Goal: Task Accomplishment & Management: Manage account settings

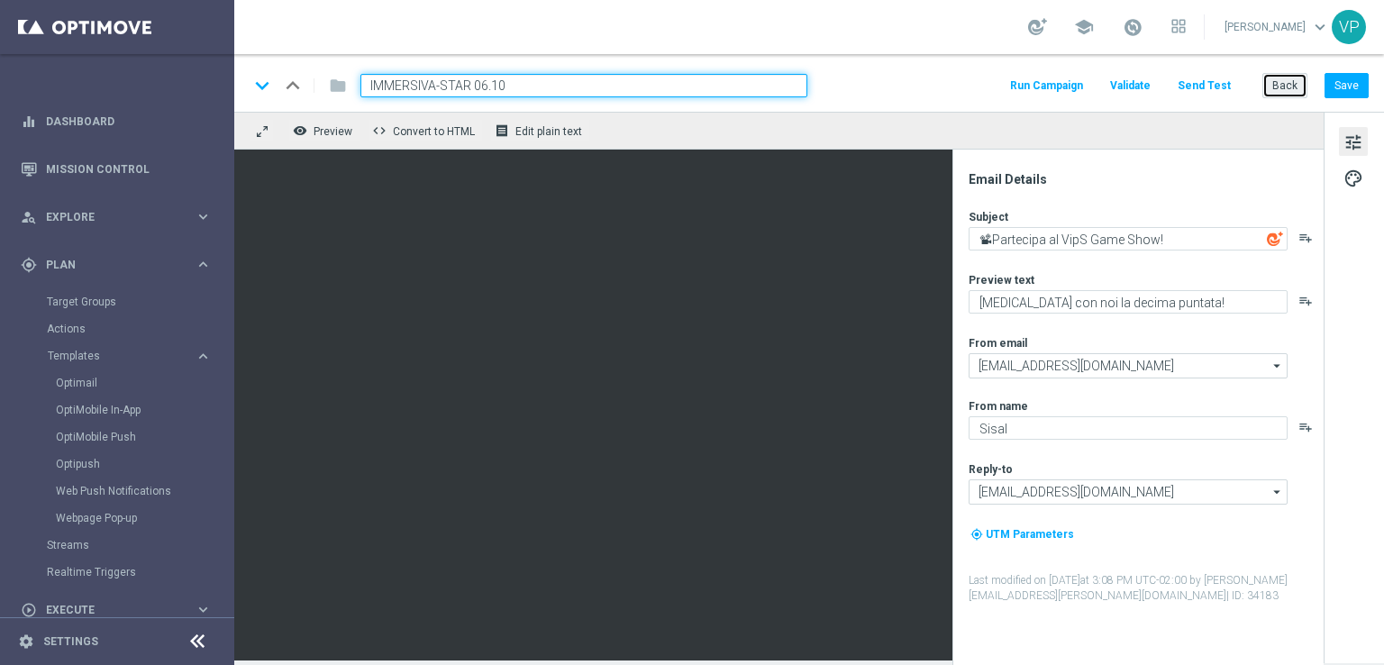
click at [1294, 80] on button "Back" at bounding box center [1284, 85] width 45 height 25
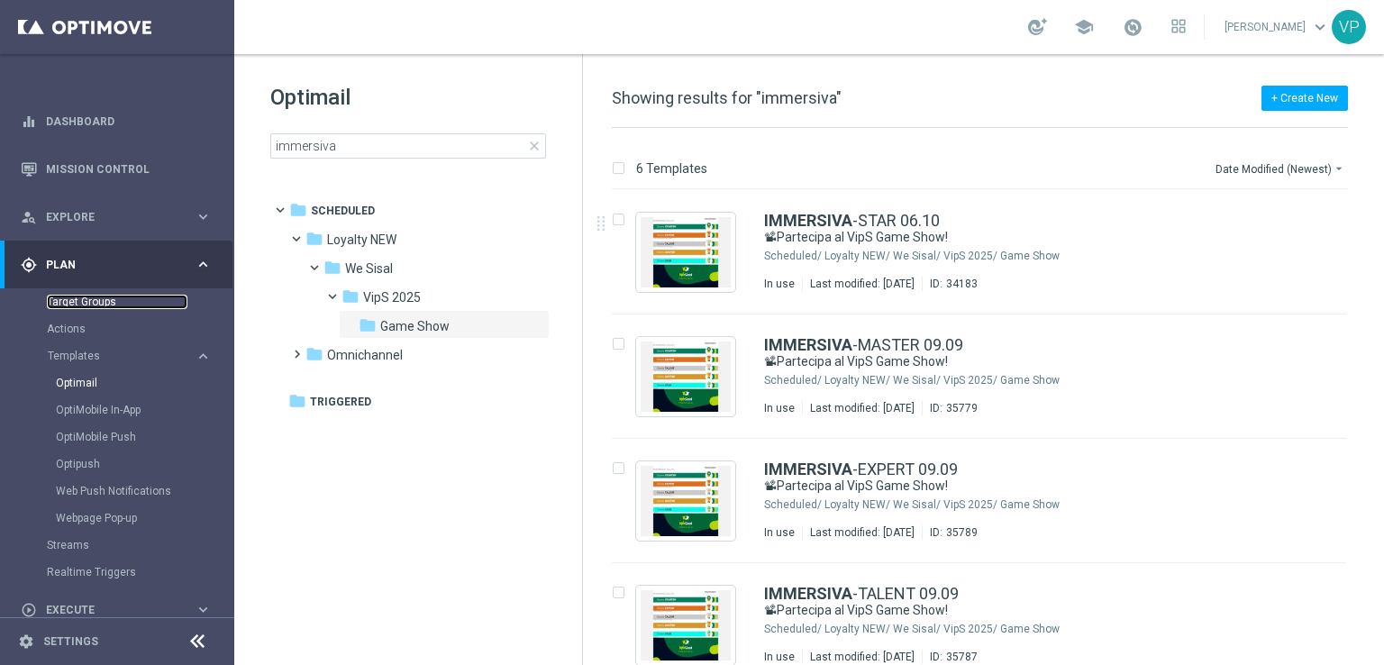
click at [61, 305] on link "Target Groups" at bounding box center [117, 302] width 141 height 14
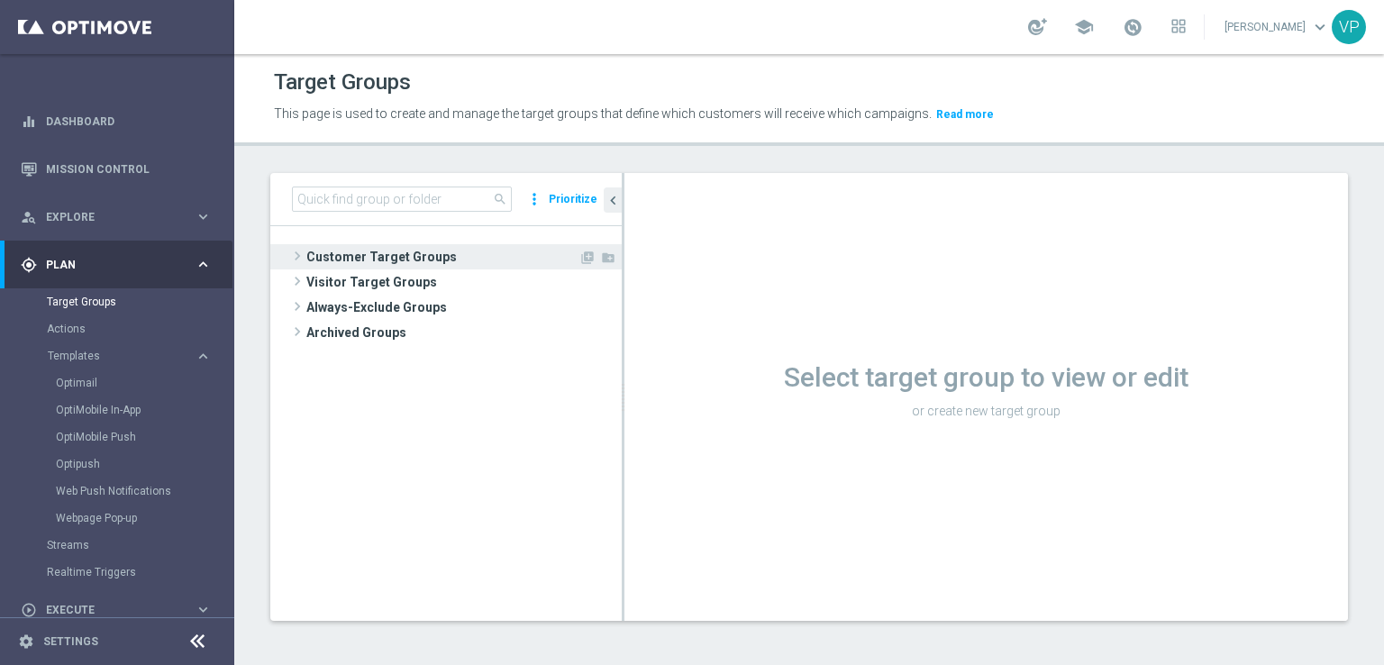
click at [386, 259] on span "Customer Target Groups" at bounding box center [442, 256] width 272 height 25
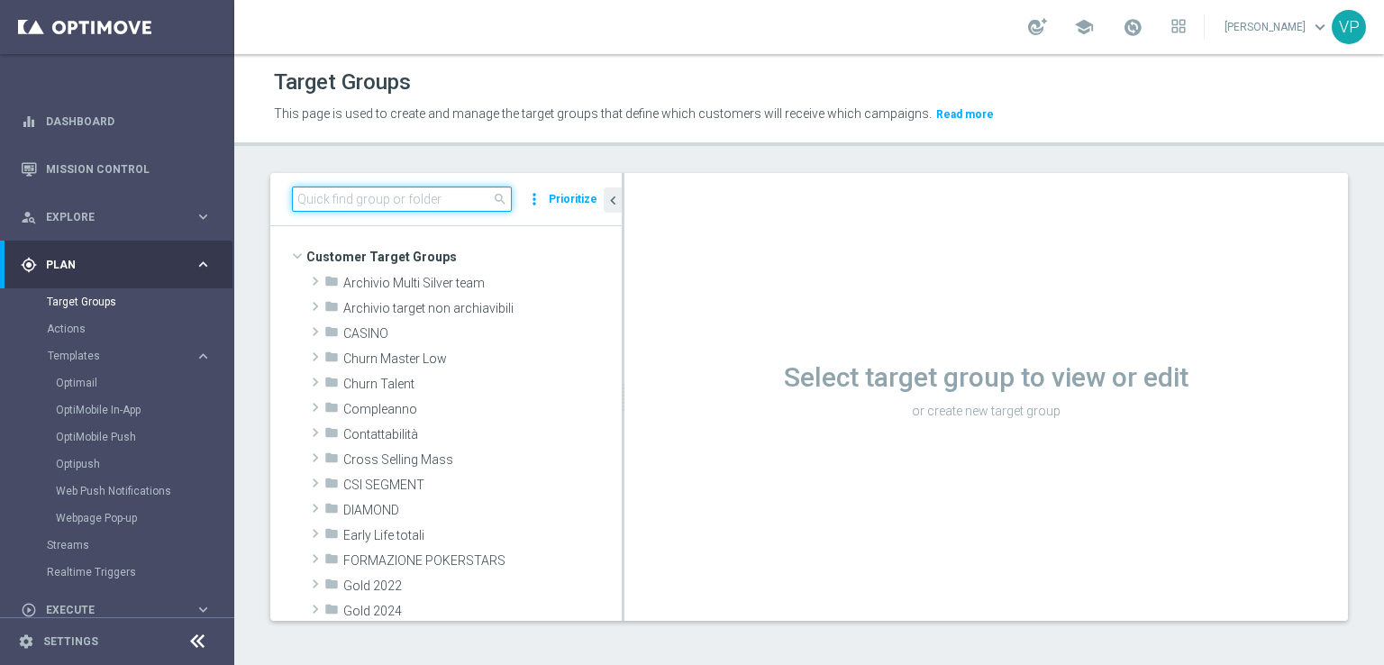
click at [399, 202] on input at bounding box center [402, 199] width 220 height 25
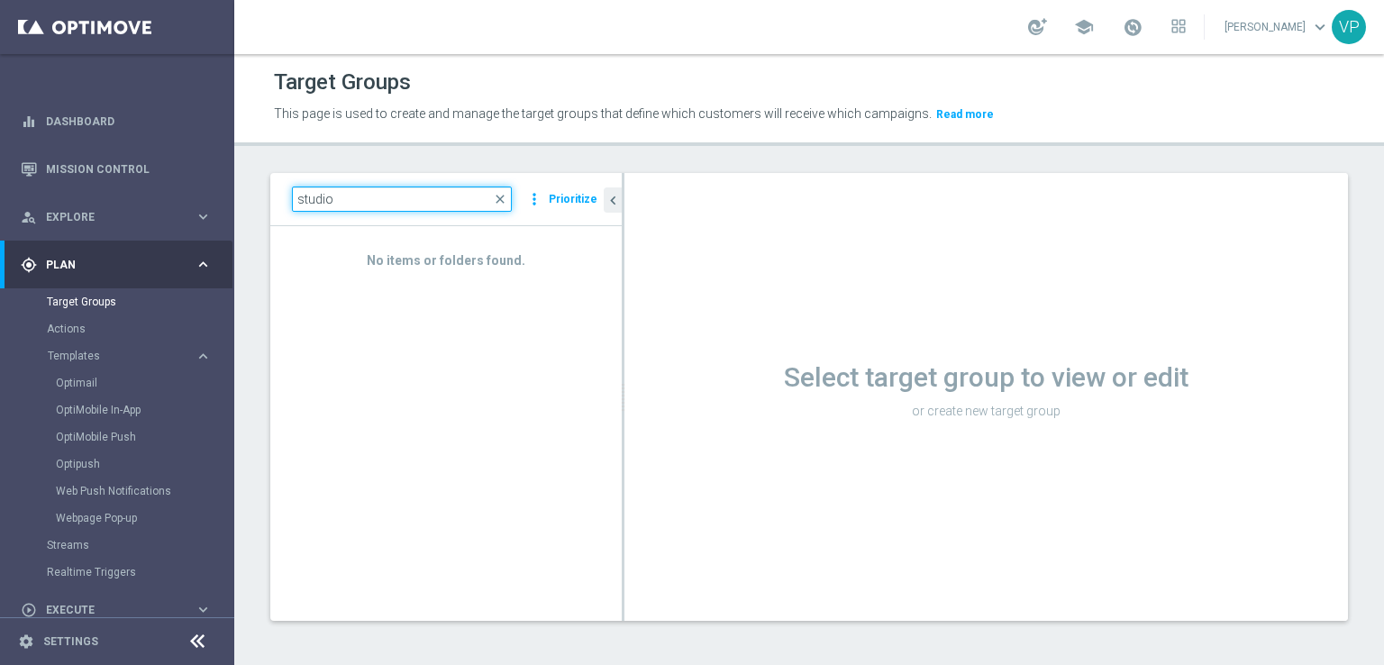
type input "studio"
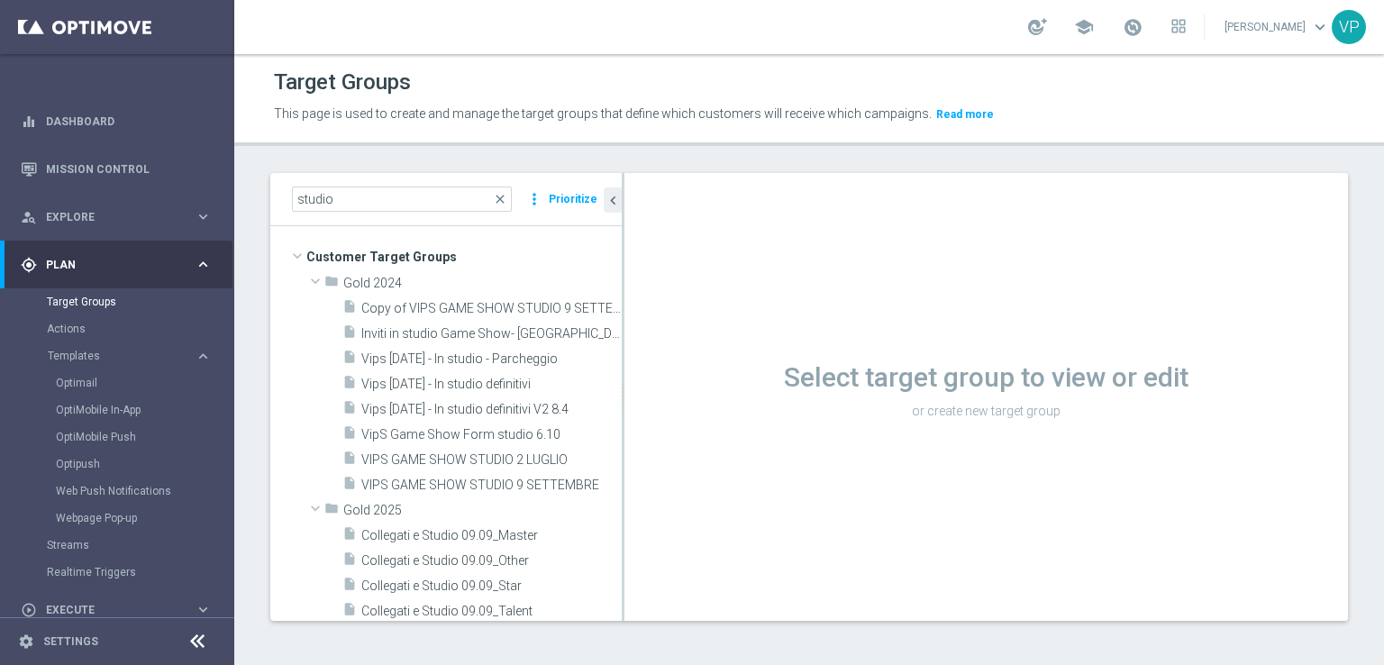
scroll to position [2, 0]
click at [522, 429] on span "VipS Game Show Form studio 6.10" at bounding box center [469, 432] width 217 height 15
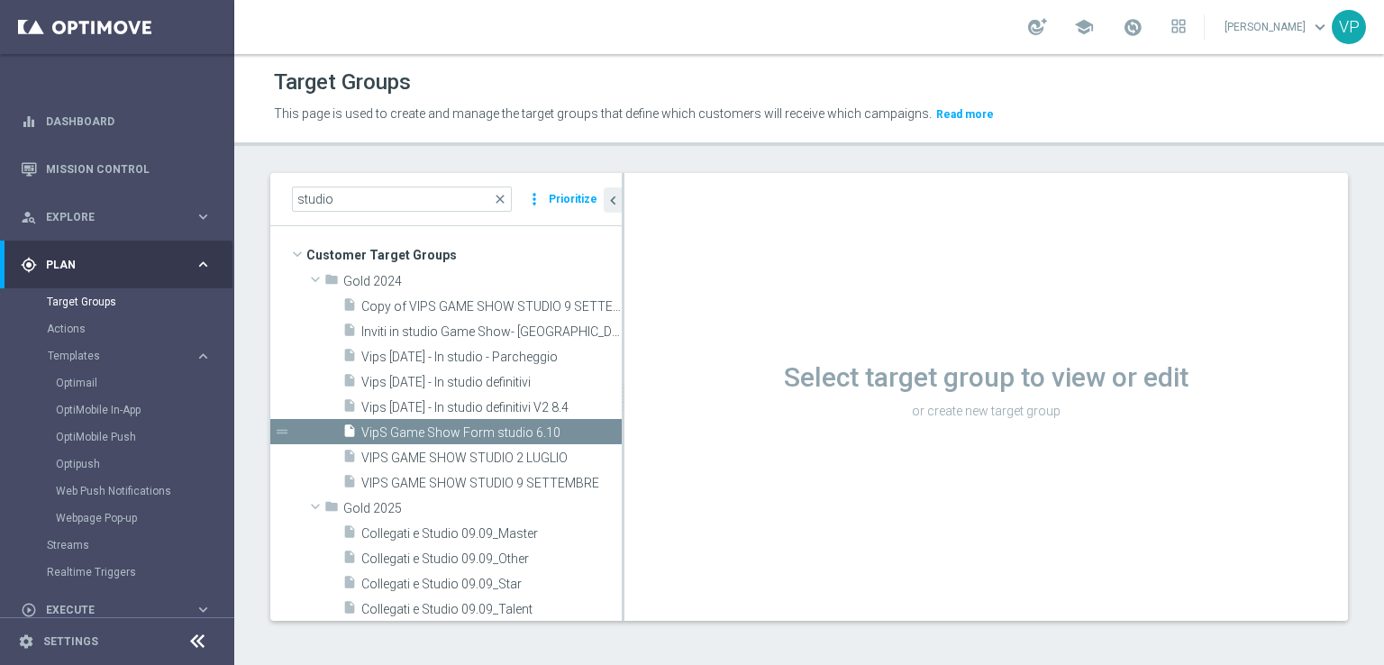
click at [509, 432] on span "VipS Game Show Form studio 6.10" at bounding box center [491, 432] width 260 height 15
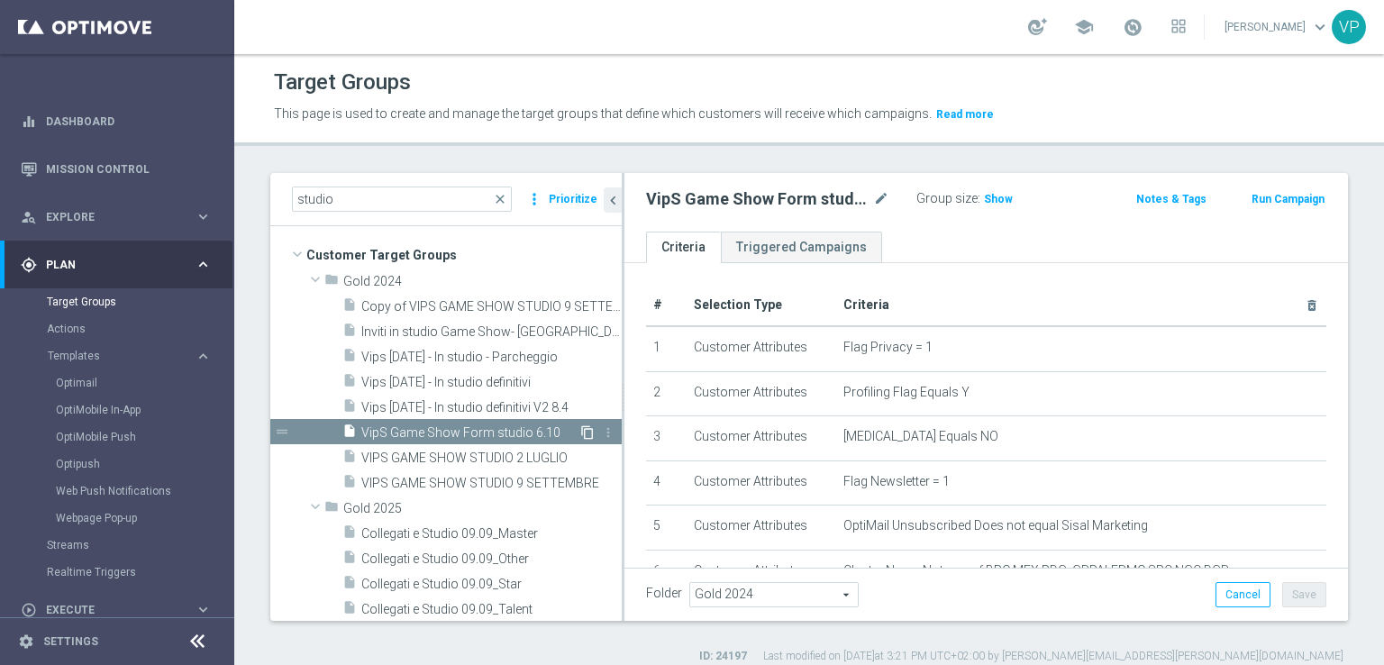
click at [580, 431] on icon "content_copy" at bounding box center [587, 432] width 14 height 14
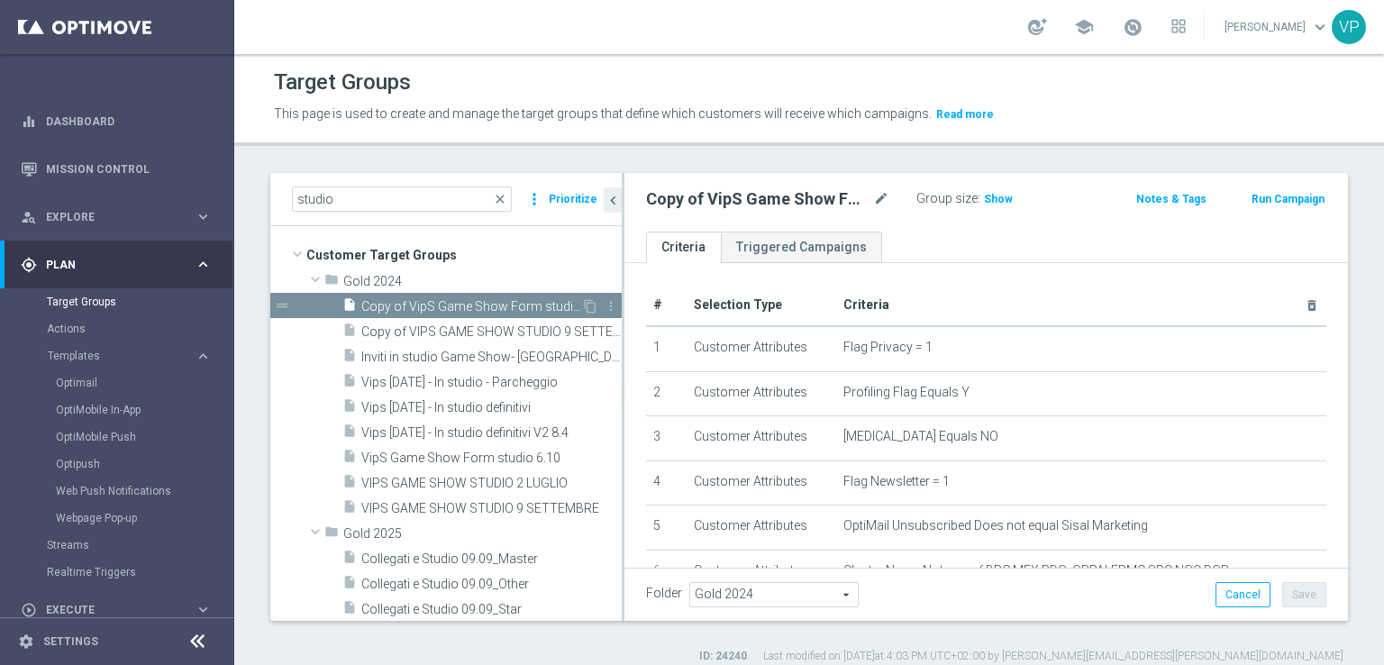
click at [551, 299] on span "Copy of VipS Game Show Form studio 6.10" at bounding box center [471, 306] width 220 height 15
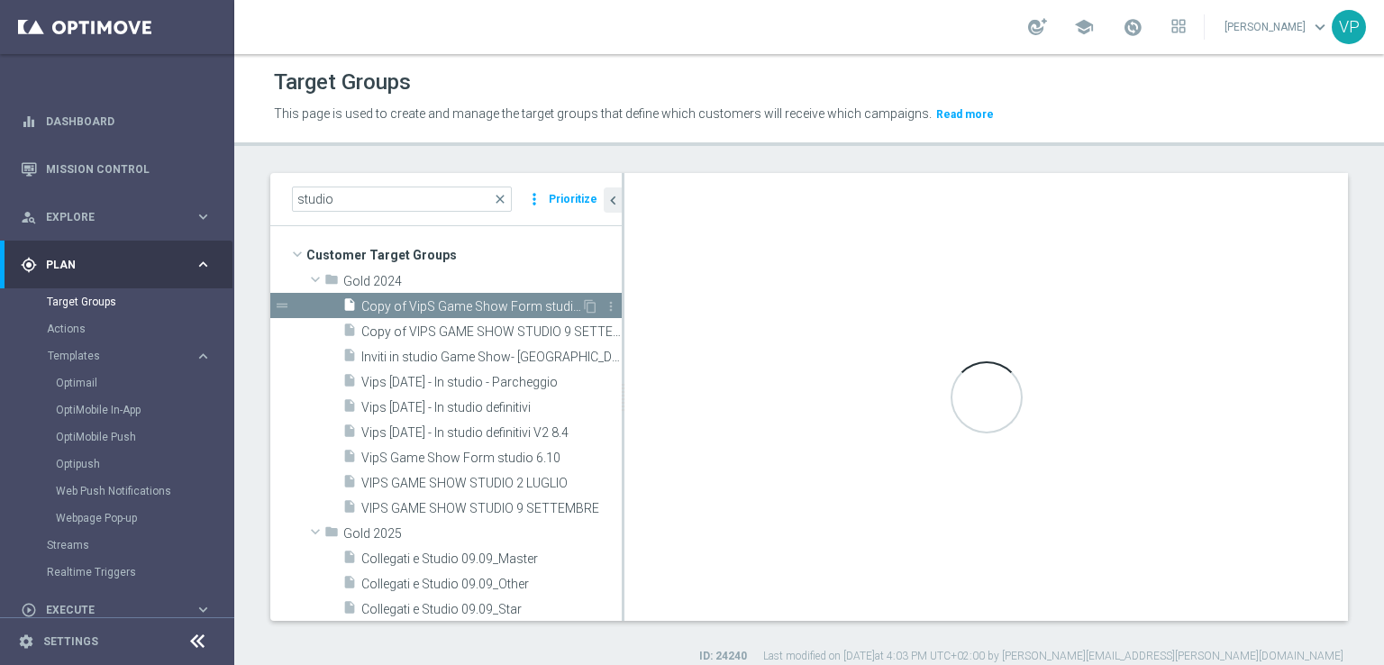
click at [551, 299] on span "Copy of VipS Game Show Form studio 6.10" at bounding box center [471, 306] width 220 height 15
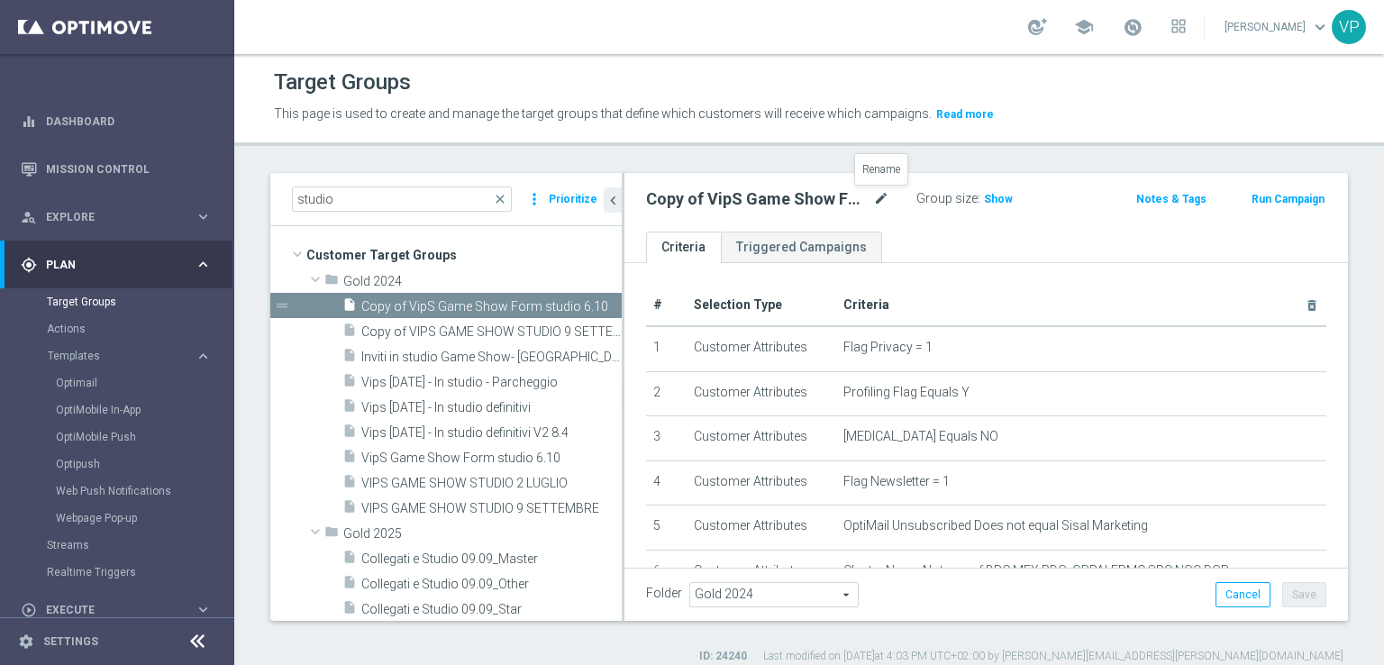
click at [879, 196] on icon "mode_edit" at bounding box center [881, 199] width 16 height 22
click at [691, 201] on input "Copy of VipS Game Show Form studio 6.10" at bounding box center [767, 200] width 243 height 25
click at [781, 196] on input "VipS Game Show Form studio 6.10" at bounding box center [767, 200] width 243 height 25
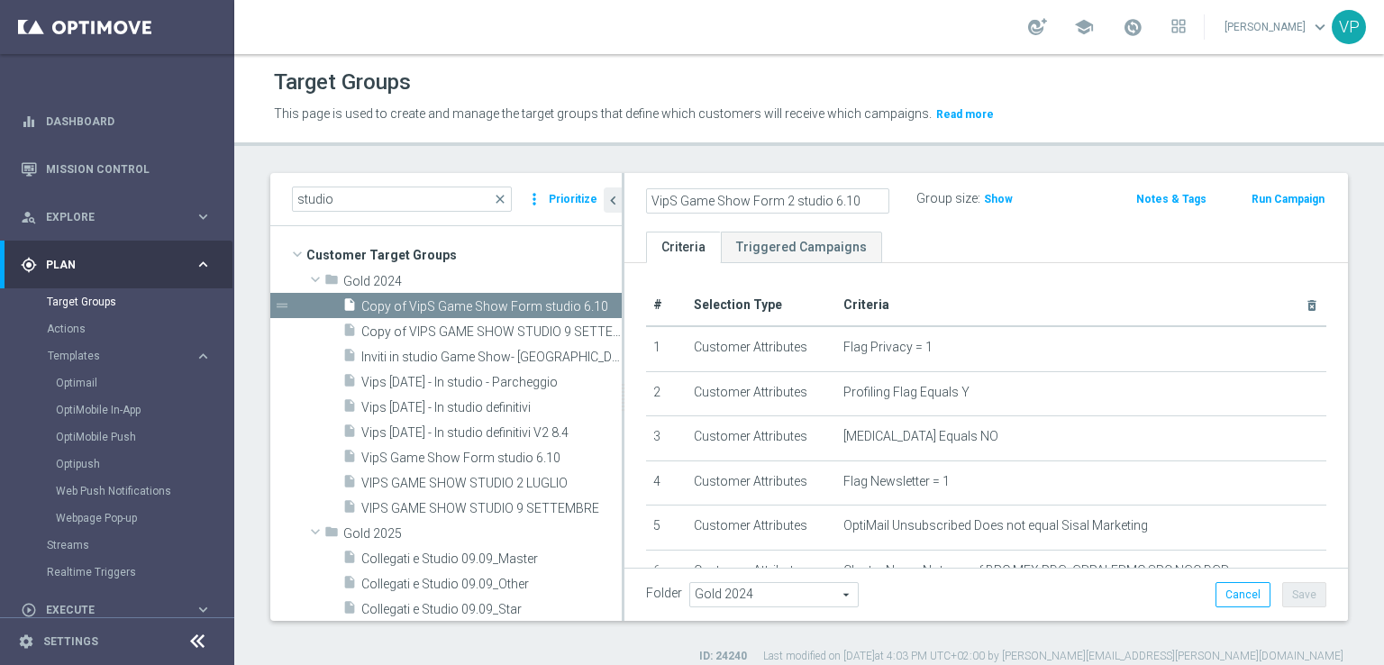
type input "VipS Game Show Form 2 studio 6.10"
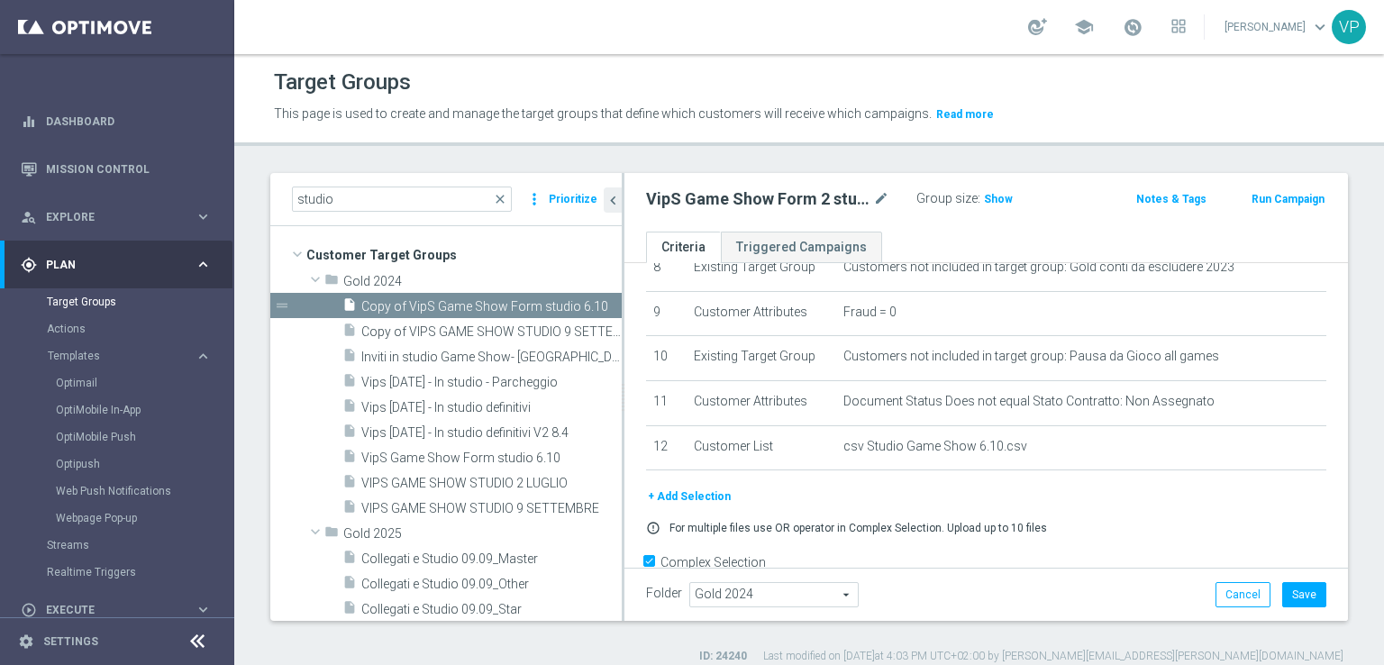
scroll to position [417, 0]
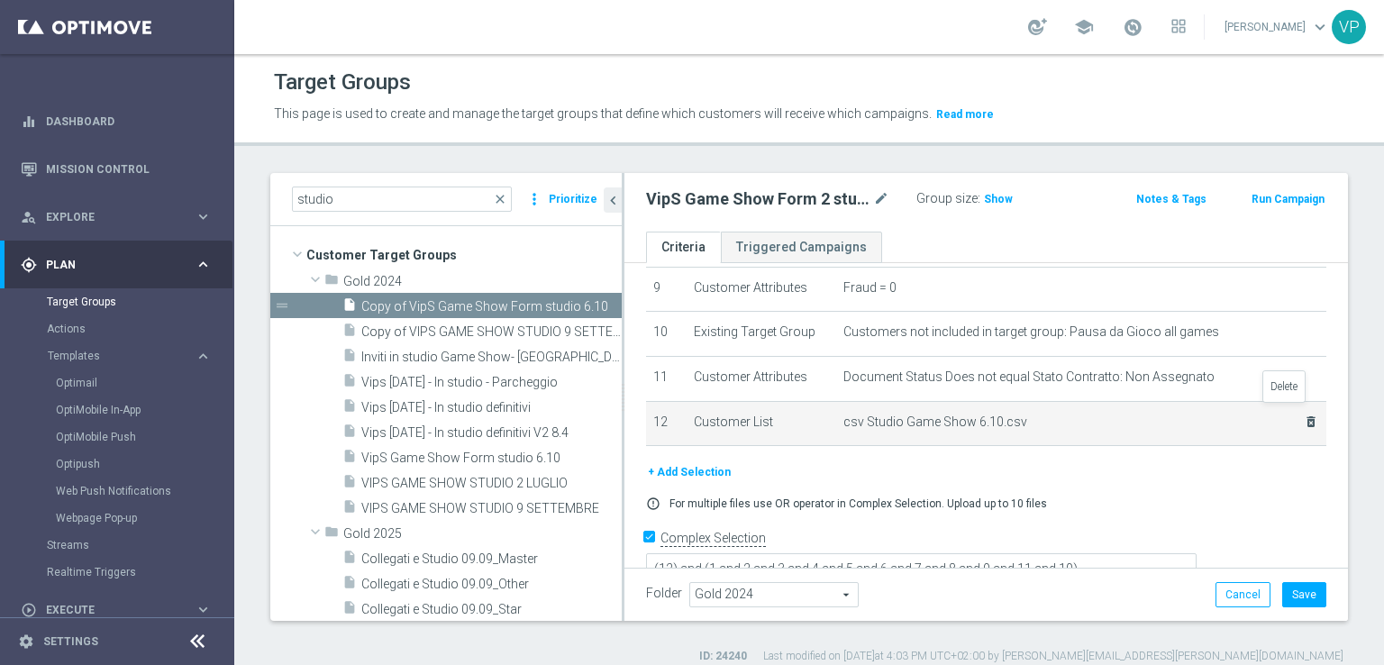
click at [1304, 414] on icon "delete_forever" at bounding box center [1311, 421] width 14 height 14
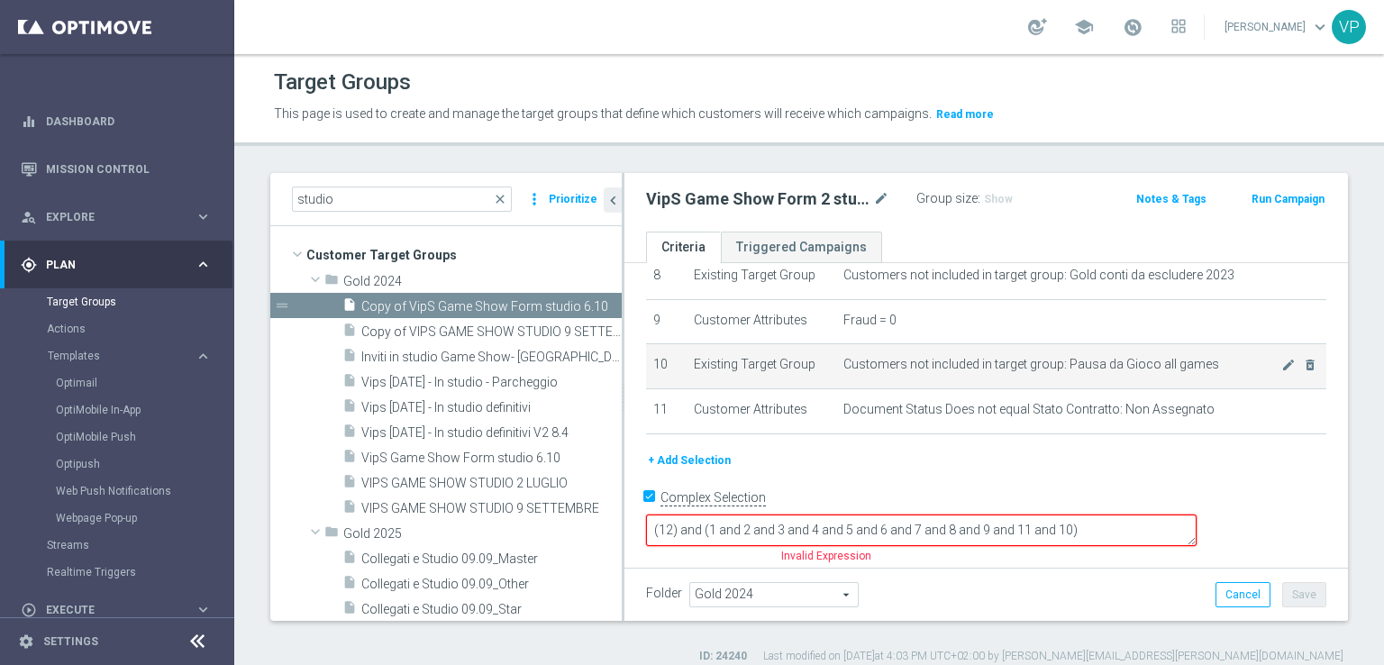
scroll to position [347, 0]
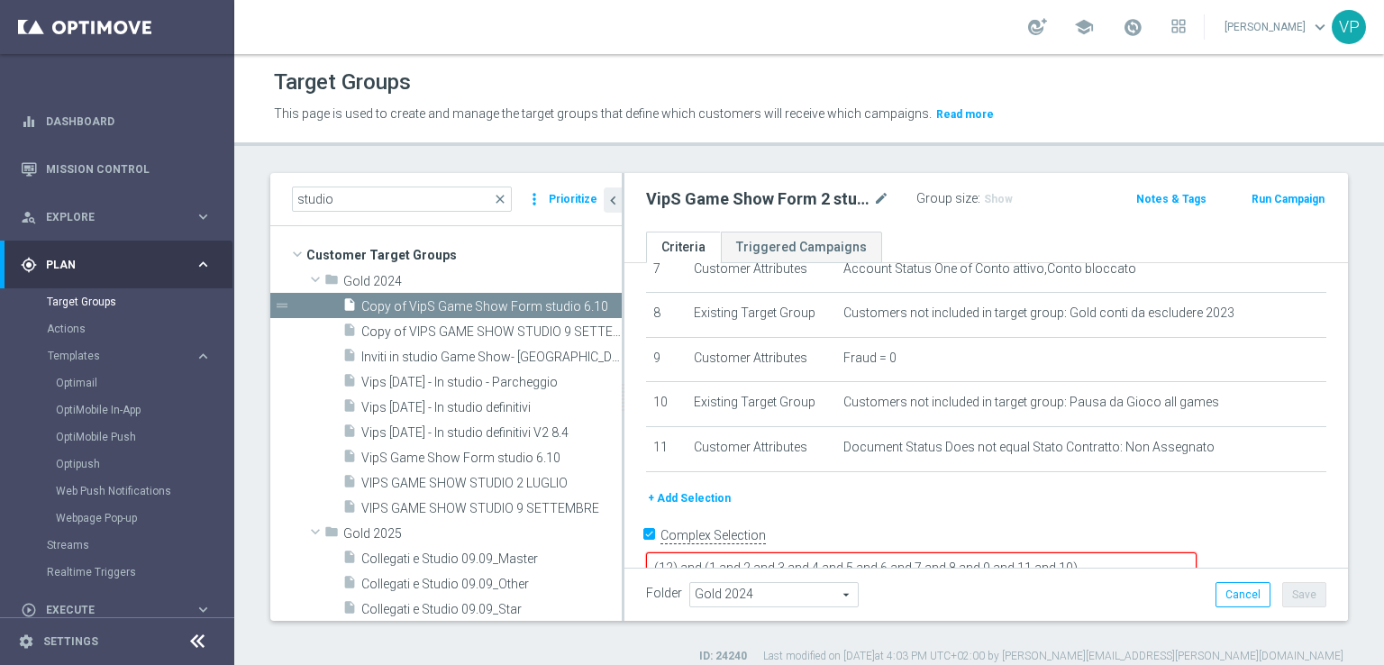
click at [699, 488] on button "+ Add Selection" at bounding box center [689, 498] width 86 height 20
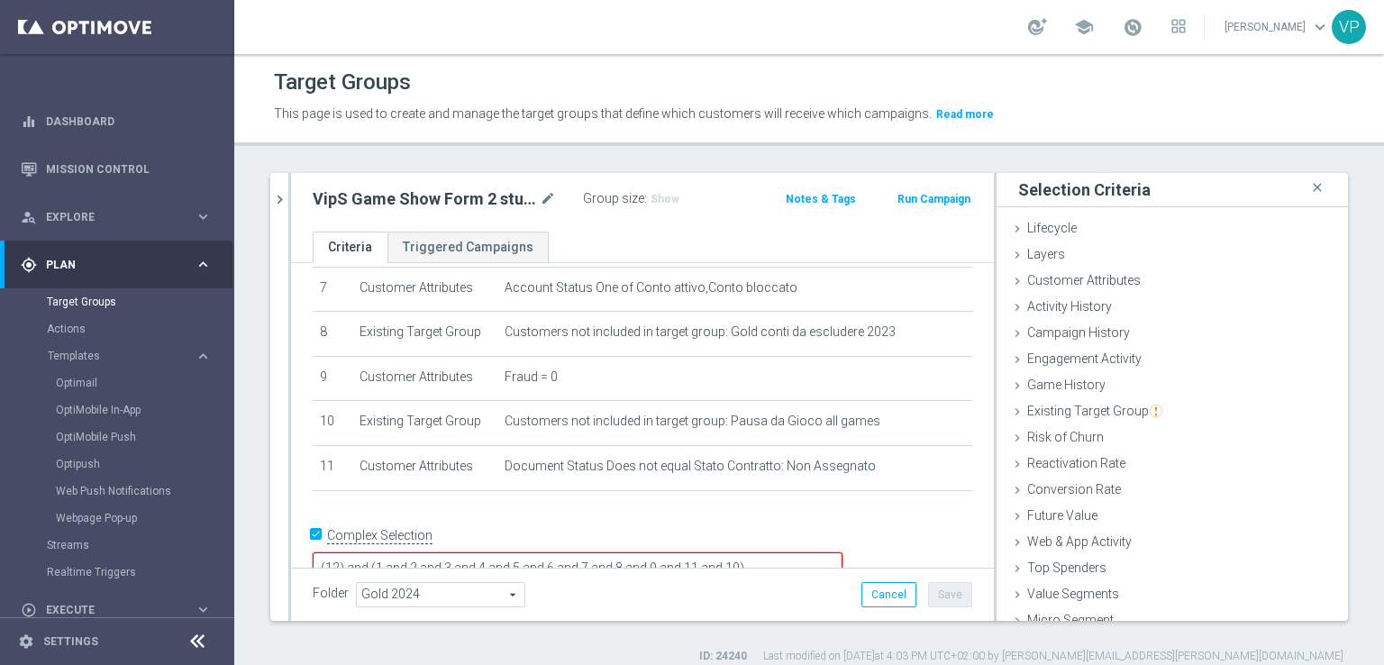
scroll to position [40, 0]
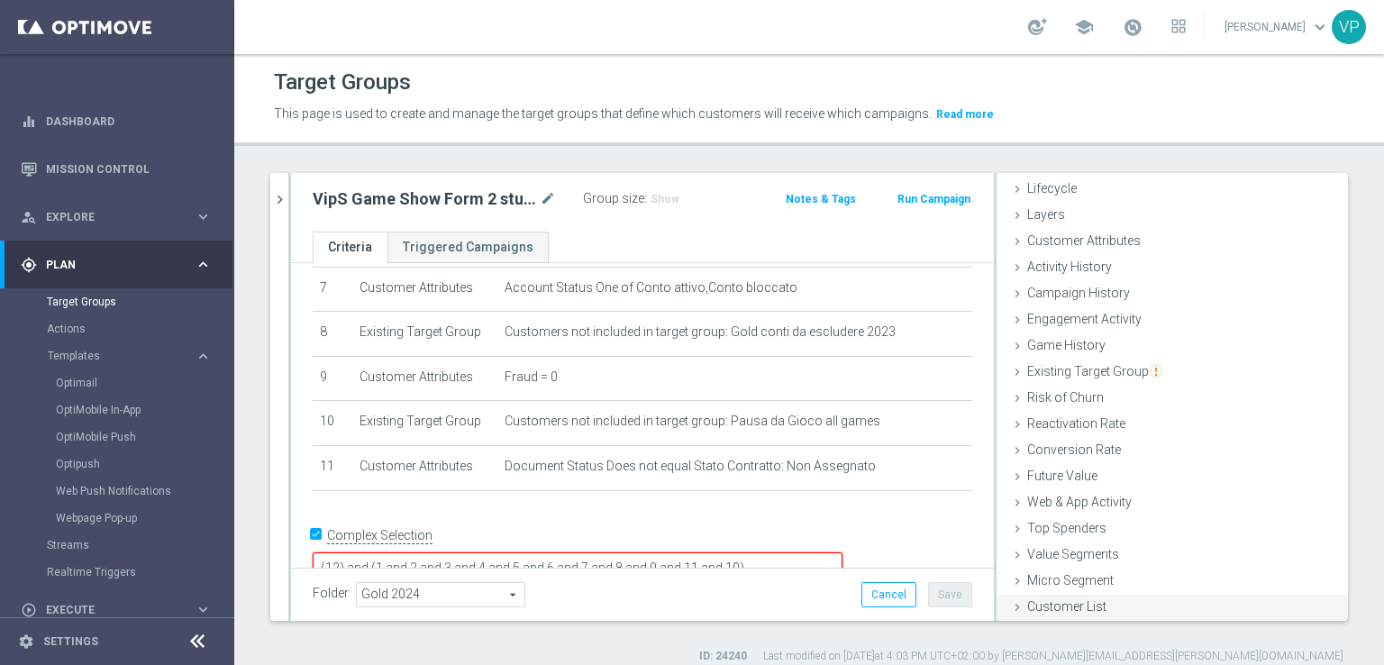
click at [1109, 602] on div "Customer List done" at bounding box center [1171, 608] width 351 height 27
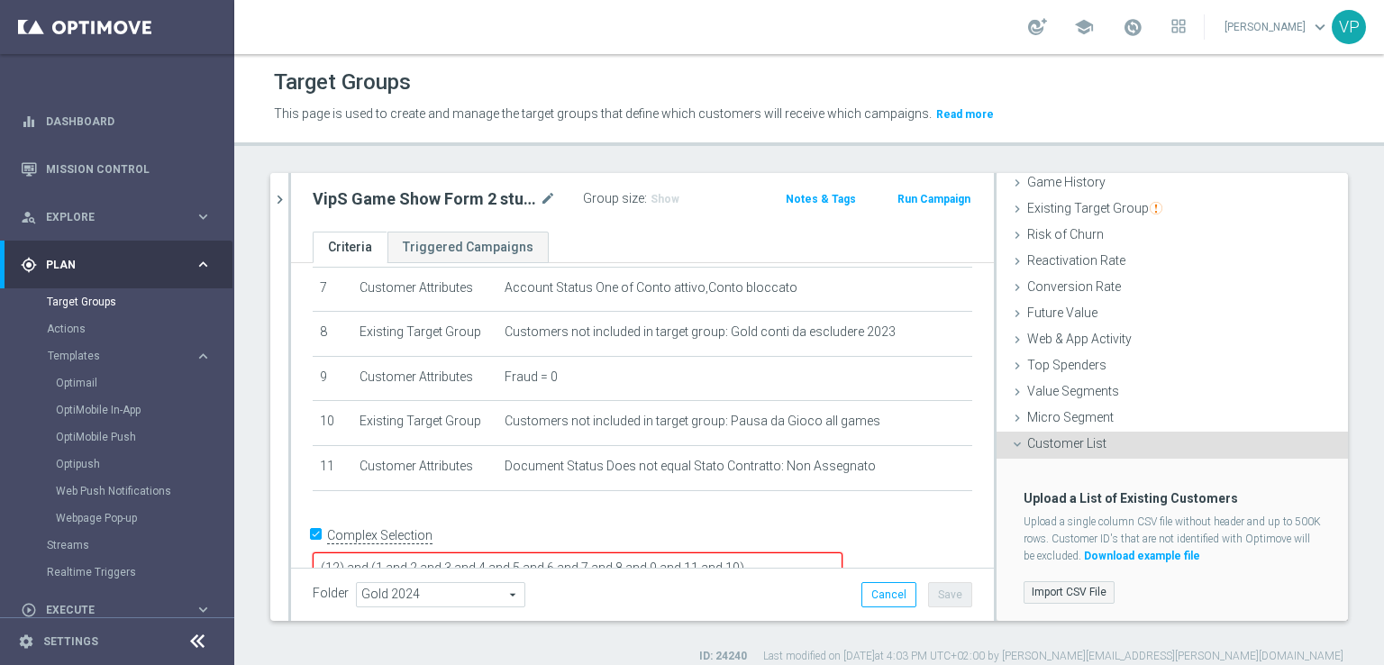
click at [1087, 593] on label "Import CSV File" at bounding box center [1069, 592] width 91 height 23
click at [0, 0] on input "Import CSV File" at bounding box center [0, 0] width 0 height 0
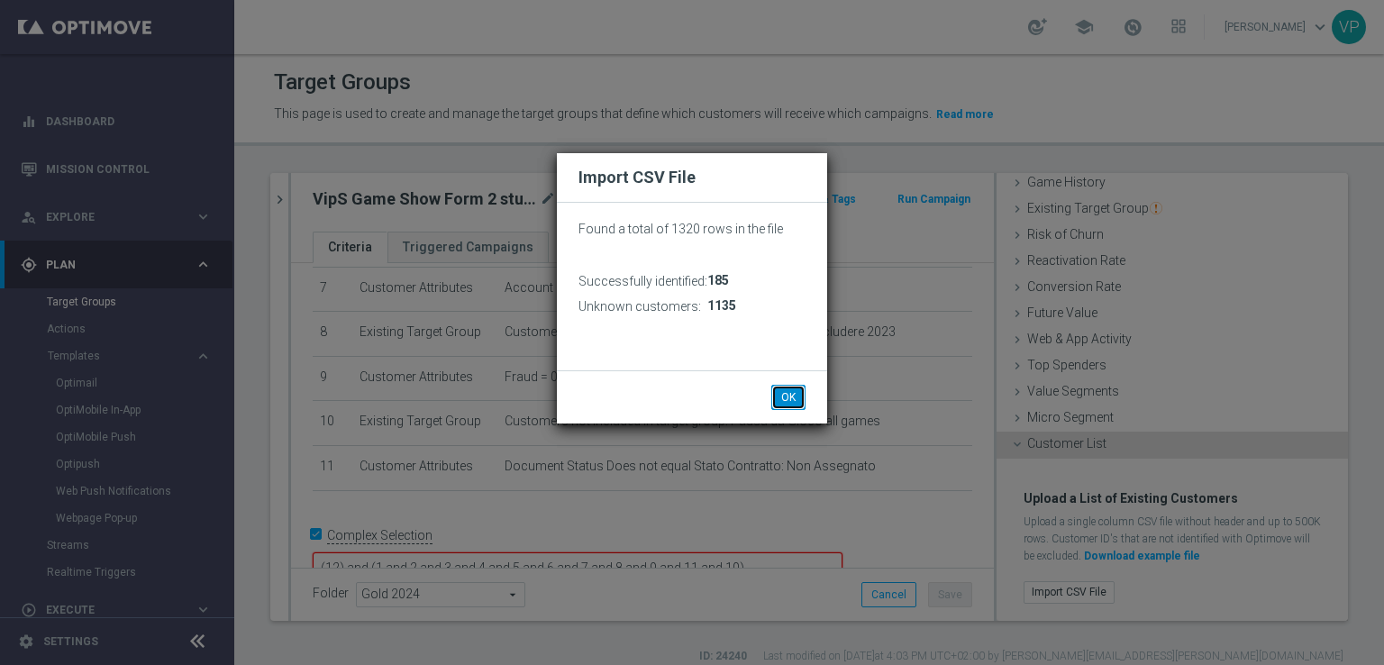
click at [798, 400] on button "OK" at bounding box center [788, 397] width 34 height 25
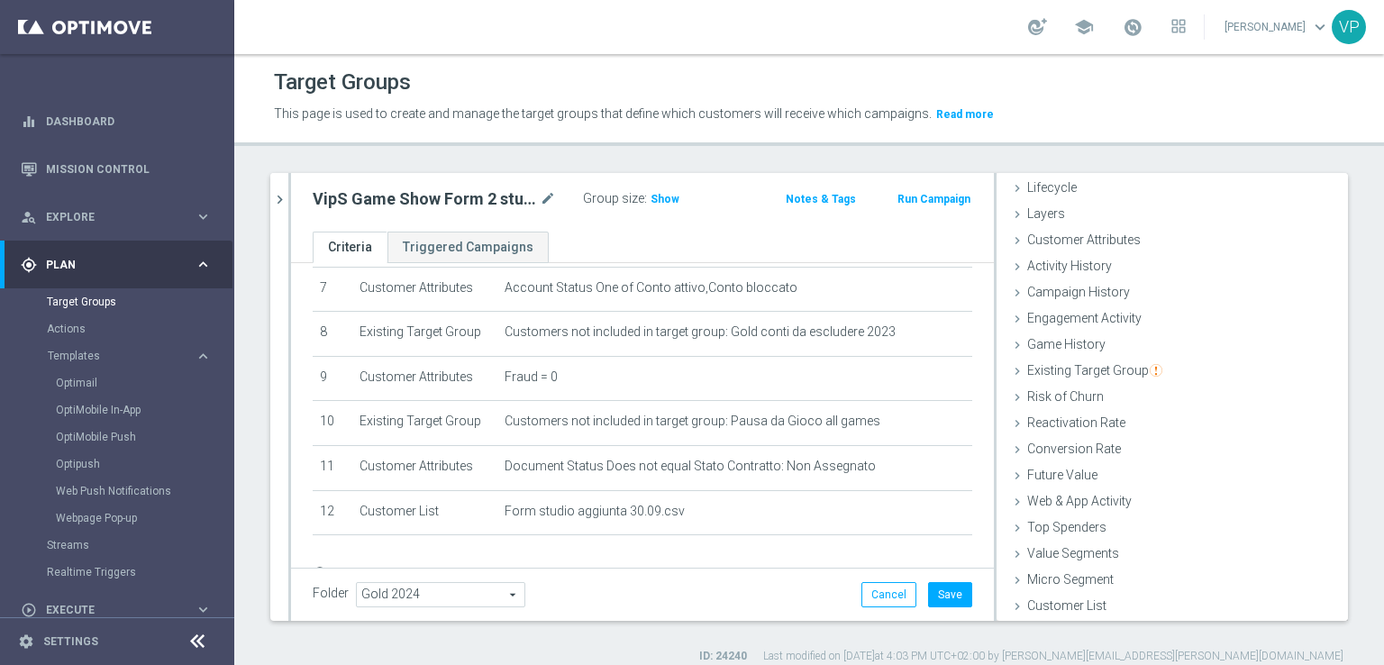
scroll to position [40, 0]
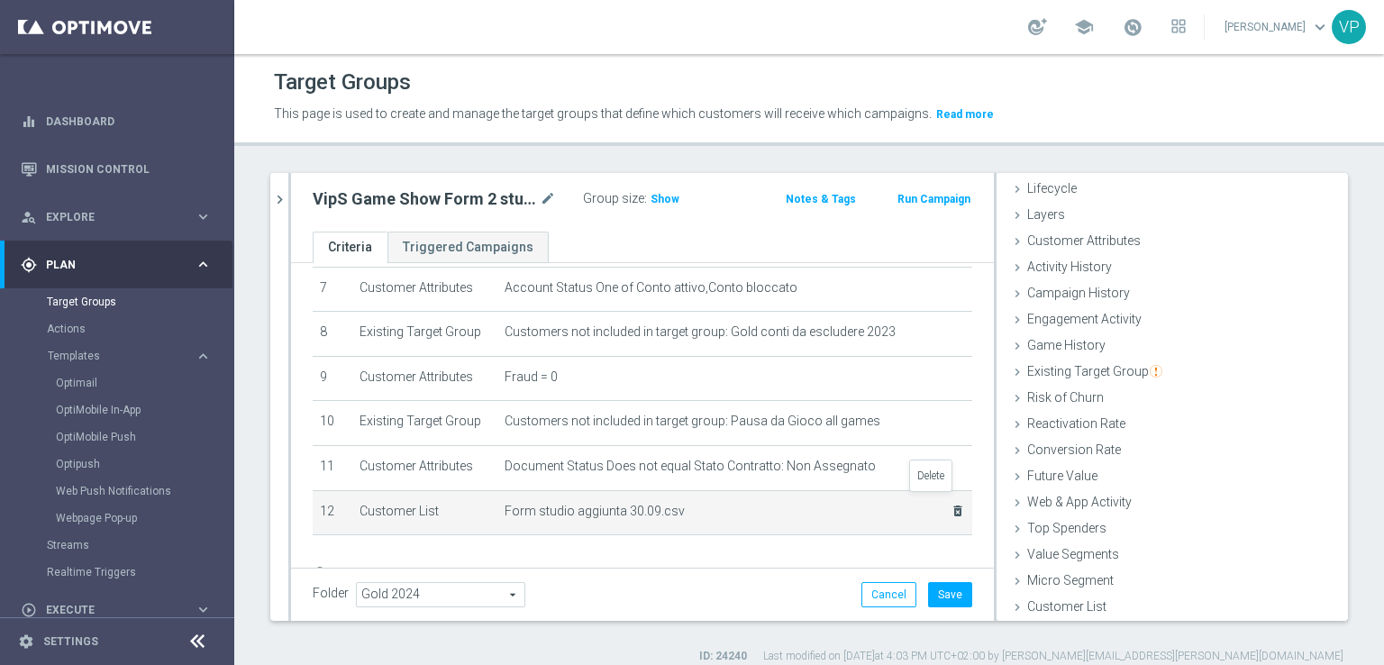
click at [951, 504] on icon "delete_forever" at bounding box center [958, 511] width 14 height 14
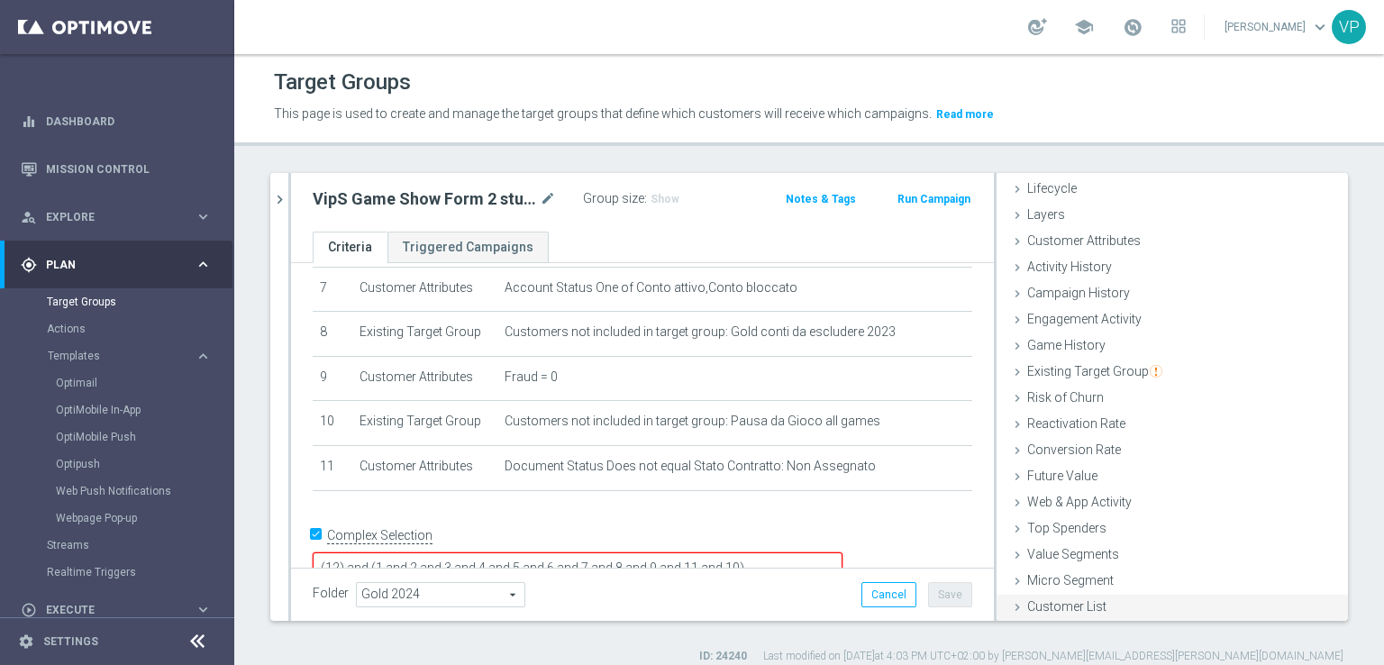
click at [1054, 600] on span "Customer List" at bounding box center [1066, 606] width 79 height 14
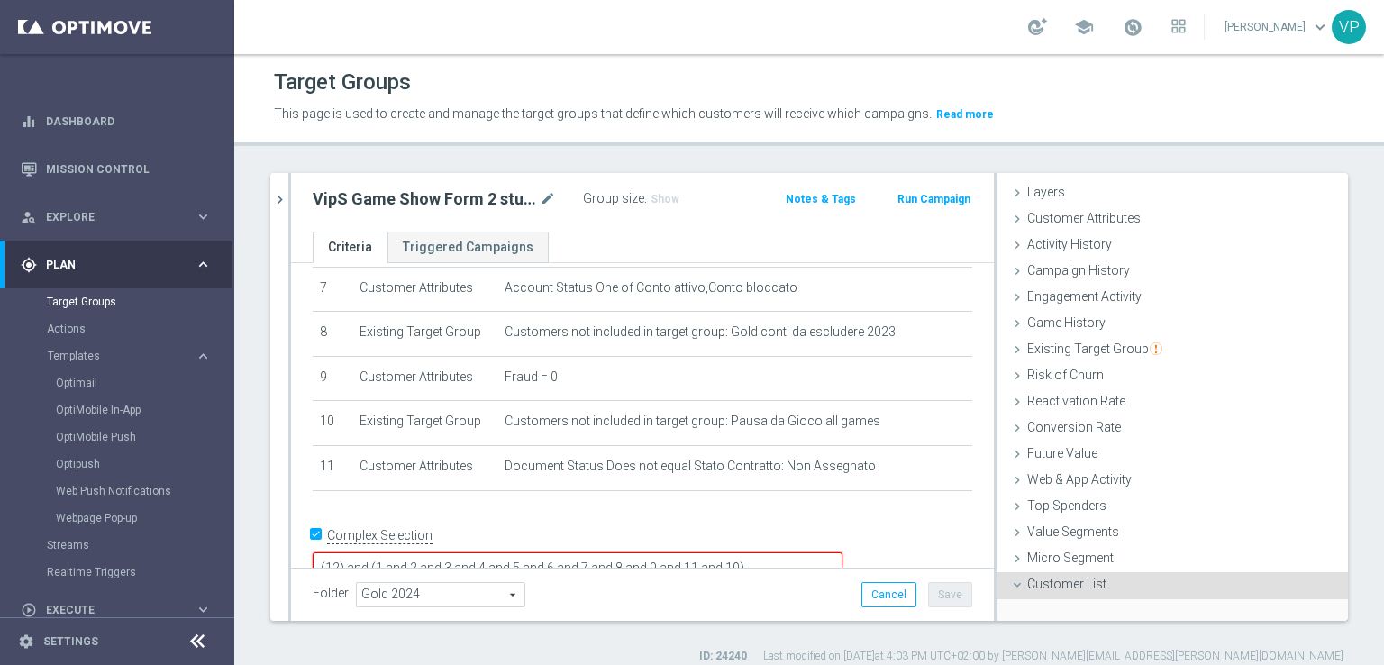
scroll to position [203, 0]
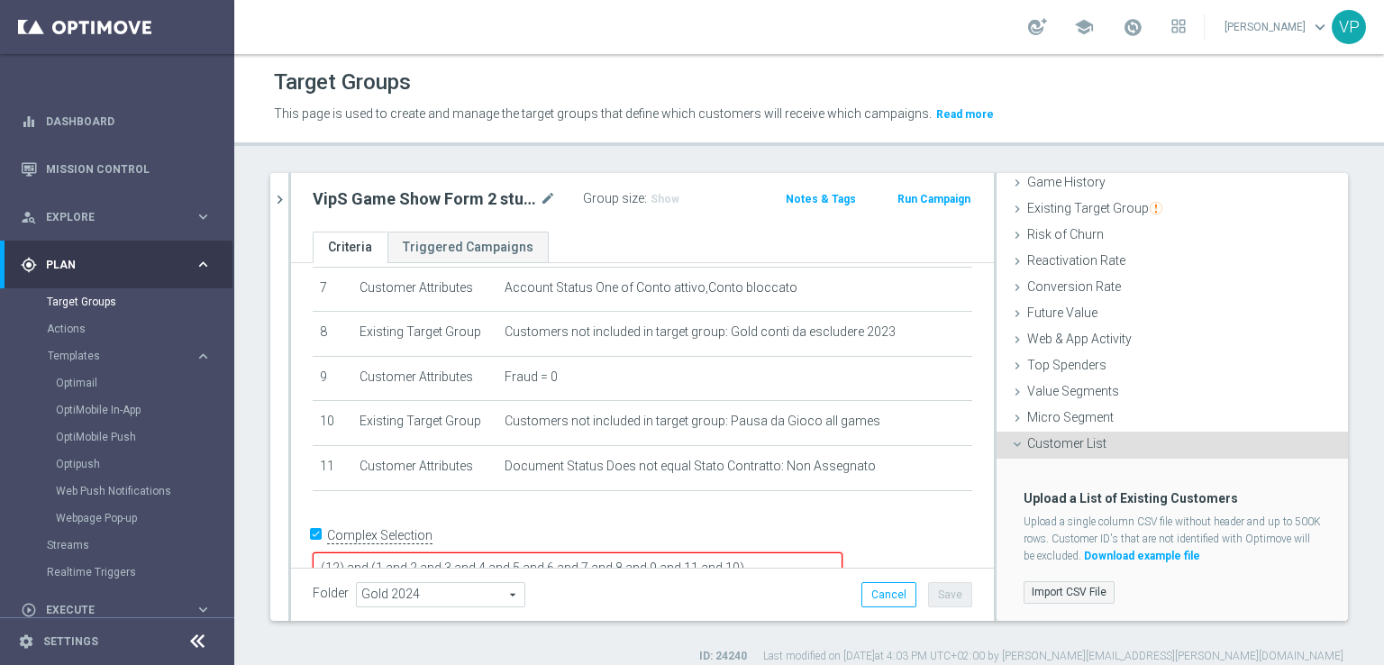
click at [1048, 595] on label "Import CSV File" at bounding box center [1069, 592] width 91 height 23
click at [0, 0] on input "Import CSV File" at bounding box center [0, 0] width 0 height 0
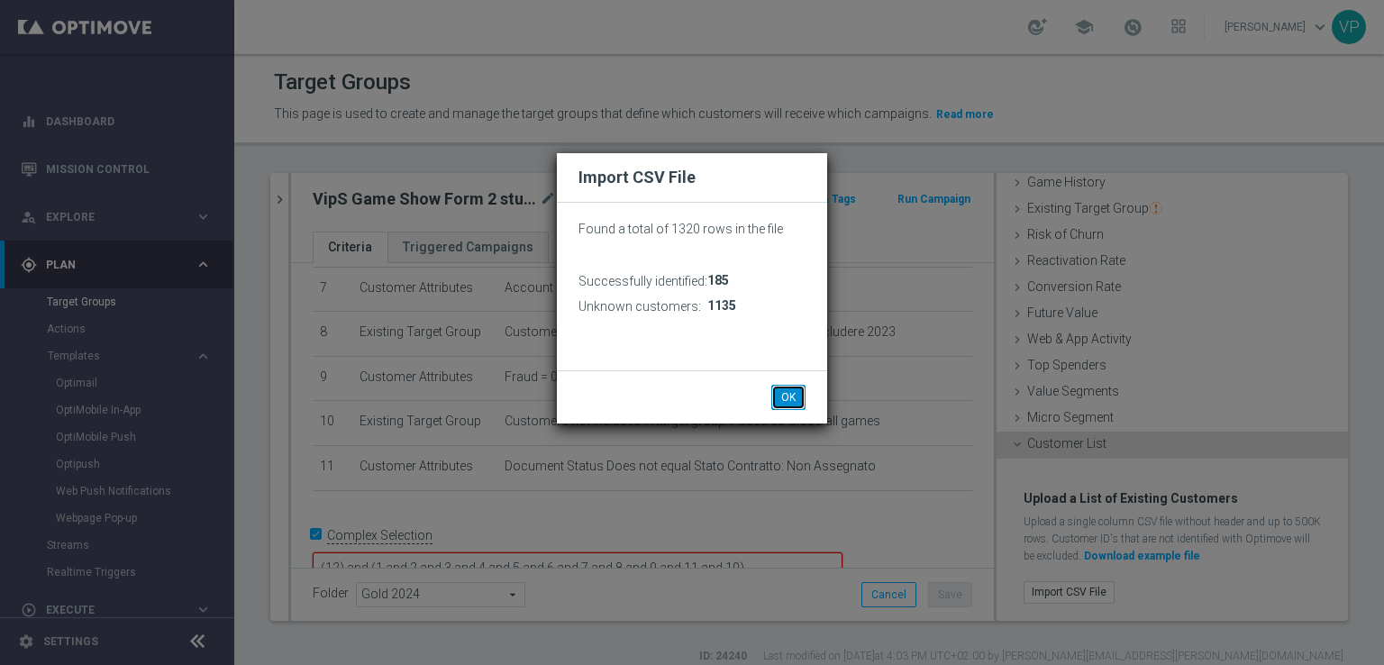
click at [797, 398] on button "OK" at bounding box center [788, 397] width 34 height 25
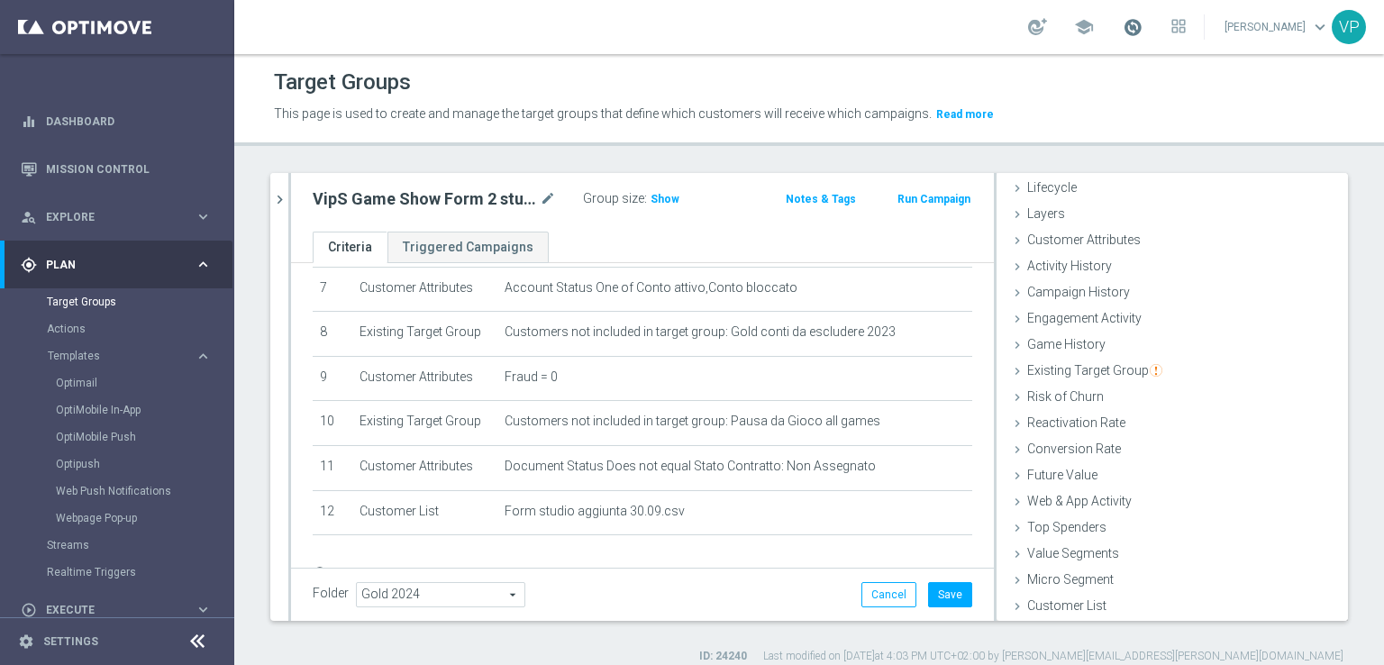
scroll to position [40, 0]
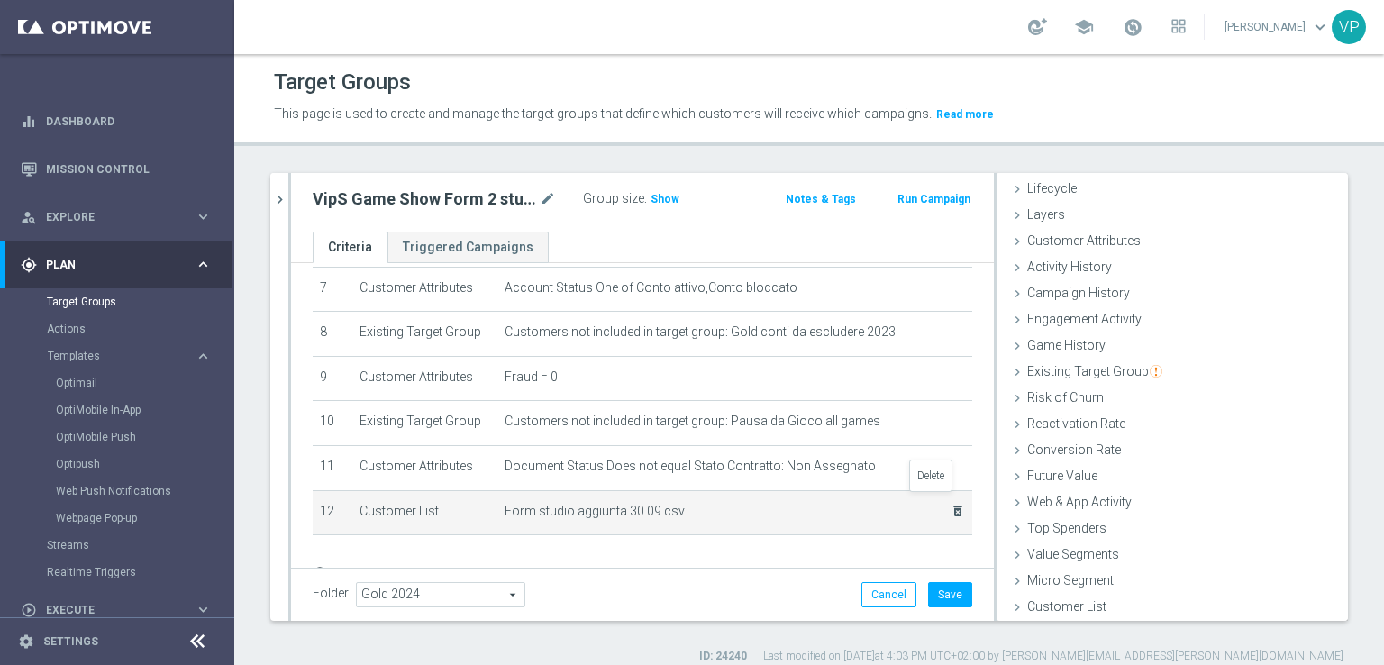
click at [951, 504] on icon "delete_forever" at bounding box center [958, 511] width 14 height 14
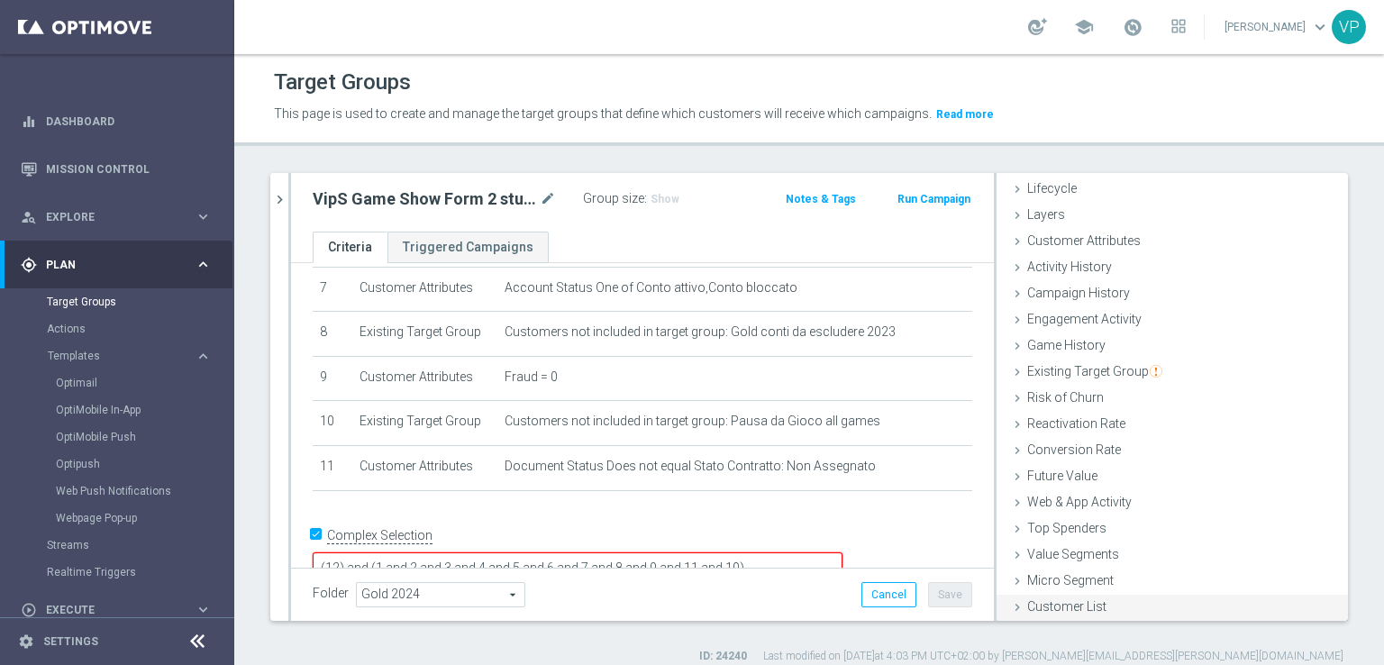
click at [1044, 601] on span "Customer List" at bounding box center [1066, 606] width 79 height 14
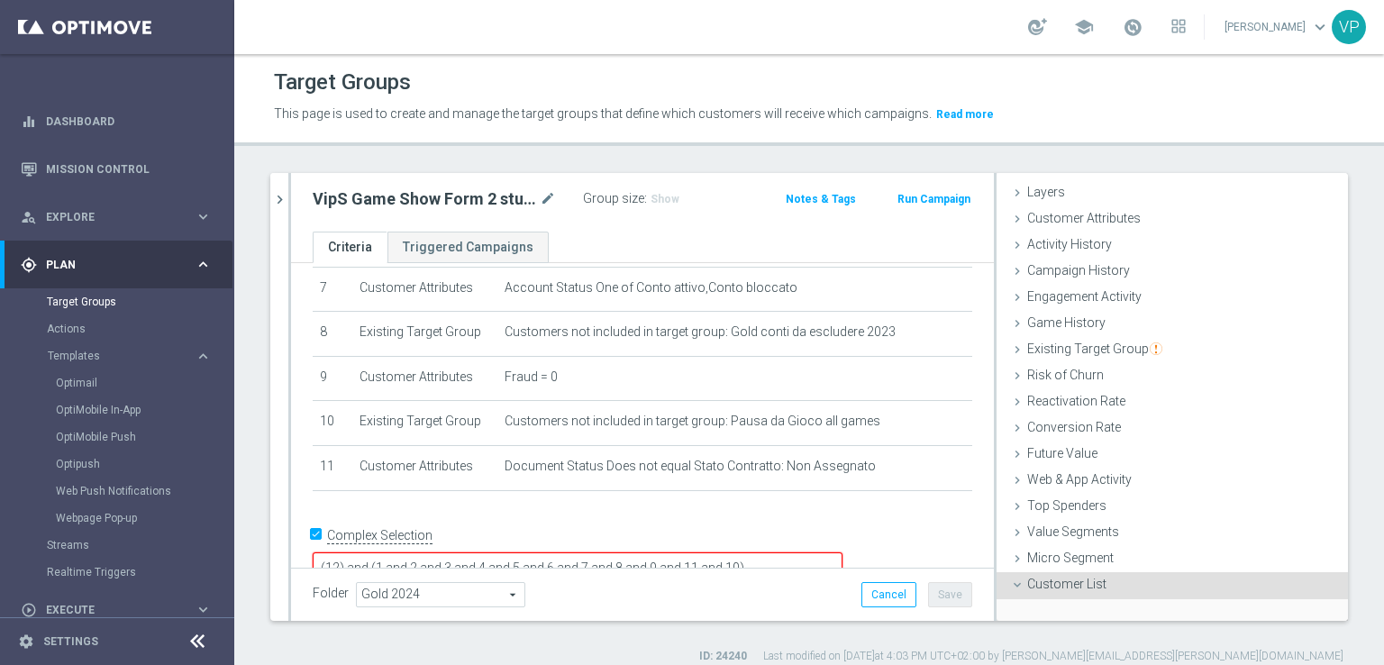
scroll to position [203, 0]
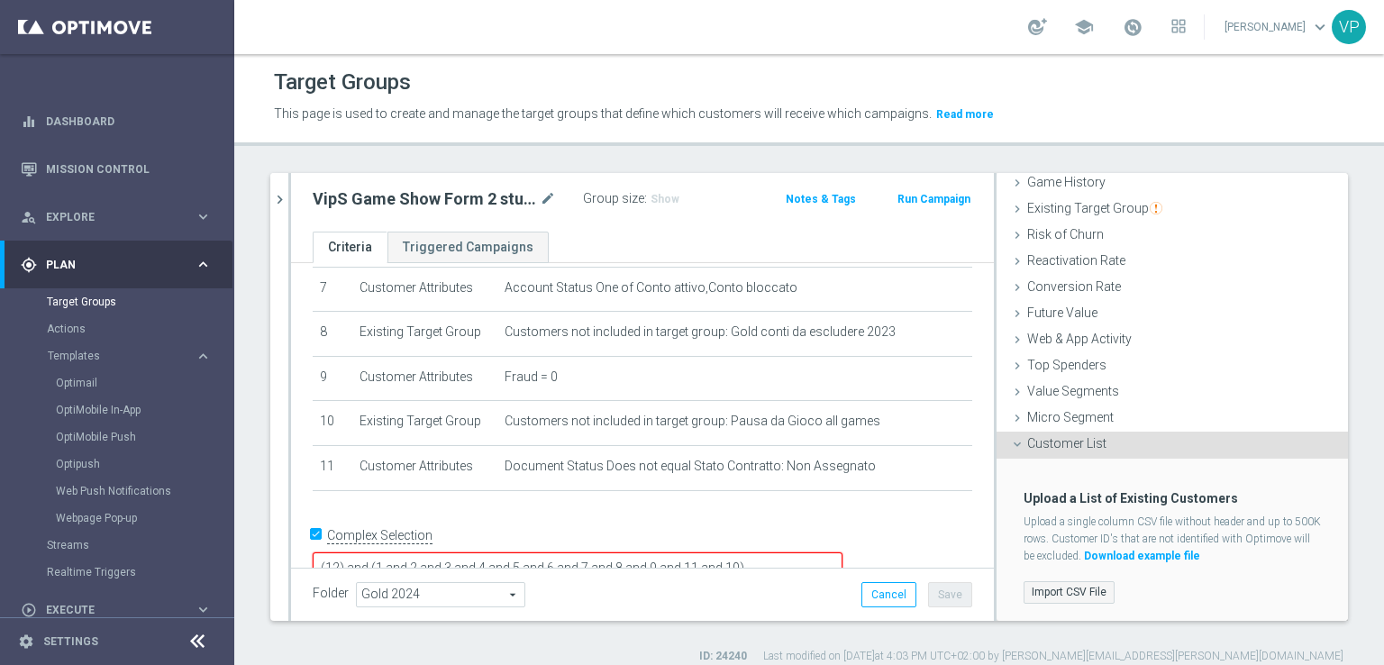
click at [1060, 602] on label "Import CSV File" at bounding box center [1069, 592] width 91 height 23
click at [0, 0] on input "Import CSV File" at bounding box center [0, 0] width 0 height 0
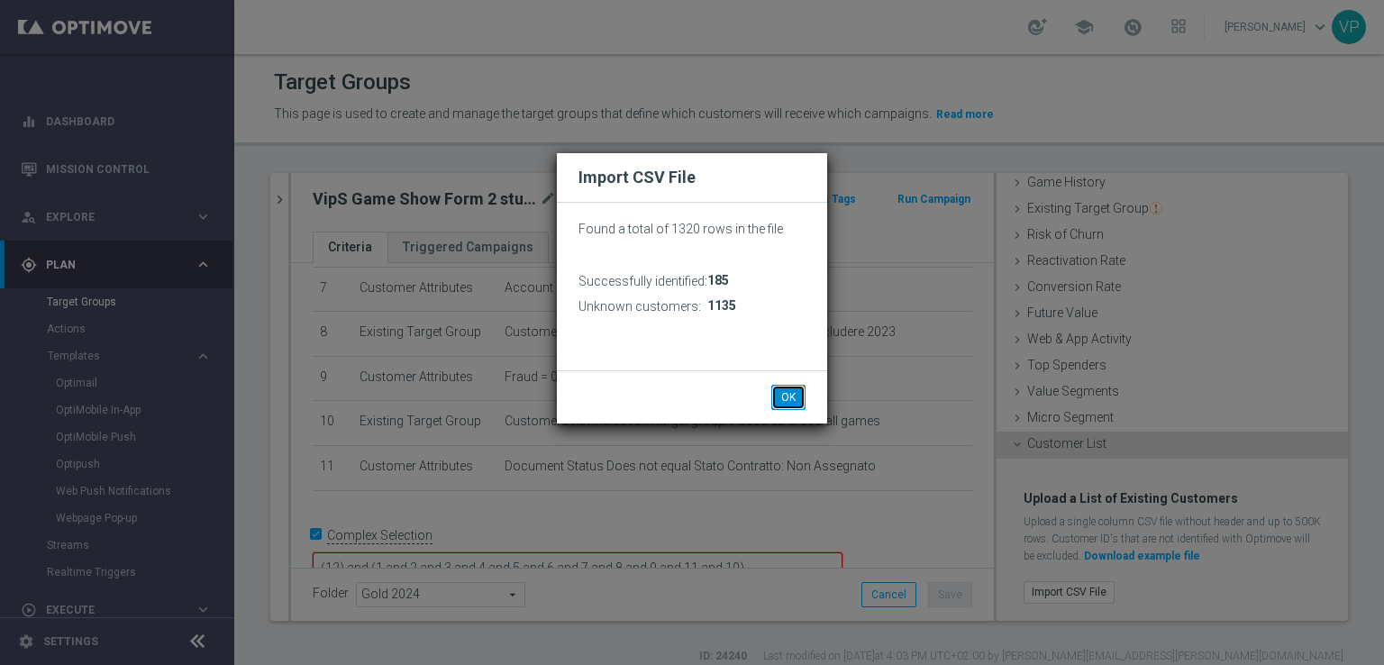
click at [802, 394] on button "OK" at bounding box center [788, 397] width 34 height 25
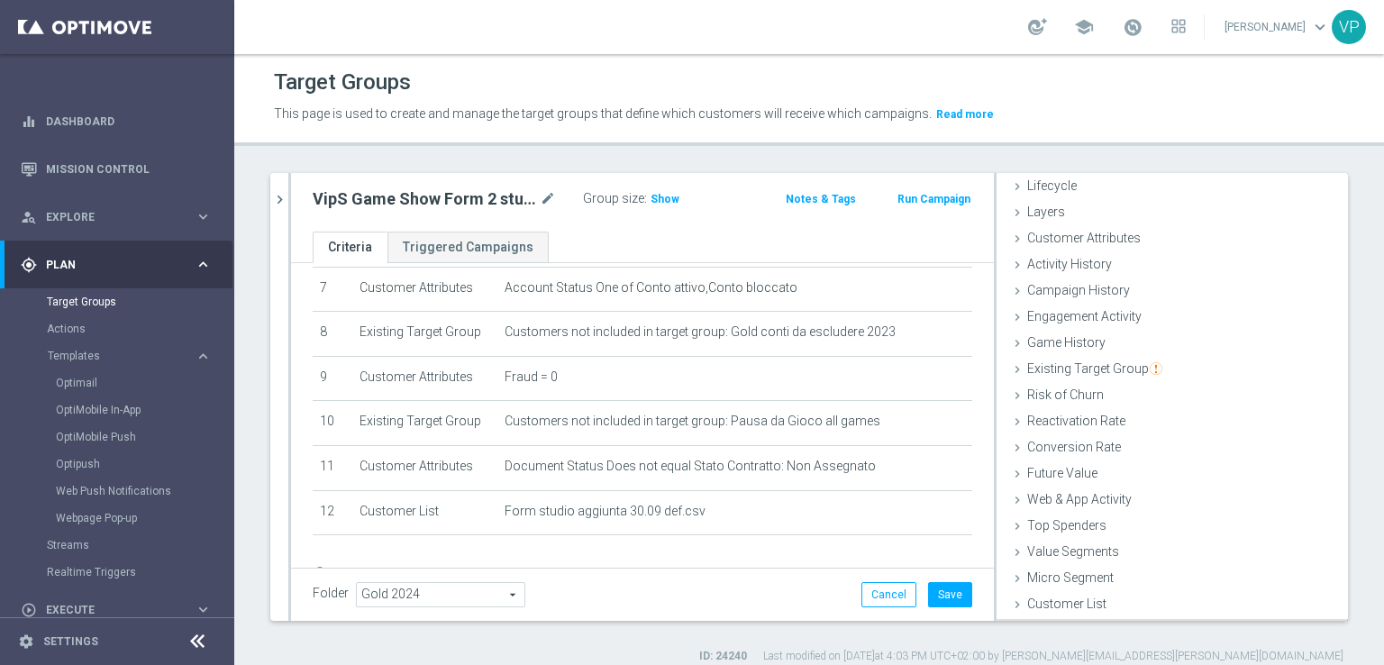
scroll to position [40, 0]
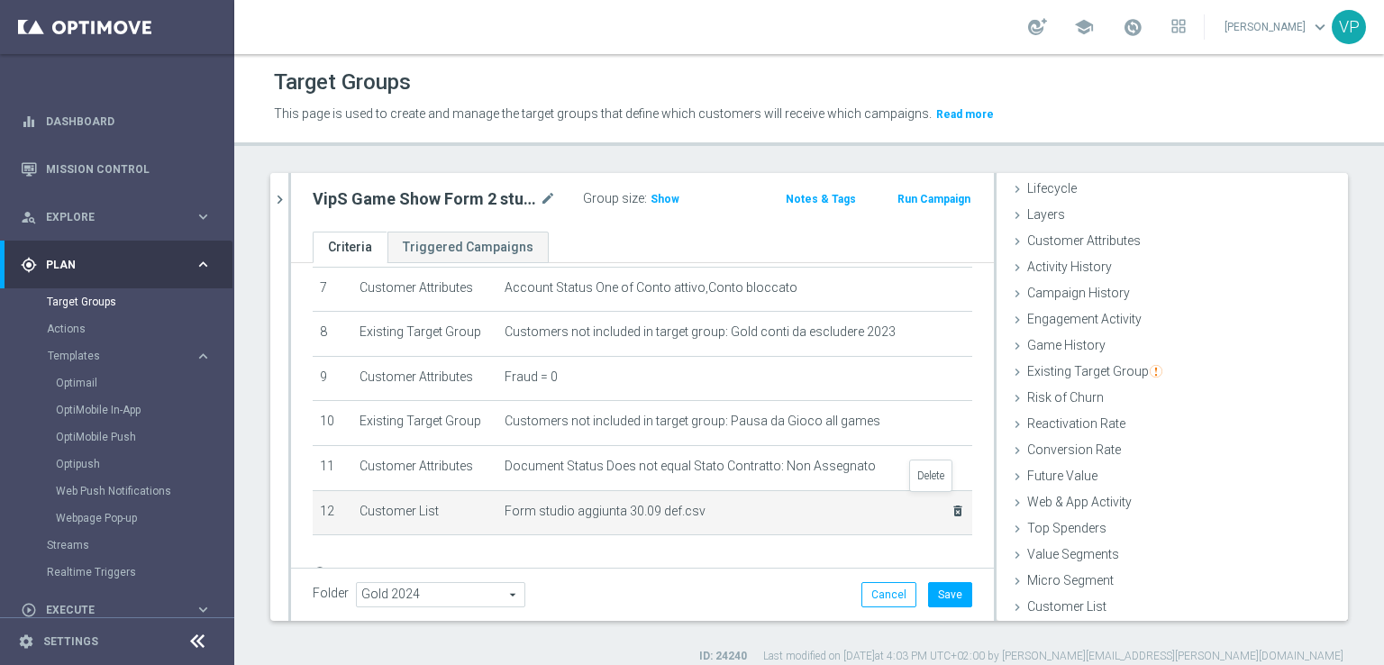
click at [951, 504] on icon "delete_forever" at bounding box center [958, 511] width 14 height 14
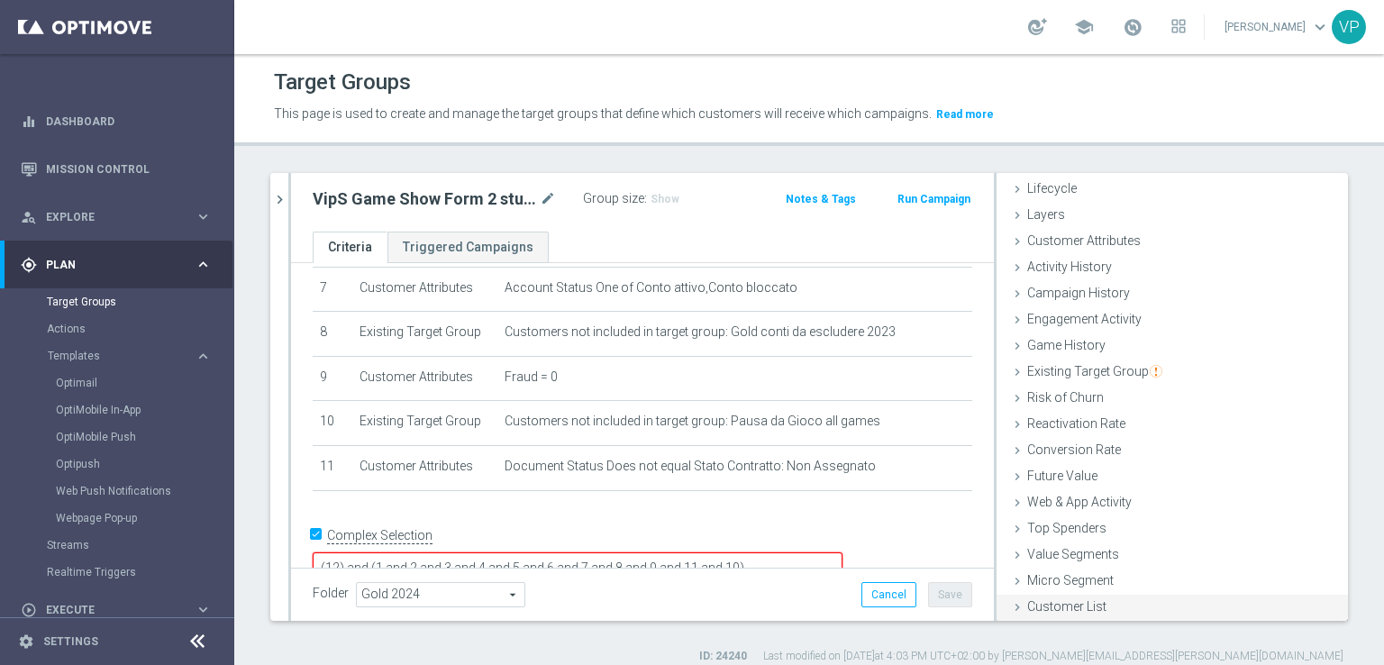
click at [1010, 605] on icon at bounding box center [1017, 607] width 14 height 14
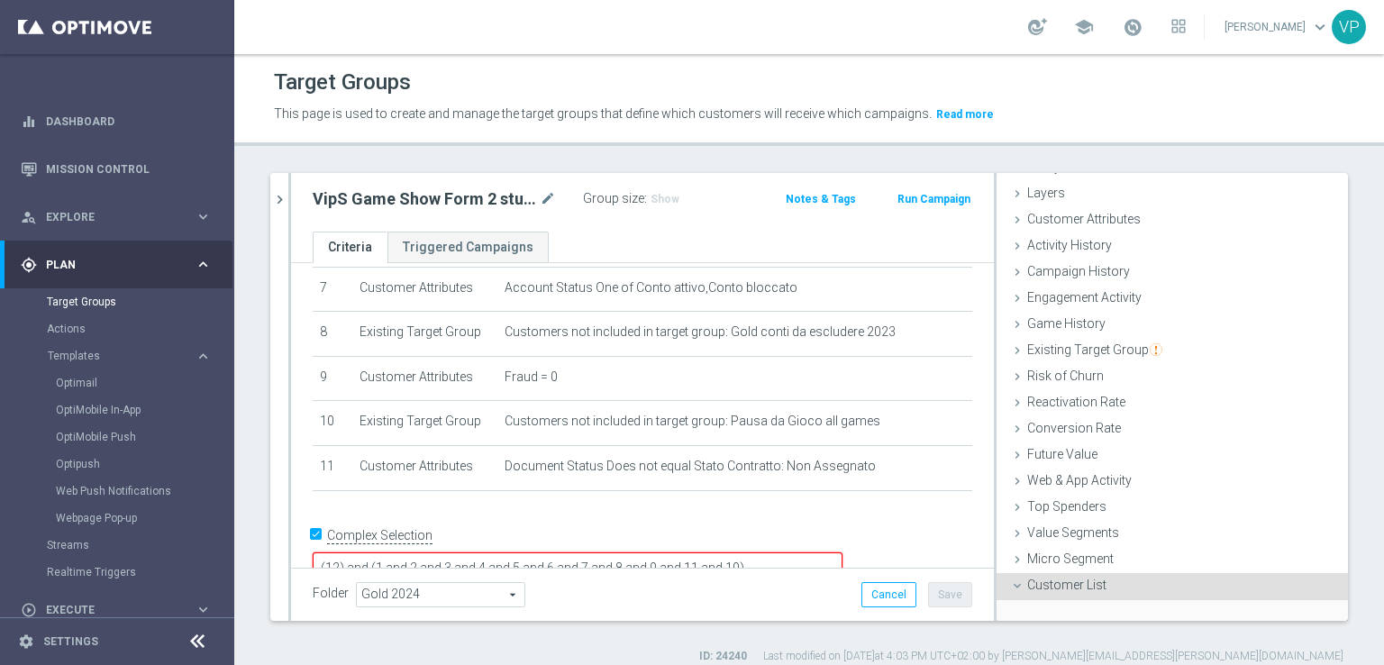
scroll to position [203, 0]
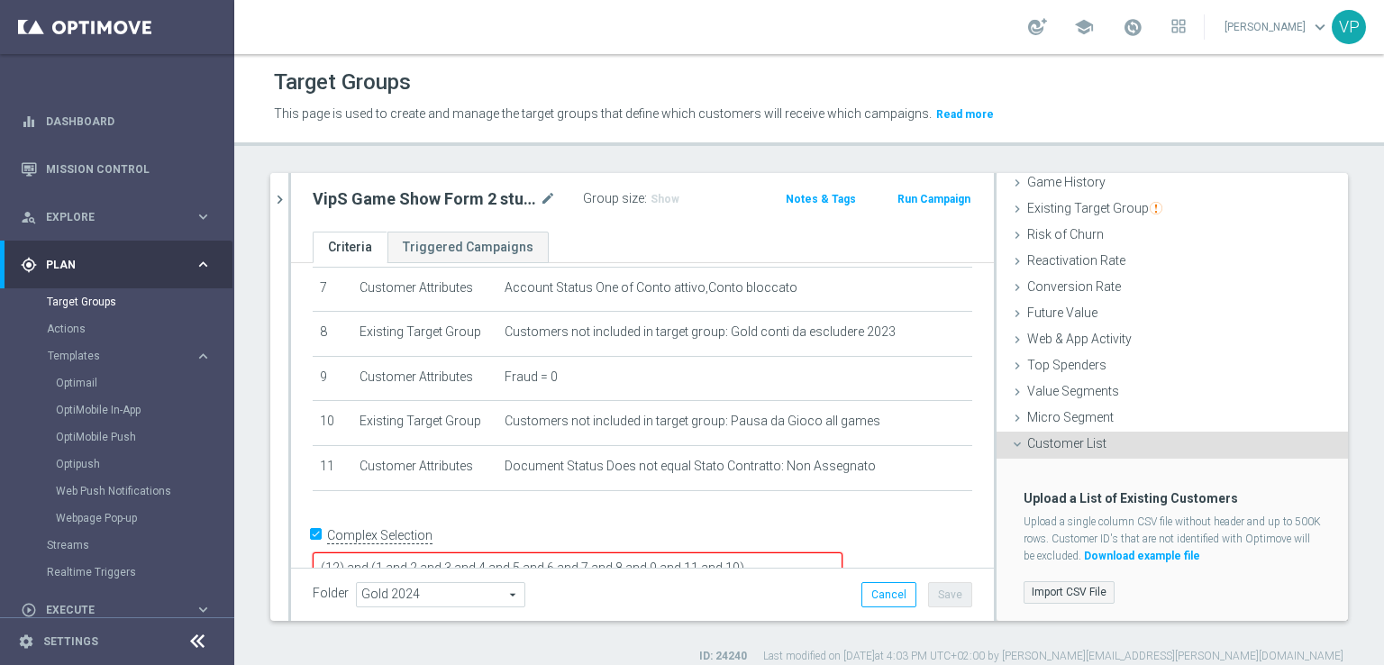
click at [1053, 585] on label "Import CSV File" at bounding box center [1069, 592] width 91 height 23
click at [0, 0] on input "Import CSV File" at bounding box center [0, 0] width 0 height 0
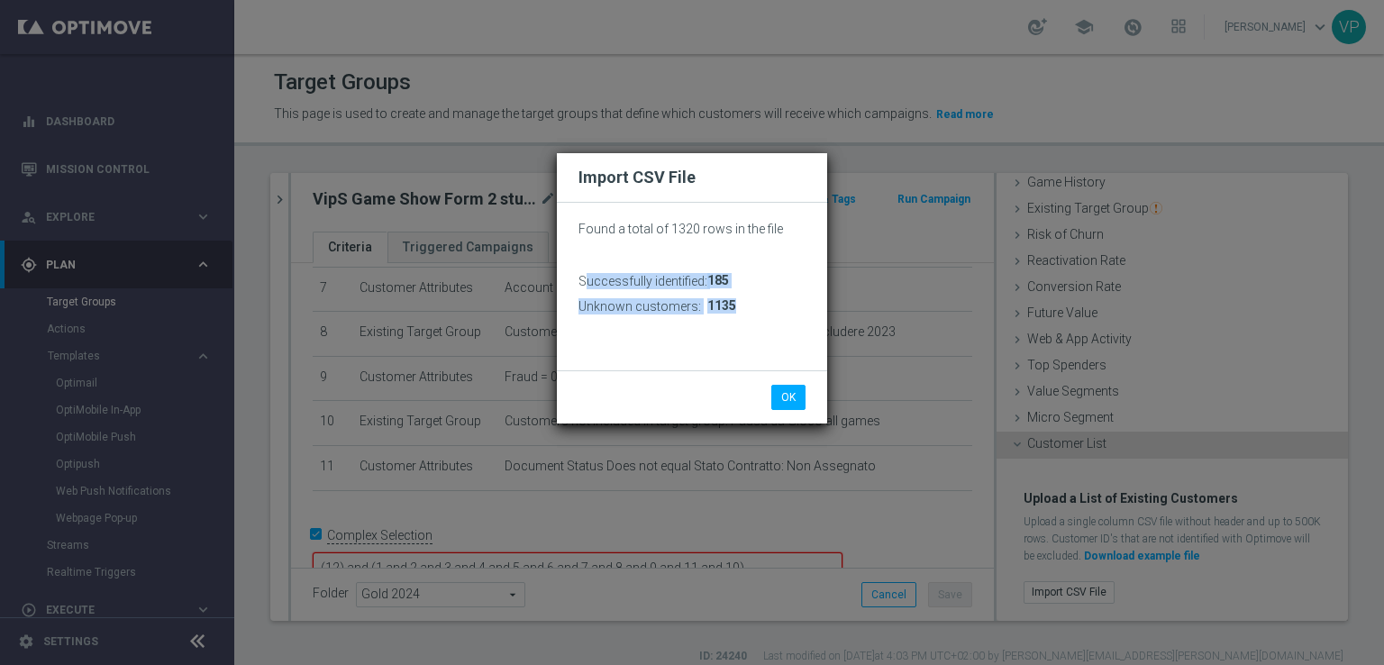
drag, startPoint x: 760, startPoint y: 309, endPoint x: 585, endPoint y: 268, distance: 180.5
click at [585, 268] on div "Found a total of 1320 rows in the file Successfully identified: 185 Unknown cus…" at bounding box center [691, 267] width 227 height 103
click at [705, 369] on div "Found a total of 1320 rows in the file Successfully identified: 185 Unknown cus…" at bounding box center [691, 293] width 227 height 154
click at [782, 404] on button "OK" at bounding box center [788, 397] width 34 height 25
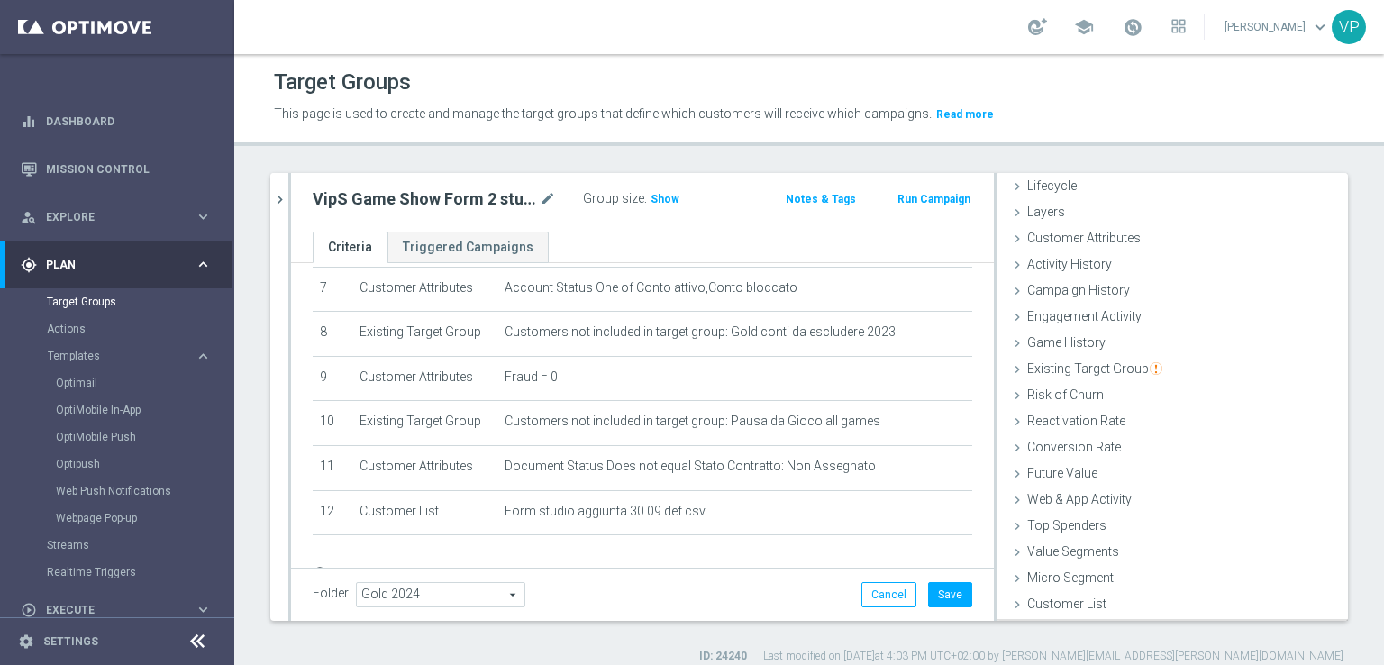
scroll to position [40, 0]
click at [647, 188] on div "Group size : Show" at bounding box center [670, 198] width 174 height 22
click at [665, 204] on span "Show" at bounding box center [665, 199] width 29 height 13
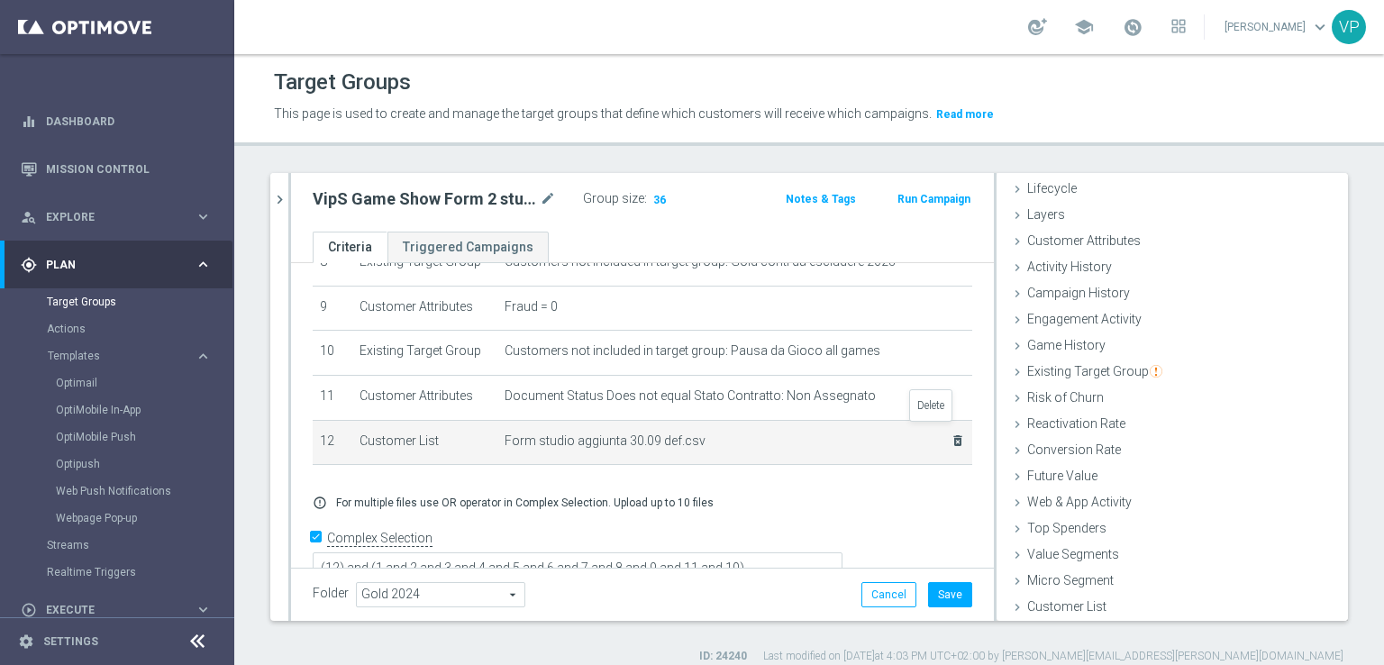
click at [951, 433] on icon "delete_forever" at bounding box center [958, 440] width 14 height 14
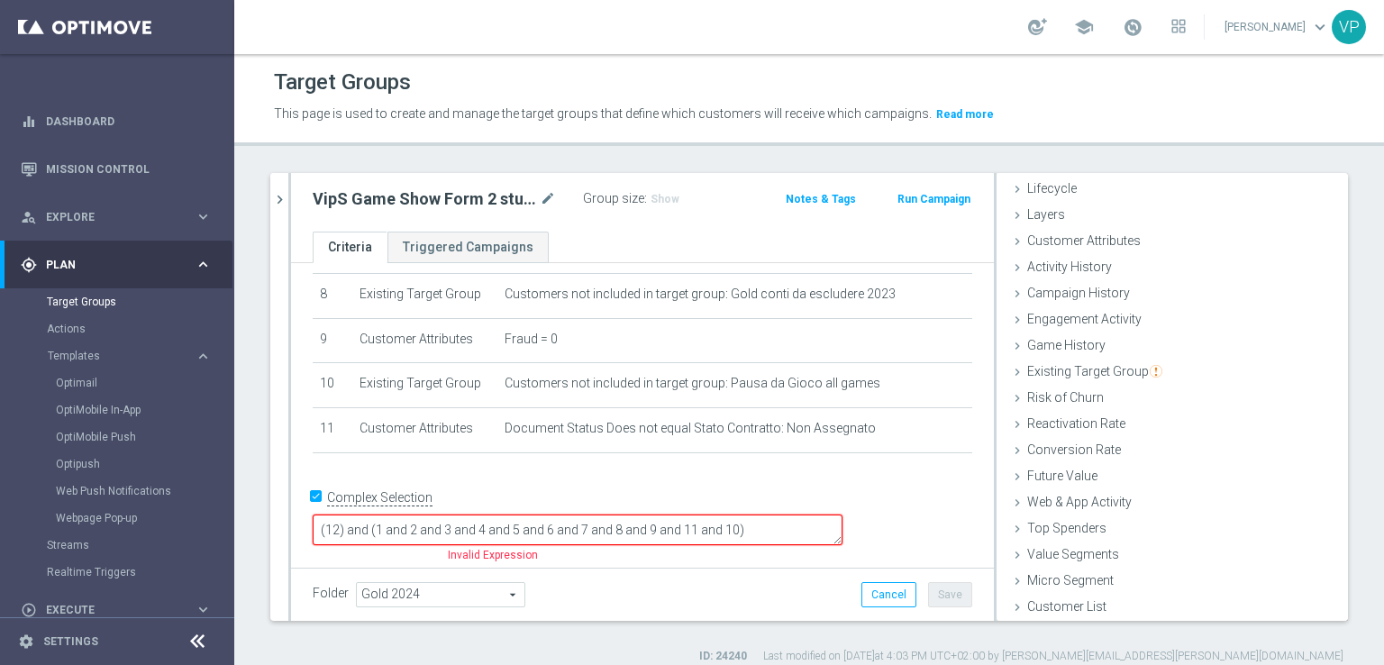
scroll to position [328, 0]
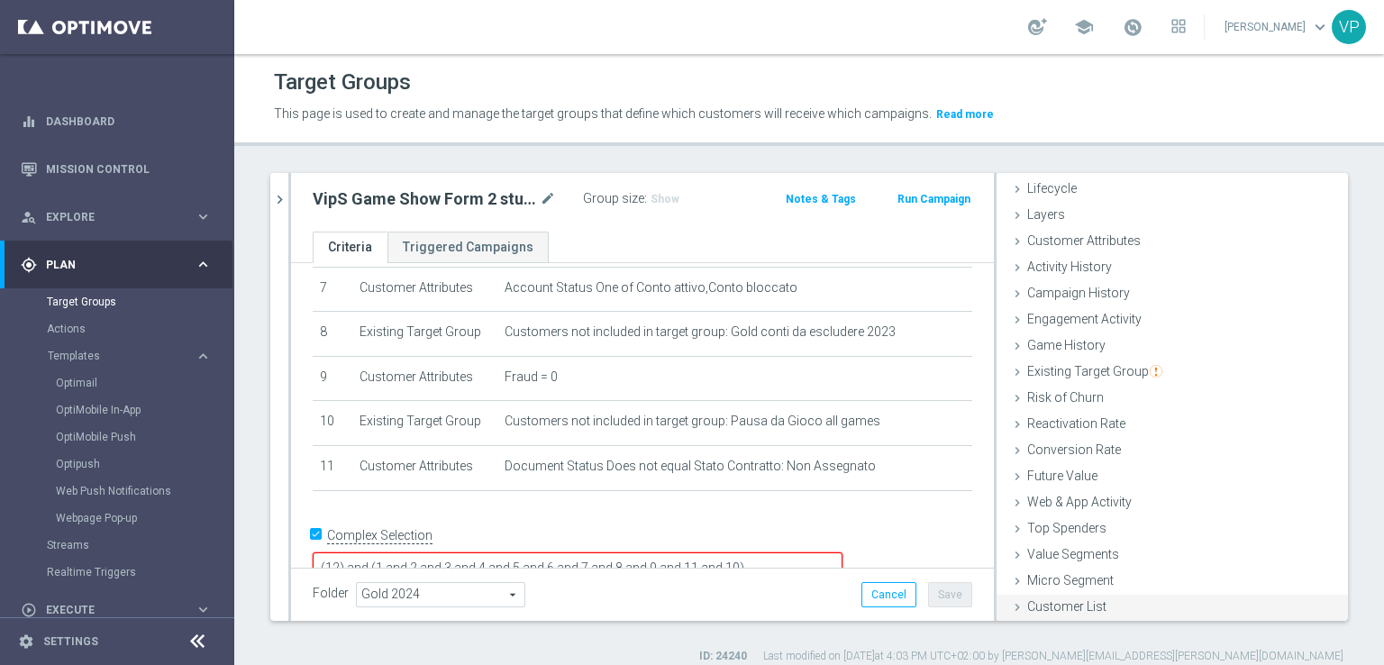
click at [1086, 608] on span "Customer List" at bounding box center [1066, 606] width 79 height 14
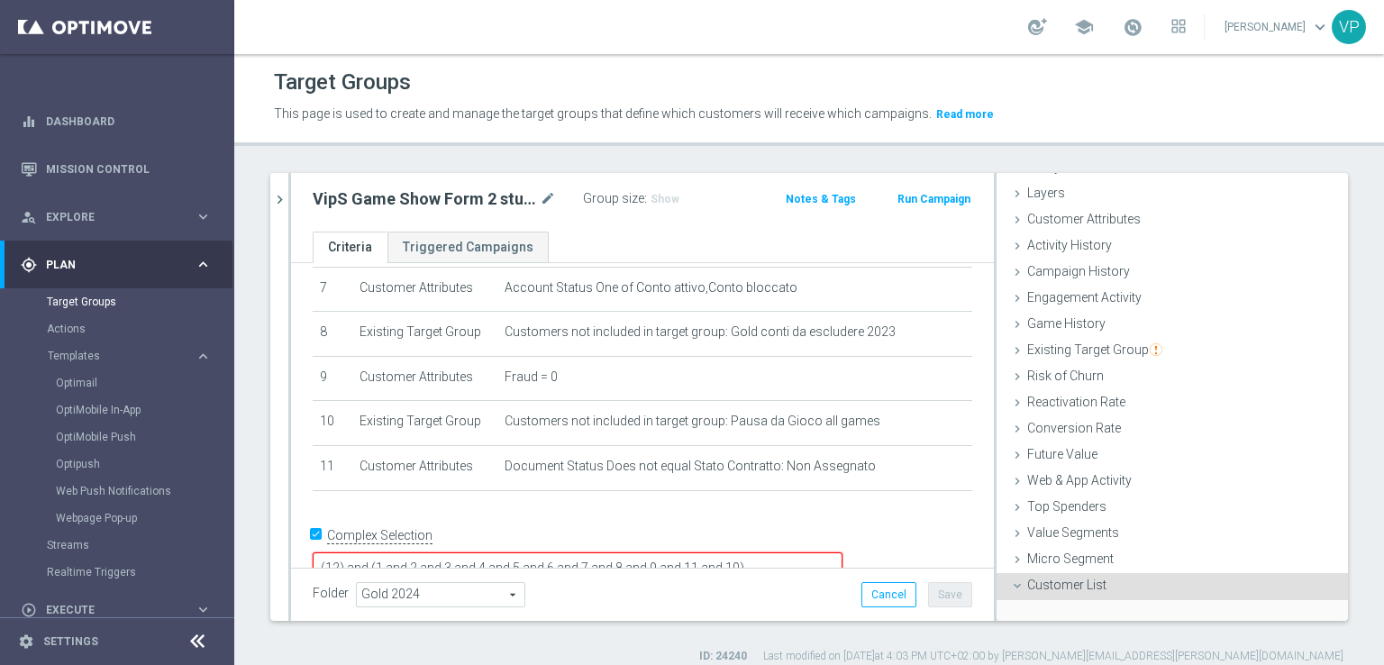
scroll to position [203, 0]
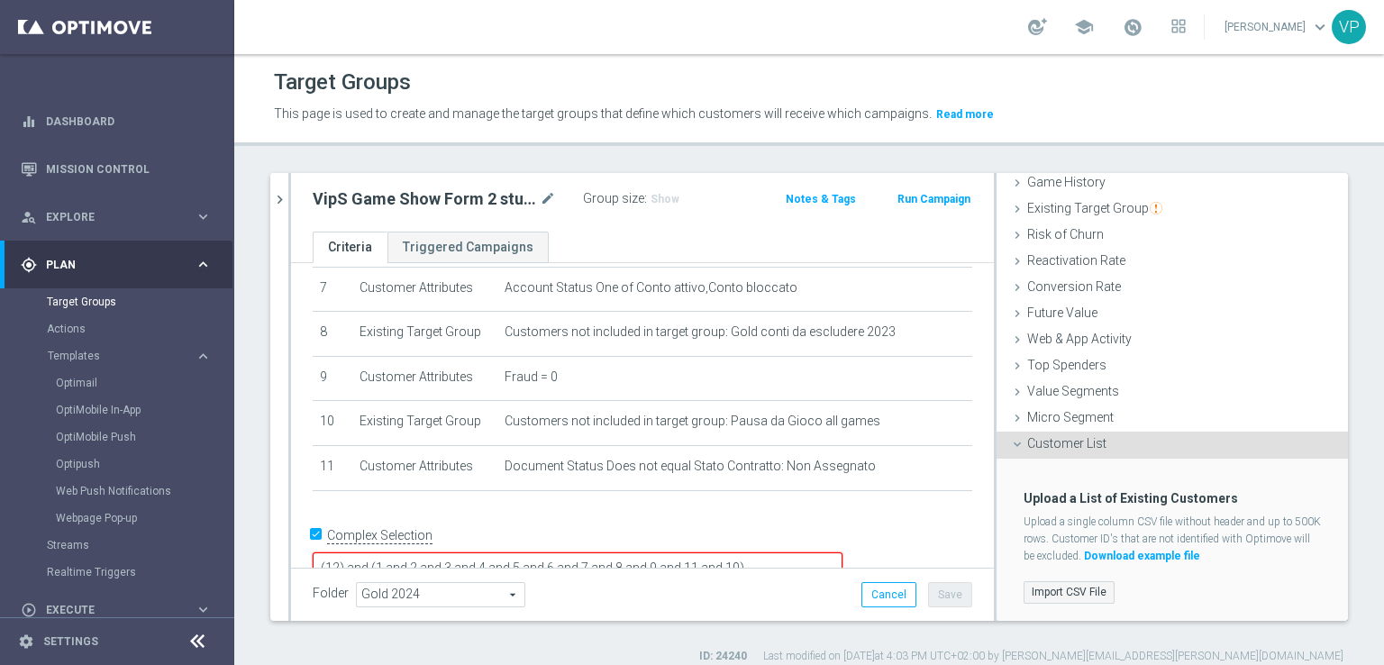
click at [1074, 592] on label "Import CSV File" at bounding box center [1069, 592] width 91 height 23
click at [0, 0] on input "Import CSV File" at bounding box center [0, 0] width 0 height 0
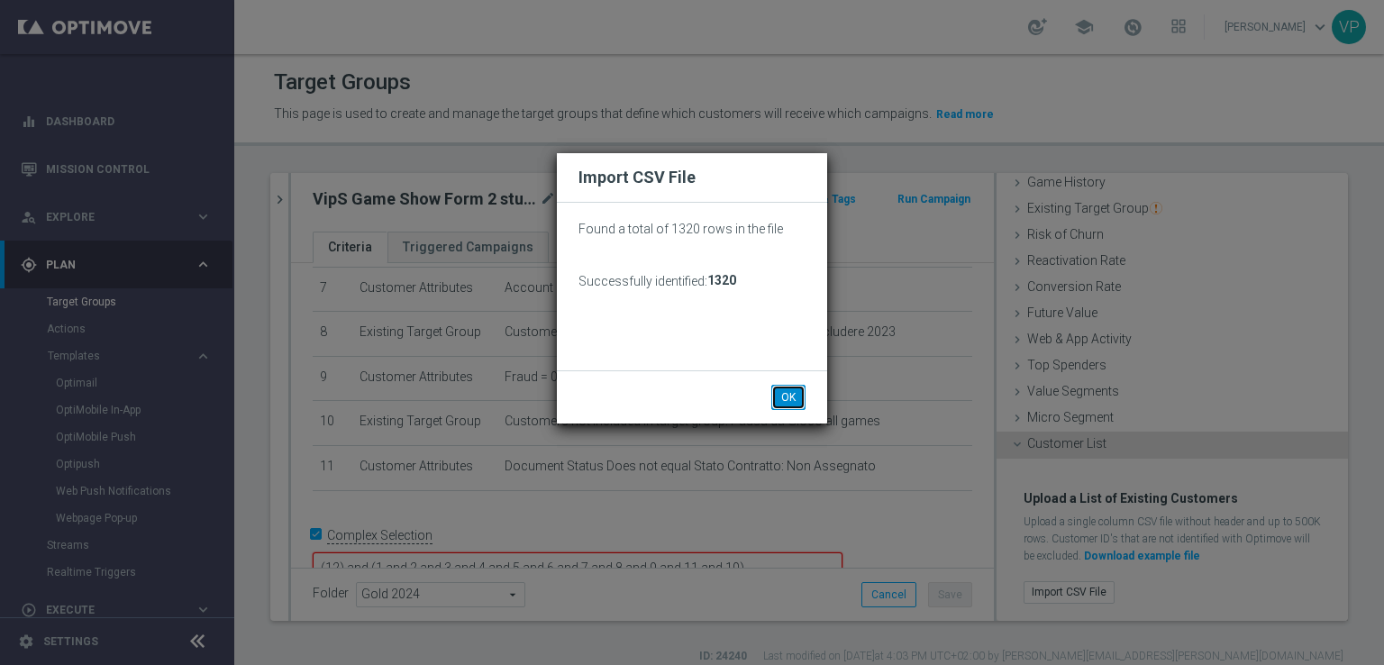
click at [795, 392] on button "OK" at bounding box center [788, 397] width 34 height 25
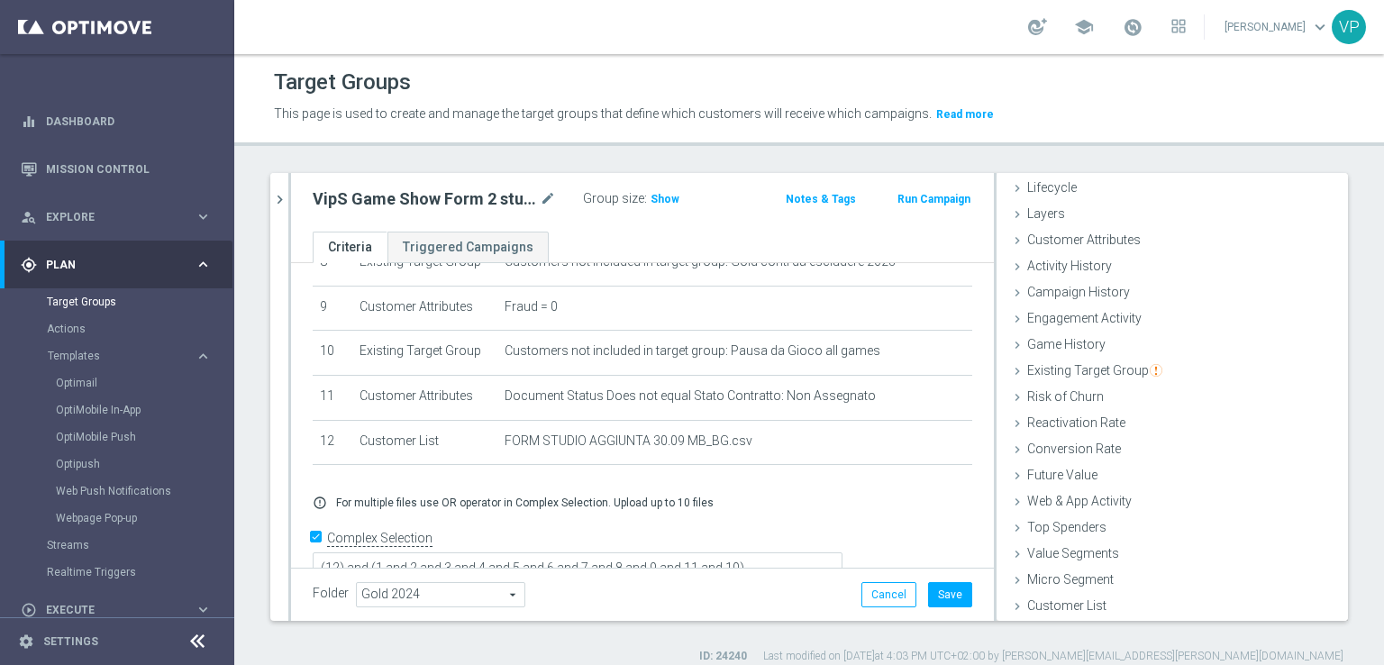
scroll to position [40, 0]
click at [929, 596] on button "Save" at bounding box center [950, 594] width 44 height 25
click at [668, 197] on span "Show" at bounding box center [665, 199] width 29 height 13
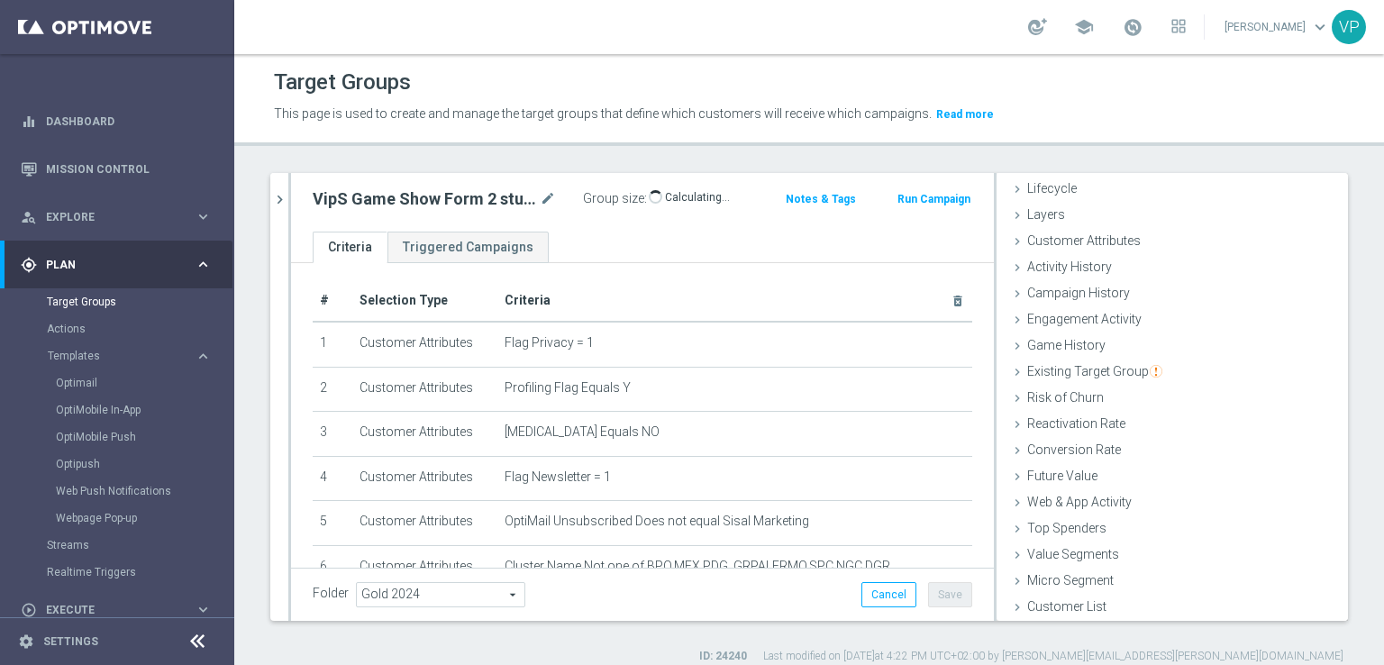
scroll to position [0, 0]
click at [479, 194] on h2 "VipS Game Show Form 2 studio 6.10" at bounding box center [424, 199] width 223 height 22
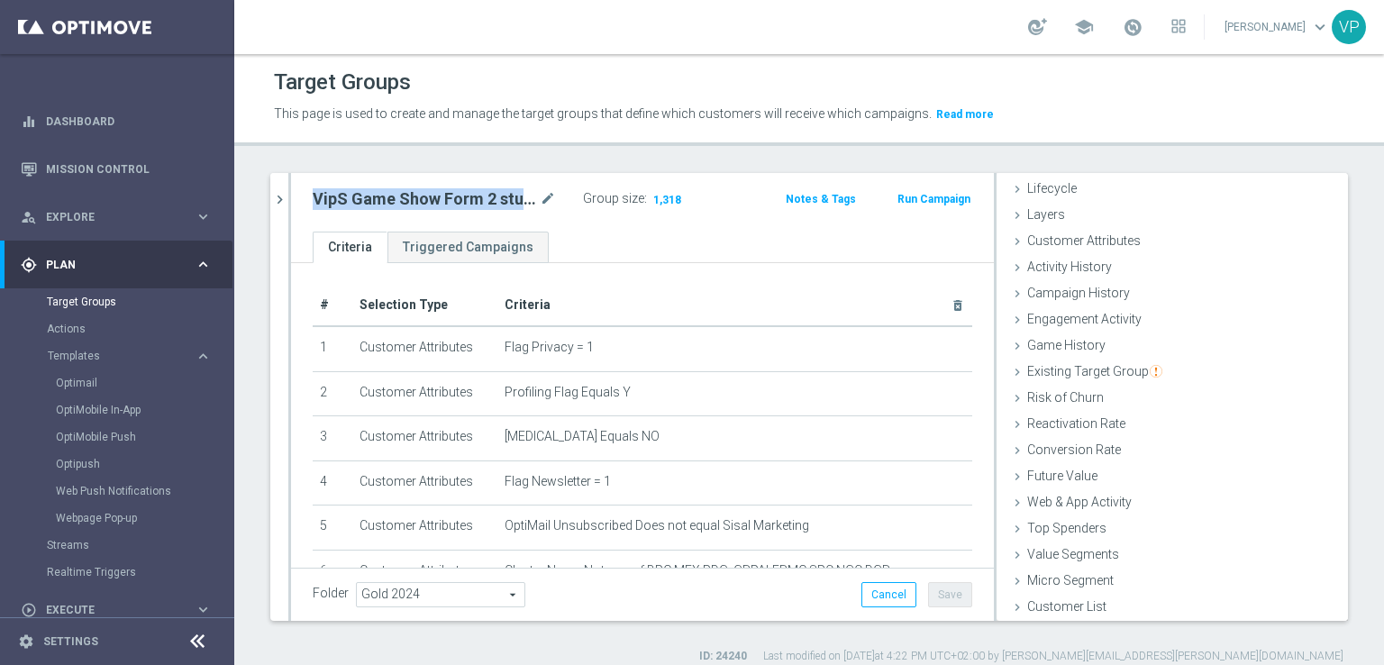
click at [479, 194] on h2 "VipS Game Show Form 2 studio 6.10" at bounding box center [424, 199] width 223 height 22
copy div "VipS Game Show Form 2 studio 6.10"
click at [80, 383] on link "Optimail" at bounding box center [122, 383] width 132 height 14
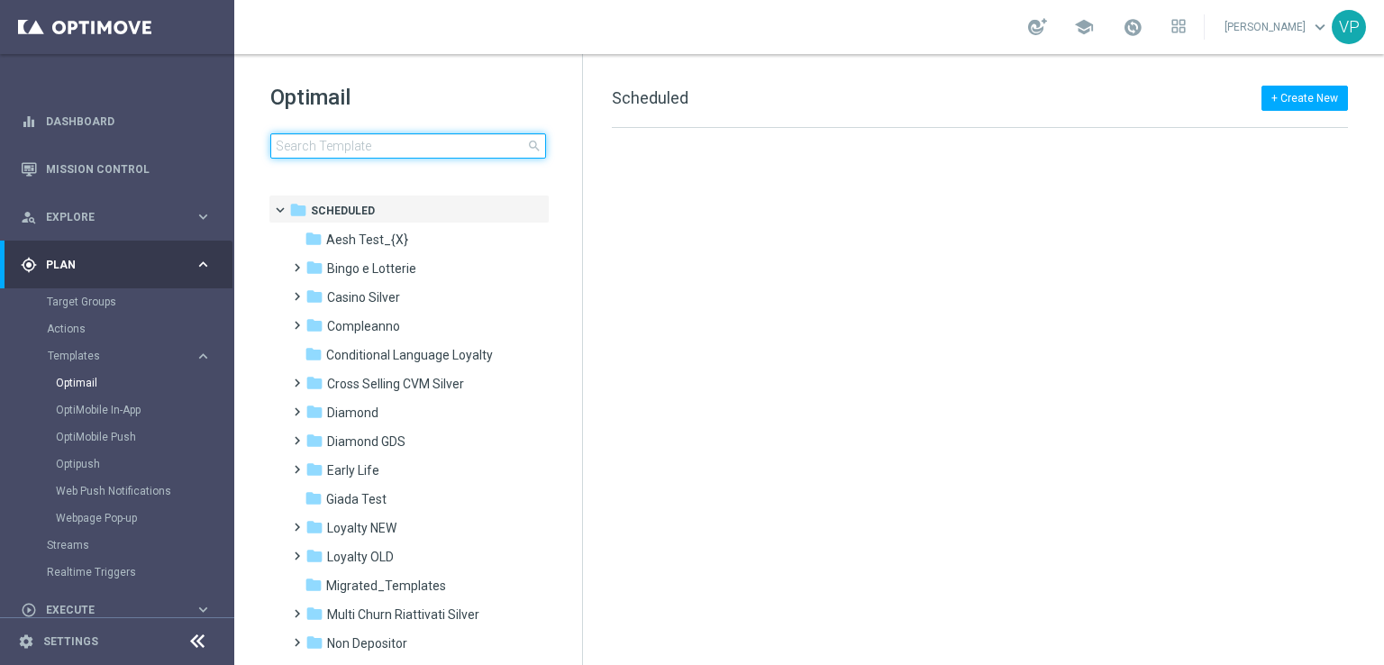
click at [478, 149] on input at bounding box center [408, 145] width 276 height 25
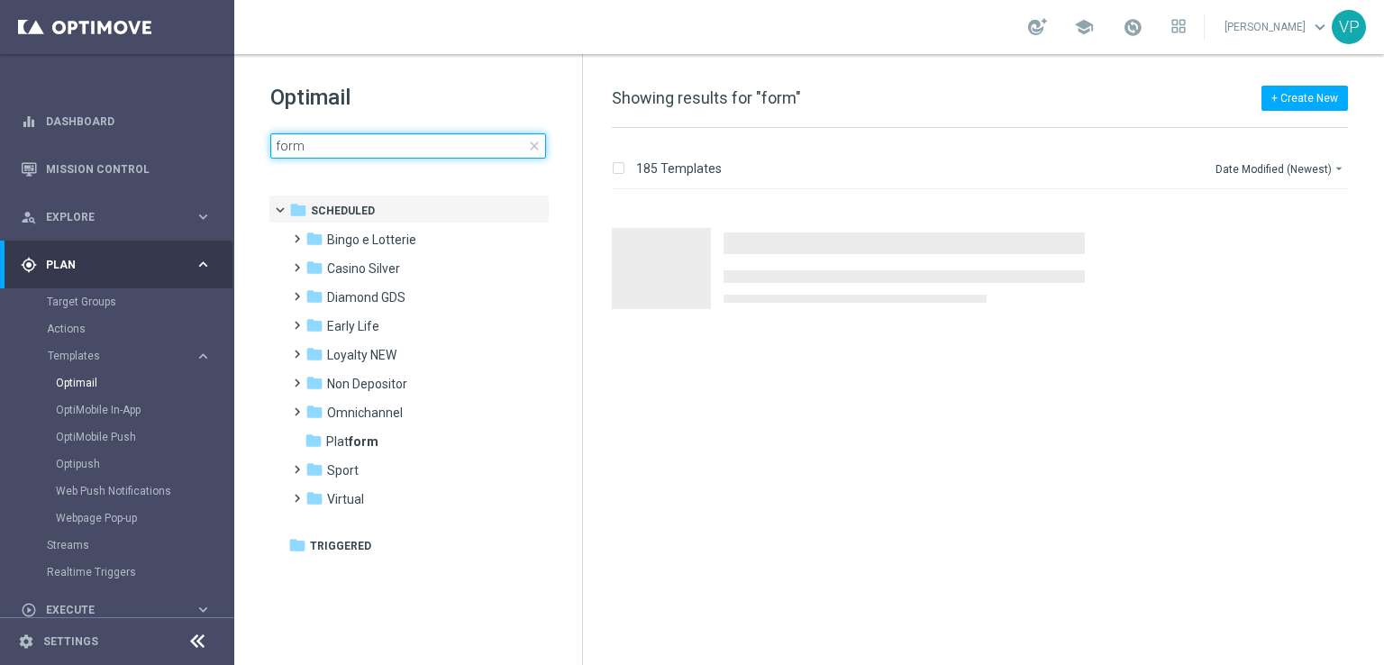
type input "form"
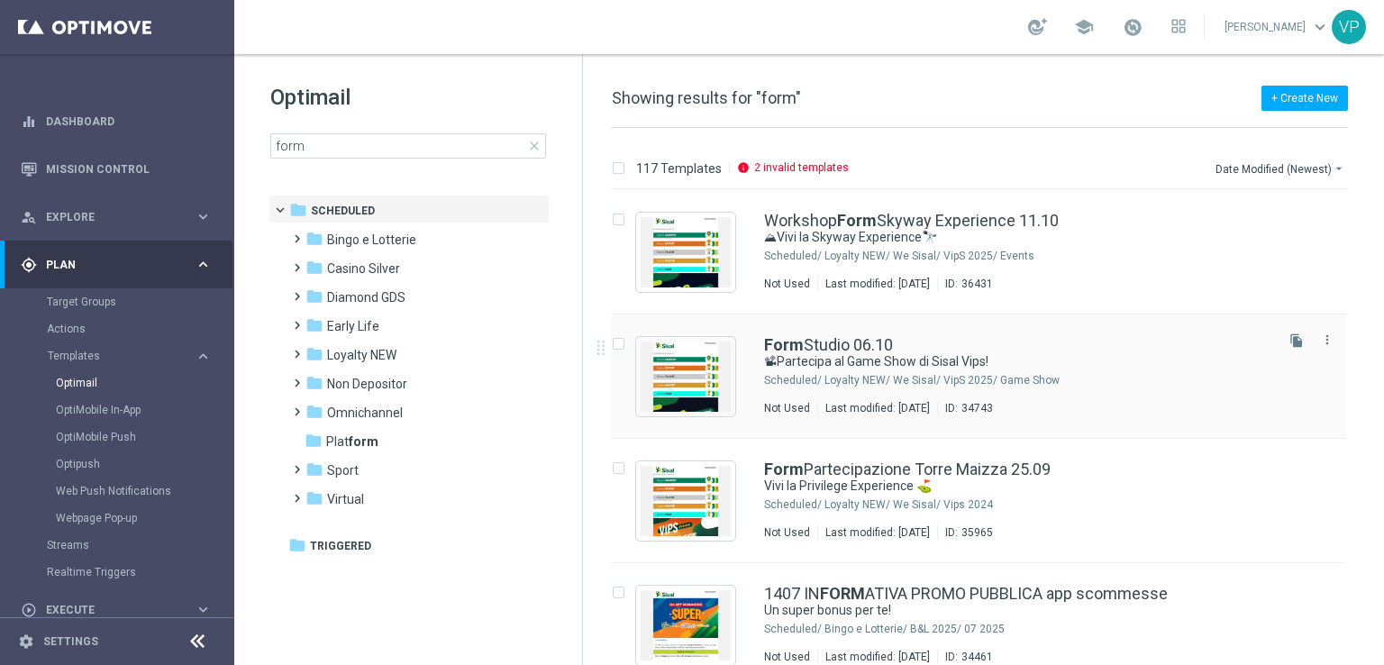
click at [1133, 347] on div "Form Studio 06.10" at bounding box center [1017, 345] width 506 height 16
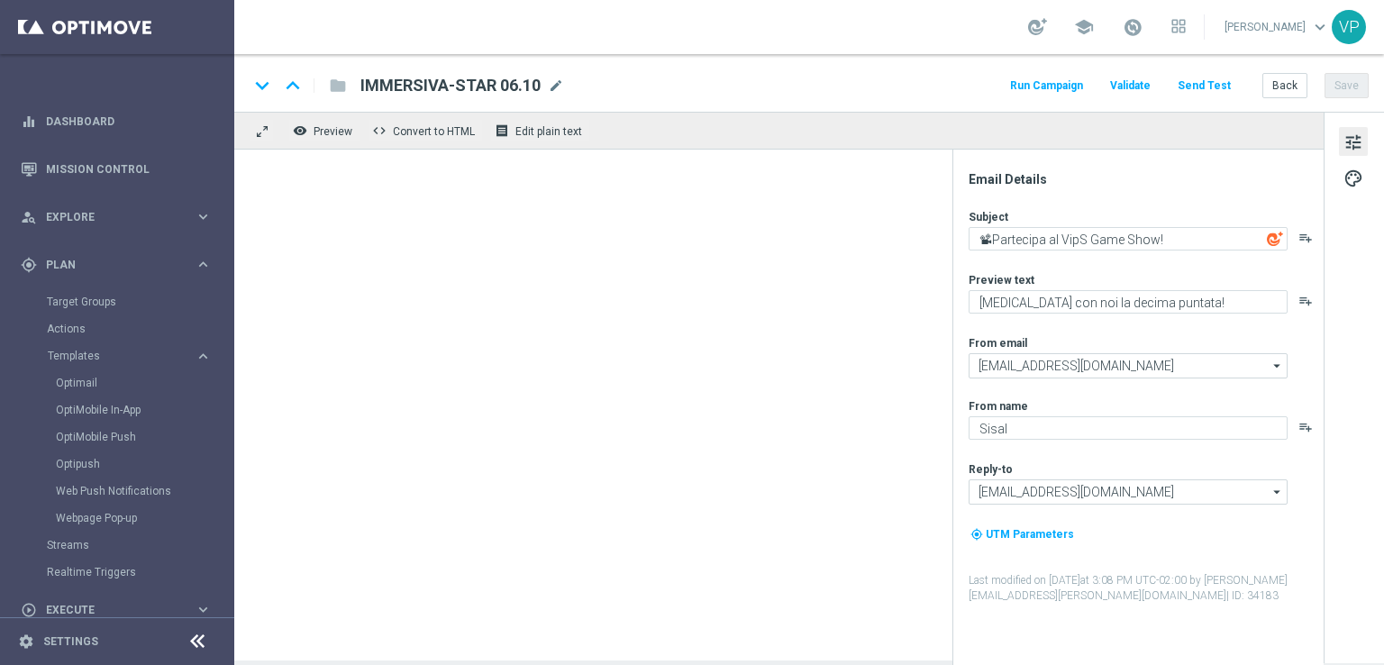
type textarea "📽Partecipa al Game Show di Sisal Vips!"
type textarea "Ti aspettiamo in studio a [GEOGRAPHIC_DATA]"
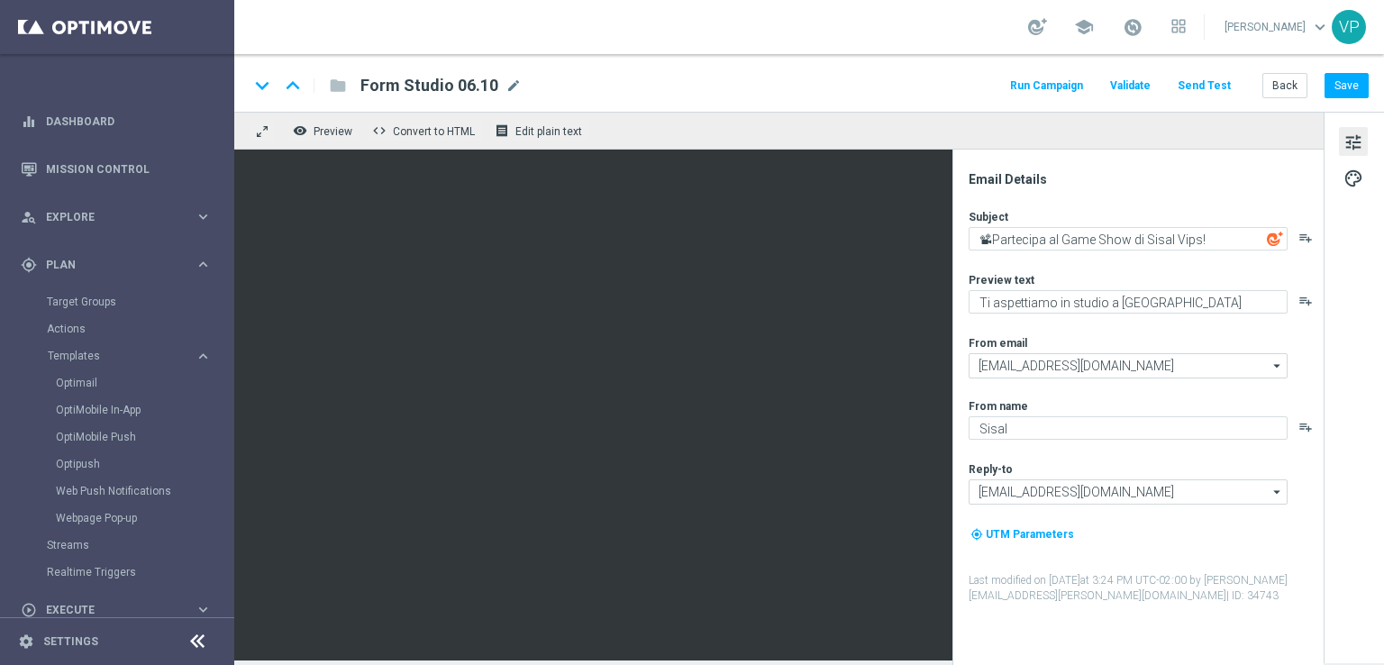
click at [1045, 86] on button "Run Campaign" at bounding box center [1046, 86] width 78 height 24
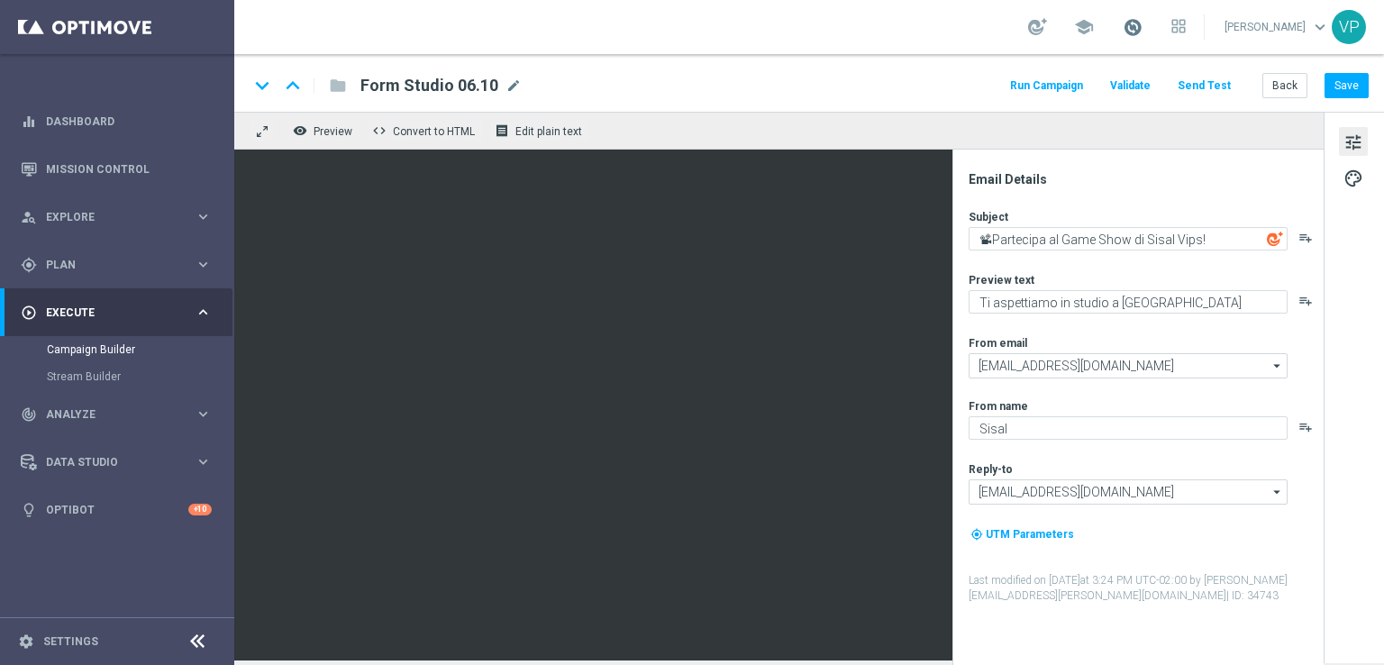
click at [1139, 32] on span at bounding box center [1133, 27] width 20 height 20
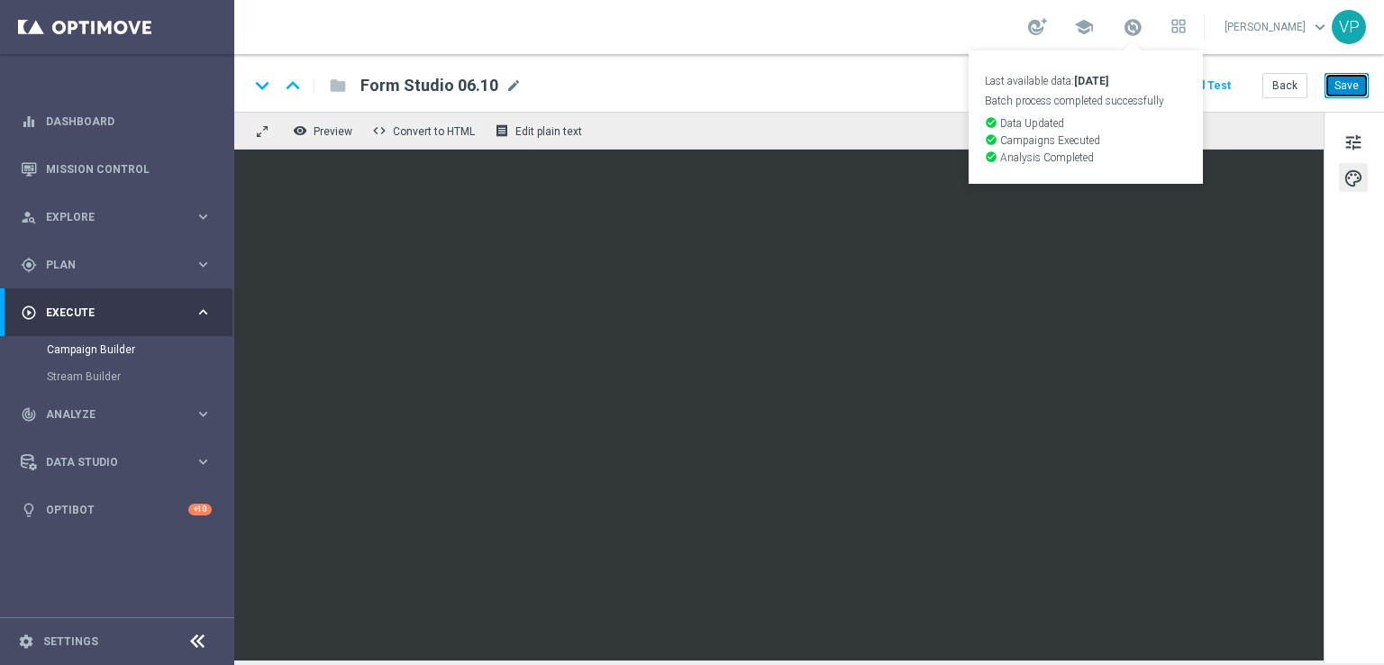
click at [1359, 87] on button "Save" at bounding box center [1346, 85] width 44 height 25
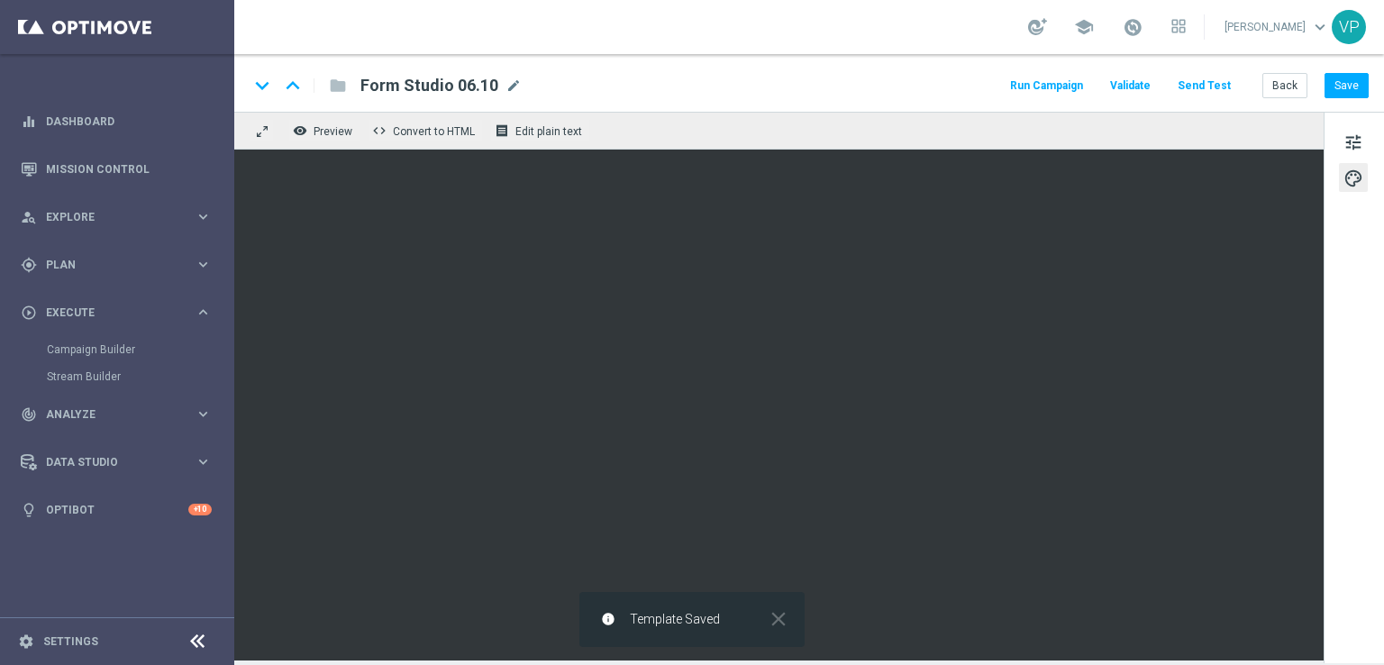
click at [1055, 87] on button "Run Campaign" at bounding box center [1046, 86] width 78 height 24
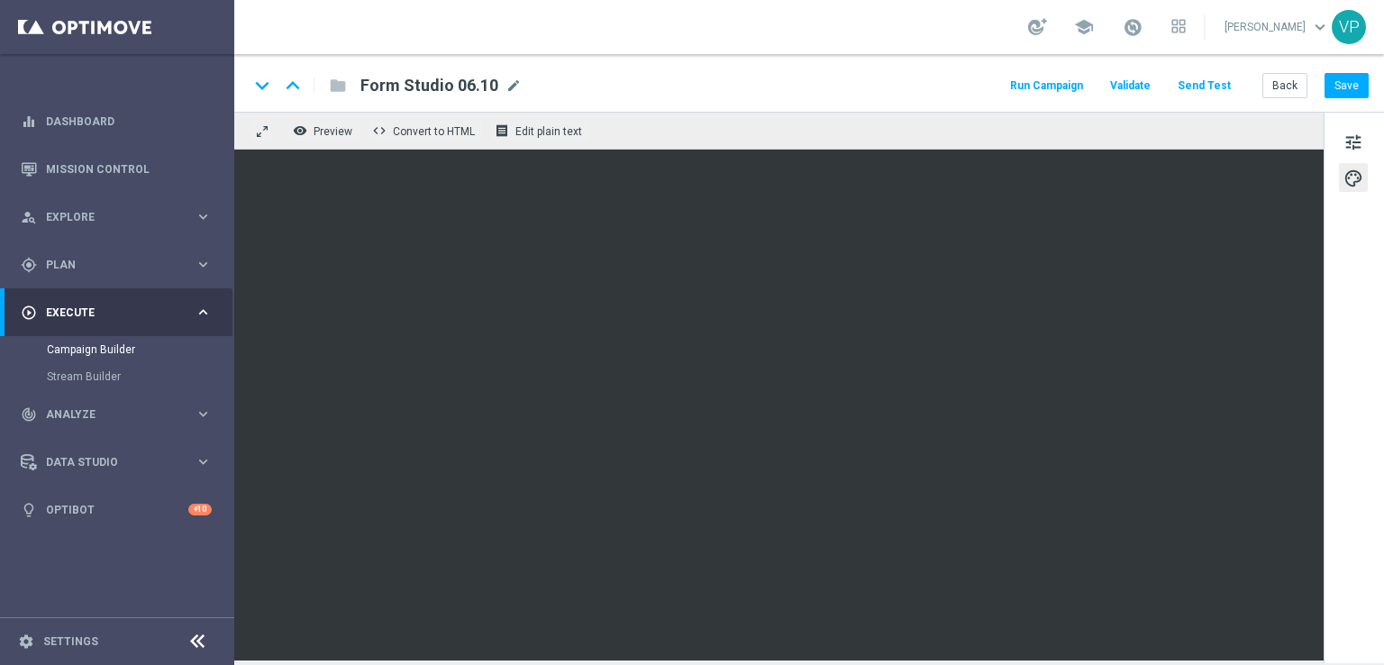
click at [1055, 87] on button "Run Campaign" at bounding box center [1046, 86] width 78 height 24
click at [1074, 82] on button "Run Campaign" at bounding box center [1046, 86] width 78 height 24
click at [1086, 85] on button "Run Campaign" at bounding box center [1046, 86] width 78 height 24
click at [1076, 84] on button "Run Campaign" at bounding box center [1046, 86] width 78 height 24
click at [1110, 84] on div "Run Campaign Validate Send Test Back Save" at bounding box center [1187, 85] width 361 height 23
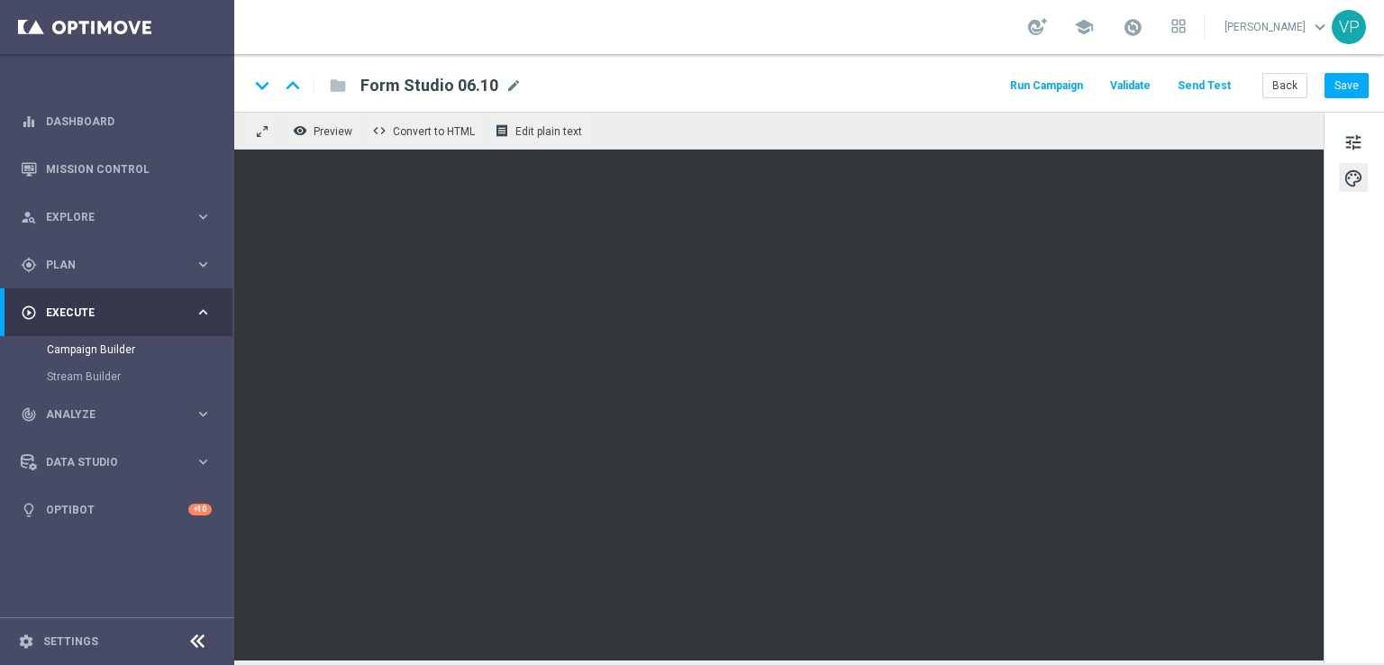
click at [1078, 84] on button "Run Campaign" at bounding box center [1046, 86] width 78 height 24
click at [1034, 92] on button "Run Campaign" at bounding box center [1046, 86] width 78 height 24
click at [1049, 84] on button "Run Campaign" at bounding box center [1046, 86] width 78 height 24
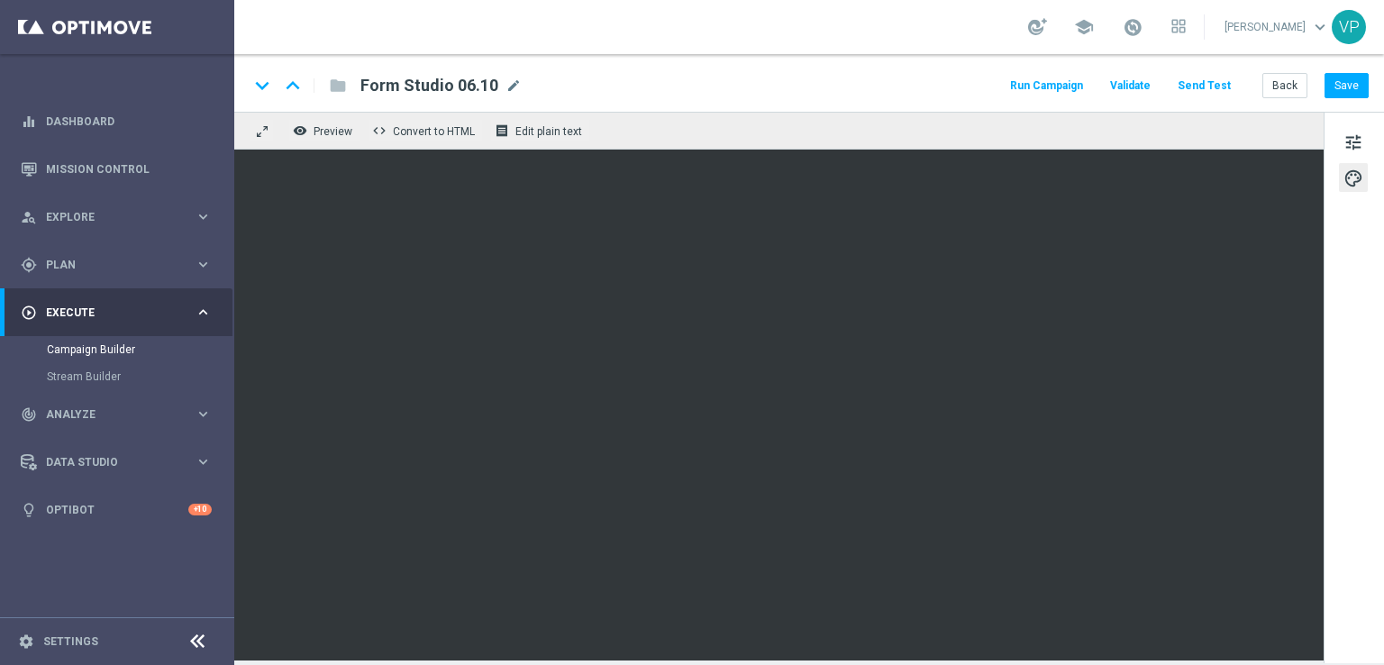
click at [1230, 84] on button "Send Test" at bounding box center [1204, 86] width 59 height 24
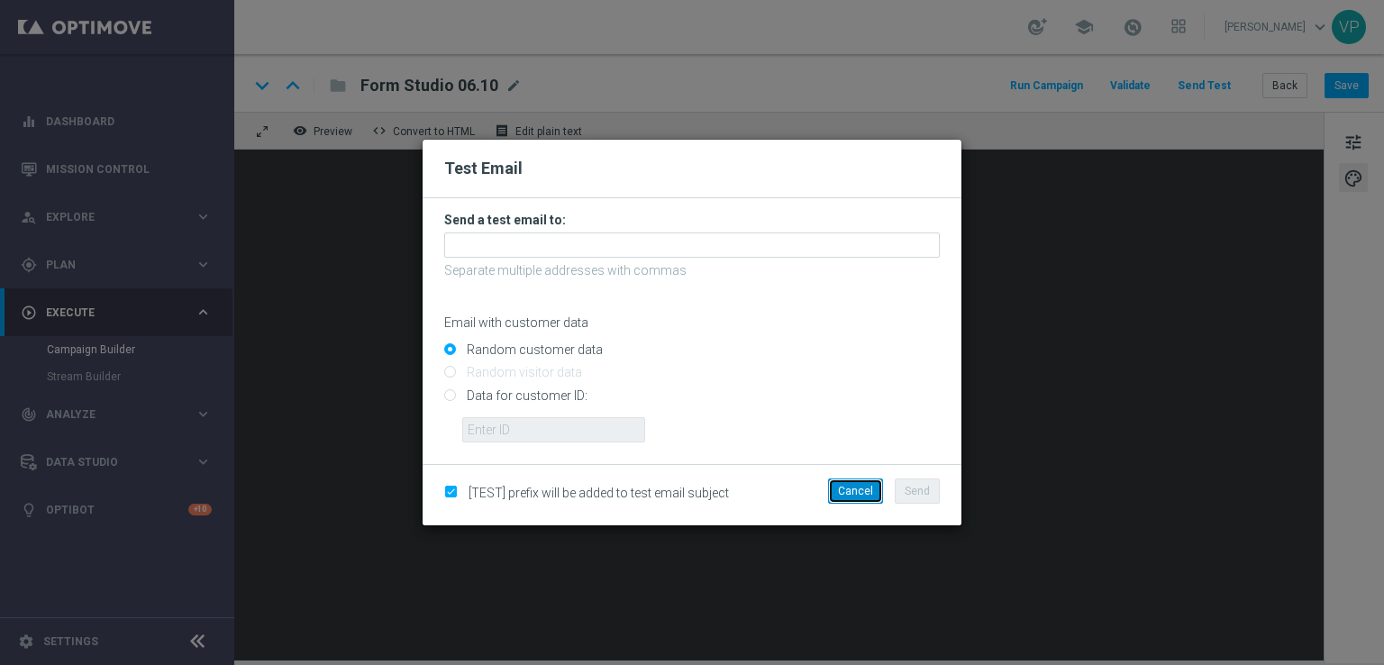
click at [872, 492] on button "Cancel" at bounding box center [855, 490] width 55 height 25
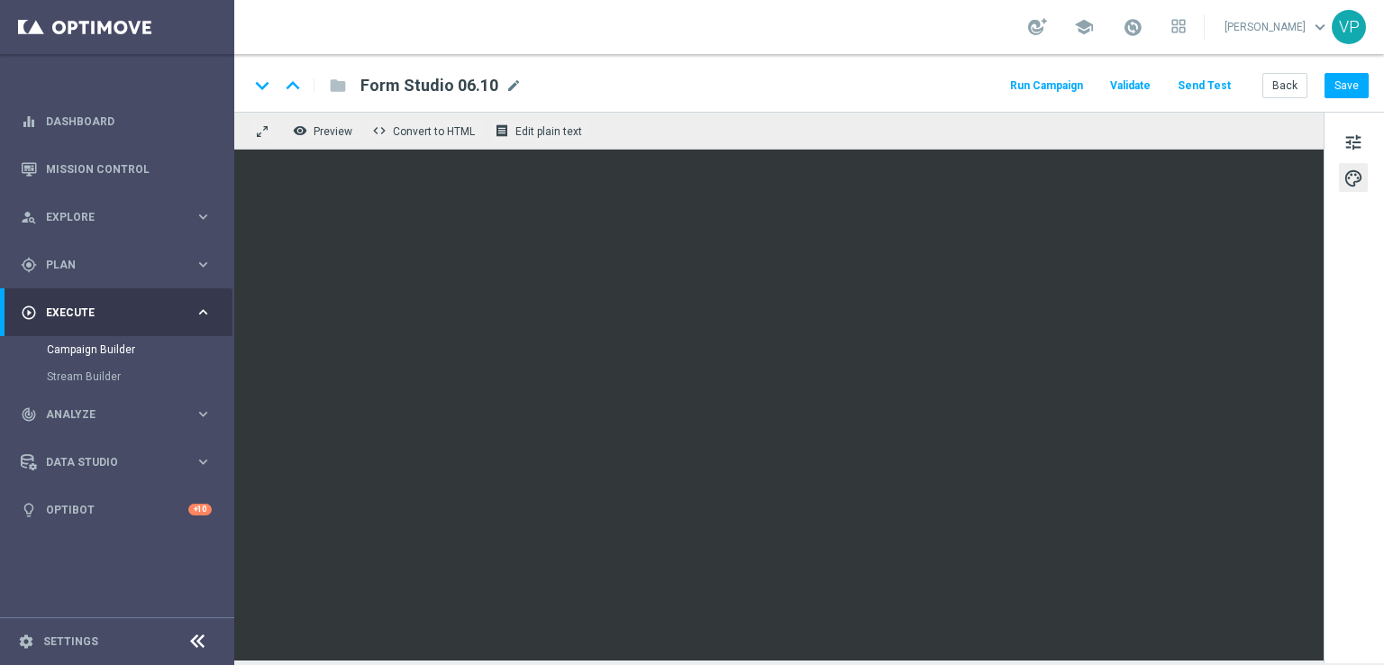
click at [1062, 82] on button "Run Campaign" at bounding box center [1046, 86] width 78 height 24
click at [1347, 80] on button "Save" at bounding box center [1346, 85] width 44 height 25
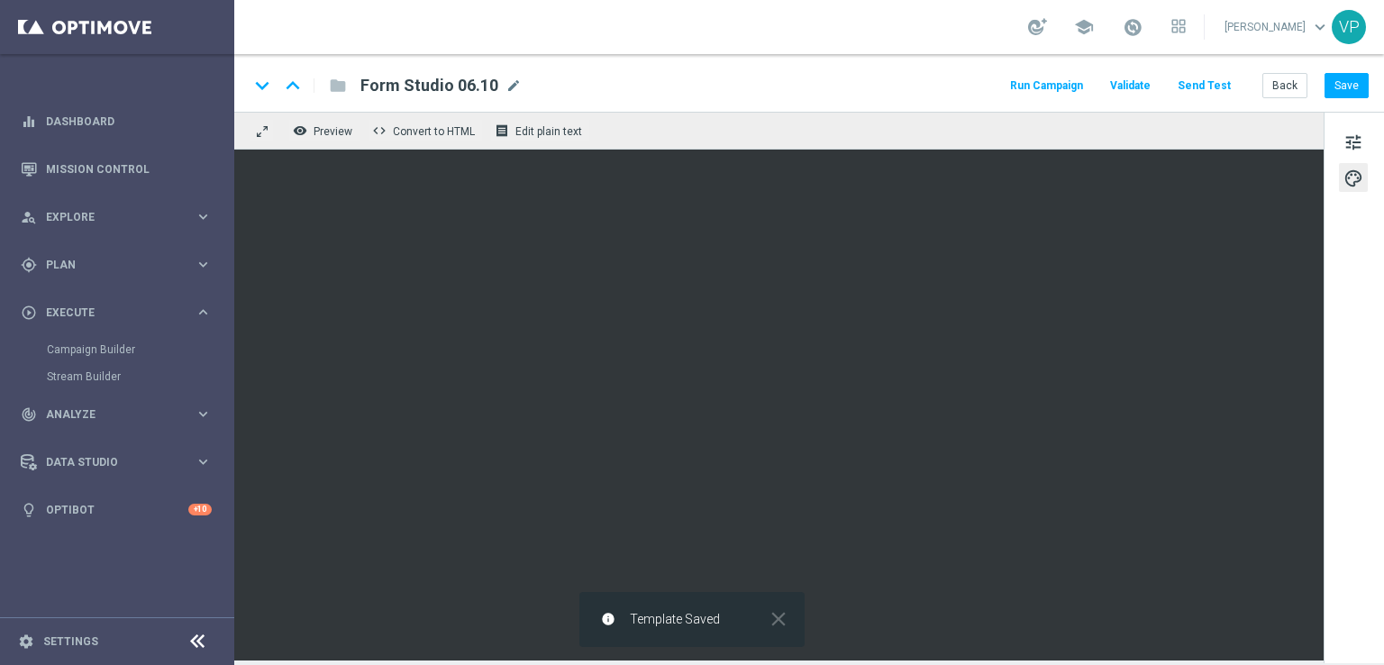
click at [1069, 81] on button "Run Campaign" at bounding box center [1046, 86] width 78 height 24
click at [1067, 77] on button "Run Campaign" at bounding box center [1046, 86] width 78 height 24
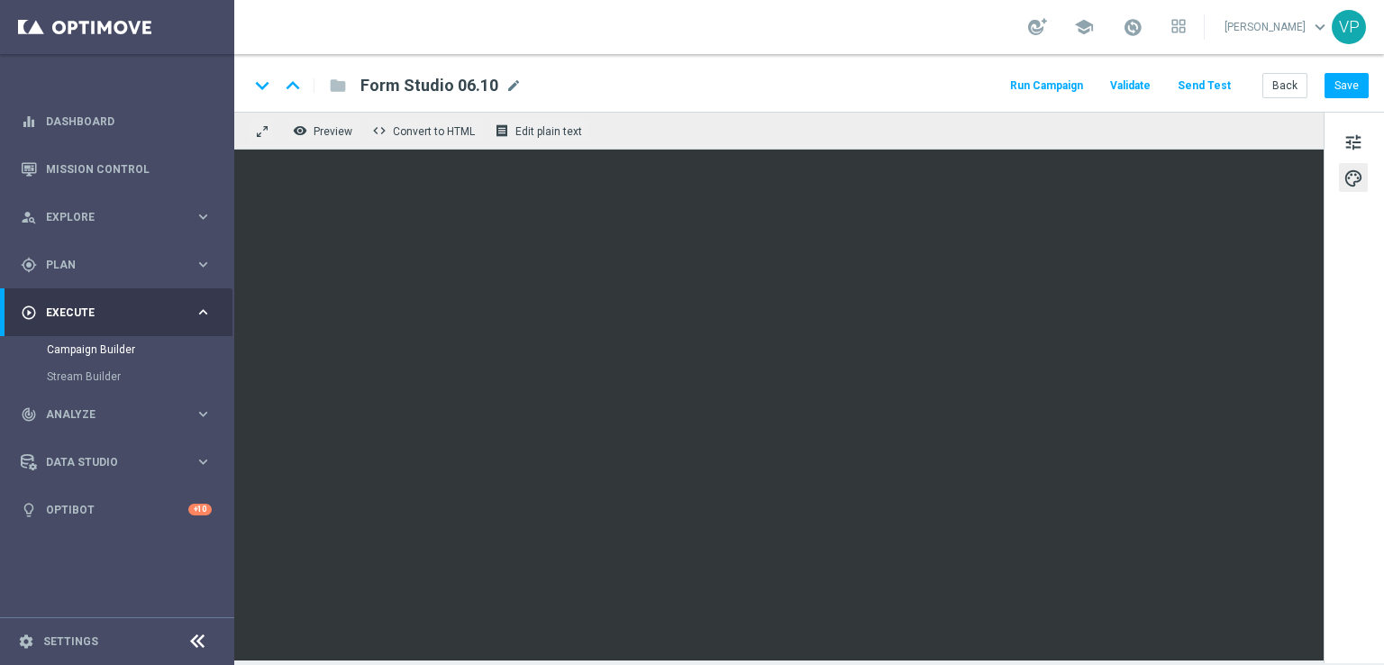
click at [1073, 90] on button "Run Campaign" at bounding box center [1046, 86] width 78 height 24
click at [1068, 83] on button "Run Campaign" at bounding box center [1046, 86] width 78 height 24
click at [57, 264] on span "Plan" at bounding box center [120, 264] width 149 height 11
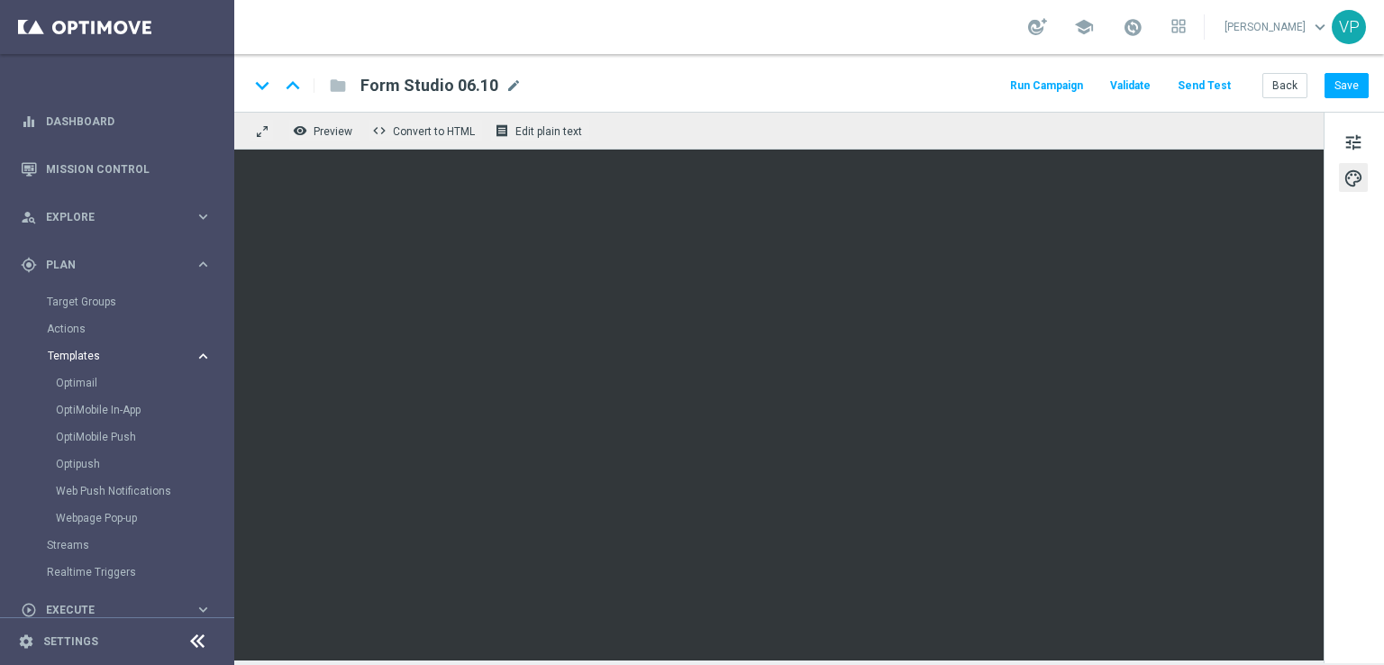
click at [72, 358] on span "Templates" at bounding box center [112, 355] width 129 height 11
click at [74, 358] on span "Templates" at bounding box center [112, 355] width 129 height 11
click at [77, 374] on div "Optimail" at bounding box center [144, 382] width 177 height 27
click at [79, 383] on link "Optimail" at bounding box center [122, 383] width 132 height 14
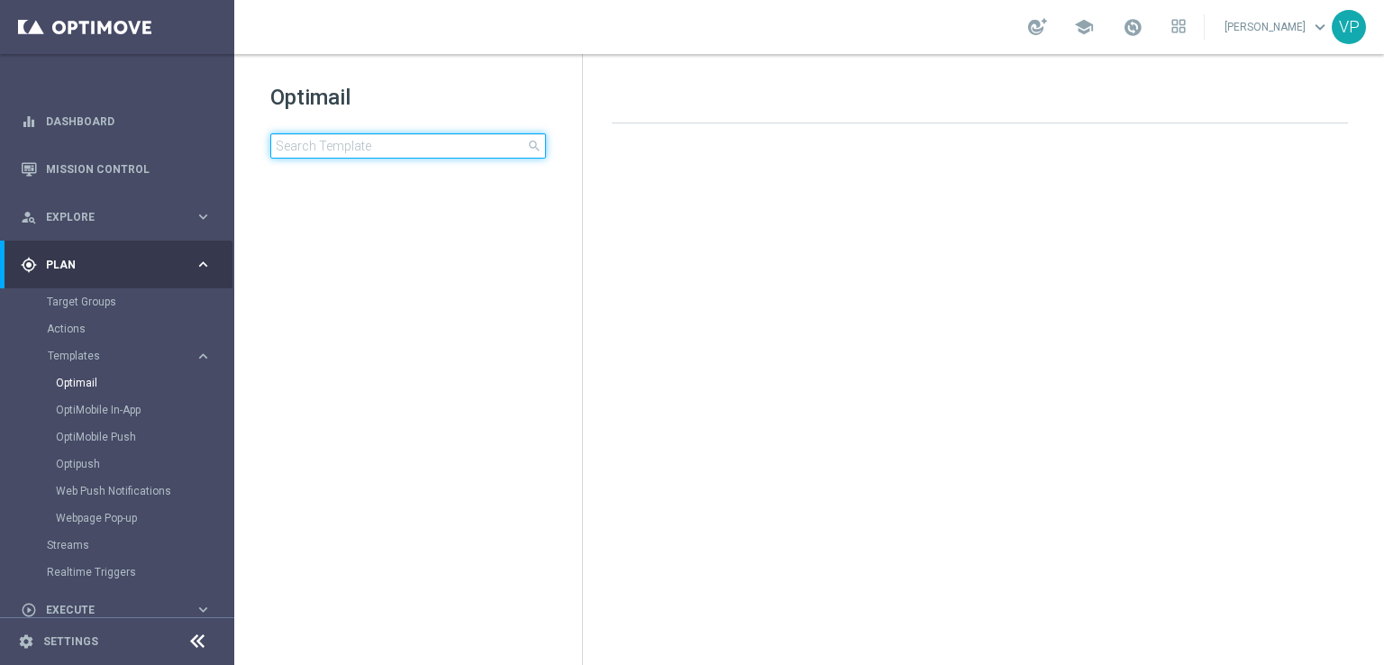
click at [468, 156] on input at bounding box center [408, 145] width 276 height 25
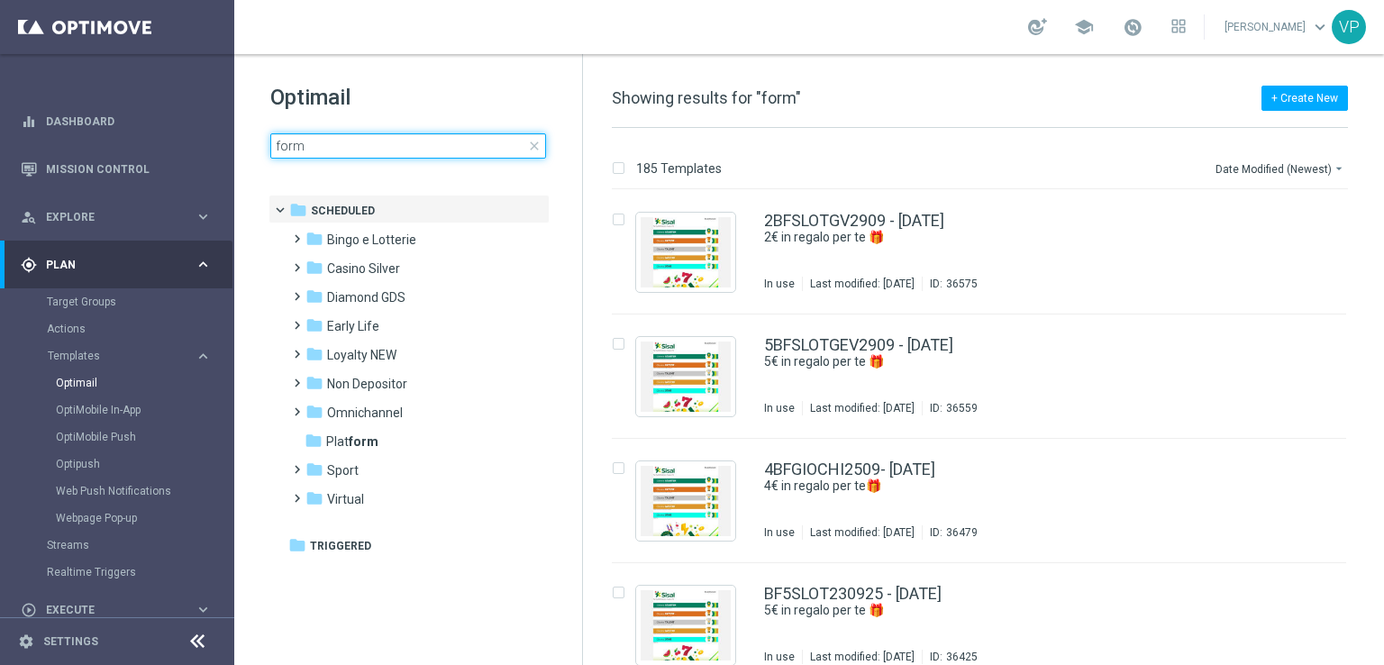
type input "form"
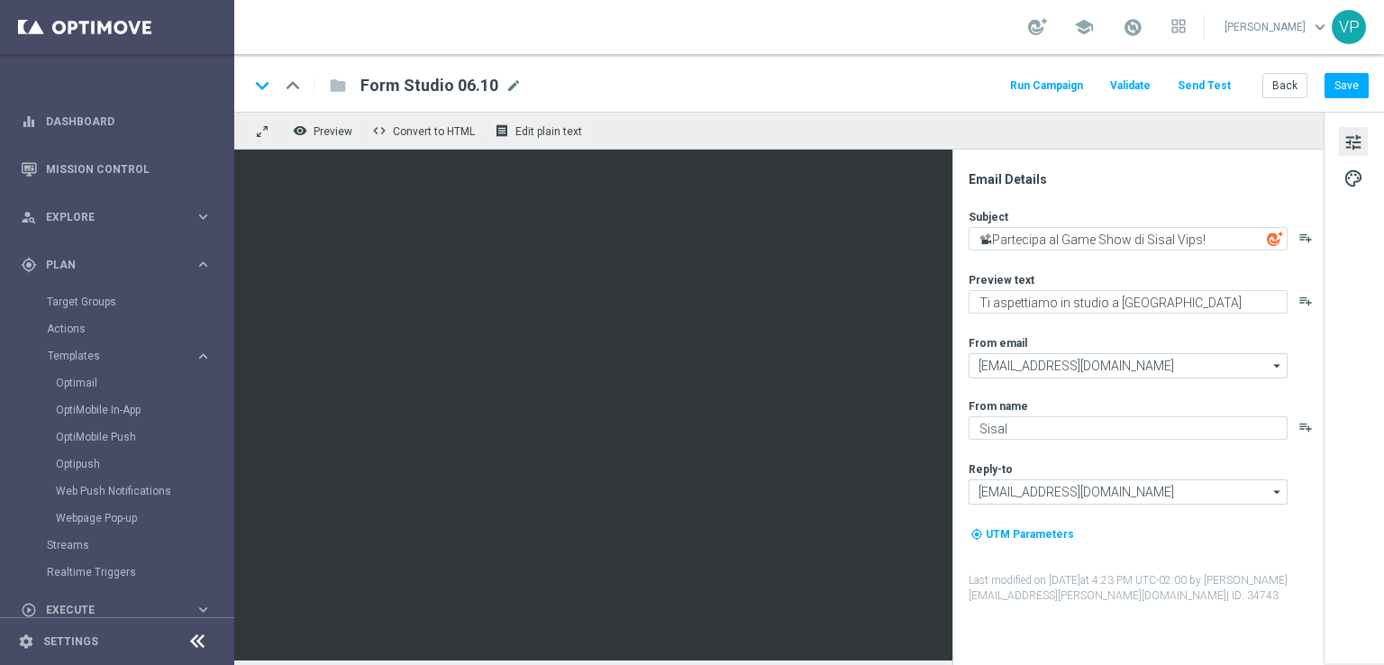
click at [1064, 89] on button "Run Campaign" at bounding box center [1046, 86] width 78 height 24
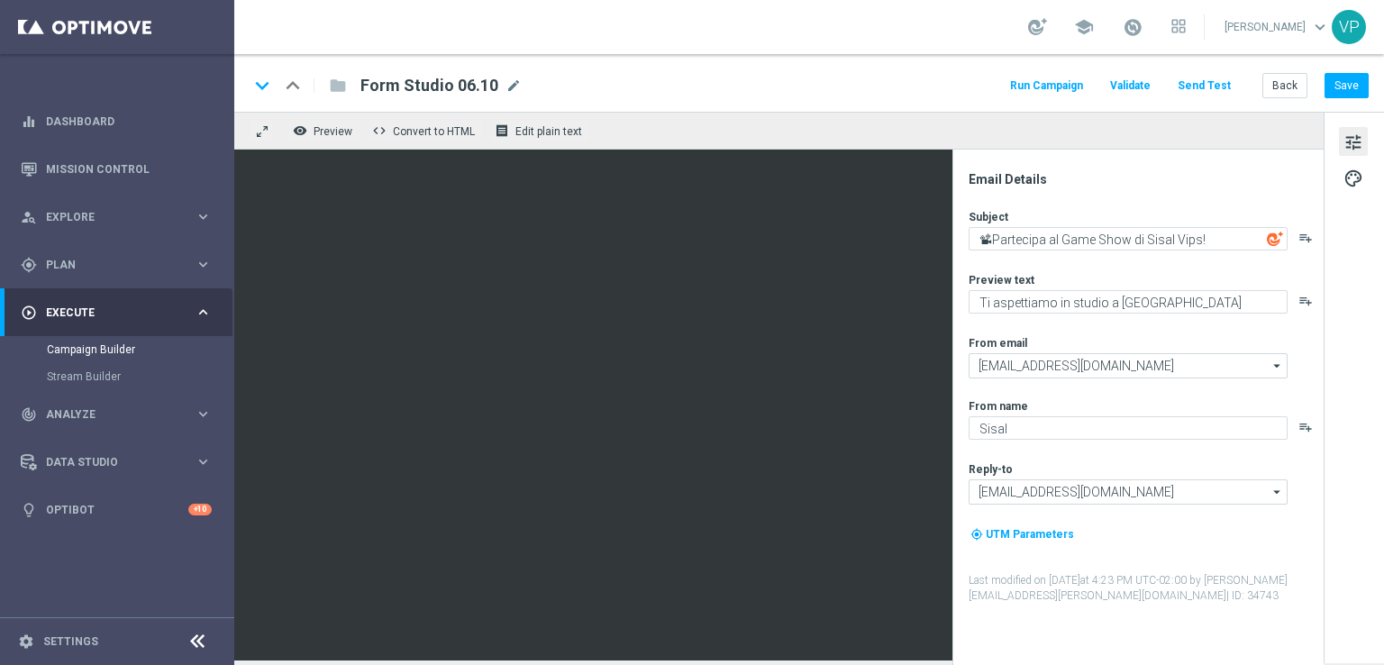
click at [1081, 77] on button "Run Campaign" at bounding box center [1046, 86] width 78 height 24
click at [1063, 94] on button "Run Campaign" at bounding box center [1046, 86] width 78 height 24
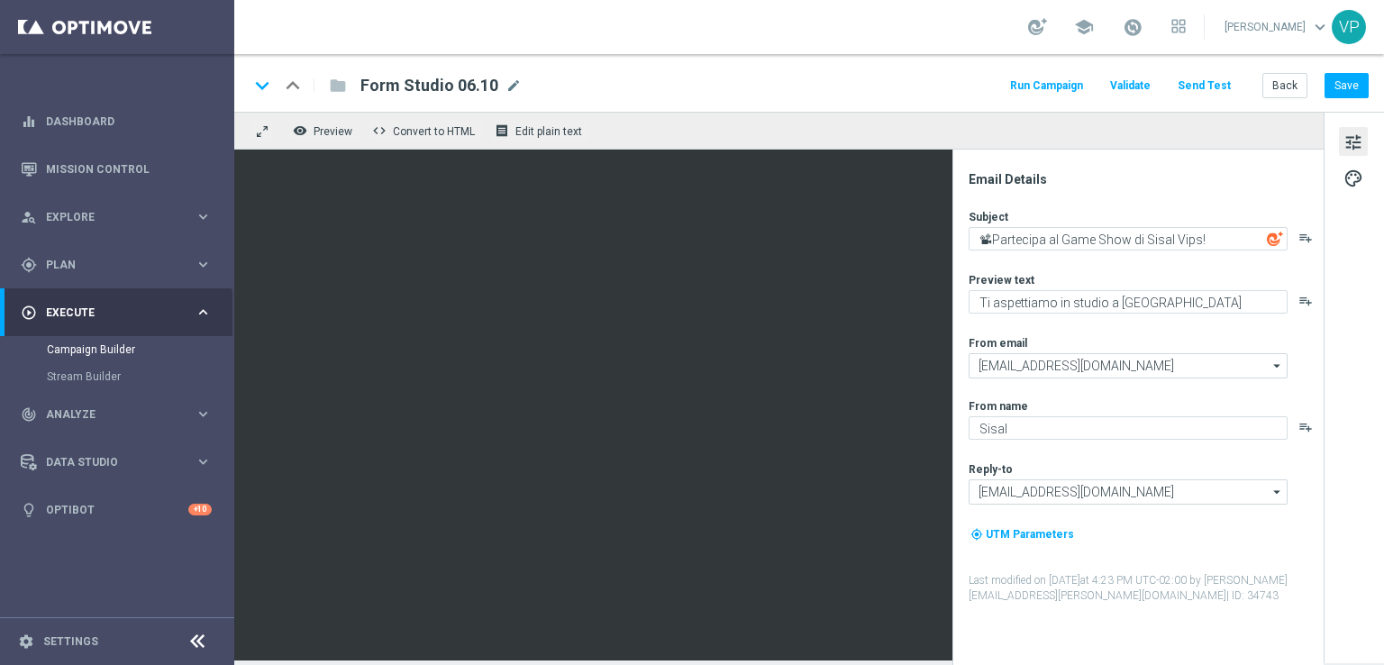
click at [1063, 94] on button "Run Campaign" at bounding box center [1046, 86] width 78 height 24
click at [1057, 79] on button "Run Campaign" at bounding box center [1046, 86] width 78 height 24
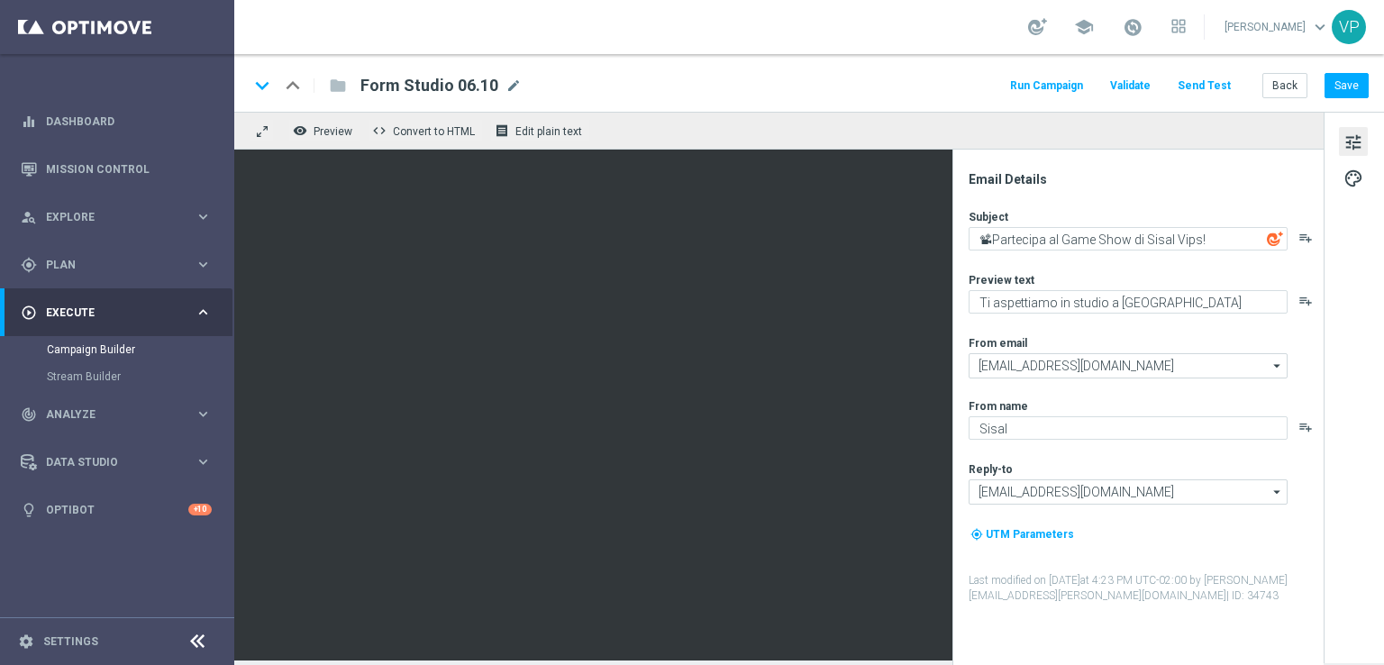
click at [1057, 79] on button "Run Campaign" at bounding box center [1046, 86] width 78 height 24
click at [1074, 77] on button "Run Campaign" at bounding box center [1046, 86] width 78 height 24
click at [103, 350] on link "Campaign Builder" at bounding box center [117, 349] width 141 height 14
click at [87, 379] on link "Stream Builder" at bounding box center [117, 376] width 141 height 14
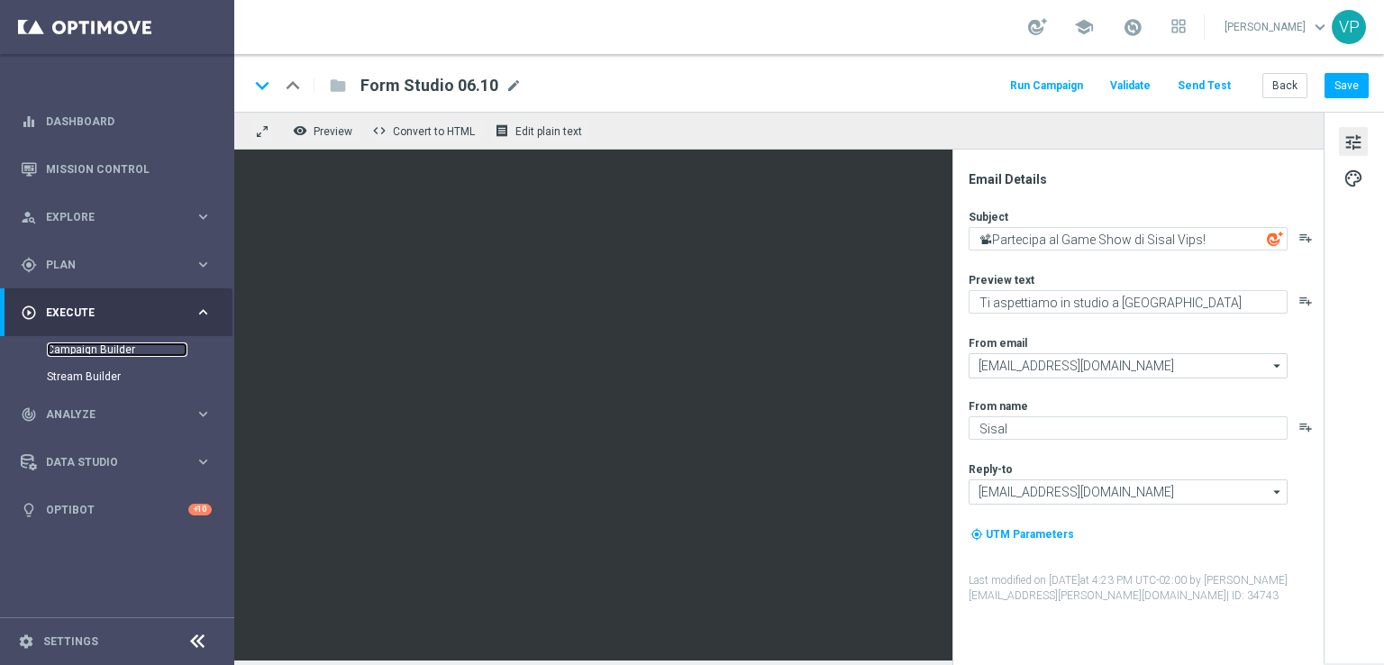
click at [96, 344] on link "Campaign Builder" at bounding box center [117, 349] width 141 height 14
click at [1355, 77] on button "Save" at bounding box center [1346, 85] width 44 height 25
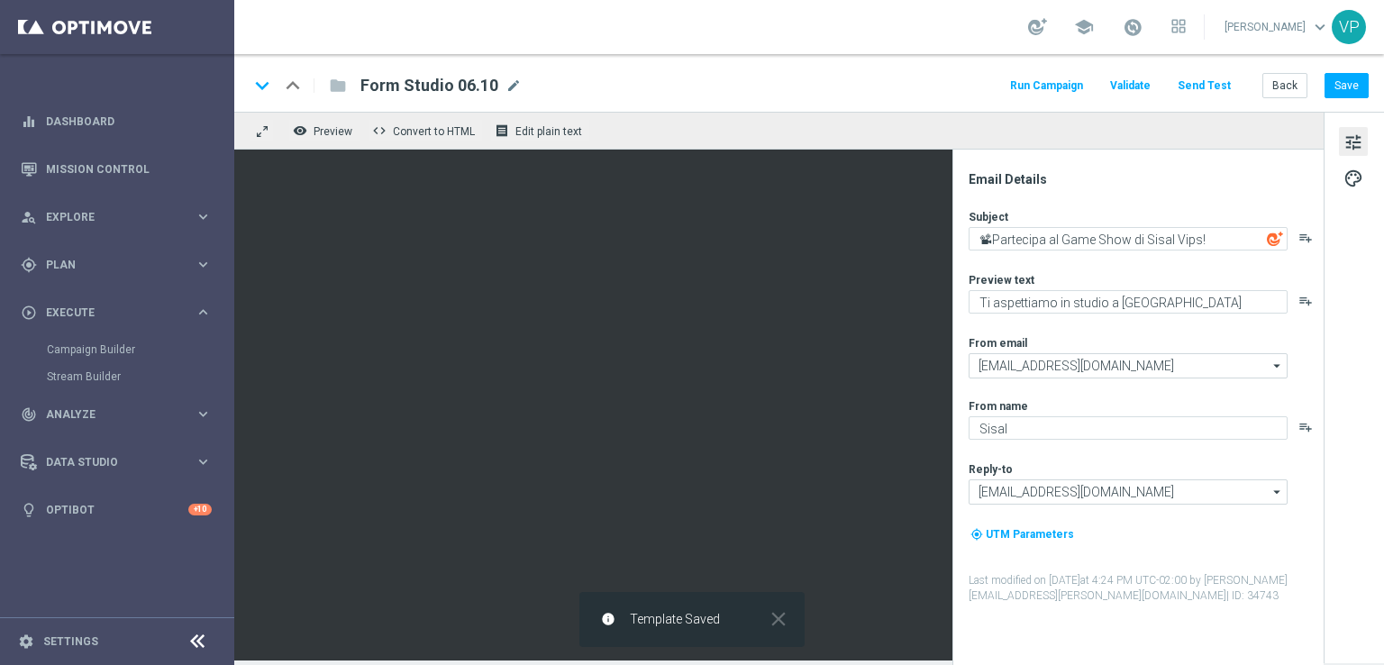
click at [1086, 84] on button "Run Campaign" at bounding box center [1046, 86] width 78 height 24
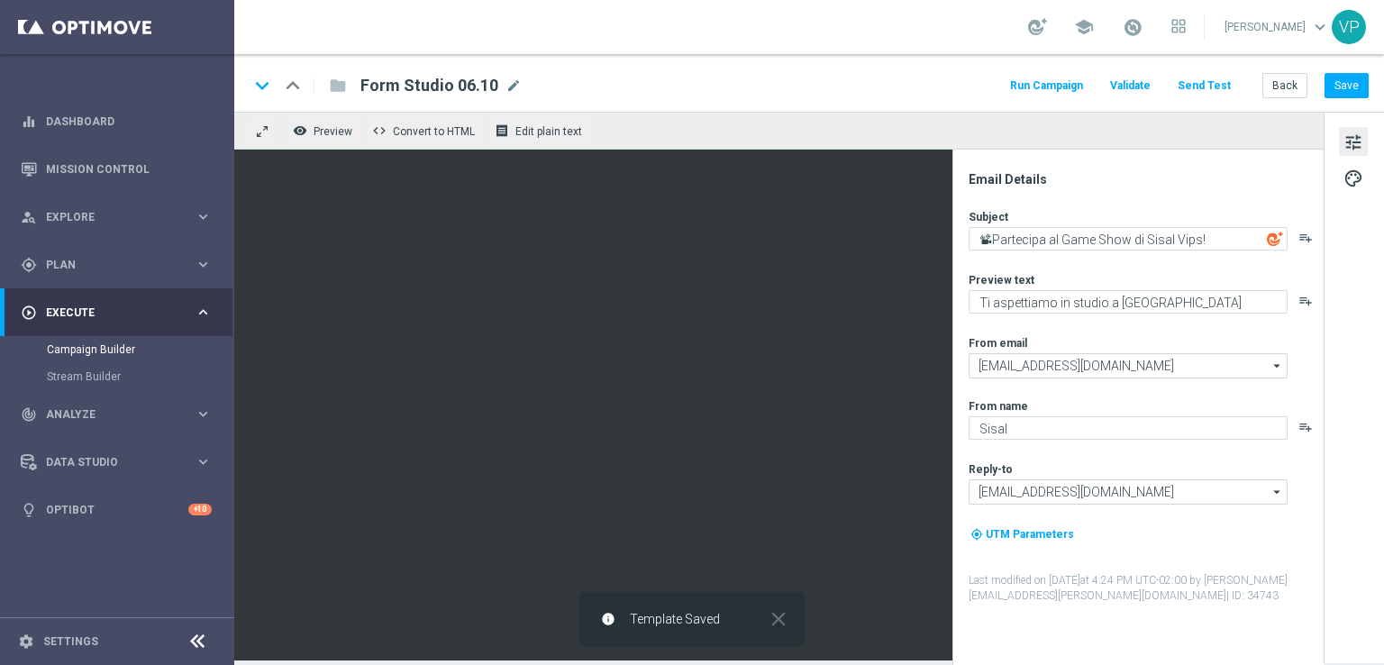
click at [1086, 84] on button "Run Campaign" at bounding box center [1046, 86] width 78 height 24
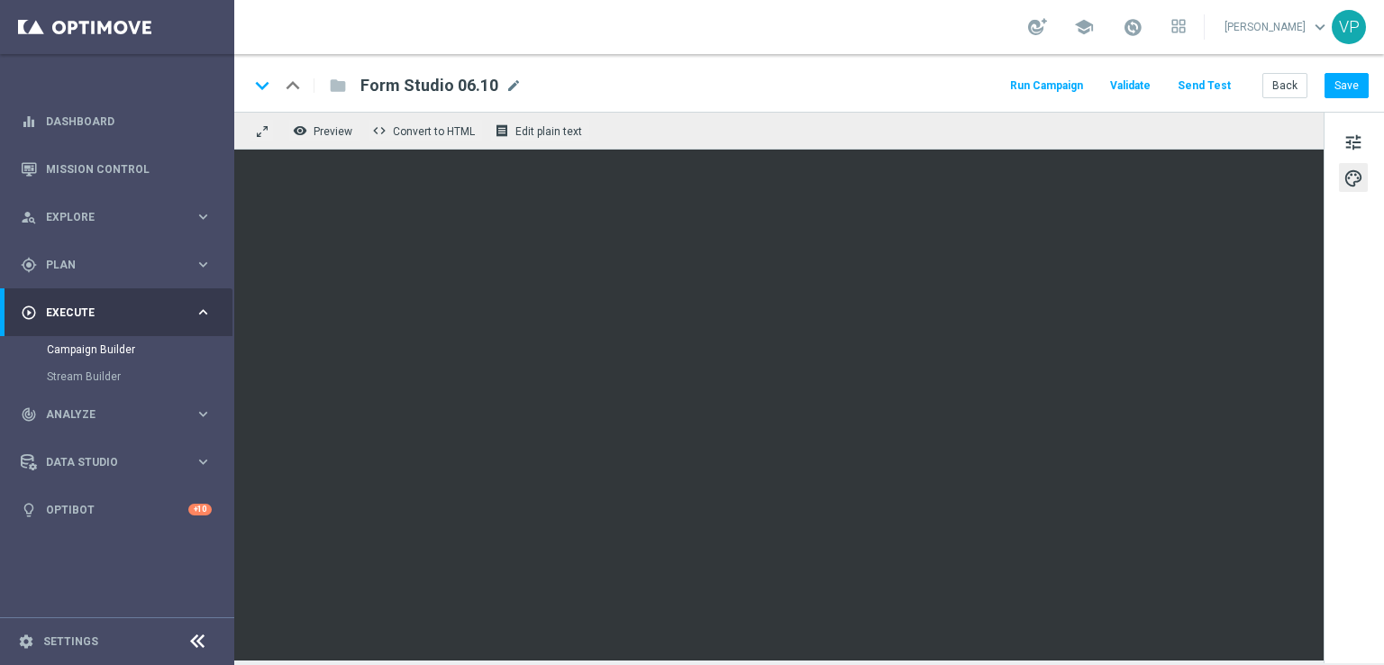
click at [1086, 86] on button "Run Campaign" at bounding box center [1046, 86] width 78 height 24
click at [68, 131] on link "Dashboard" at bounding box center [129, 121] width 166 height 48
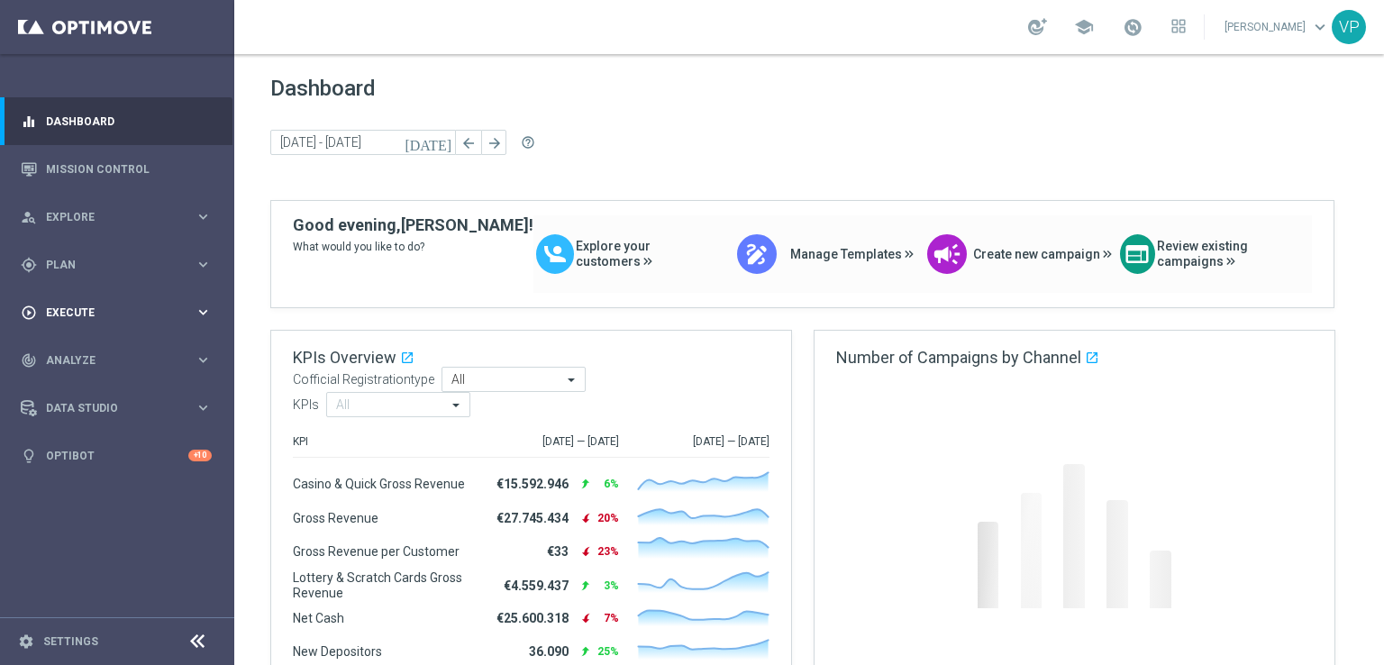
click at [197, 314] on icon "keyboard_arrow_right" at bounding box center [203, 312] width 17 height 17
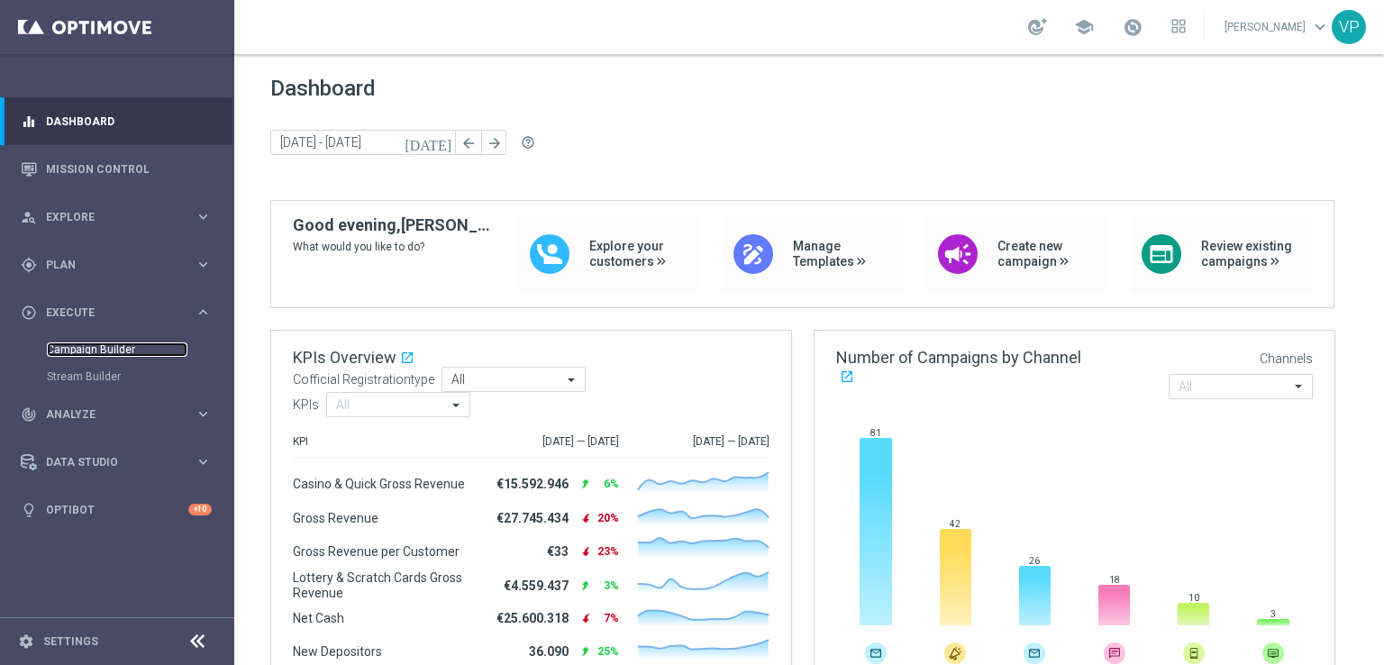
click at [78, 350] on link "Campaign Builder" at bounding box center [117, 349] width 141 height 14
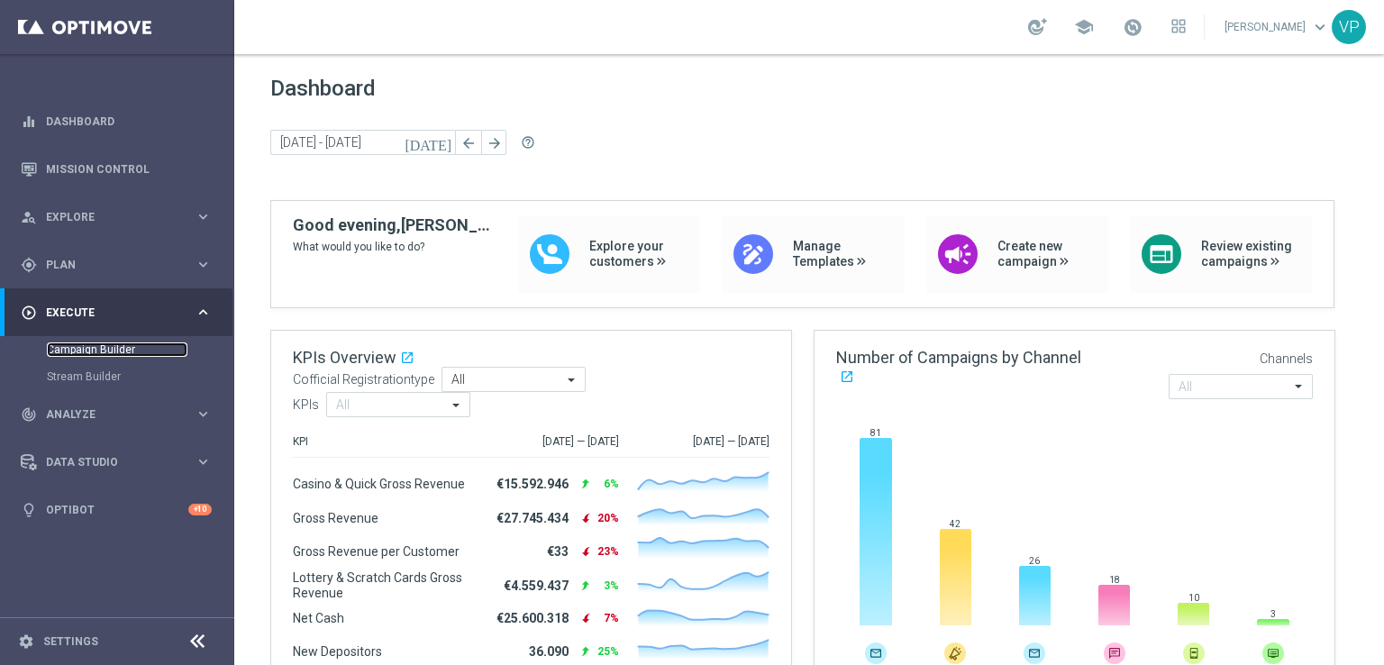
click at [78, 350] on link "Campaign Builder" at bounding box center [117, 349] width 141 height 14
click at [103, 380] on link "Stream Builder" at bounding box center [117, 376] width 141 height 14
click at [86, 350] on link "Campaign Builder" at bounding box center [117, 349] width 141 height 14
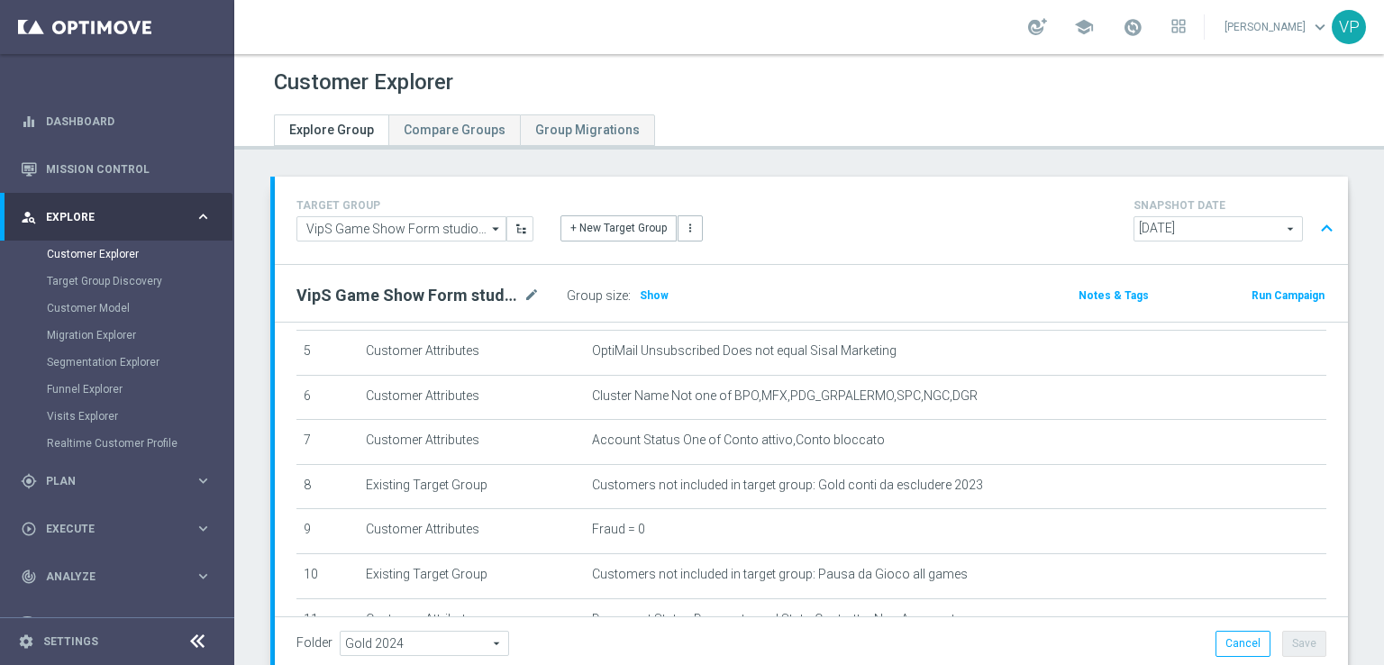
scroll to position [423, 0]
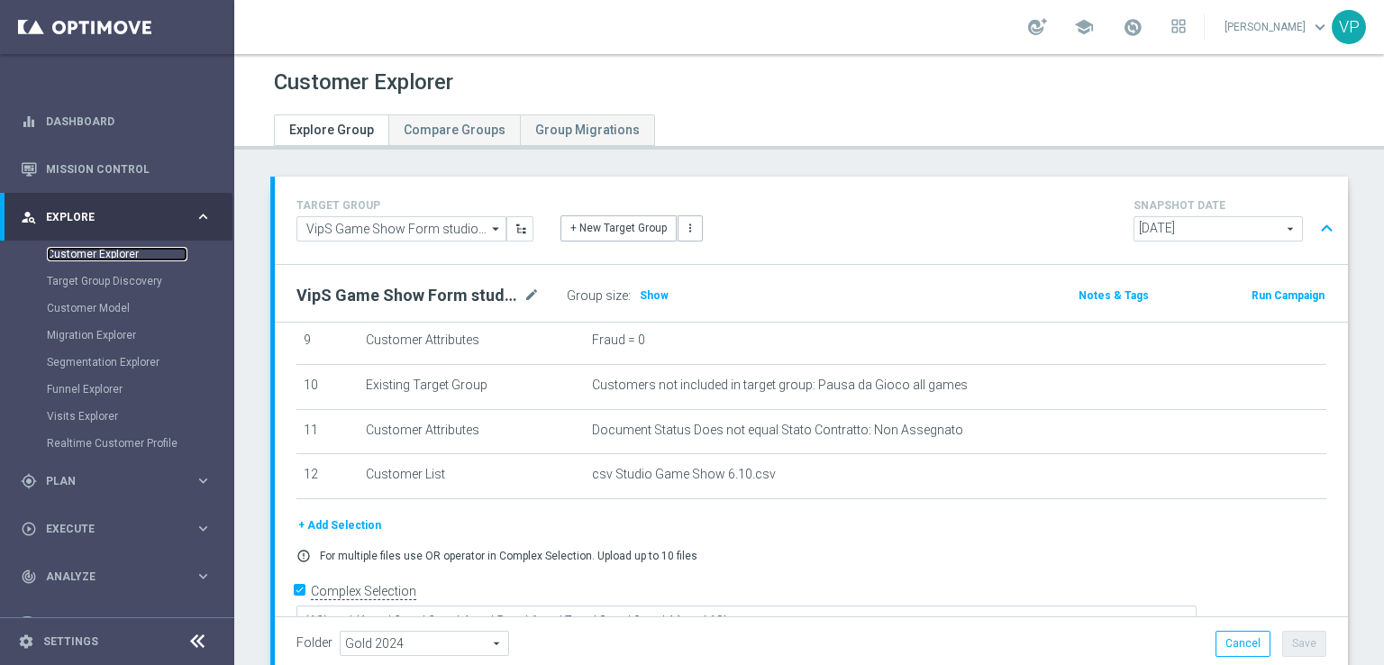
click at [101, 250] on link "Customer Explorer" at bounding box center [117, 254] width 141 height 14
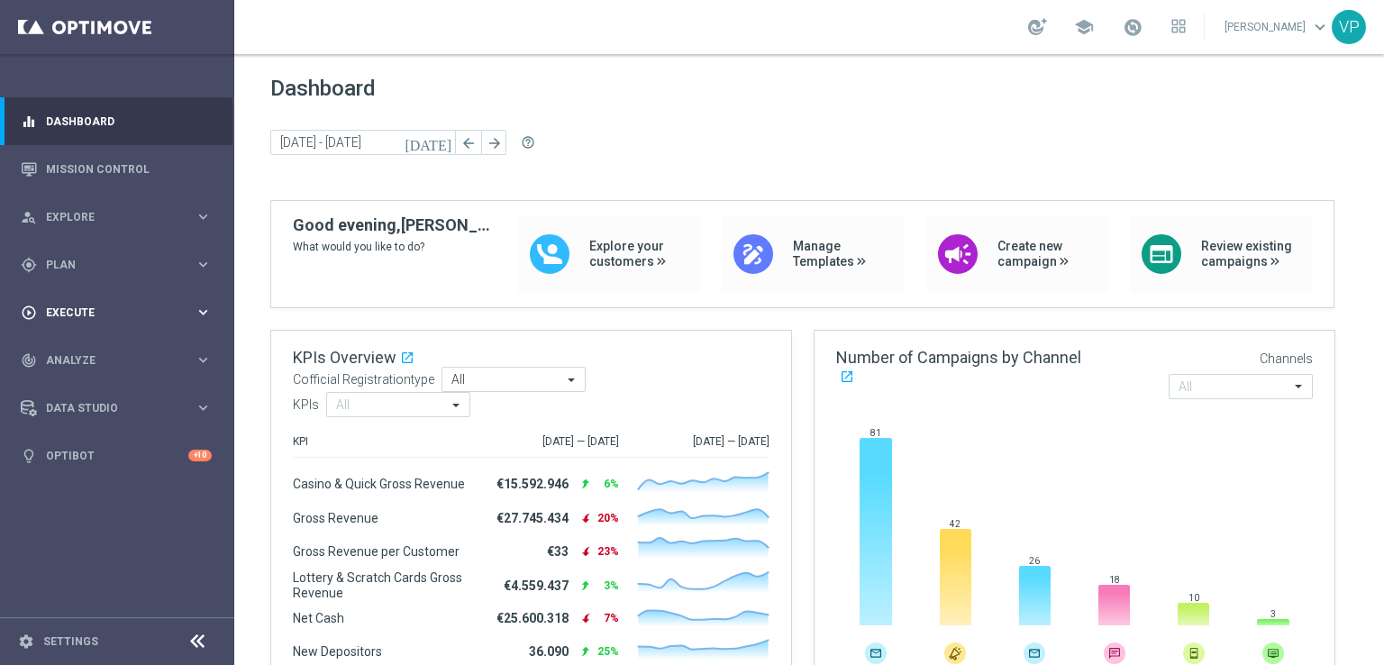
click at [100, 311] on span "Execute" at bounding box center [120, 312] width 149 height 11
click at [116, 342] on link "Campaign Builder" at bounding box center [117, 349] width 141 height 14
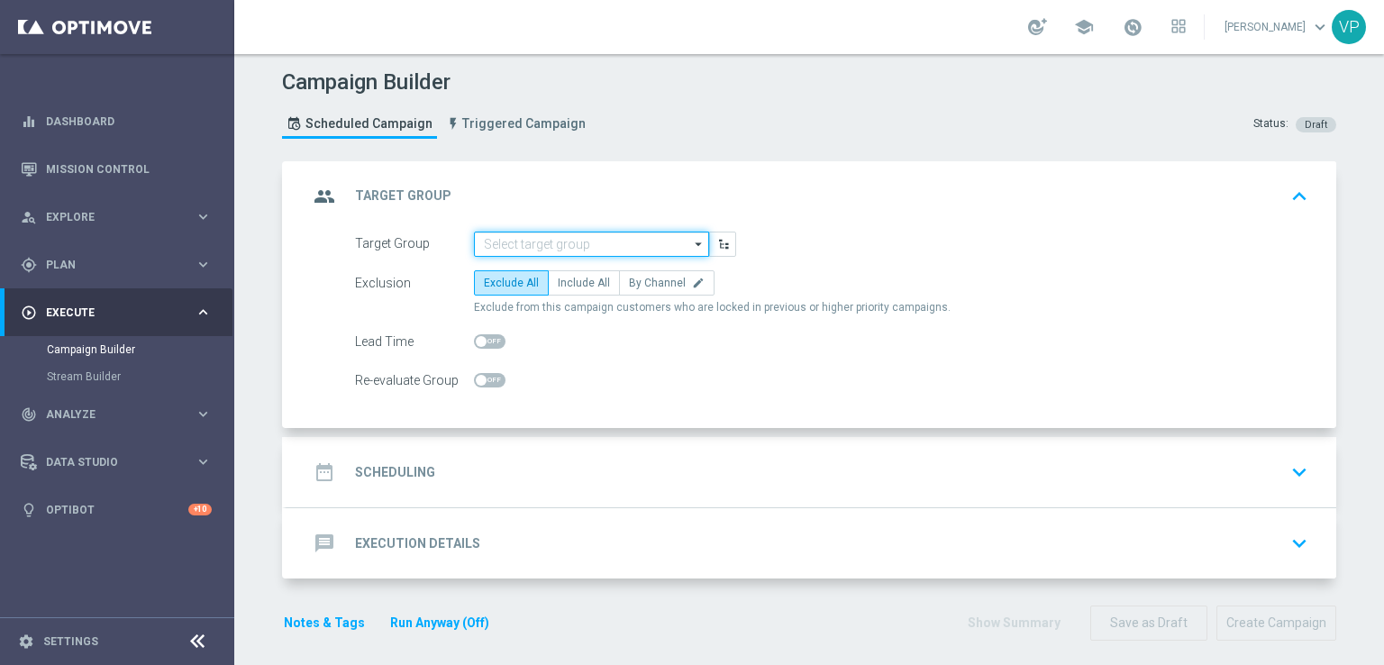
click at [597, 235] on input at bounding box center [591, 244] width 235 height 25
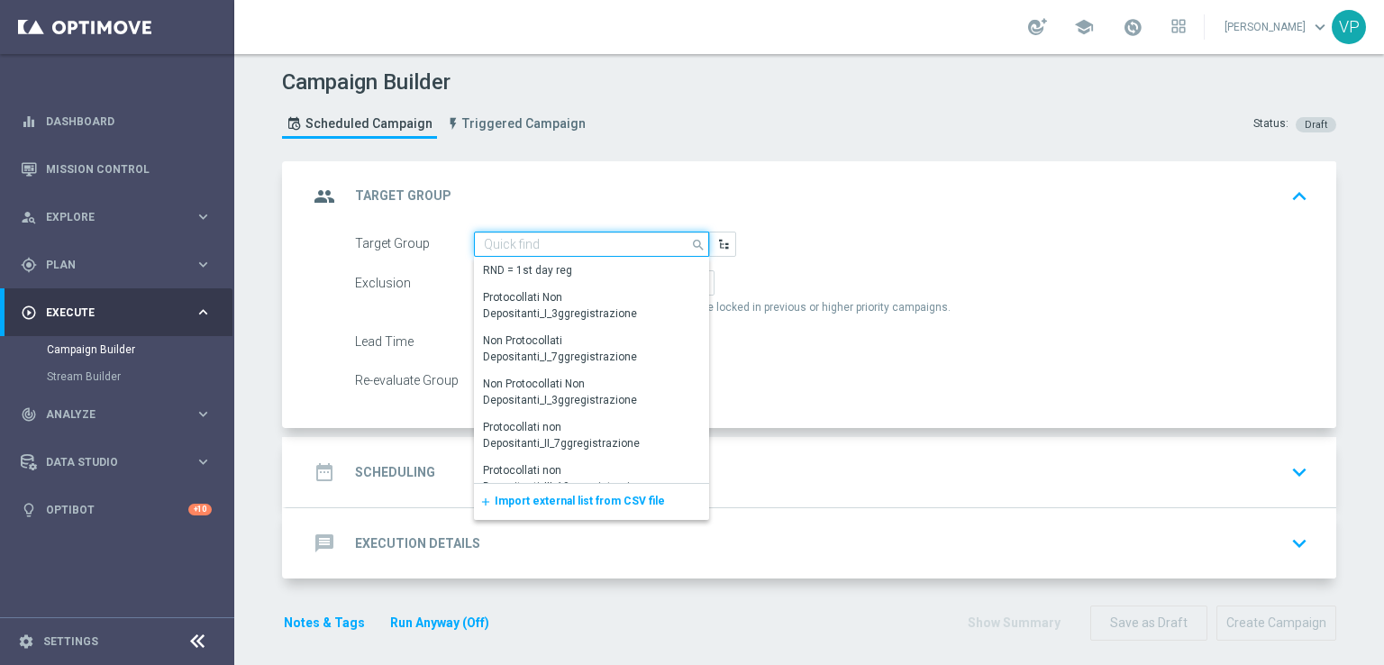
paste input "VipS Game Show Form 2 studio 6.10"
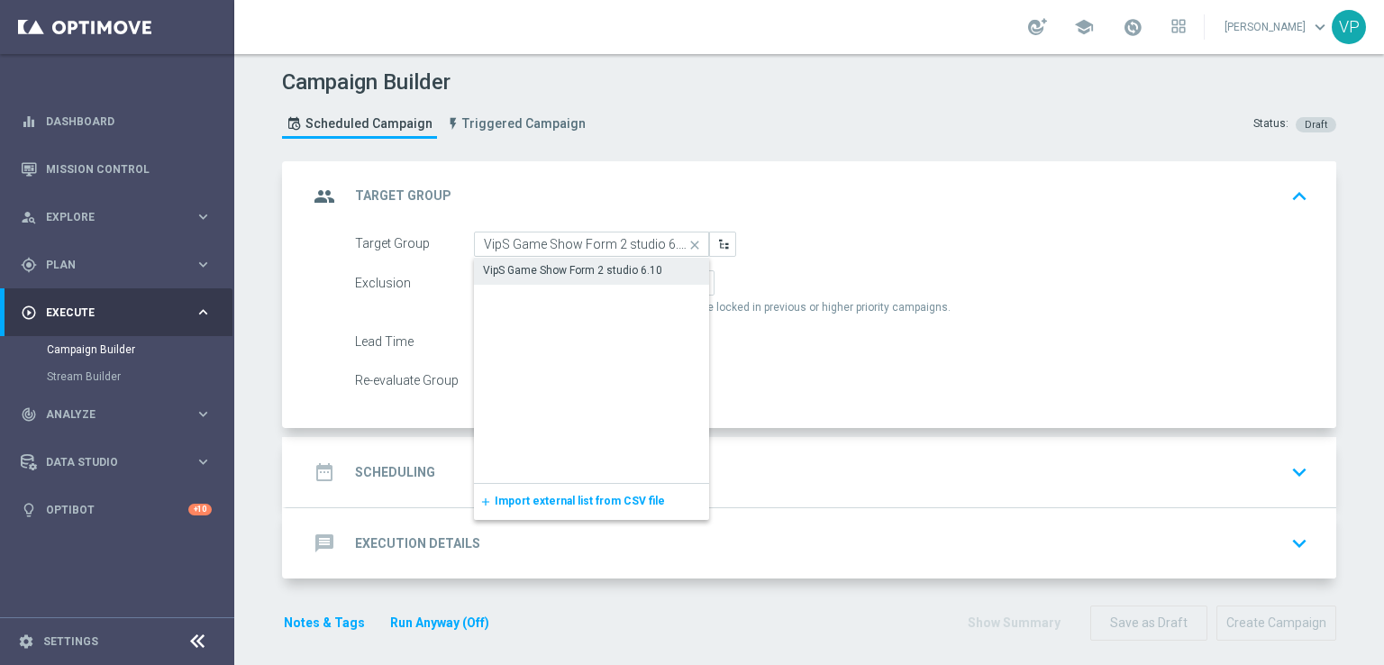
click at [638, 278] on div "VipS Game Show Form 2 studio 6.10" at bounding box center [591, 270] width 235 height 25
type input "VipS Game Show Form 2 studio 6.10"
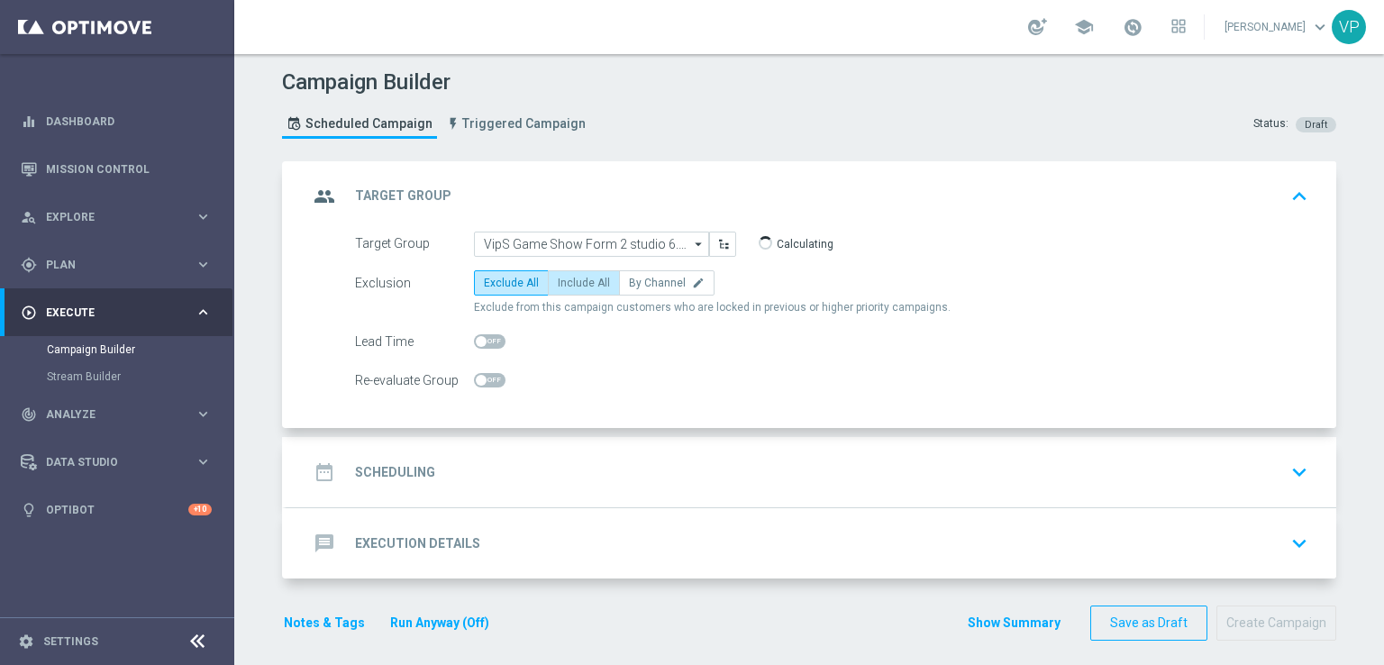
click at [569, 281] on span "Include All" at bounding box center [584, 283] width 52 height 13
click at [569, 281] on input "Include All" at bounding box center [564, 286] width 12 height 12
radio input "true"
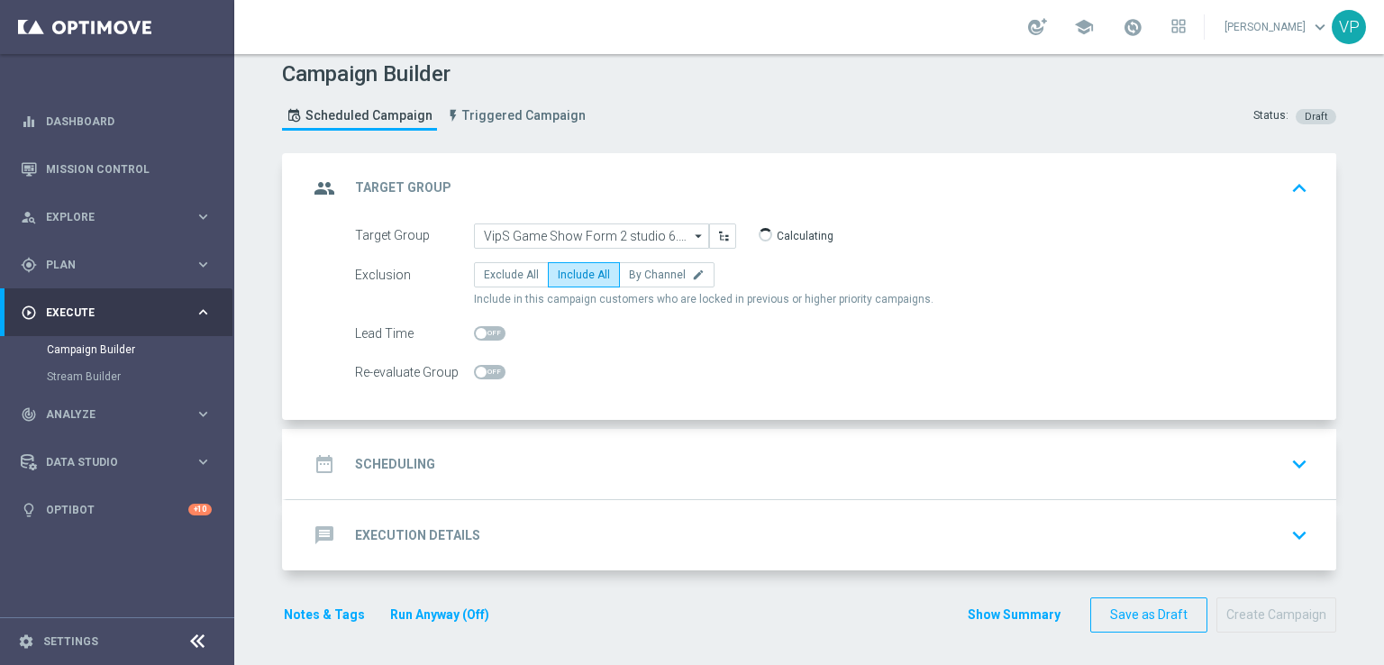
click at [1216, 469] on div "date_range Scheduling keyboard_arrow_down" at bounding box center [811, 464] width 1006 height 34
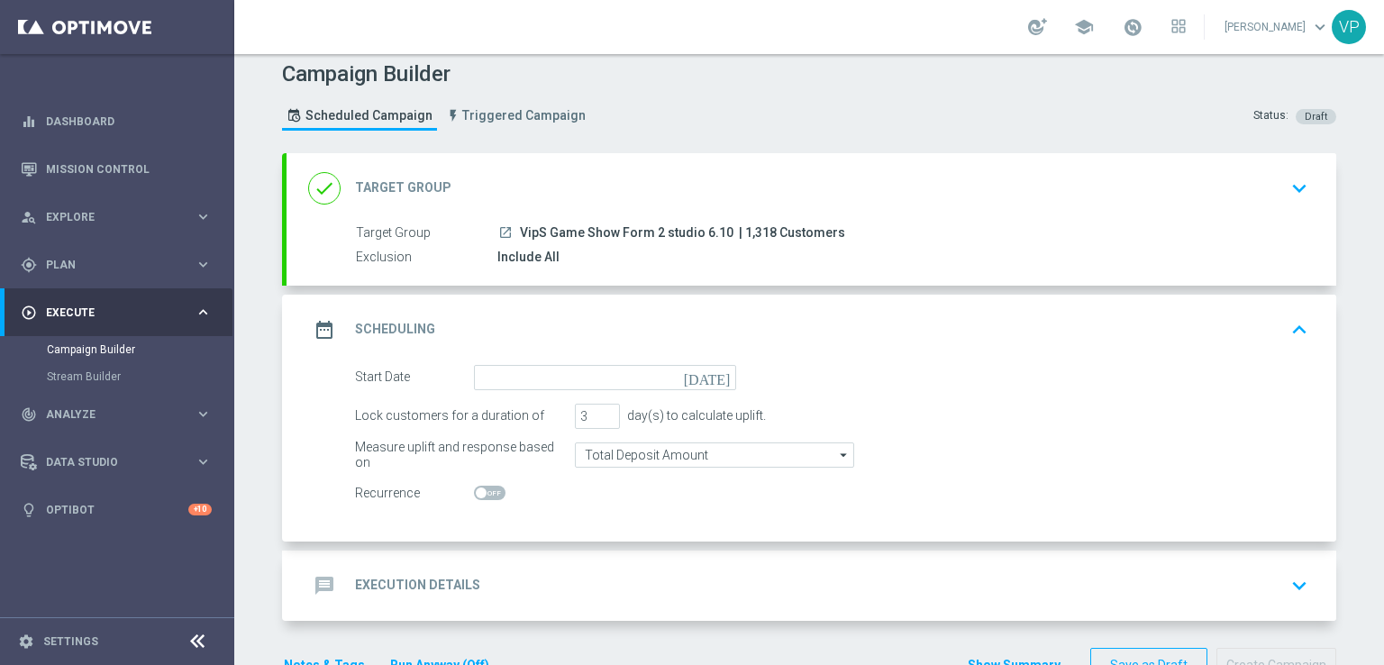
click at [722, 376] on icon "[DATE]" at bounding box center [710, 375] width 53 height 20
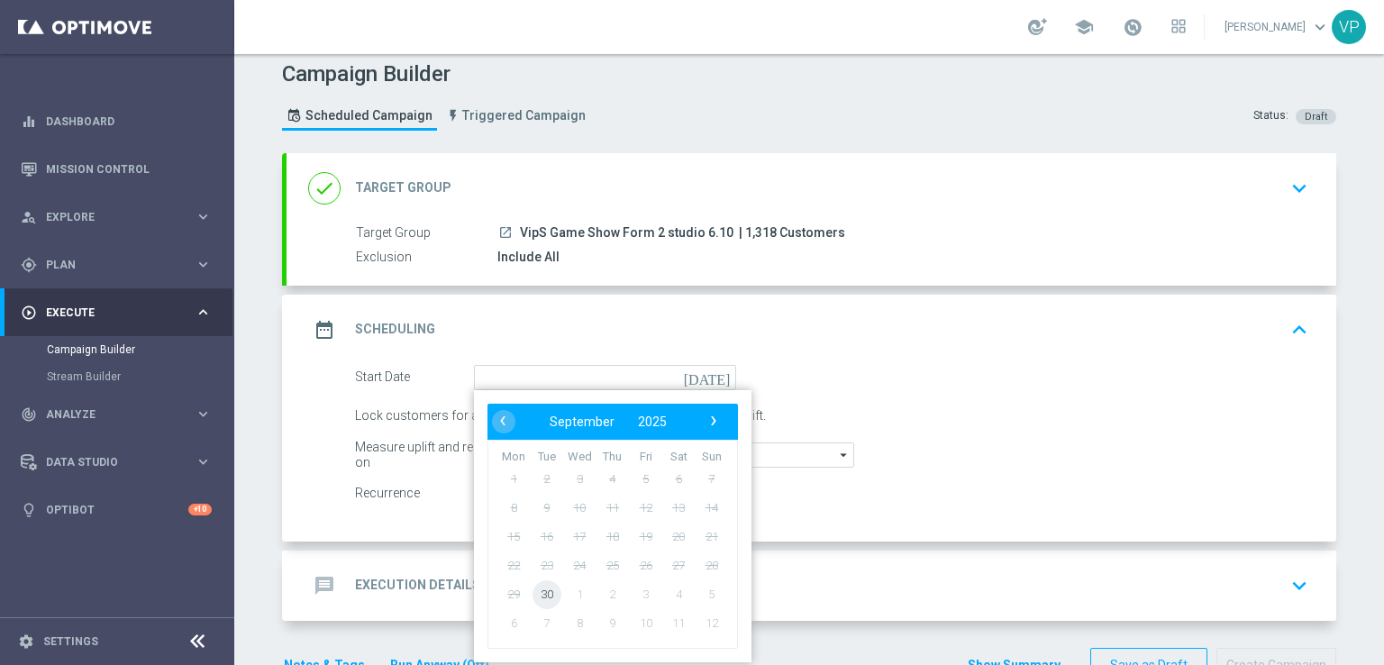
click at [550, 591] on span "30" at bounding box center [546, 593] width 29 height 29
type input "[DATE]"
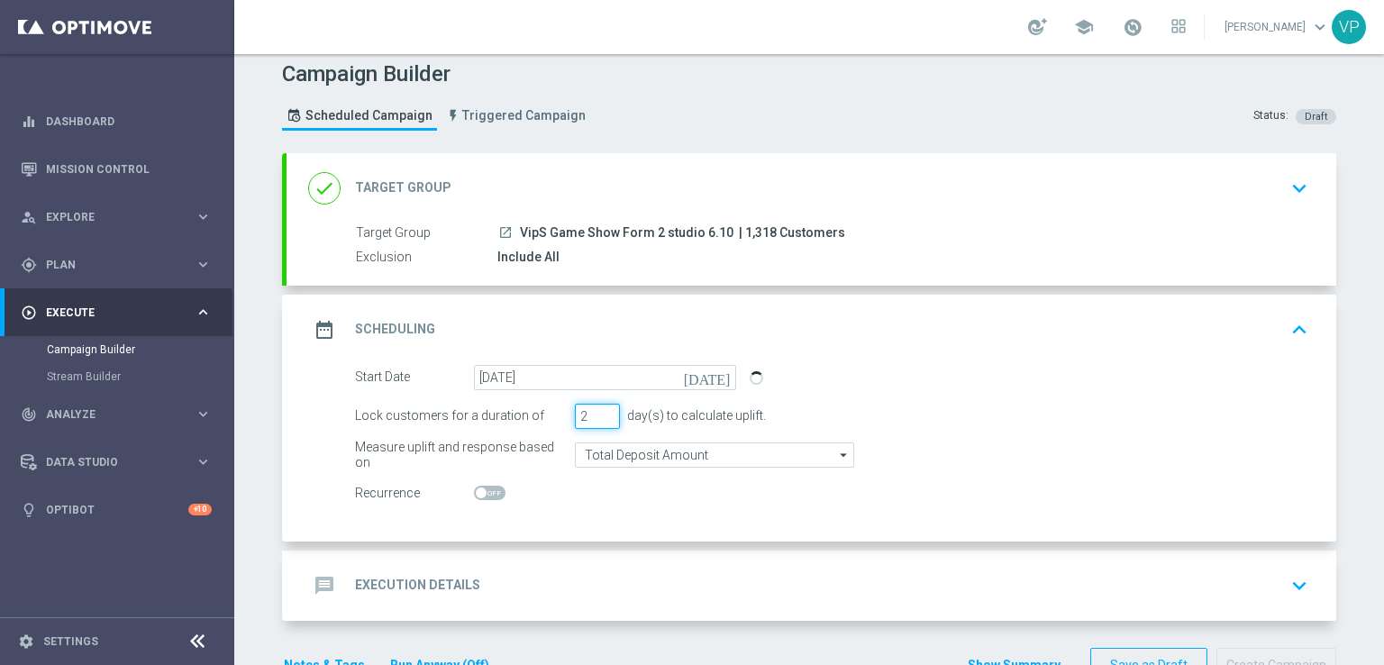
click at [602, 418] on input "2" at bounding box center [597, 416] width 45 height 25
type input "1"
click at [602, 418] on input "1" at bounding box center [597, 416] width 45 height 25
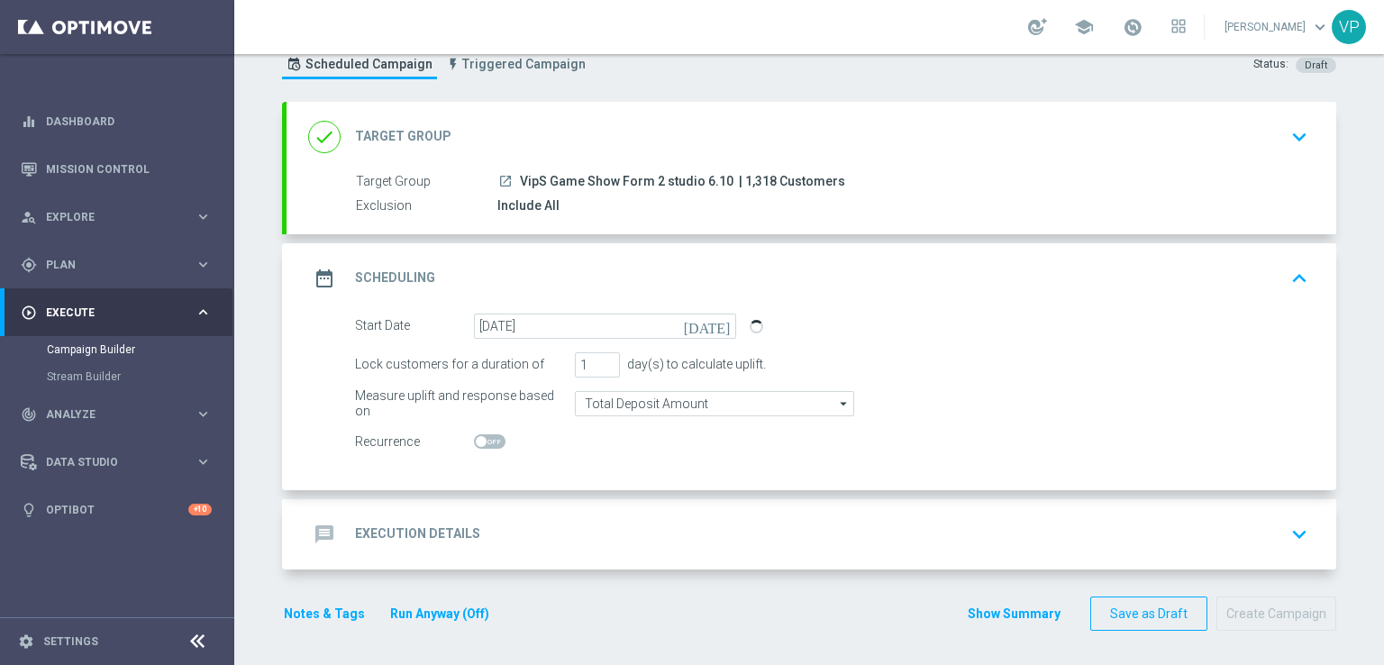
click at [1296, 535] on icon "keyboard_arrow_down" at bounding box center [1299, 534] width 27 height 27
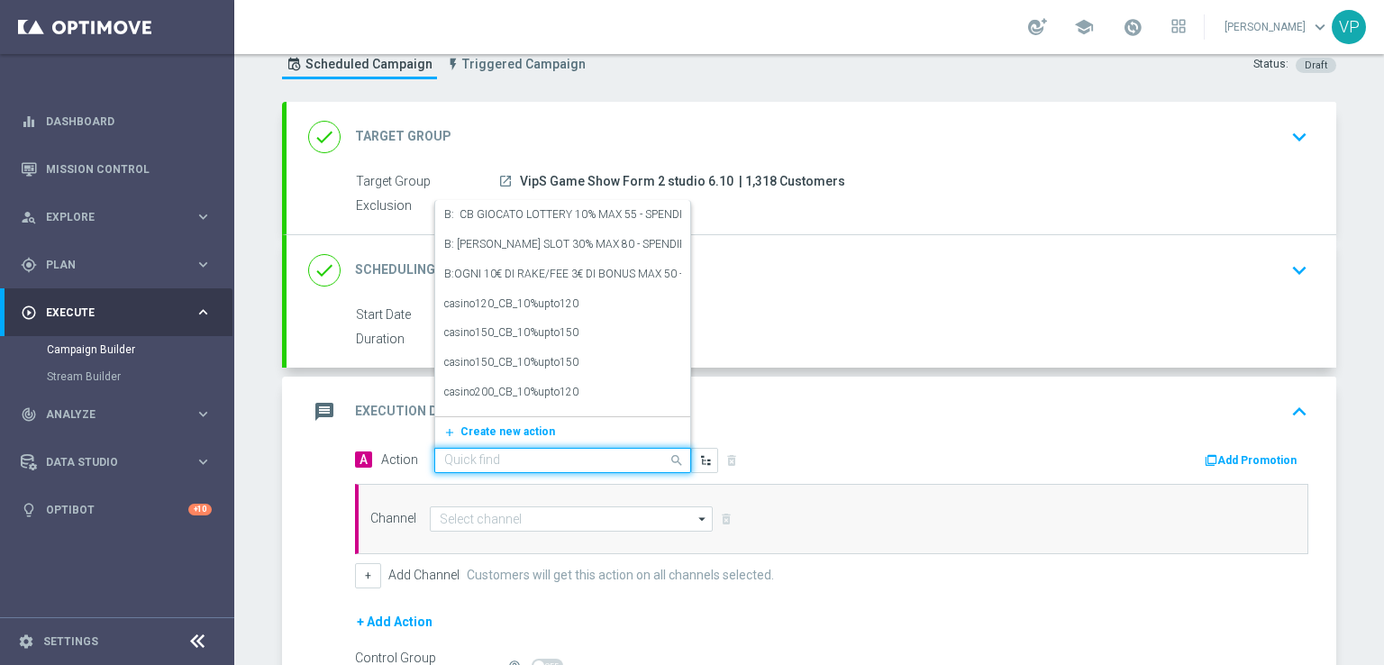
click at [635, 465] on div "Quick find" at bounding box center [562, 460] width 257 height 25
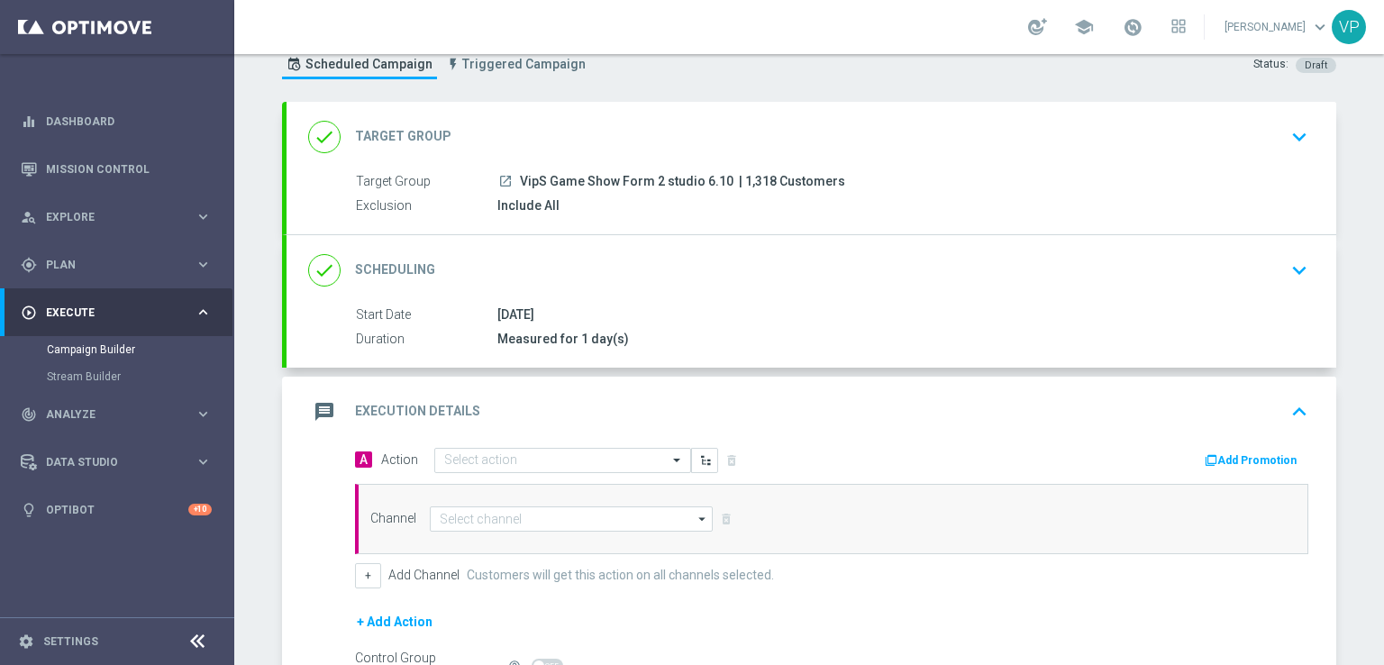
click at [905, 426] on div "message Execution Details keyboard_arrow_up" at bounding box center [812, 412] width 1050 height 70
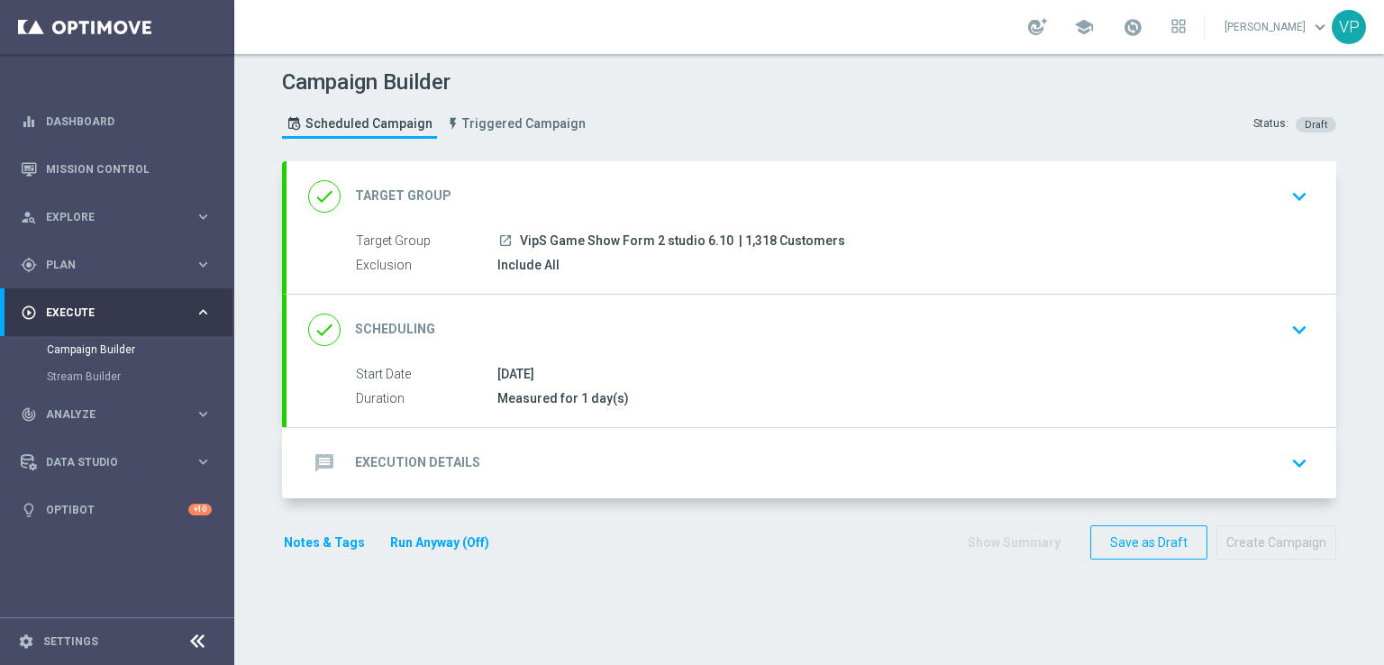
scroll to position [0, 0]
click at [580, 469] on div "message Execution Details keyboard_arrow_down" at bounding box center [811, 463] width 1006 height 34
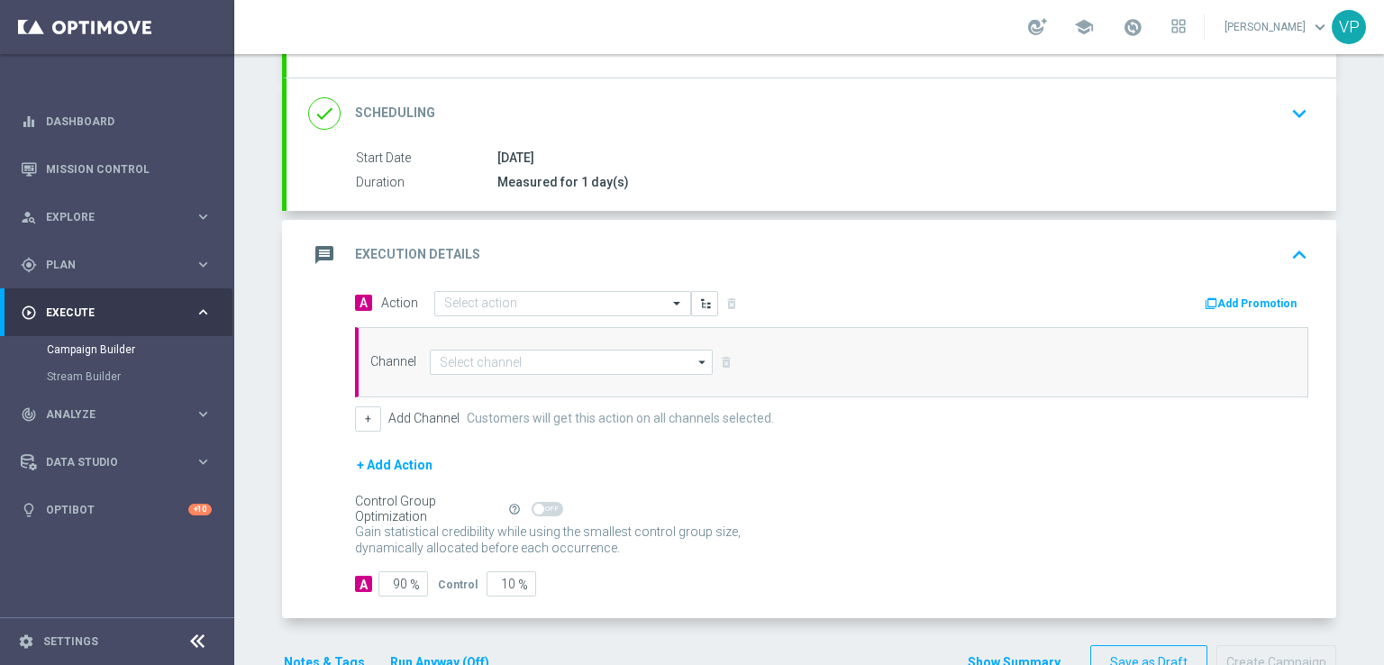
scroll to position [263, 0]
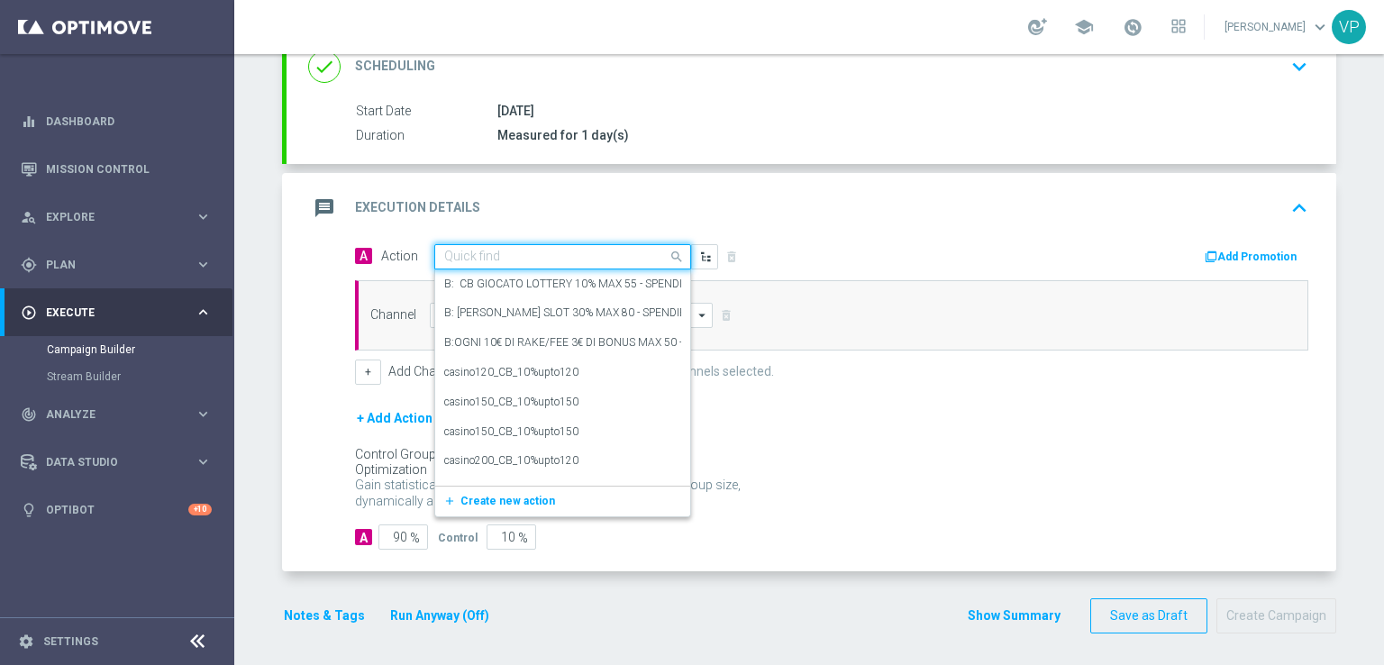
click at [670, 253] on span at bounding box center [679, 256] width 23 height 23
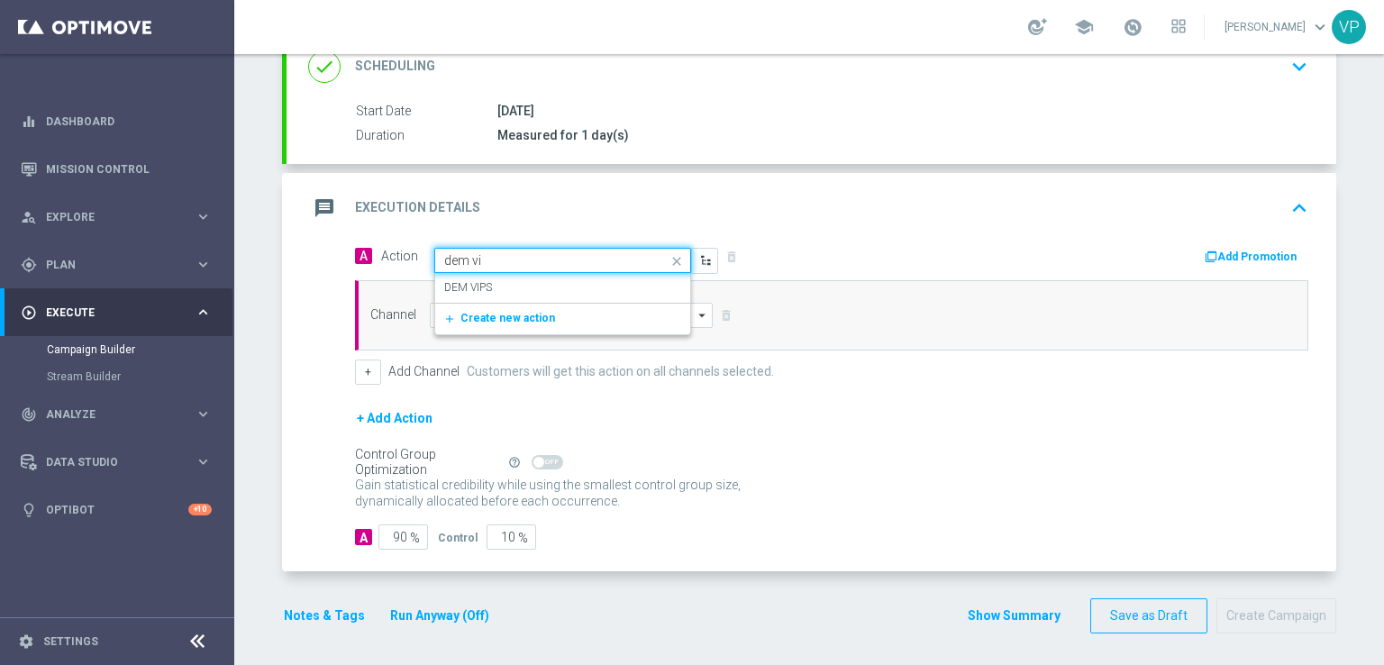
type input "dem vip"
click at [595, 277] on div "DEM VIPS edit" at bounding box center [562, 288] width 237 height 30
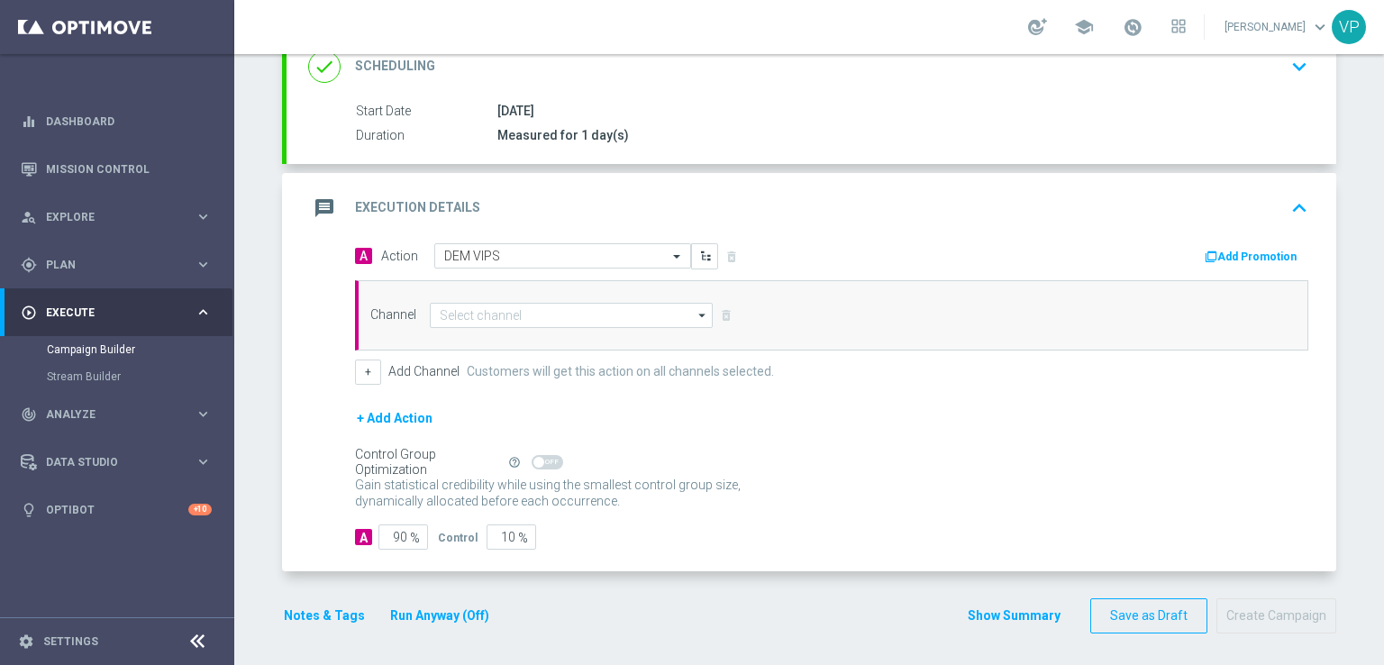
click at [694, 311] on icon "arrow_drop_down" at bounding box center [703, 315] width 18 height 23
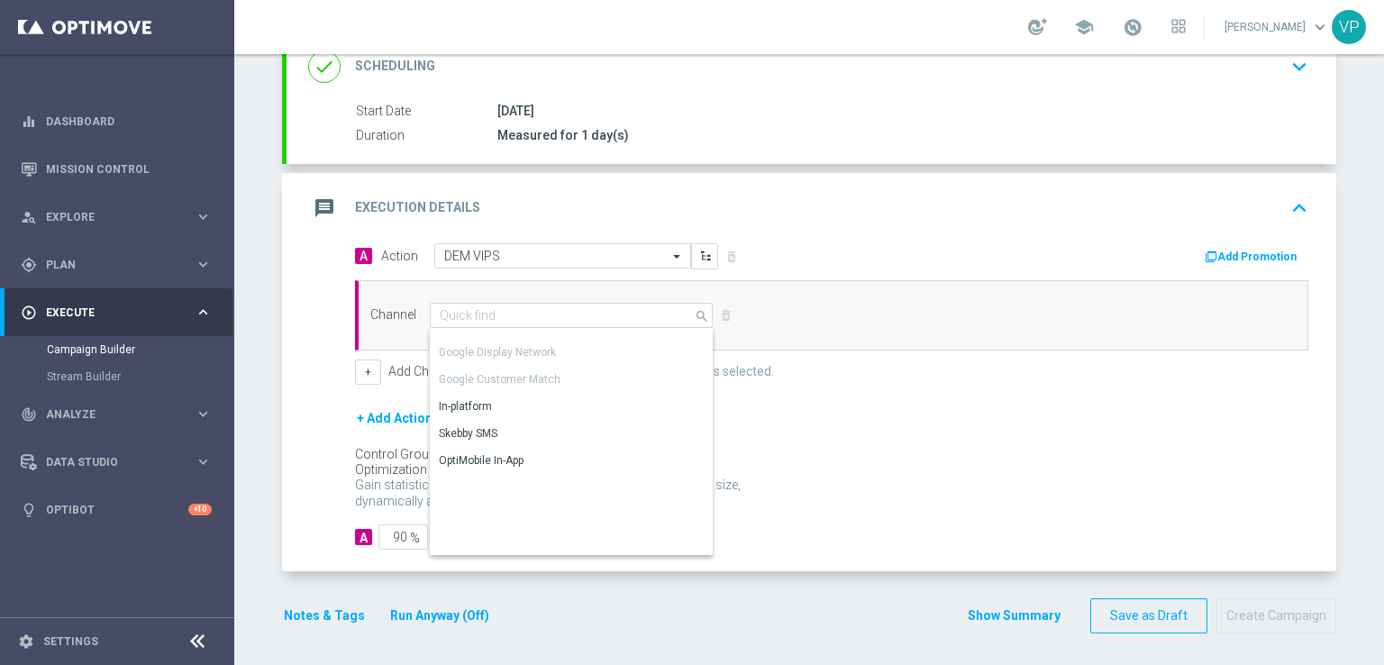
scroll to position [0, 0]
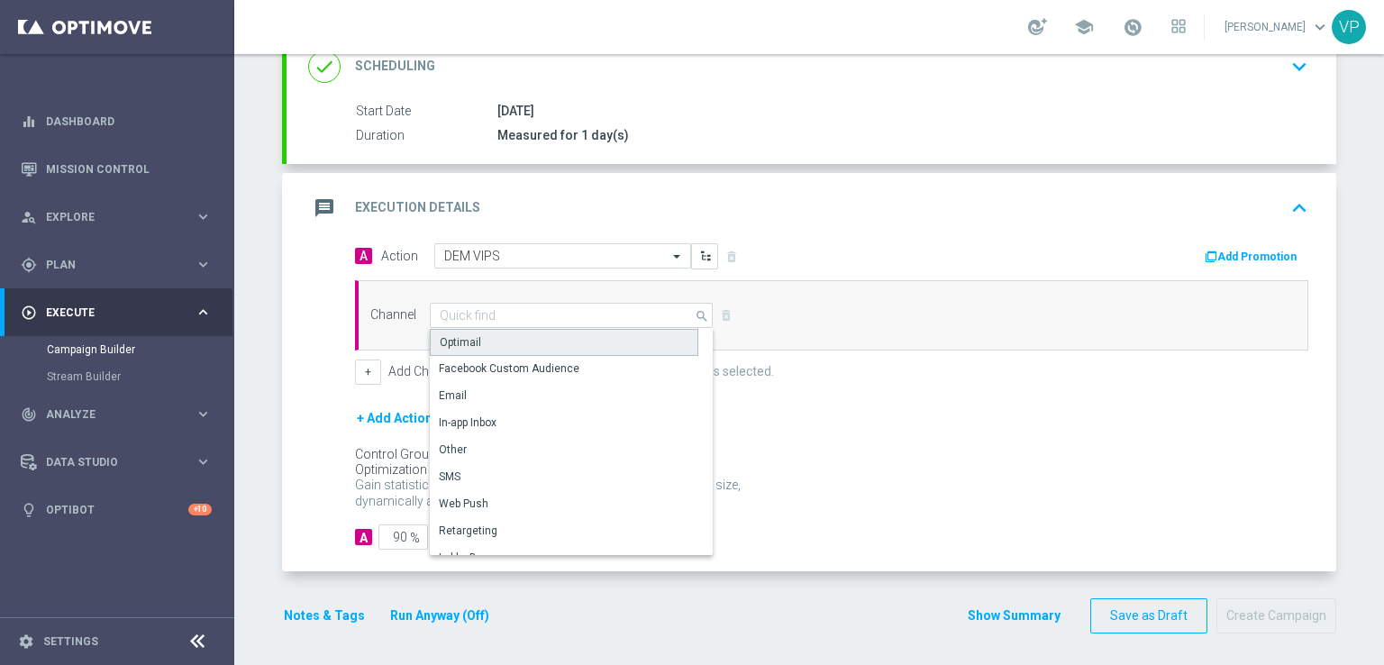
click at [456, 338] on div "Optimail" at bounding box center [460, 342] width 41 height 16
type input "Optimail"
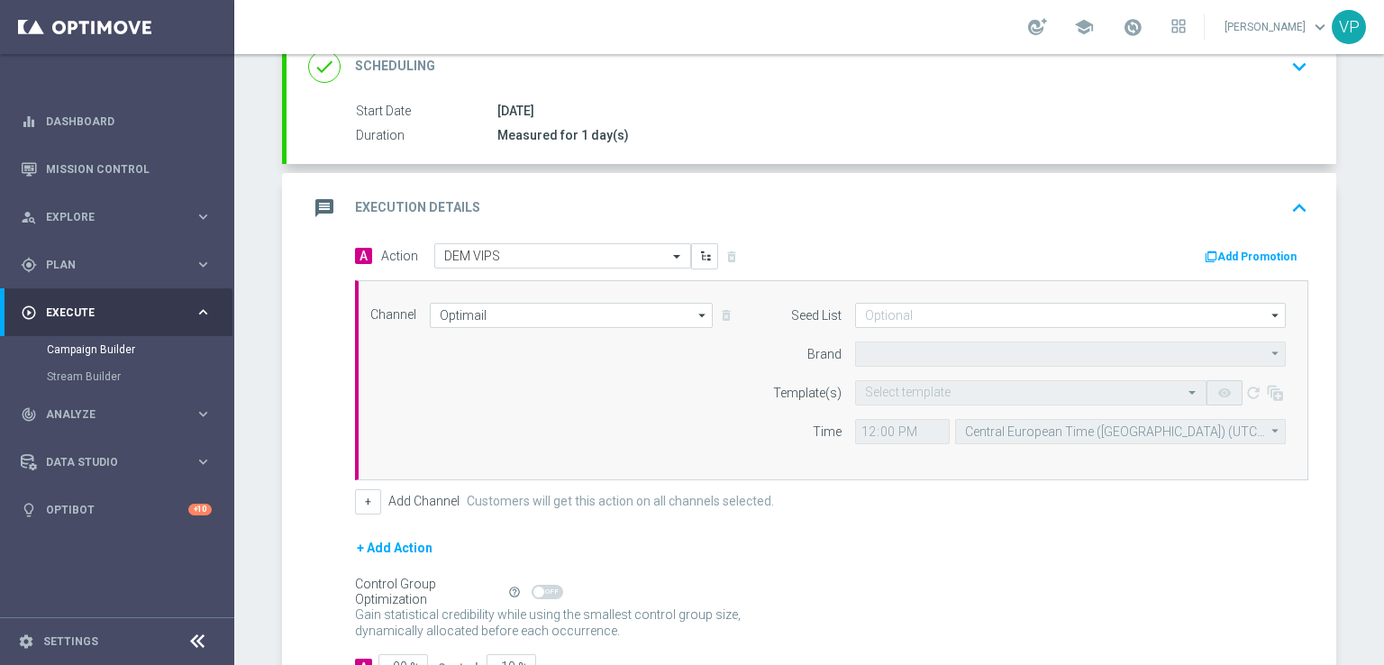
type input "Sisal Marketing"
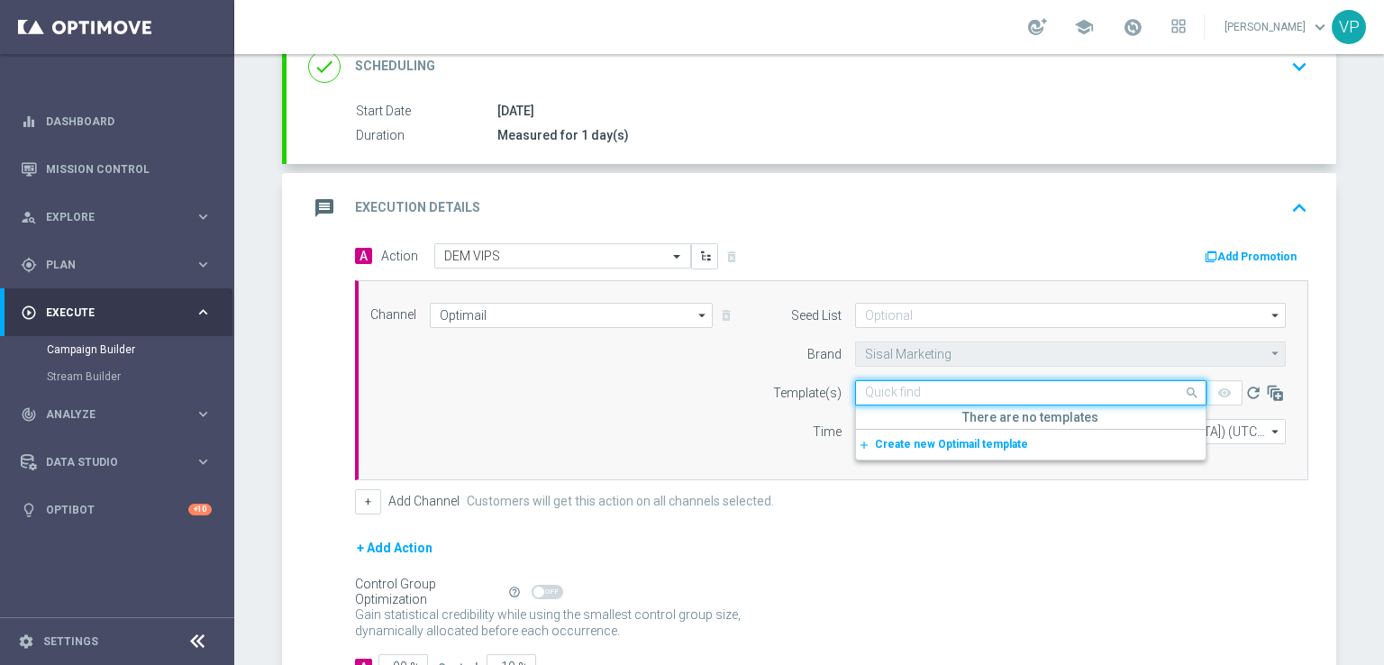
click at [1171, 387] on div at bounding box center [1031, 393] width 350 height 15
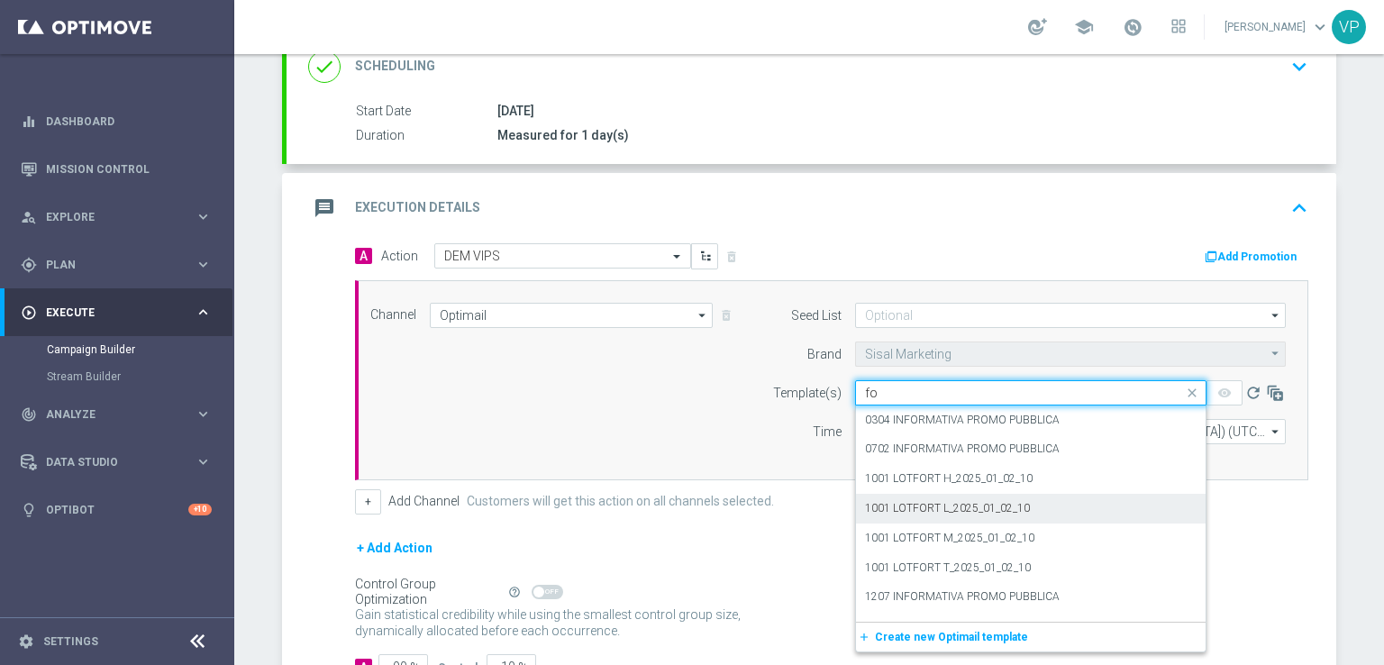
type input "f"
click at [1064, 498] on div "Form Studio 06.10" at bounding box center [1031, 509] width 332 height 30
type input "studio"
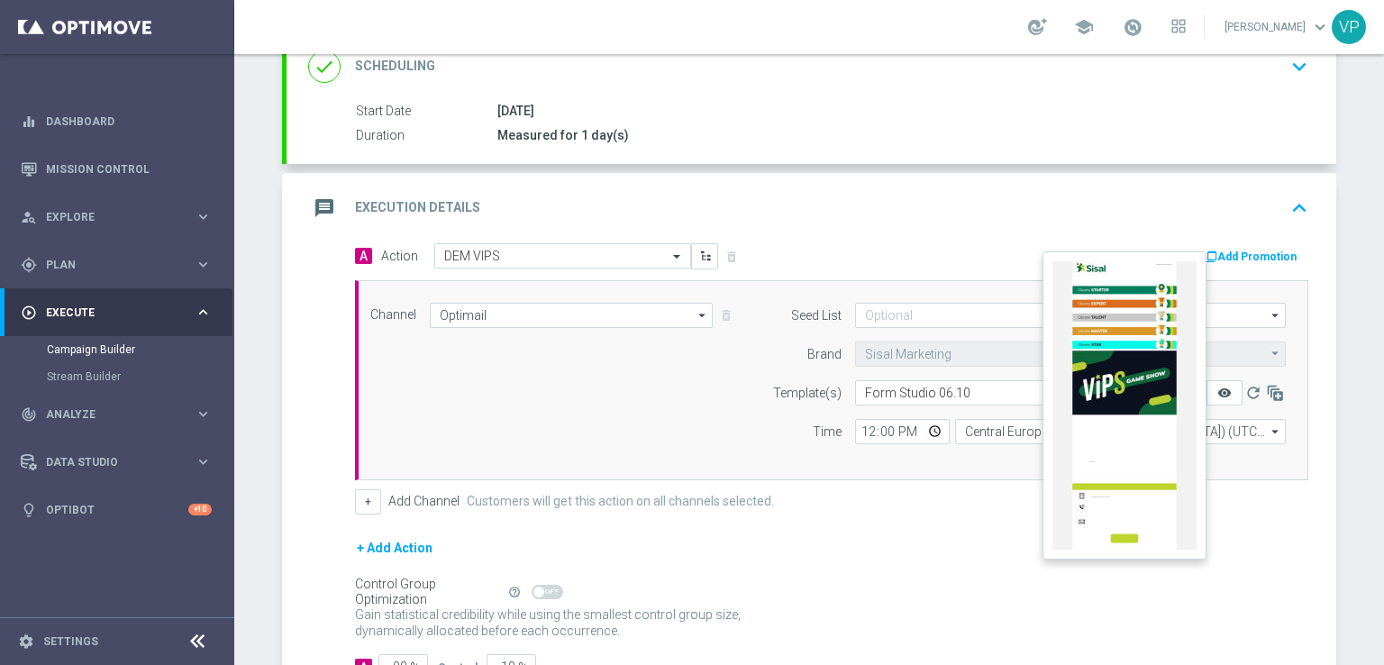
click at [1221, 390] on icon "remove_red_eye" at bounding box center [1224, 393] width 14 height 14
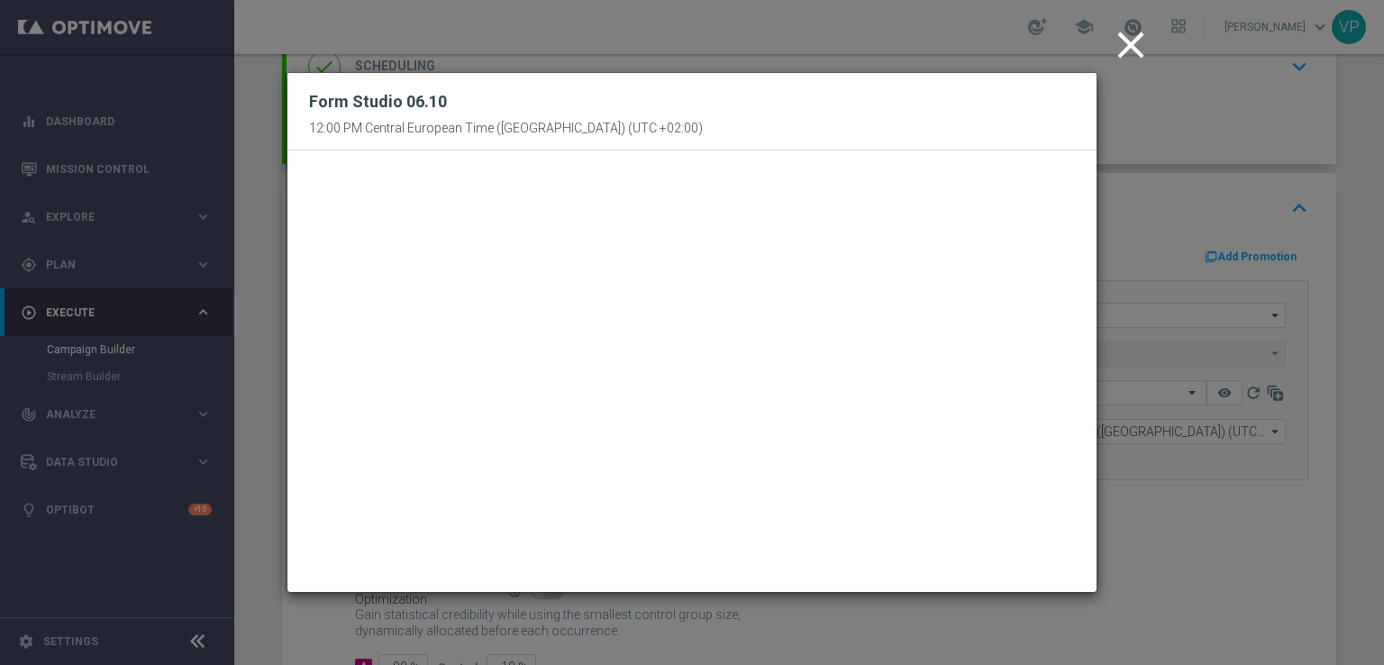
click at [1128, 45] on icon "close" at bounding box center [1130, 45] width 45 height 45
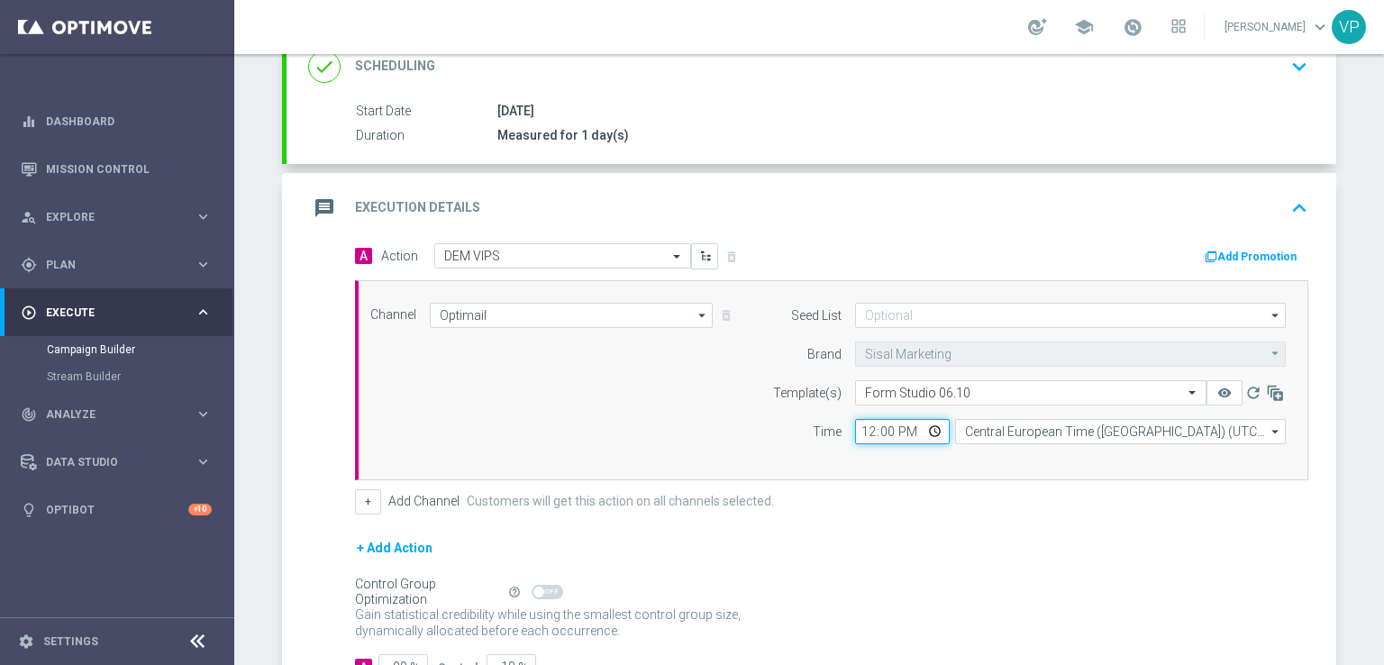
click at [930, 425] on input "12:00" at bounding box center [902, 431] width 95 height 25
type input "18:00"
click at [909, 520] on form "A Action Select action DEM VIPS delete_forever Add Promotion Channel Optimail O…" at bounding box center [831, 461] width 953 height 437
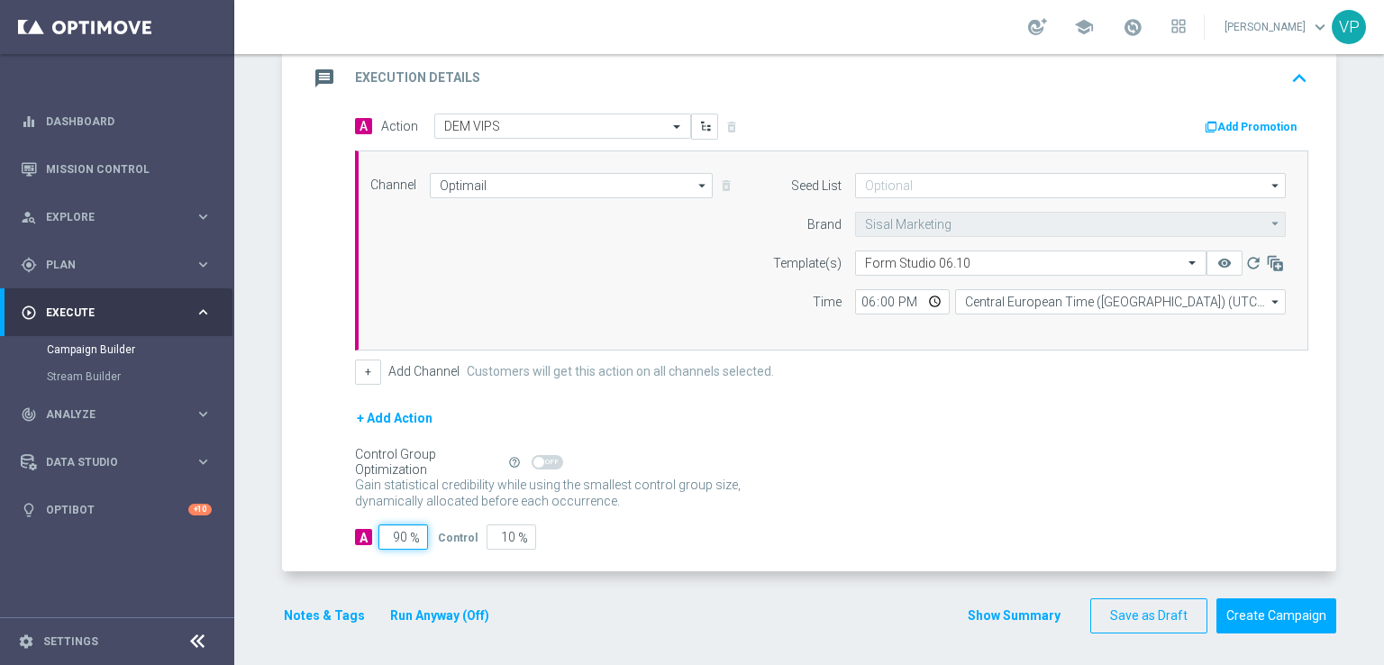
click at [387, 532] on input "90" at bounding box center [403, 536] width 50 height 25
type input "0"
type input "100"
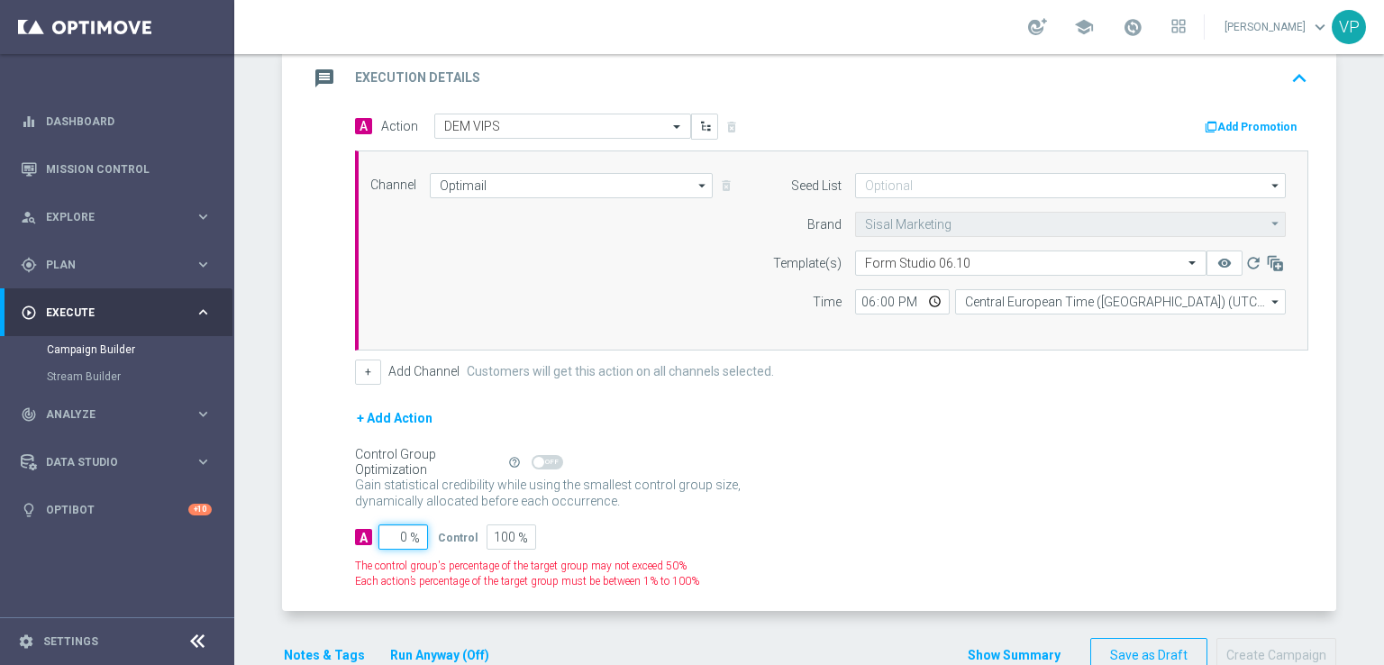
type input "10"
type input "90"
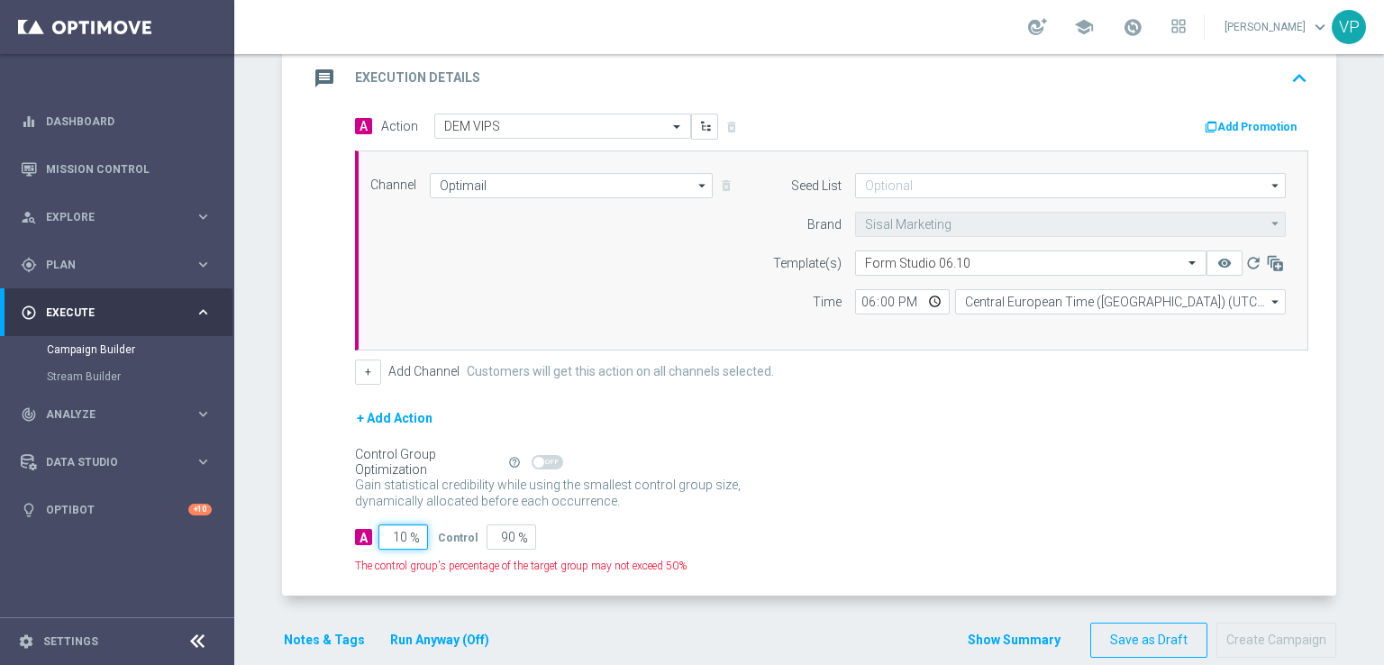
type input "100"
type input "0"
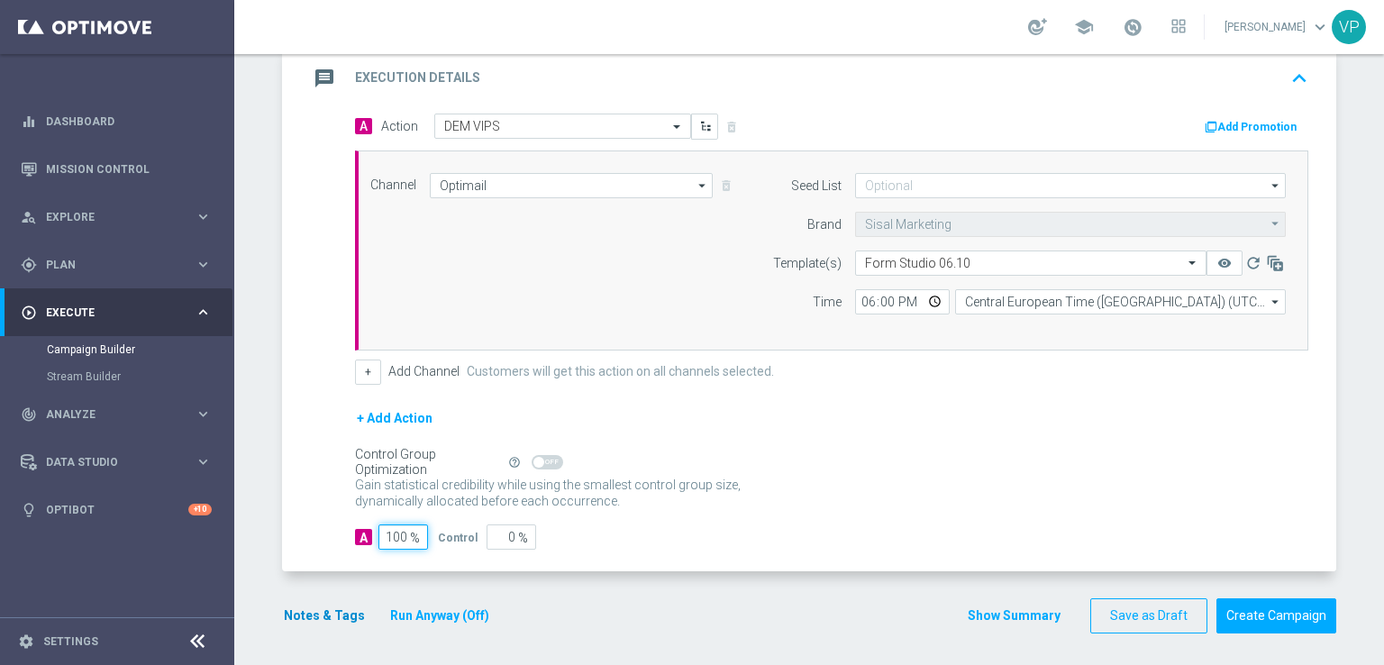
type input "100"
click at [321, 621] on button "Notes & Tags" at bounding box center [324, 616] width 85 height 23
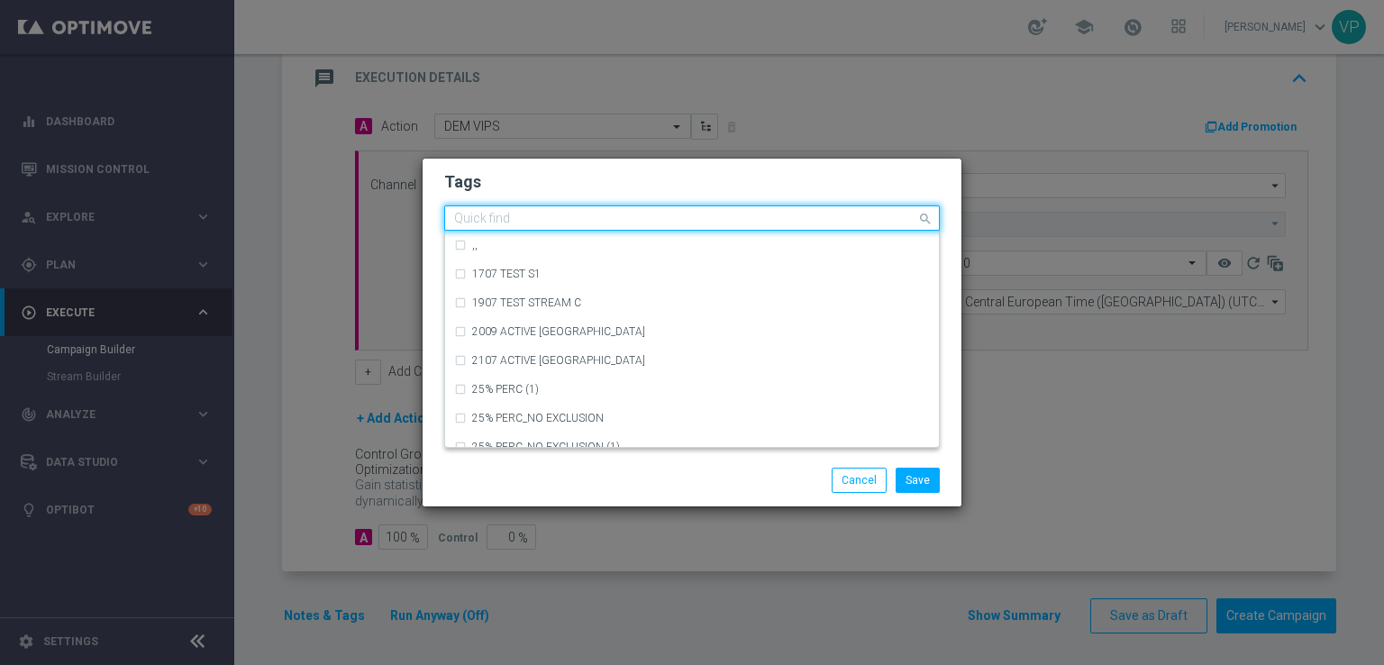
click at [604, 218] on input "text" at bounding box center [685, 219] width 462 height 15
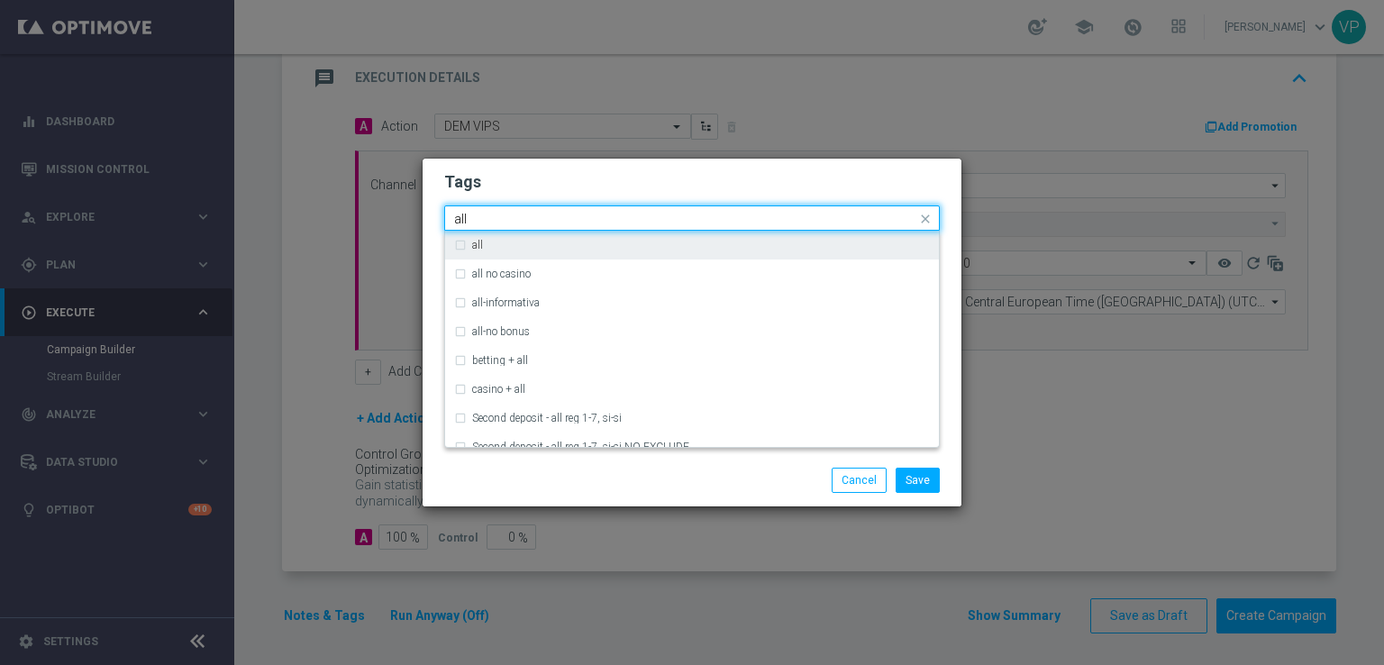
click at [612, 242] on div "all" at bounding box center [701, 245] width 458 height 11
type input "all"
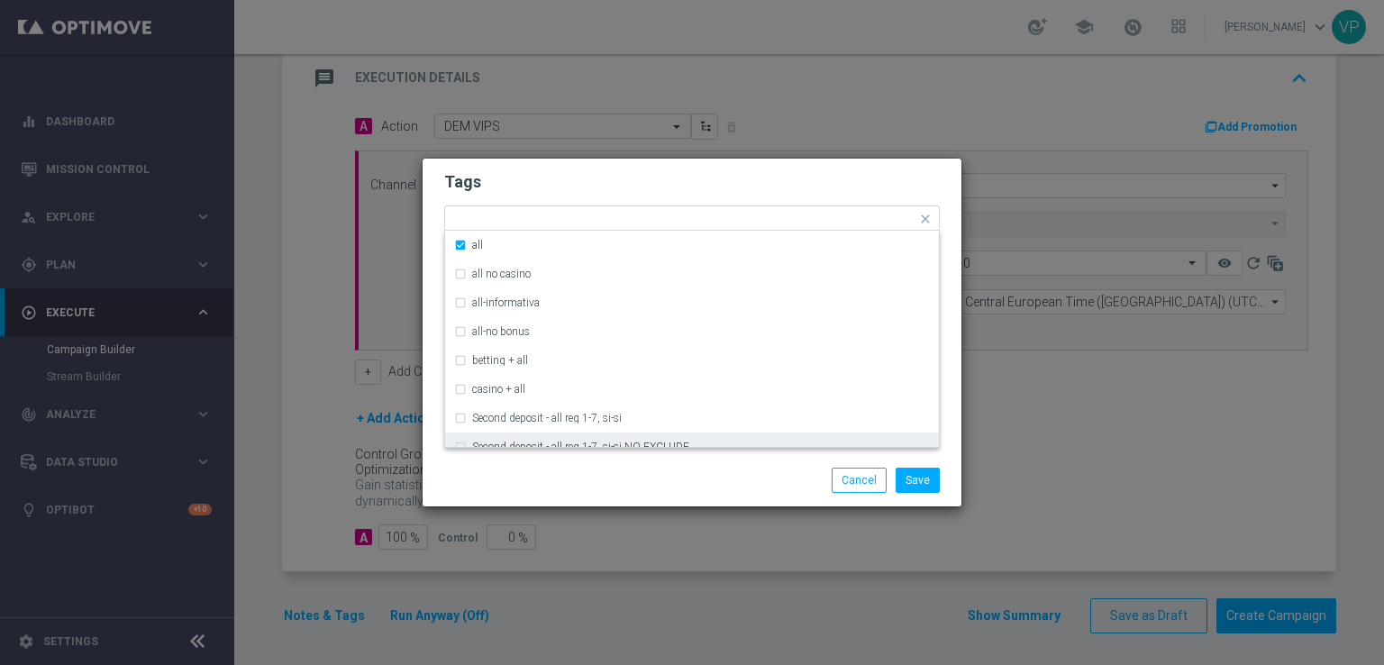
click at [577, 483] on div "Save Cancel" at bounding box center [692, 480] width 523 height 25
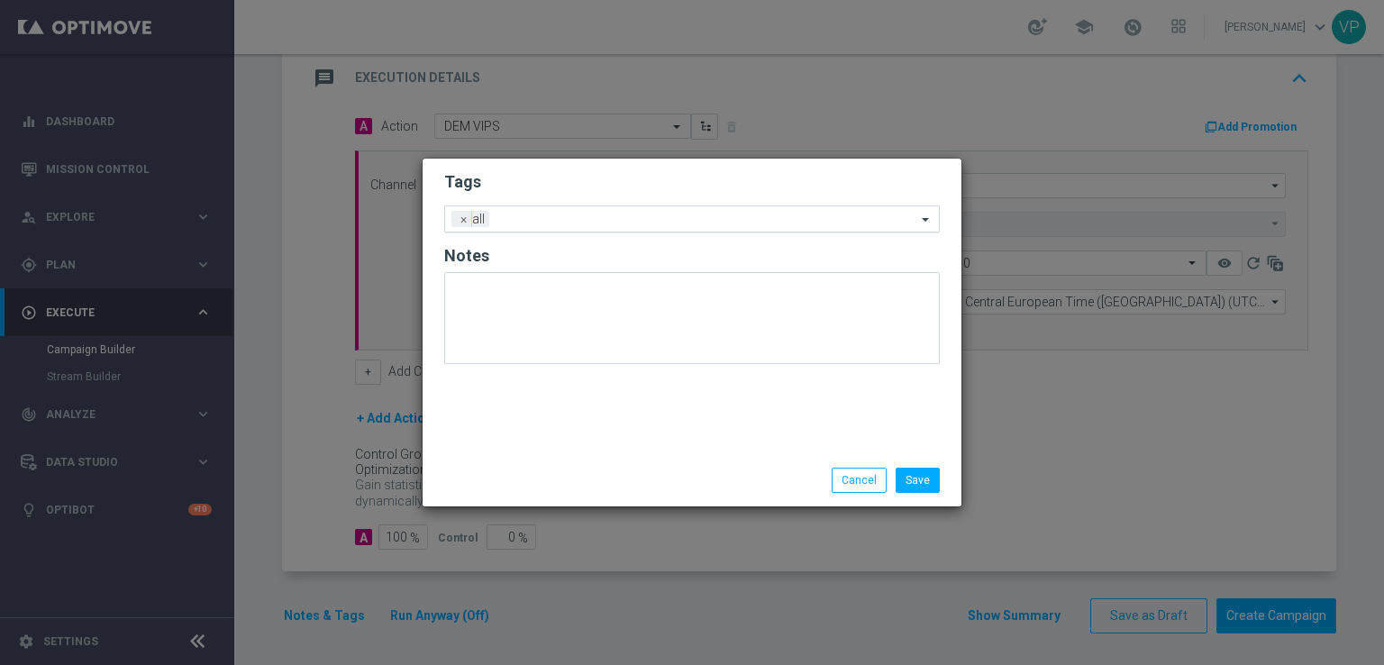
click at [630, 223] on input "text" at bounding box center [706, 220] width 420 height 15
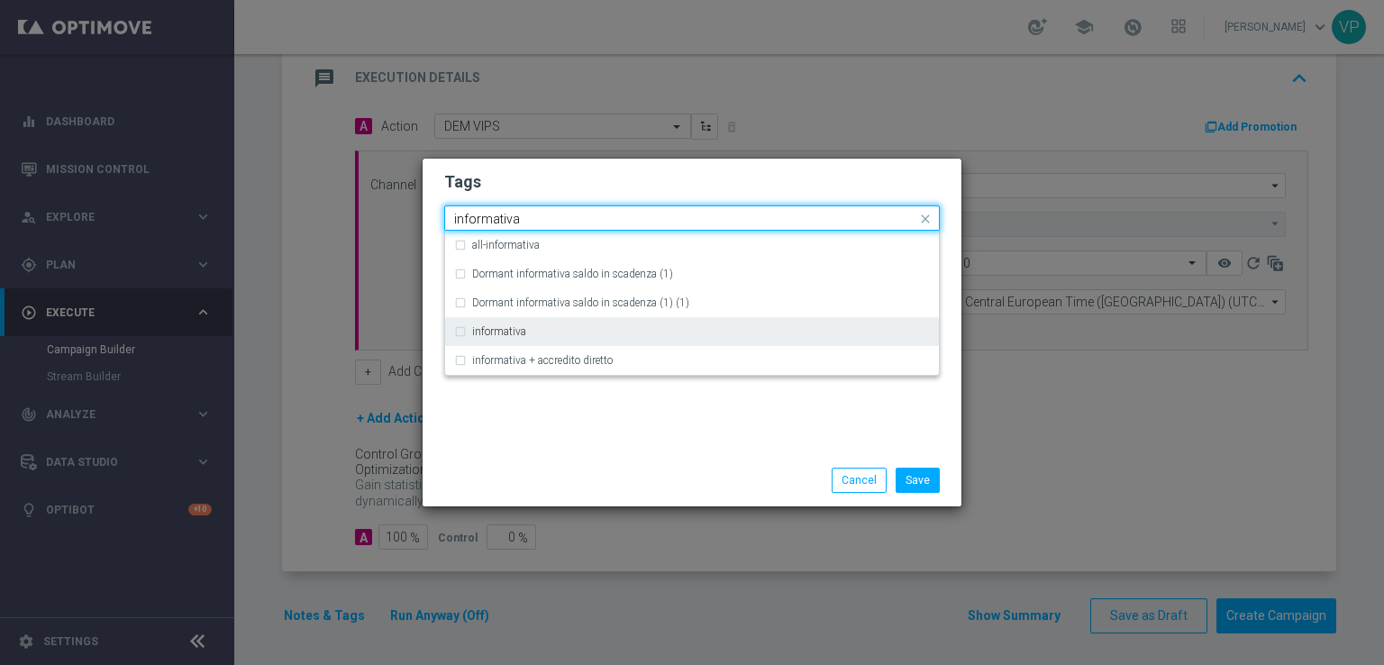
click at [612, 330] on div "informativa" at bounding box center [701, 331] width 458 height 11
type input "informativa"
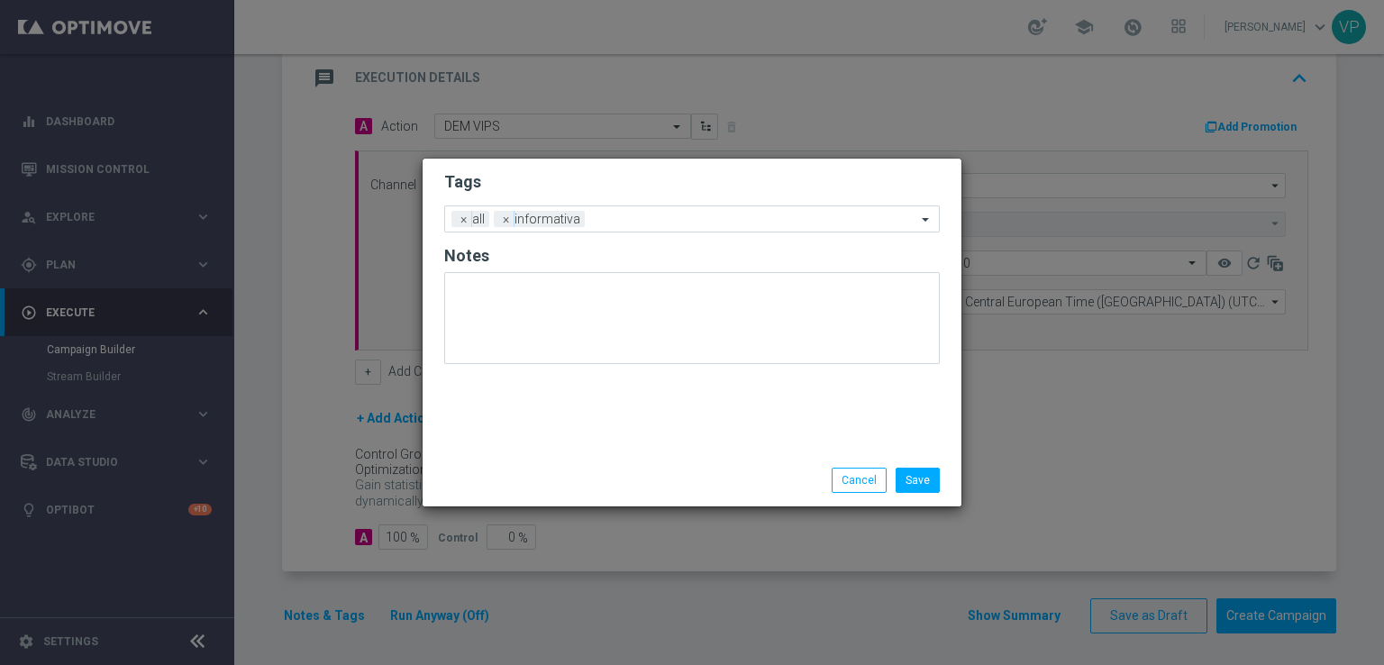
click at [605, 444] on div "Tags Add a new tag × all × informativa Notes" at bounding box center [692, 307] width 539 height 296
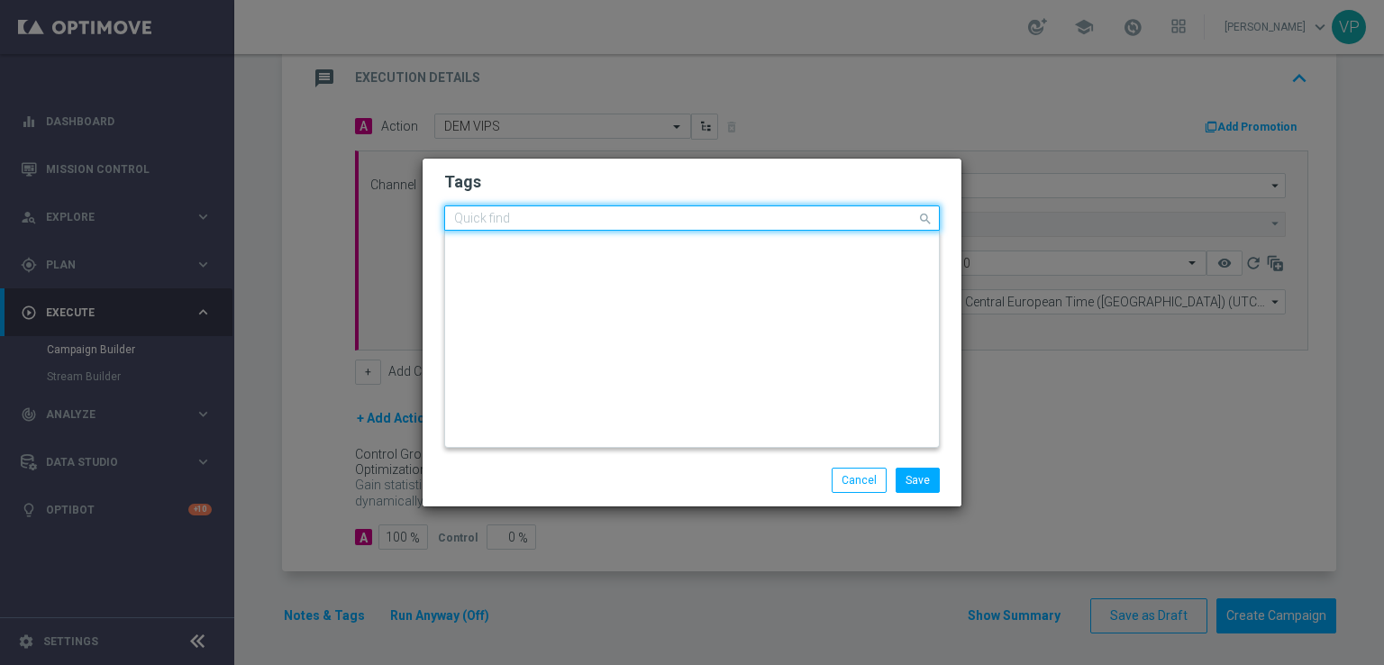
click at [707, 222] on input "text" at bounding box center [685, 219] width 462 height 15
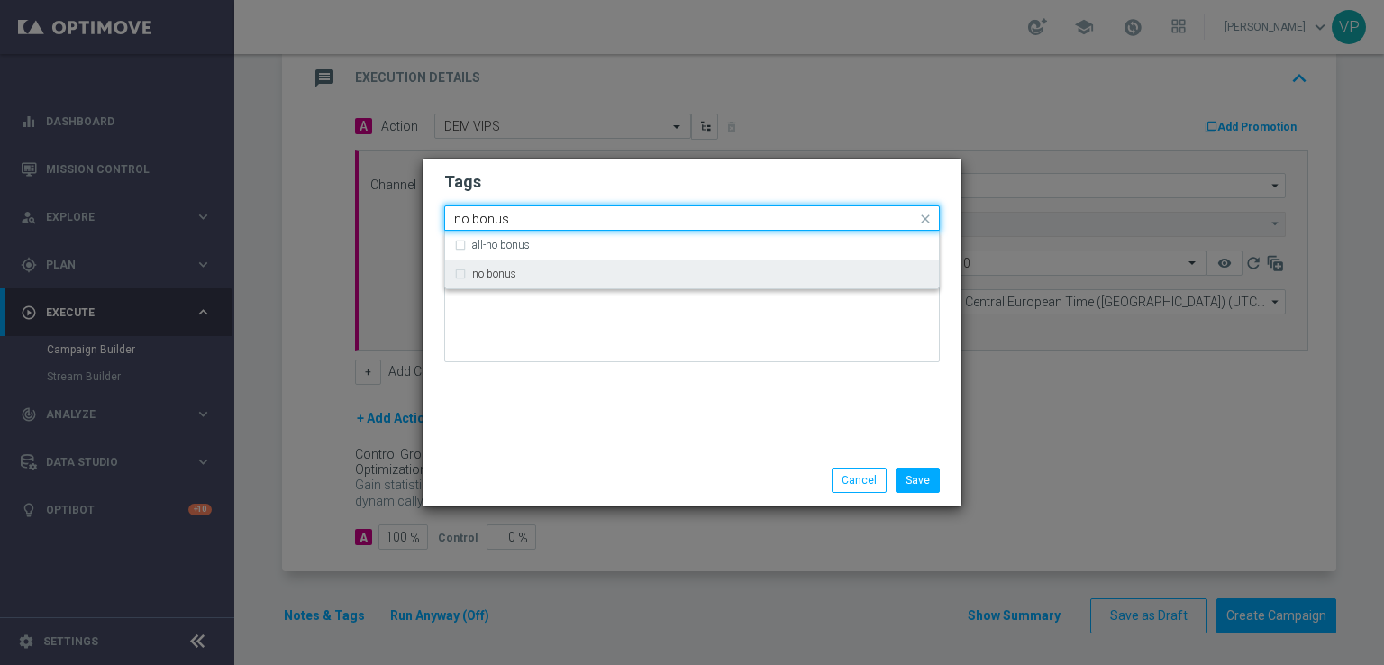
click at [702, 283] on div "no bonus" at bounding box center [692, 273] width 476 height 29
type input "no bonus"
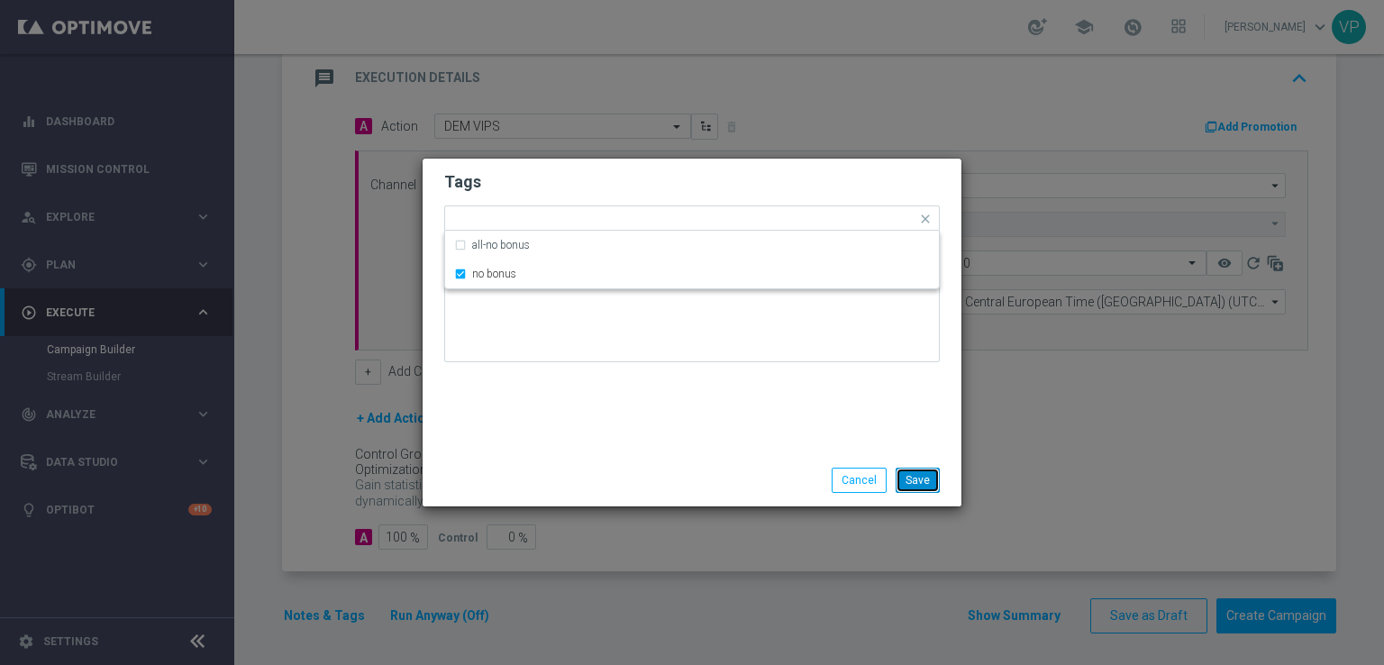
click at [917, 491] on button "Save" at bounding box center [918, 480] width 44 height 25
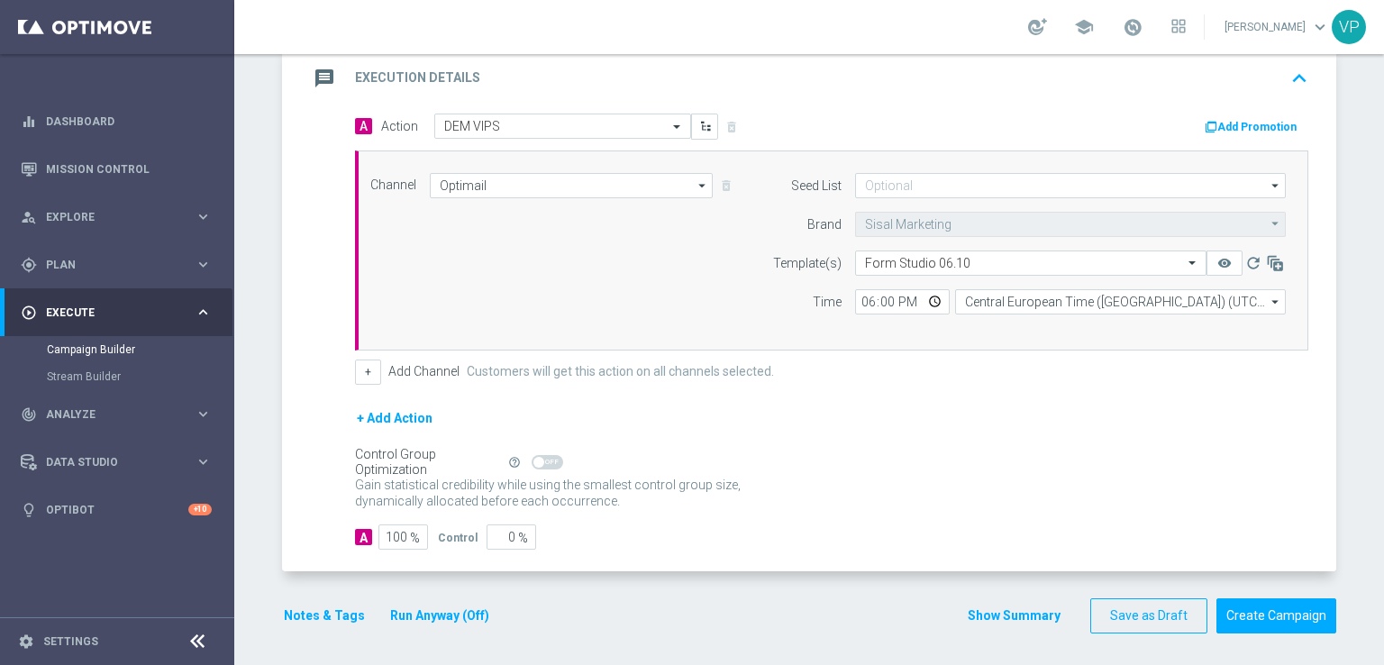
click at [429, 605] on button "Run Anyway (Off)" at bounding box center [439, 616] width 103 height 23
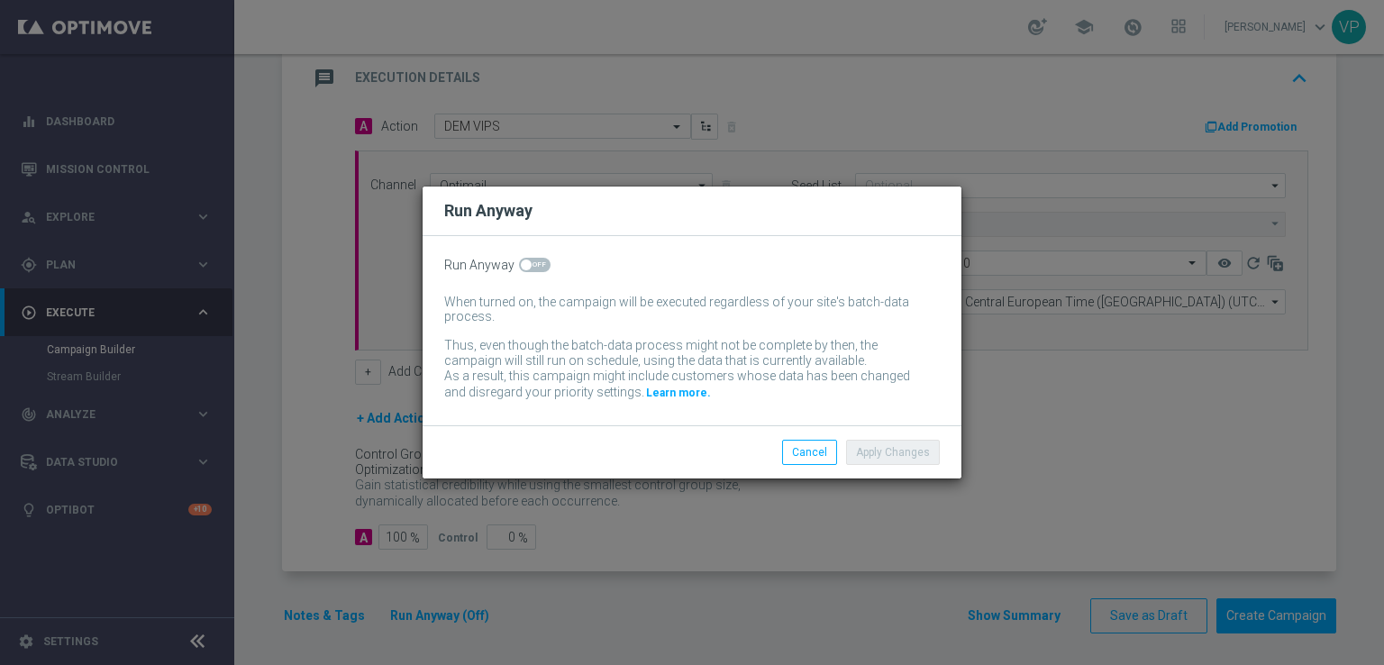
click at [523, 256] on div "Run Anyway When turned on, the campaign will be executed regardless of your sit…" at bounding box center [692, 330] width 539 height 189
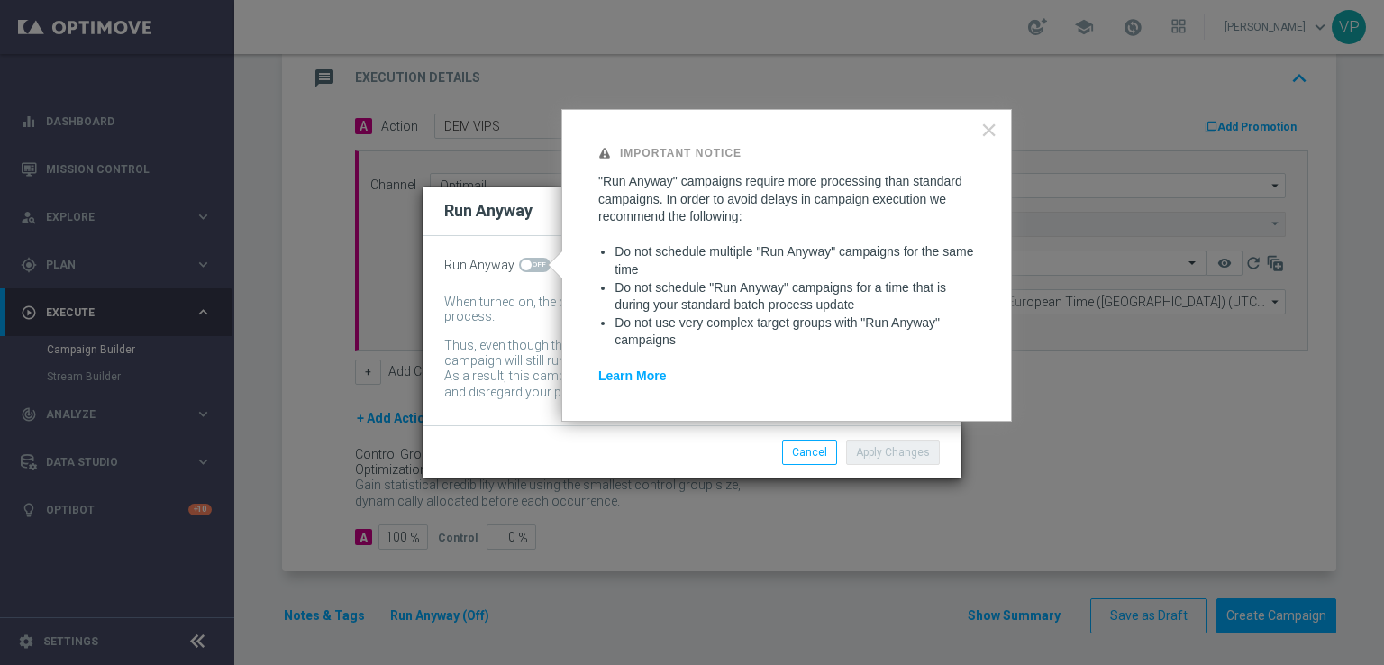
click at [534, 268] on span at bounding box center [535, 265] width 32 height 14
click at [534, 268] on input "checkbox" at bounding box center [535, 265] width 32 height 14
checkbox input "true"
click at [914, 462] on button "Apply Changes" at bounding box center [893, 452] width 94 height 25
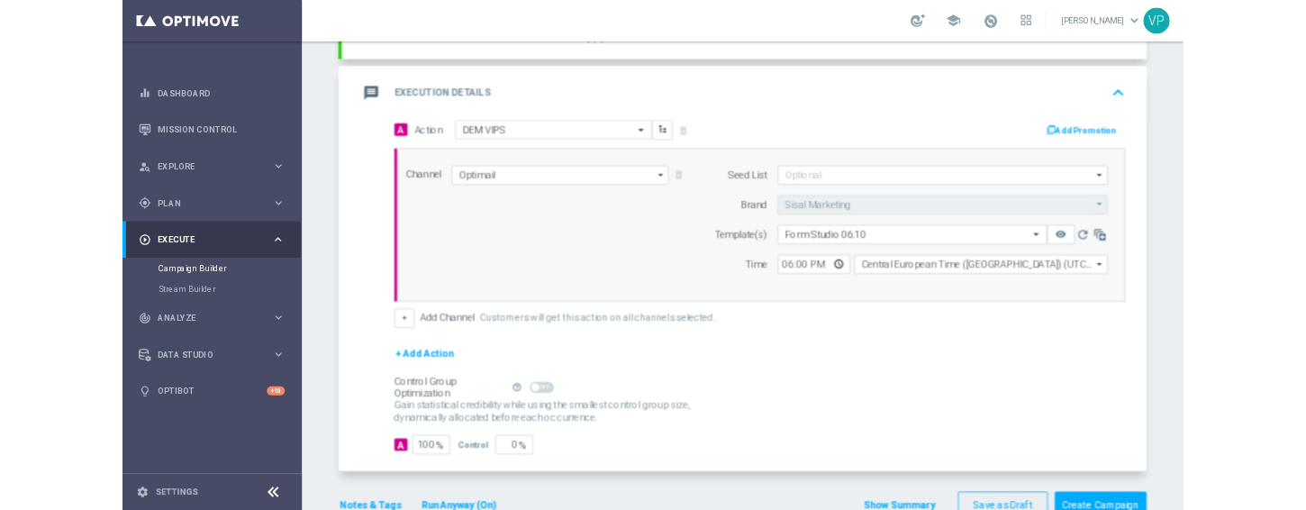
scroll to position [393, 0]
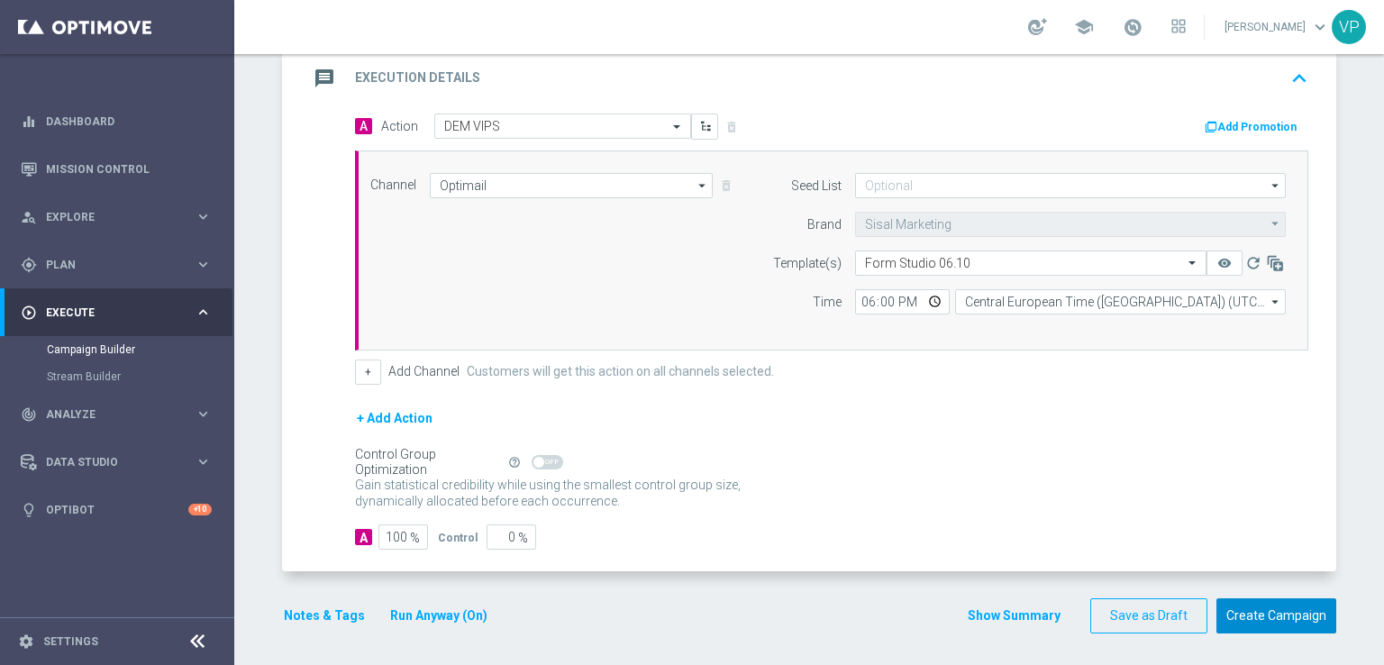
click at [1274, 614] on button "Create Campaign" at bounding box center [1276, 615] width 120 height 35
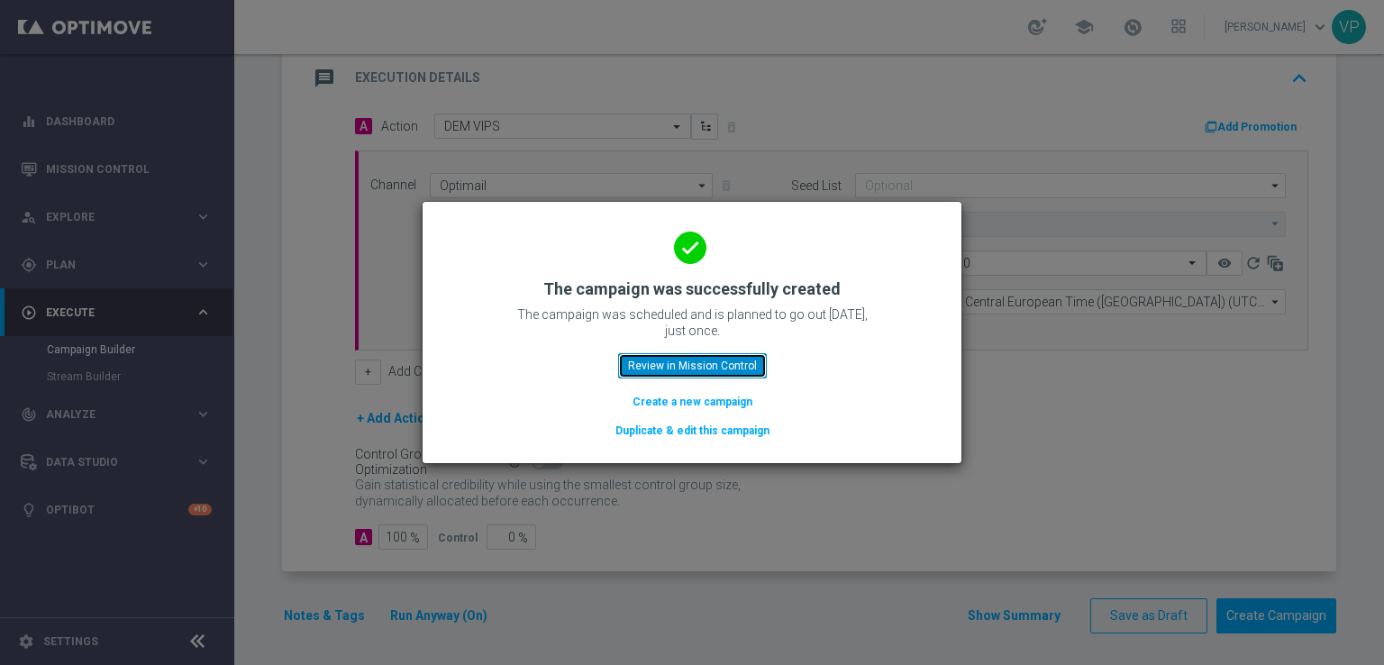
click at [724, 358] on button "Review in Mission Control" at bounding box center [692, 365] width 149 height 25
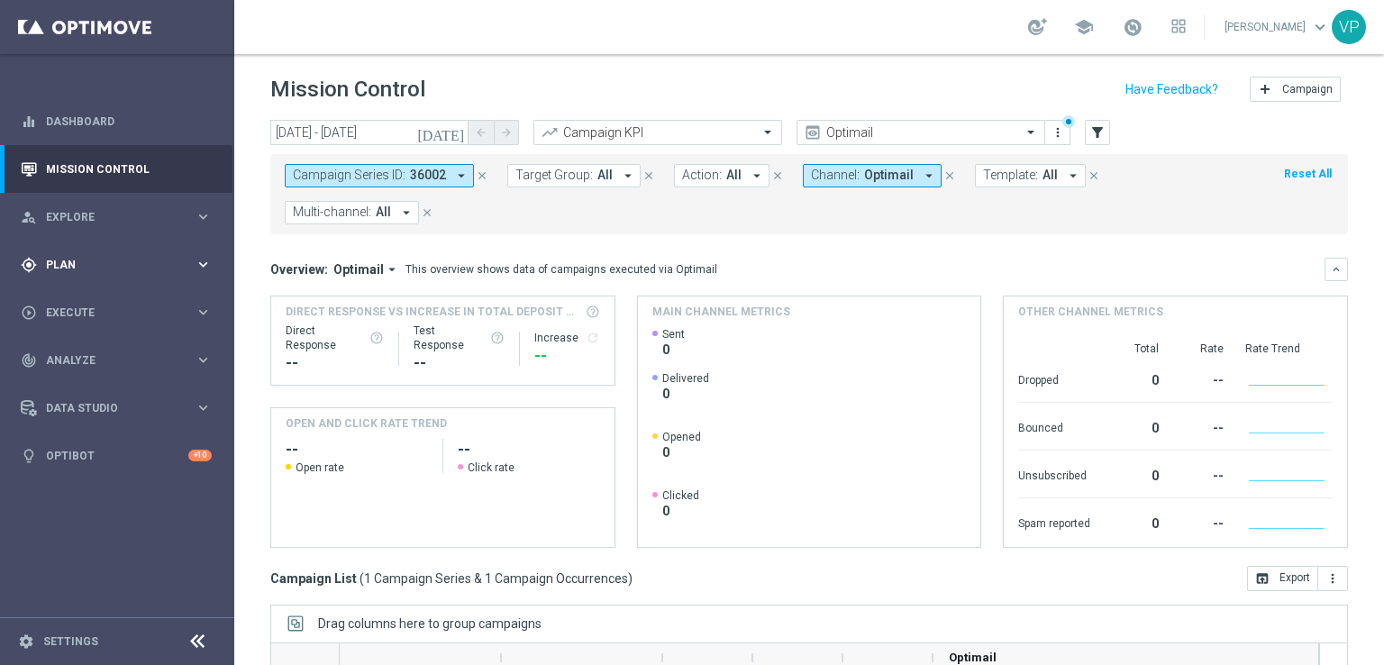
click at [96, 281] on div "gps_fixed Plan keyboard_arrow_right" at bounding box center [116, 265] width 232 height 48
click at [82, 350] on span "Templates" at bounding box center [112, 355] width 129 height 11
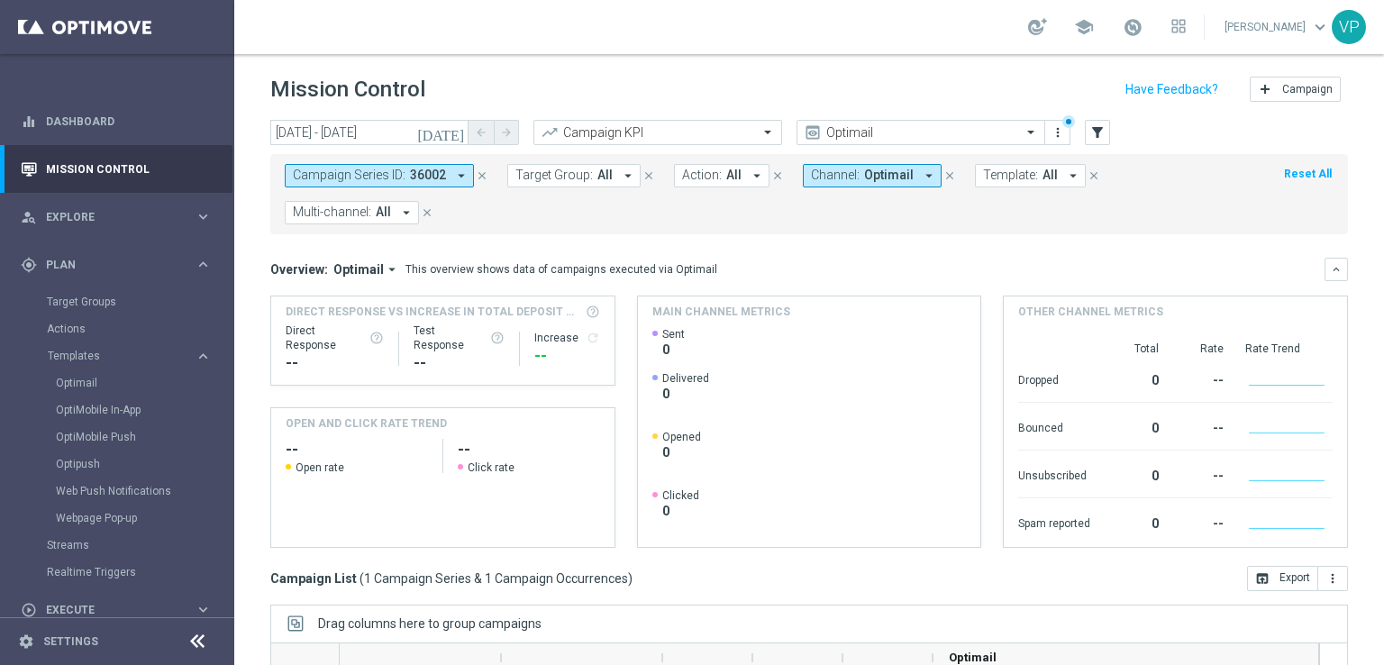
click at [76, 390] on div "Optimail" at bounding box center [144, 382] width 177 height 27
click at [68, 372] on div "Optimail" at bounding box center [144, 382] width 177 height 27
click at [72, 380] on link "Optimail" at bounding box center [122, 383] width 132 height 14
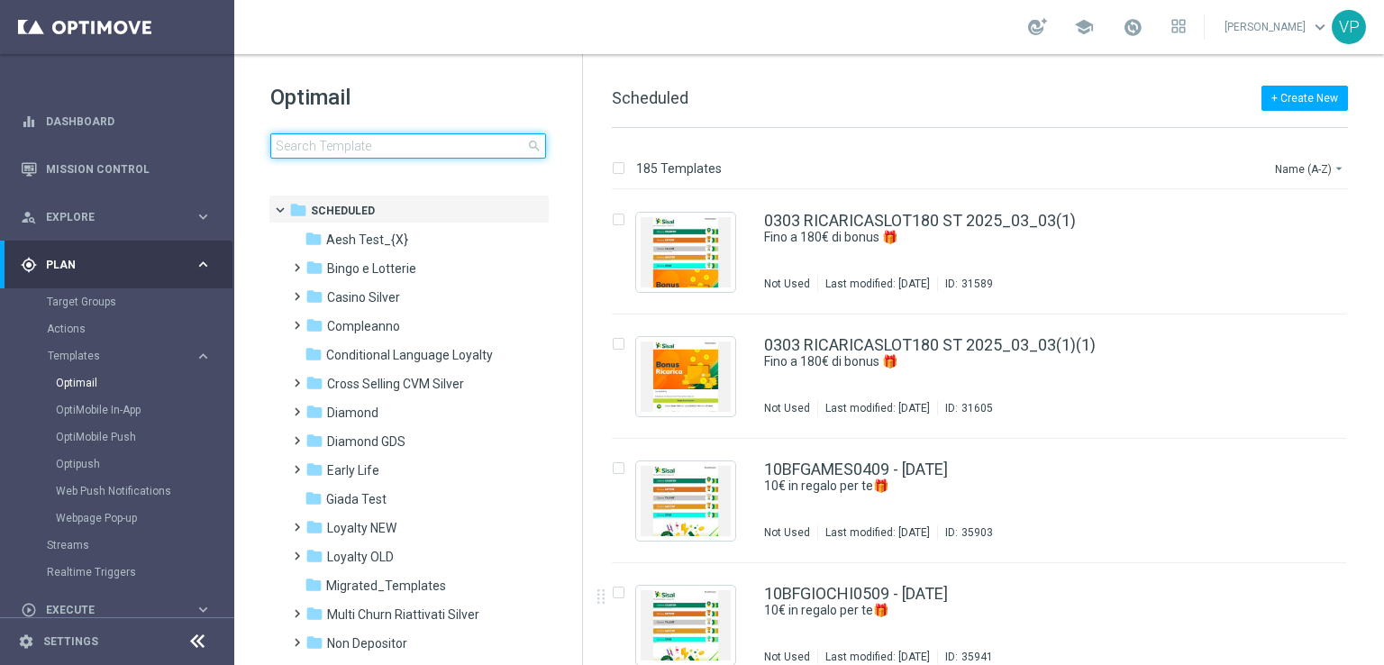
click at [461, 139] on input at bounding box center [408, 145] width 276 height 25
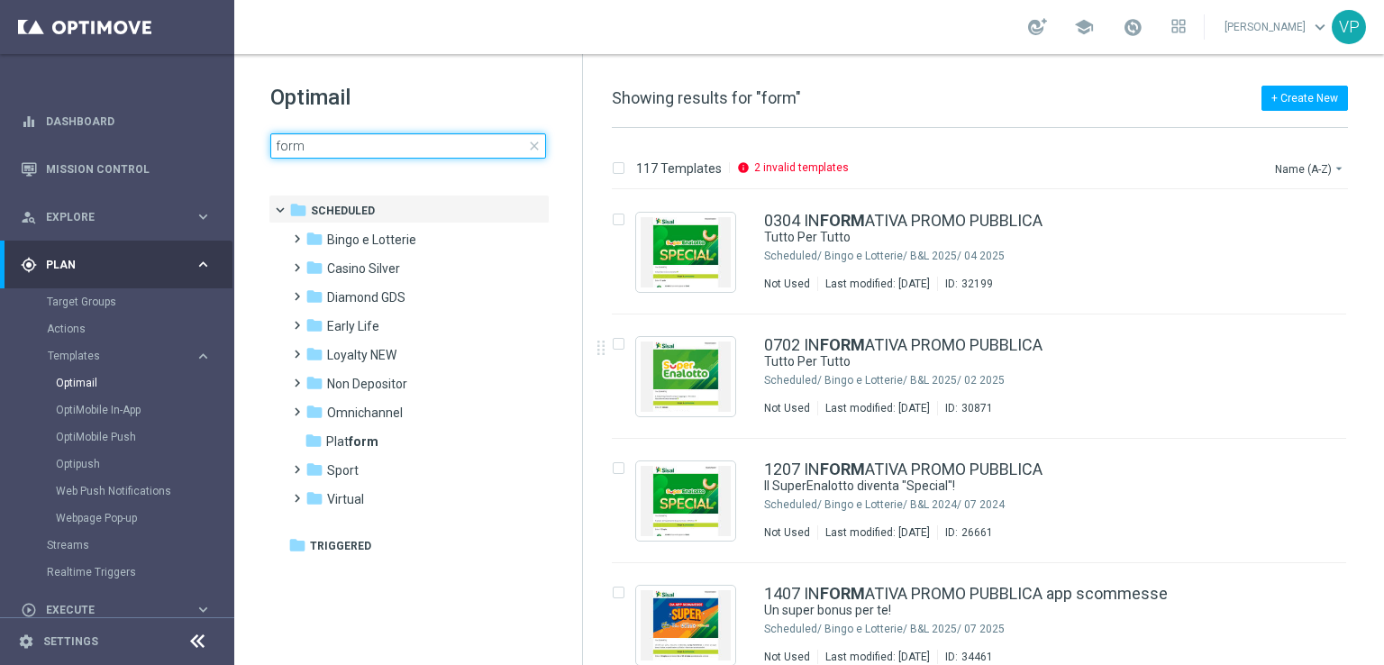
click at [441, 156] on input "form" at bounding box center [408, 145] width 276 height 25
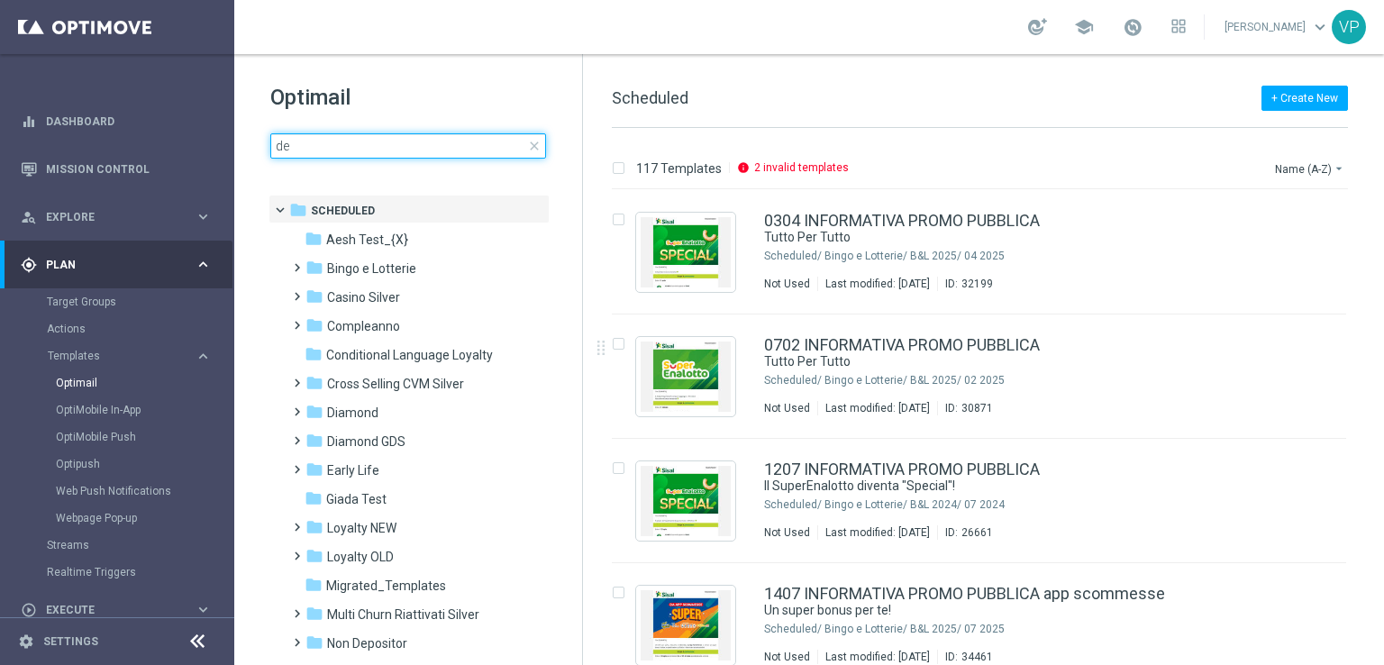
type input "d"
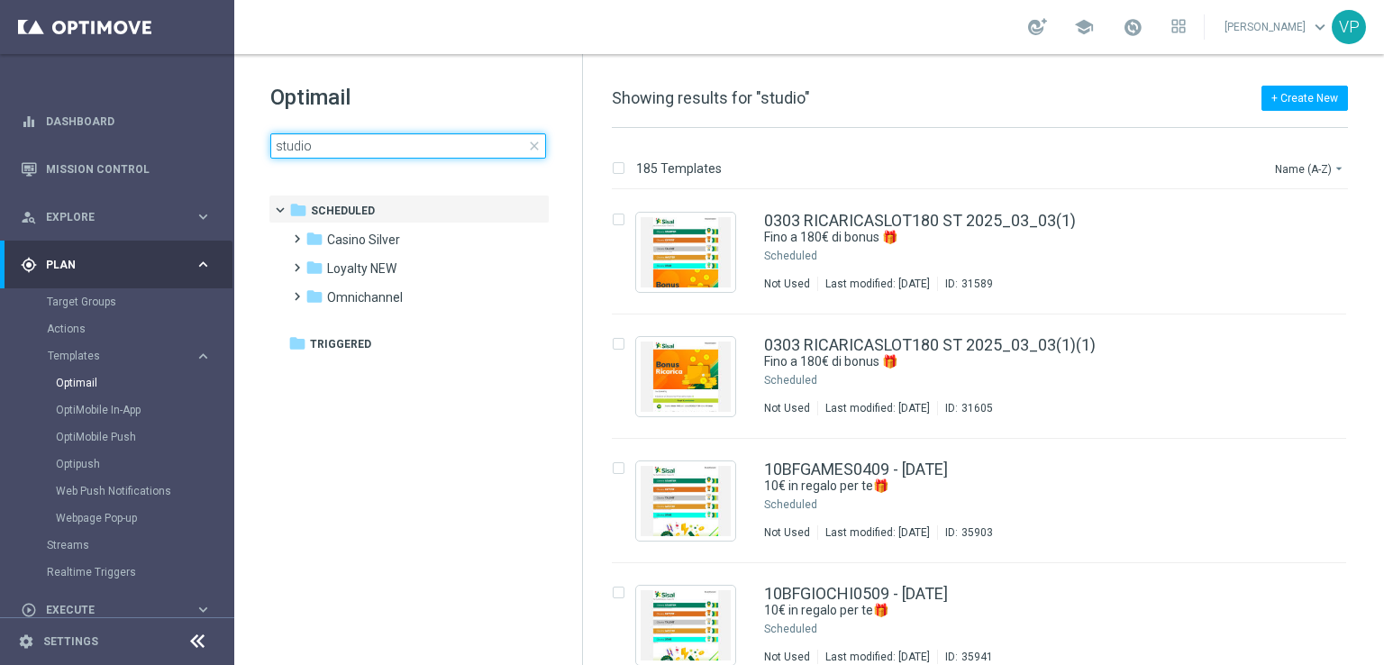
type input "studio"
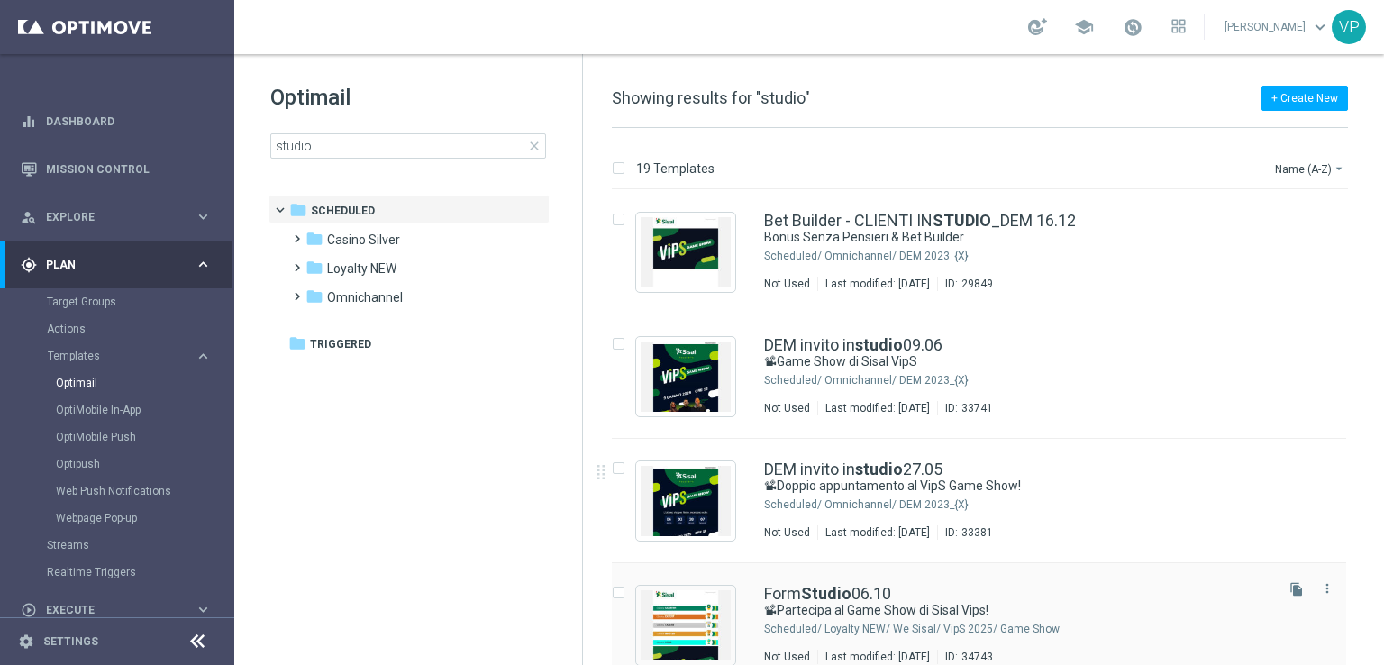
click at [1220, 583] on div "Form Studio 06.10 📽Partecipa al Game Show di Sisal Vips! Scheduled/ Loyalty NEW…" at bounding box center [979, 625] width 734 height 124
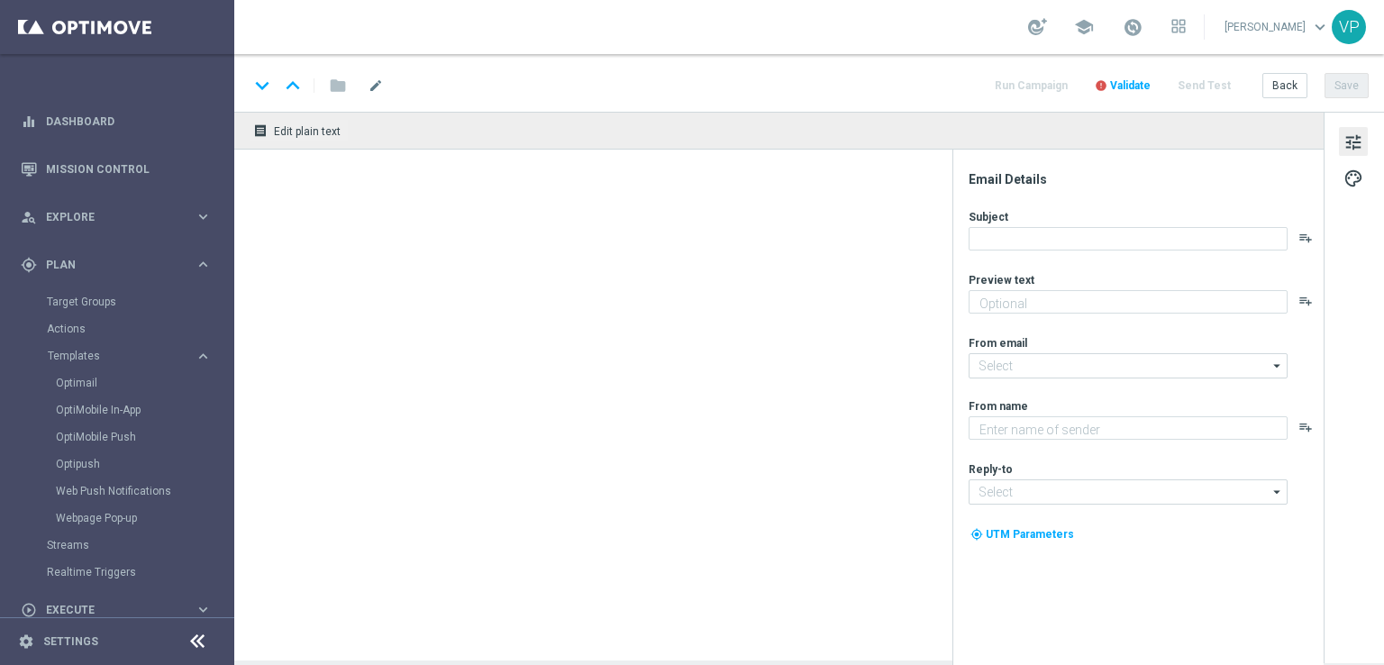
type textarea "Ti aspettiamo in studio a [GEOGRAPHIC_DATA]"
type textarea "Sisal"
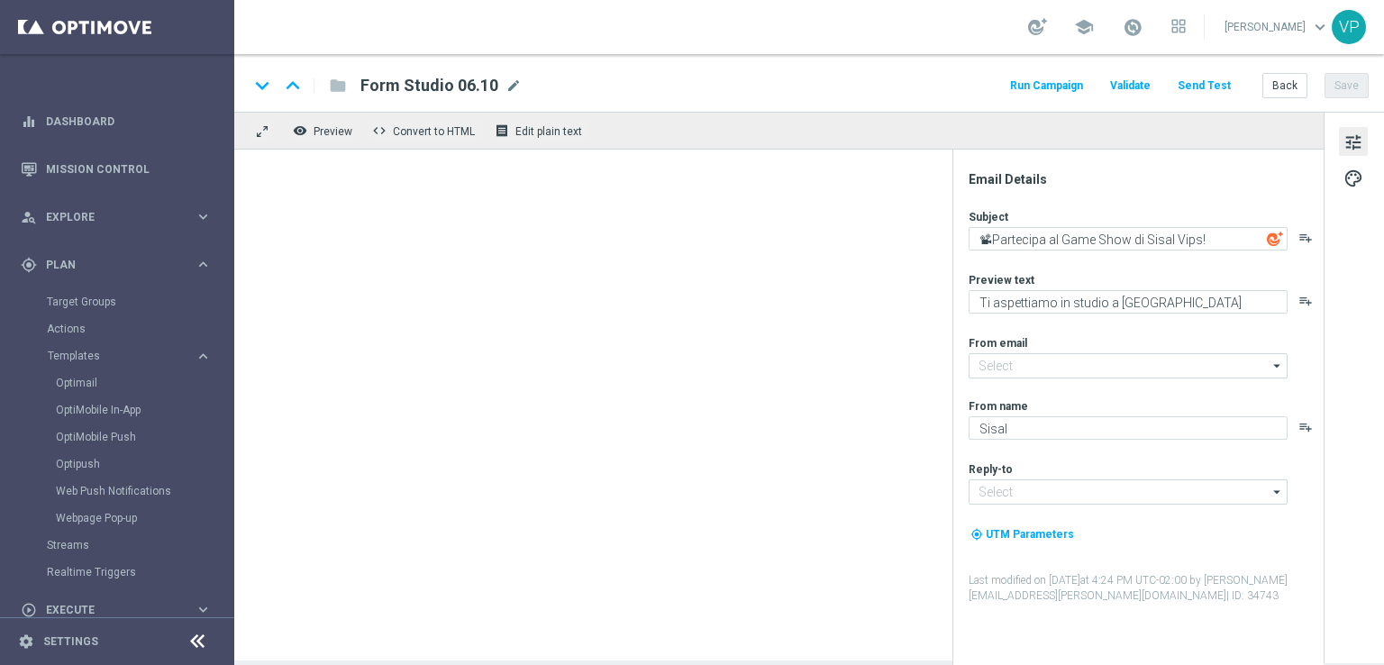
type input "[EMAIL_ADDRESS][DOMAIN_NAME]"
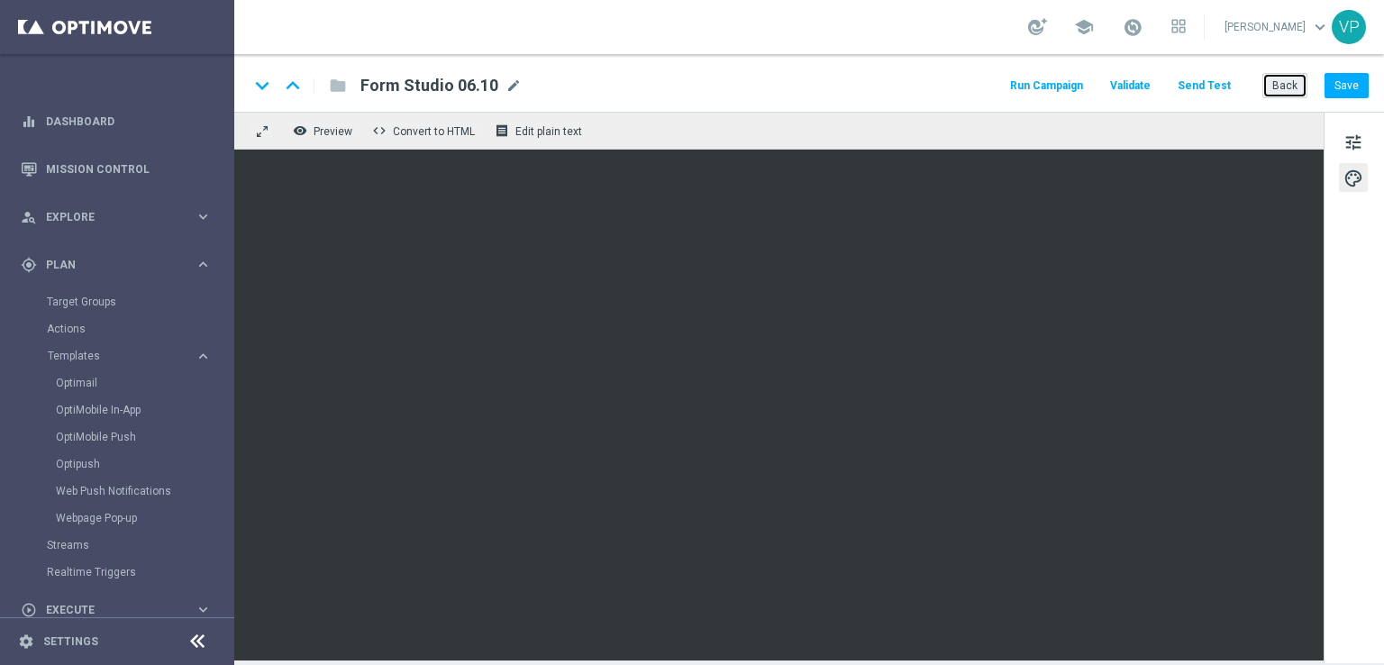
click at [1290, 85] on button "Back" at bounding box center [1284, 85] width 45 height 25
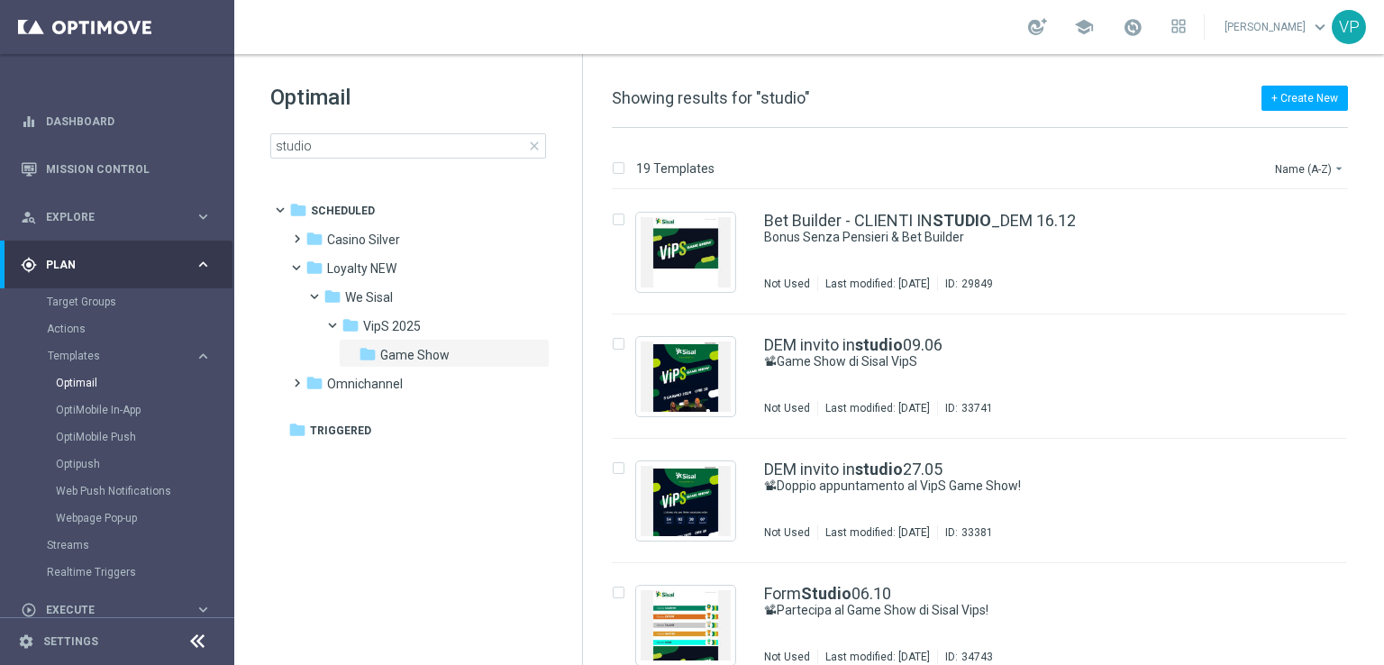
click at [531, 152] on span "close" at bounding box center [534, 146] width 14 height 14
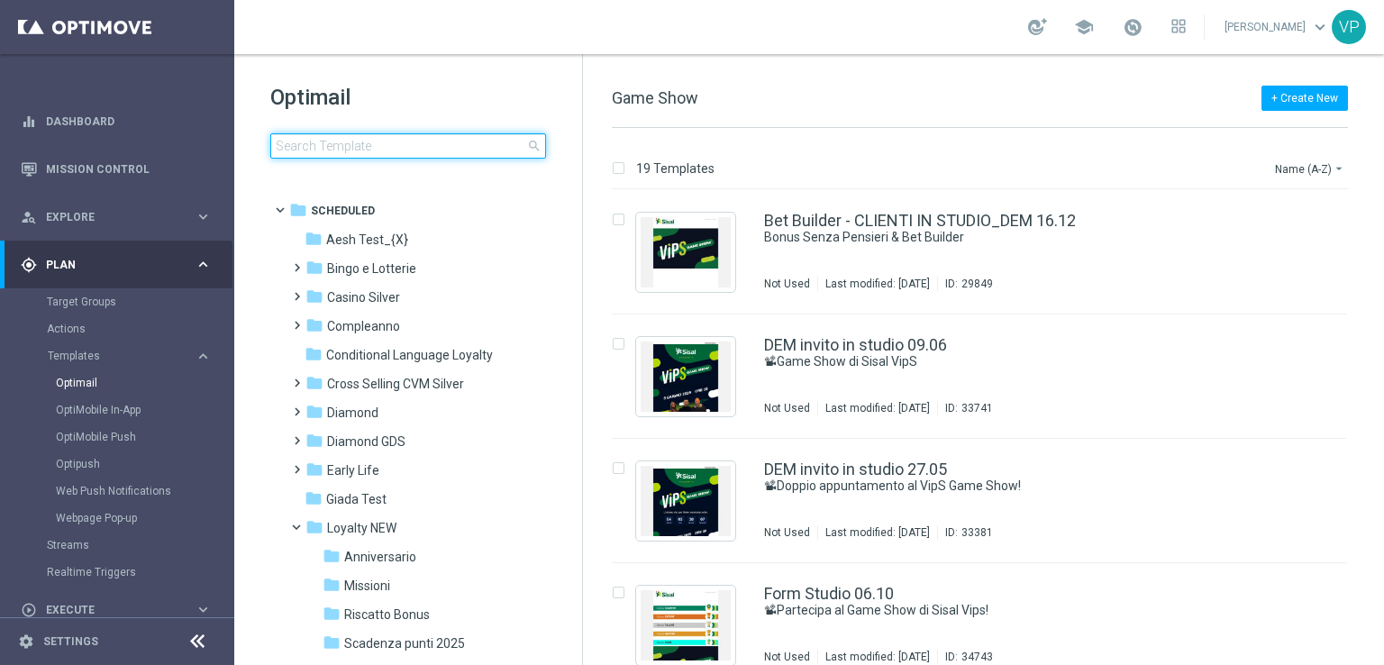
click at [479, 137] on input at bounding box center [408, 145] width 276 height 25
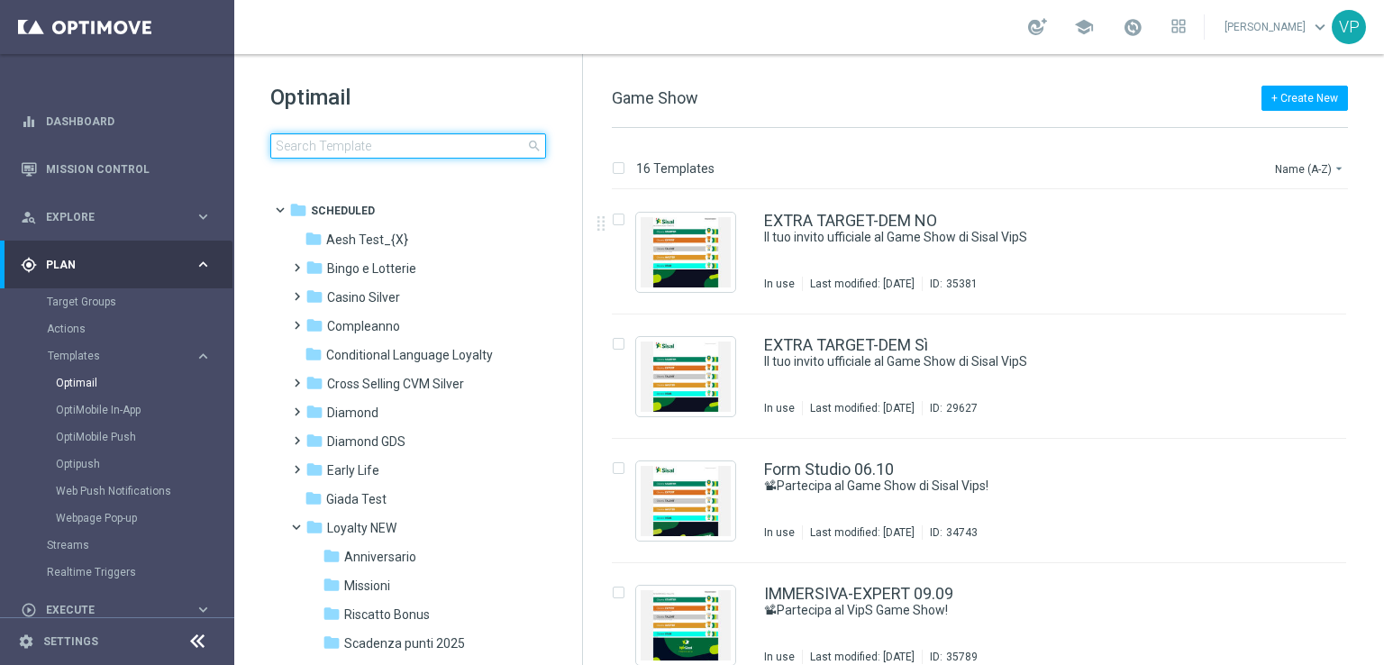
click at [469, 141] on input at bounding box center [408, 145] width 276 height 25
click at [475, 143] on input at bounding box center [408, 145] width 276 height 25
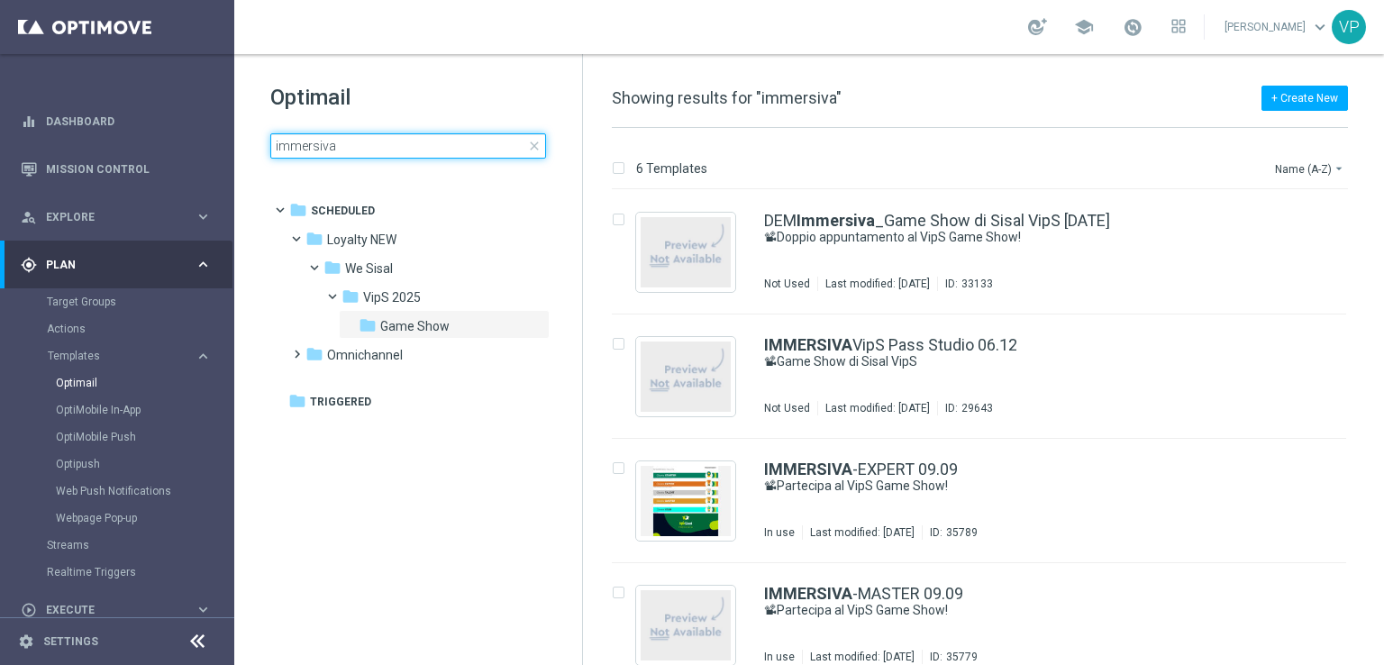
type input "immersiva"
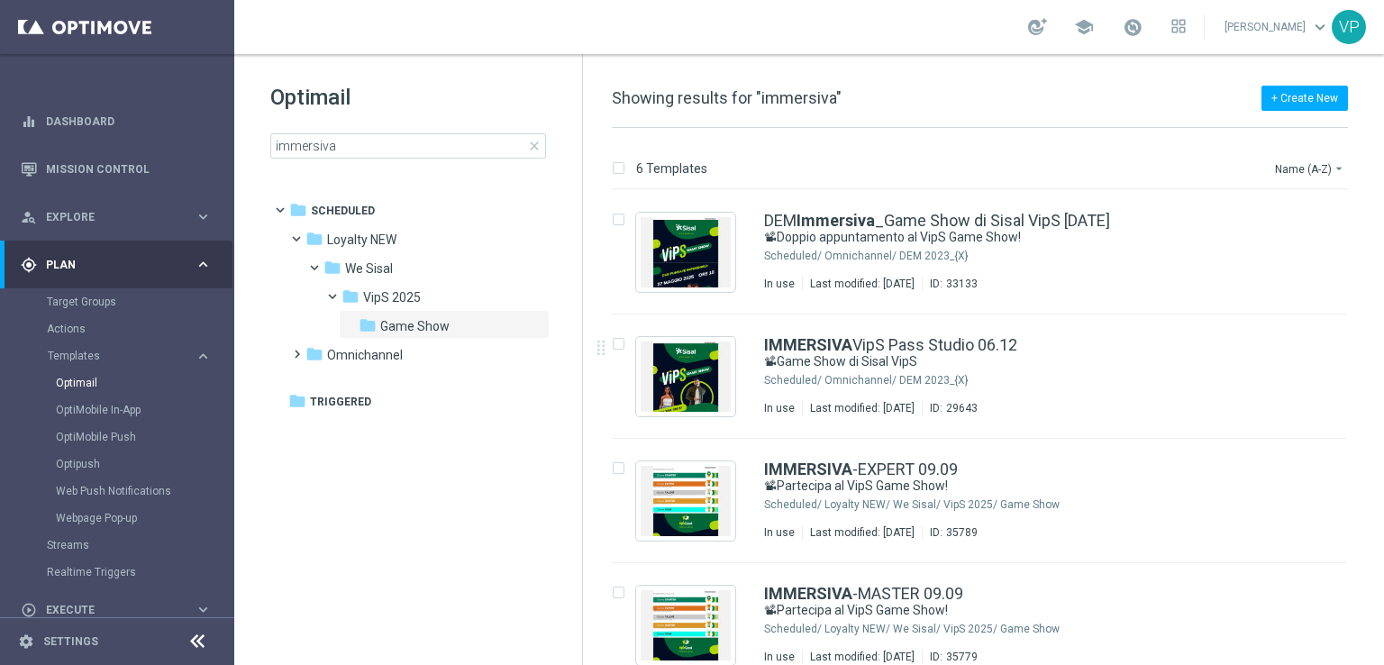
drag, startPoint x: 1382, startPoint y: 246, endPoint x: 1377, endPoint y: 398, distance: 152.4
click at [1377, 398] on div "6 Templates Name (A-Z) arrow_drop_down Drag here to set row groups Drag here to…" at bounding box center [983, 396] width 801 height 537
drag, startPoint x: 1381, startPoint y: 373, endPoint x: 1380, endPoint y: 382, distance: 9.1
click at [1380, 384] on div "6 Templates Name (A-Z) arrow_drop_down Drag here to set row groups Drag here to…" at bounding box center [983, 396] width 801 height 537
drag, startPoint x: 1376, startPoint y: 323, endPoint x: 1375, endPoint y: 401, distance: 78.4
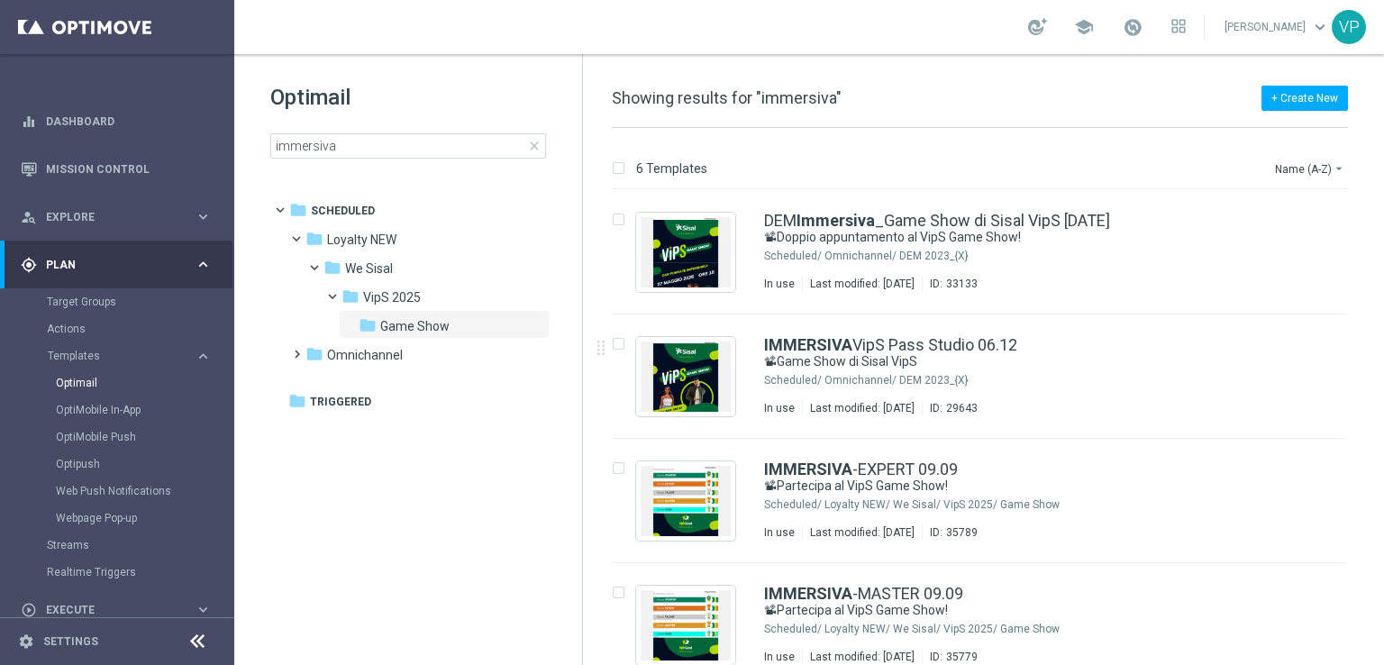
click at [1375, 401] on div "insert_drive_file IMMERSIVA VipS Pass Studio 06.12 📽Game Show di Sisal VipS Sch…" at bounding box center [987, 376] width 787 height 124
click at [1332, 163] on icon "arrow_drop_down" at bounding box center [1339, 168] width 14 height 14
click at [1262, 241] on div "Date Modified (Newest)" at bounding box center [1276, 248] width 144 height 25
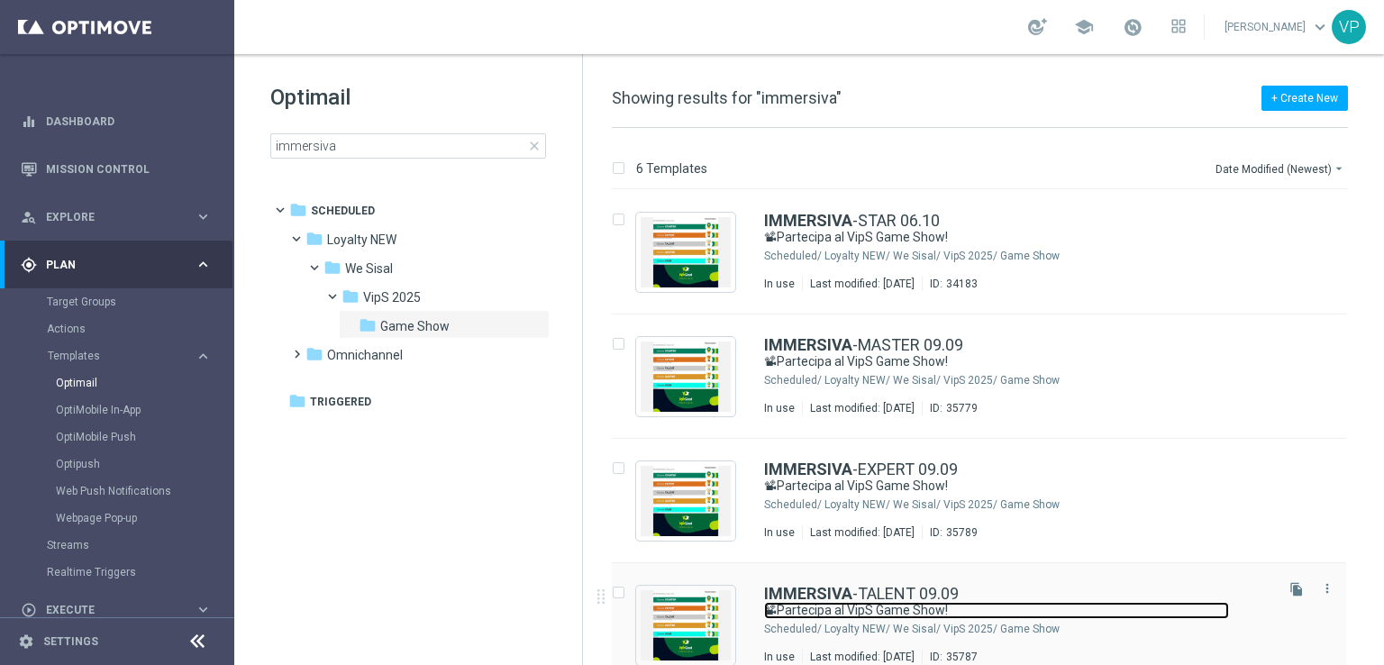
click at [1143, 614] on link "📽Partecipa al VipS Game Show!" at bounding box center [996, 610] width 465 height 17
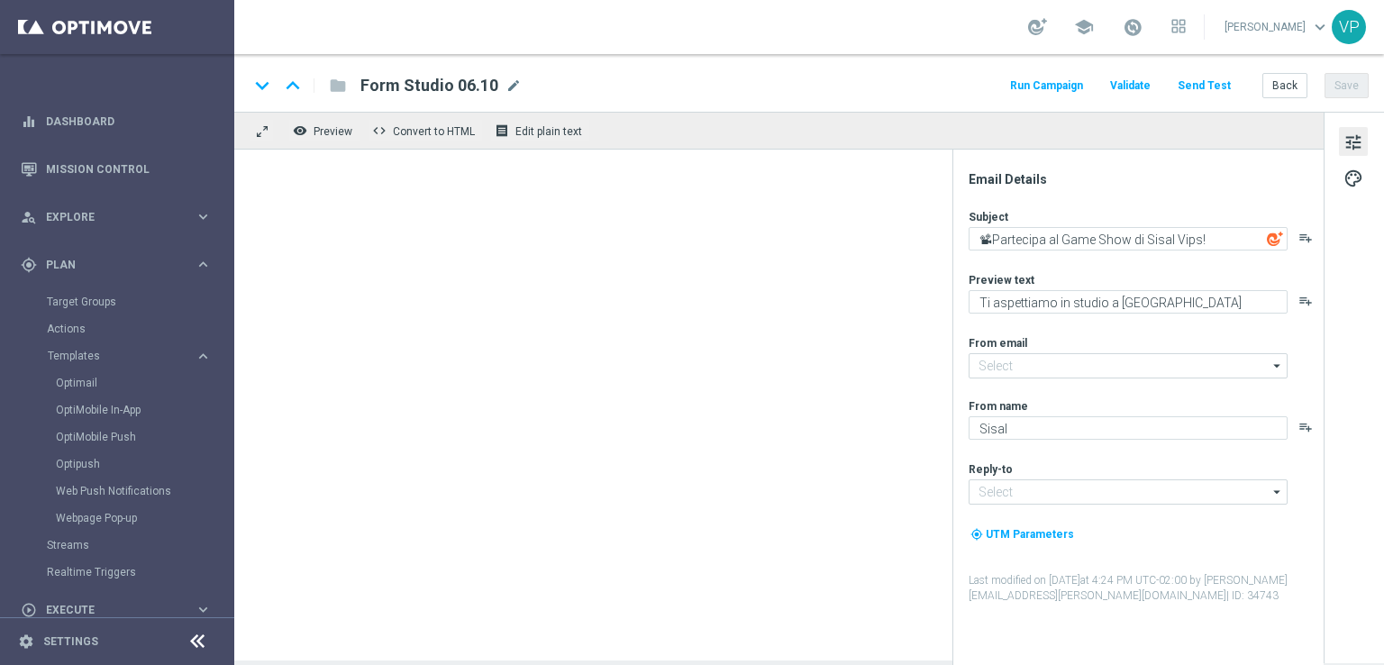
type textarea "📽Partecipa al VipS Game Show!"
type textarea "Meloni e [PERSON_NAME] ti aspettano live"
type input "[EMAIL_ADDRESS][DOMAIN_NAME]"
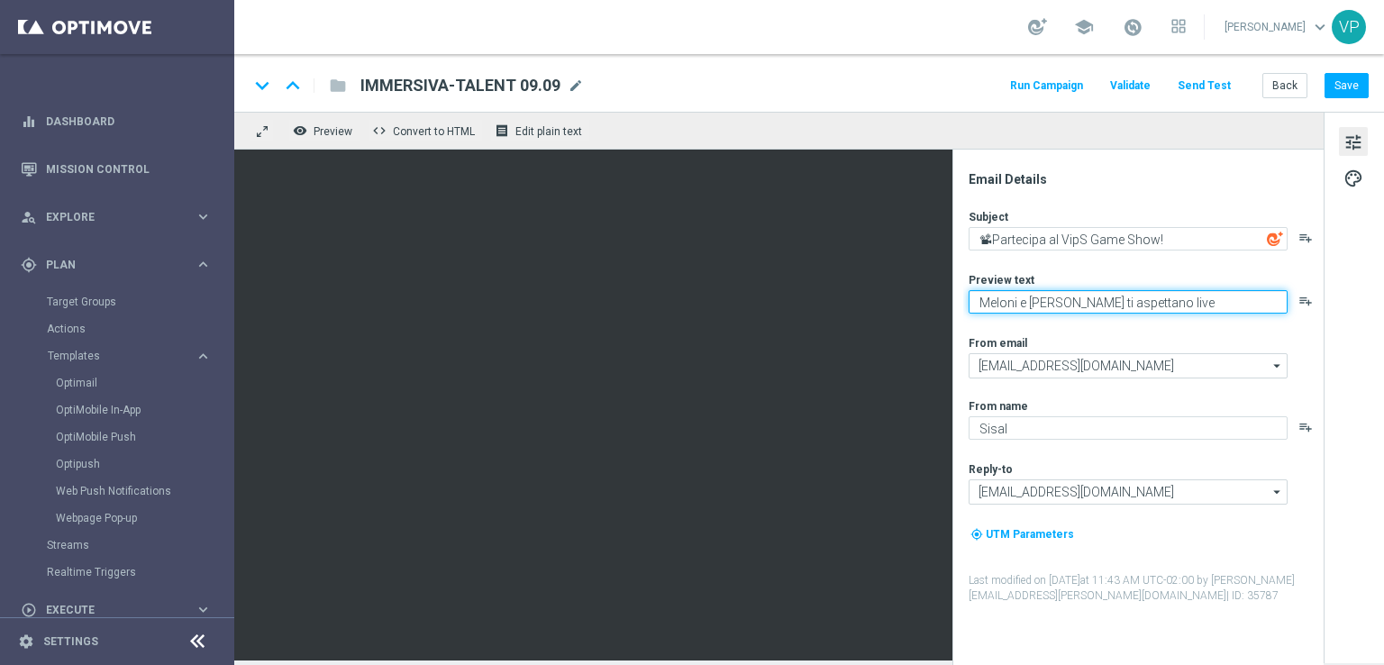
paste textarea "[MEDICAL_DATA] con noi la decima puntata!"
type textarea "[MEDICAL_DATA] con noi la decima puntata!"
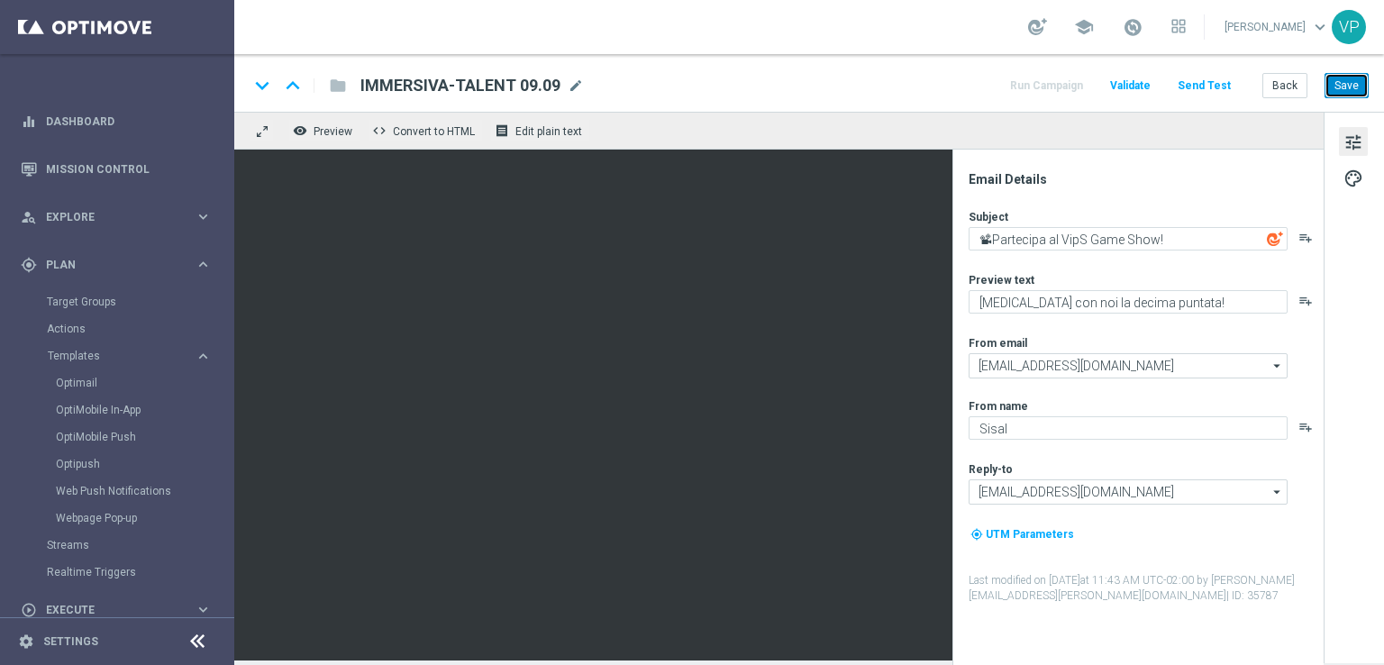
click at [1355, 83] on button "Save" at bounding box center [1346, 85] width 44 height 25
click at [953, 314] on div "Email Details Subject 📽Partecipa al VipS Game Show! playlist_add Preview text […" at bounding box center [1137, 407] width 371 height 515
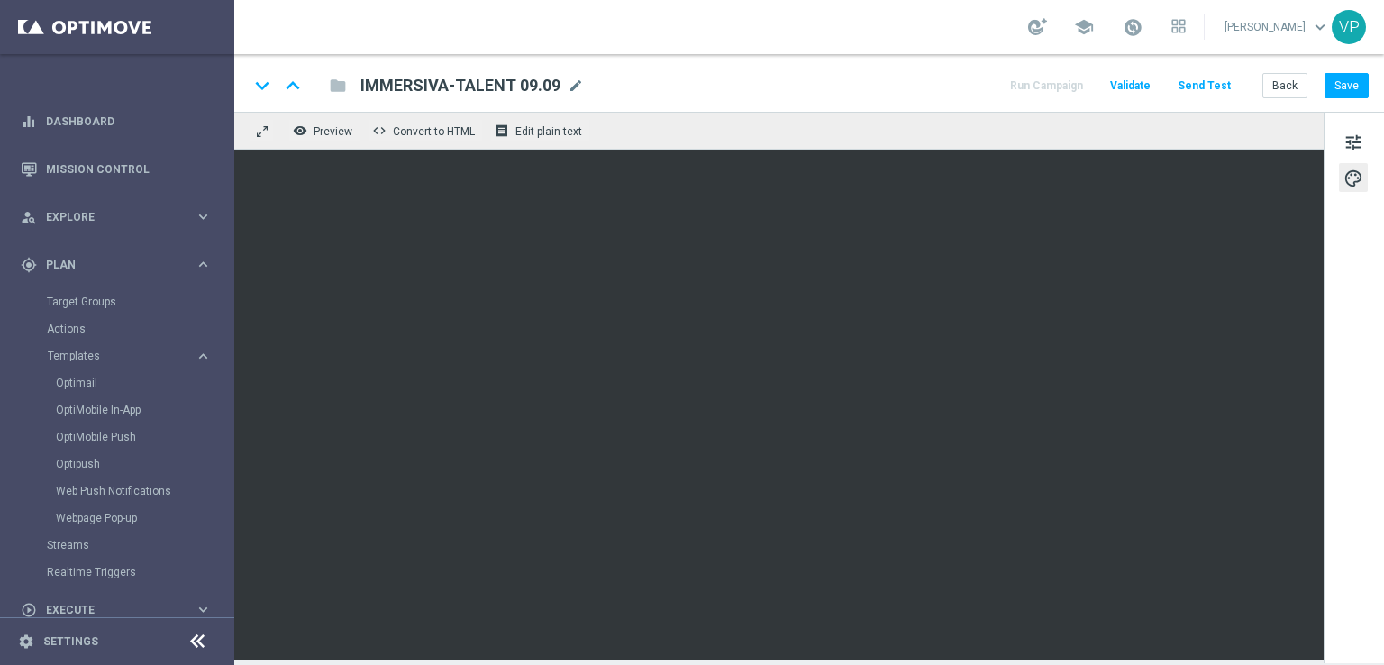
drag, startPoint x: 1339, startPoint y: 86, endPoint x: 1331, endPoint y: 71, distance: 17.3
click at [1331, 71] on div "keyboard_arrow_down keyboard_arrow_up folder IMMERSIVA-TALENT 09.09 IMMERSIVA-T…" at bounding box center [809, 83] width 1150 height 58
click at [1345, 80] on button "Save" at bounding box center [1346, 85] width 44 height 25
click at [1278, 89] on button "Back" at bounding box center [1284, 85] width 45 height 25
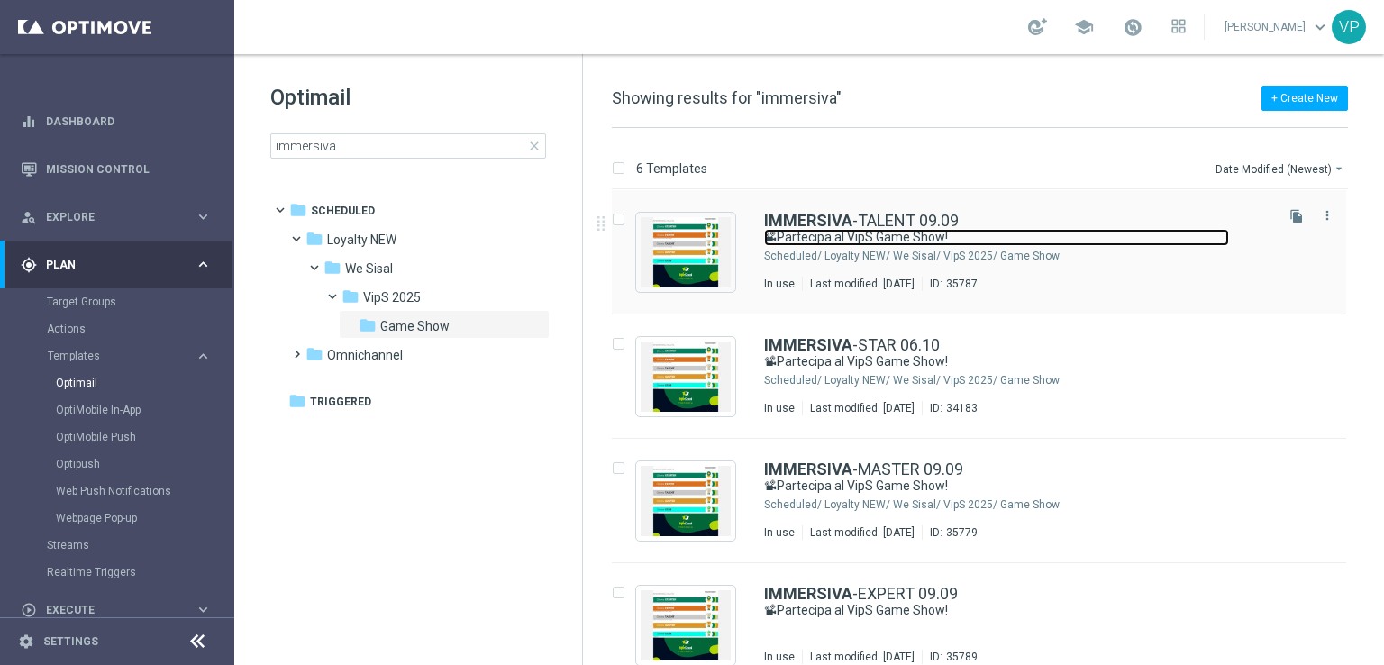
click at [1046, 239] on link "📽Partecipa al VipS Game Show!" at bounding box center [996, 237] width 465 height 17
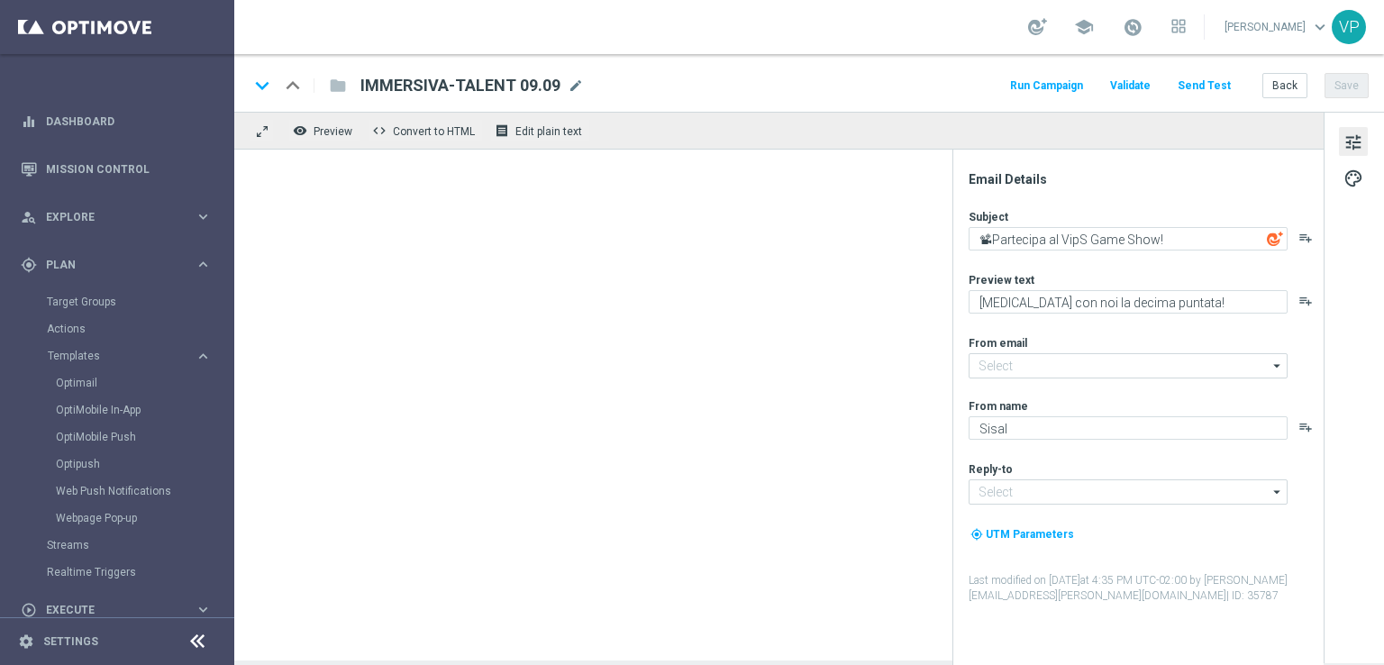
type input "[EMAIL_ADDRESS][DOMAIN_NAME]"
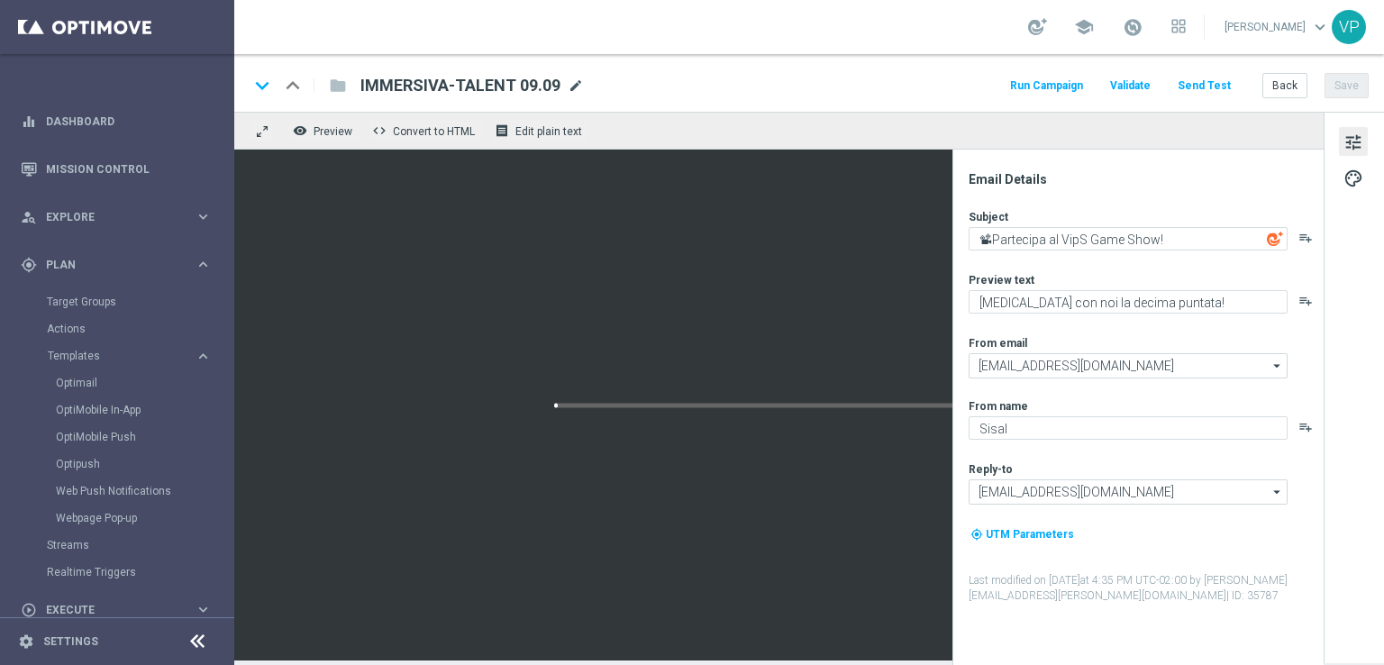
click at [572, 82] on span "mode_edit" at bounding box center [576, 85] width 16 height 16
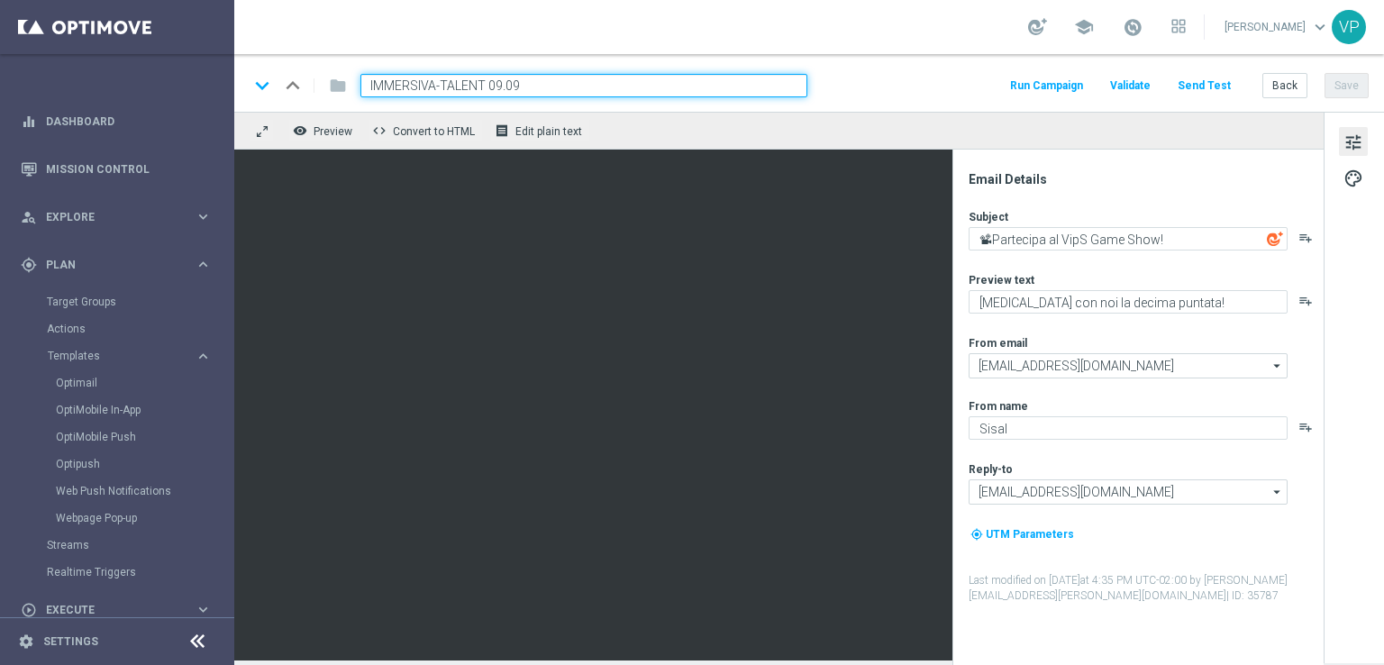
drag, startPoint x: 521, startPoint y: 82, endPoint x: 487, endPoint y: 76, distance: 33.9
click at [487, 76] on input "IMMERSIVA-TALENT 09.09" at bounding box center [583, 85] width 447 height 23
type input "IMMERSIVA-TALENT 06.10"
click at [1354, 71] on div "keyboard_arrow_down keyboard_arrow_up folder IMMERSIVA-TALENT 06.10 Run Campaig…" at bounding box center [809, 83] width 1150 height 58
click at [1355, 83] on button "Save" at bounding box center [1346, 85] width 44 height 25
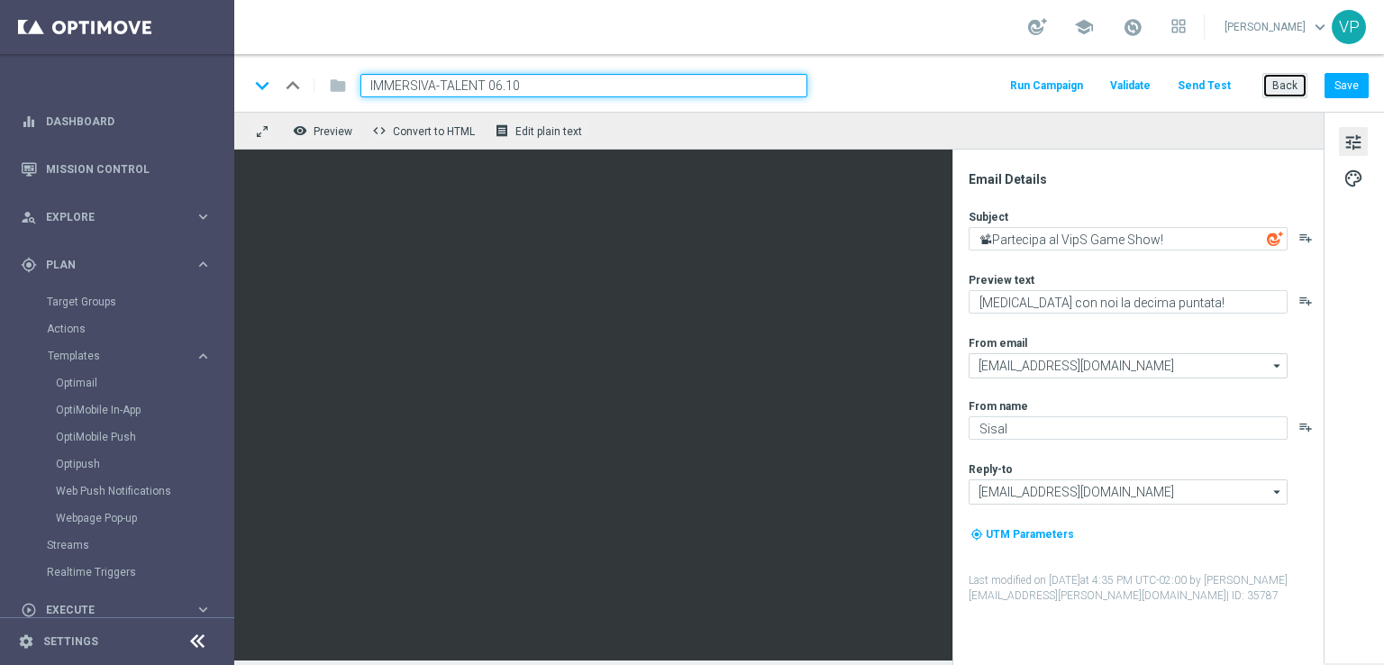
click at [1283, 82] on button "Back" at bounding box center [1284, 85] width 45 height 25
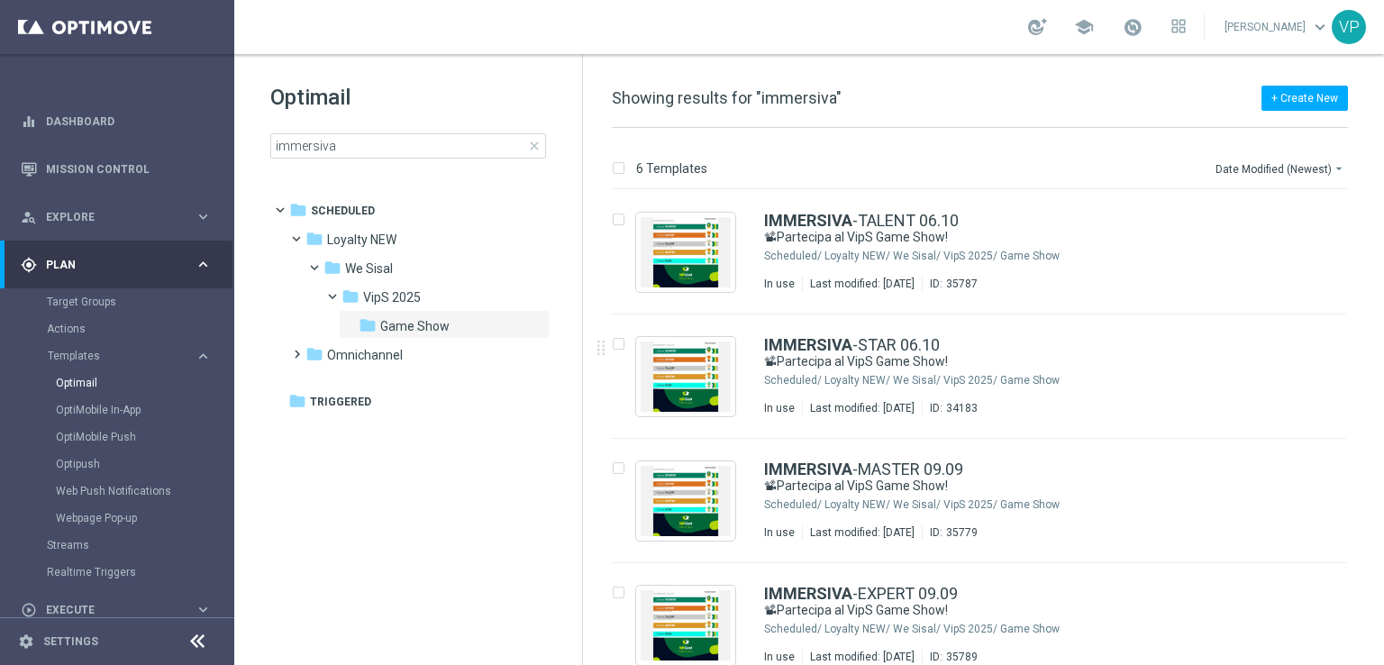
drag, startPoint x: 1381, startPoint y: 280, endPoint x: 1383, endPoint y: 354, distance: 73.9
click at [1383, 354] on div "6 Templates Date Modified (Newest) arrow_drop_down Drag here to set row groups …" at bounding box center [983, 396] width 801 height 537
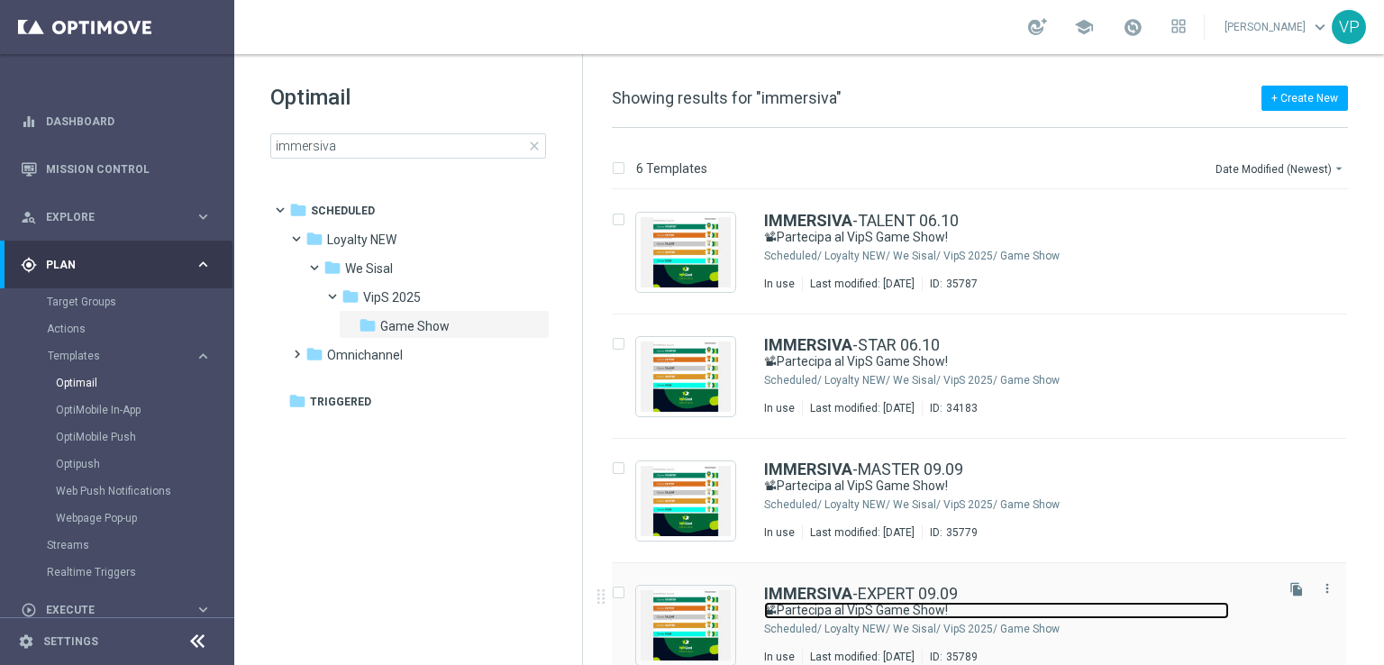
click at [1195, 602] on link "📽Partecipa al VipS Game Show!" at bounding box center [996, 610] width 465 height 17
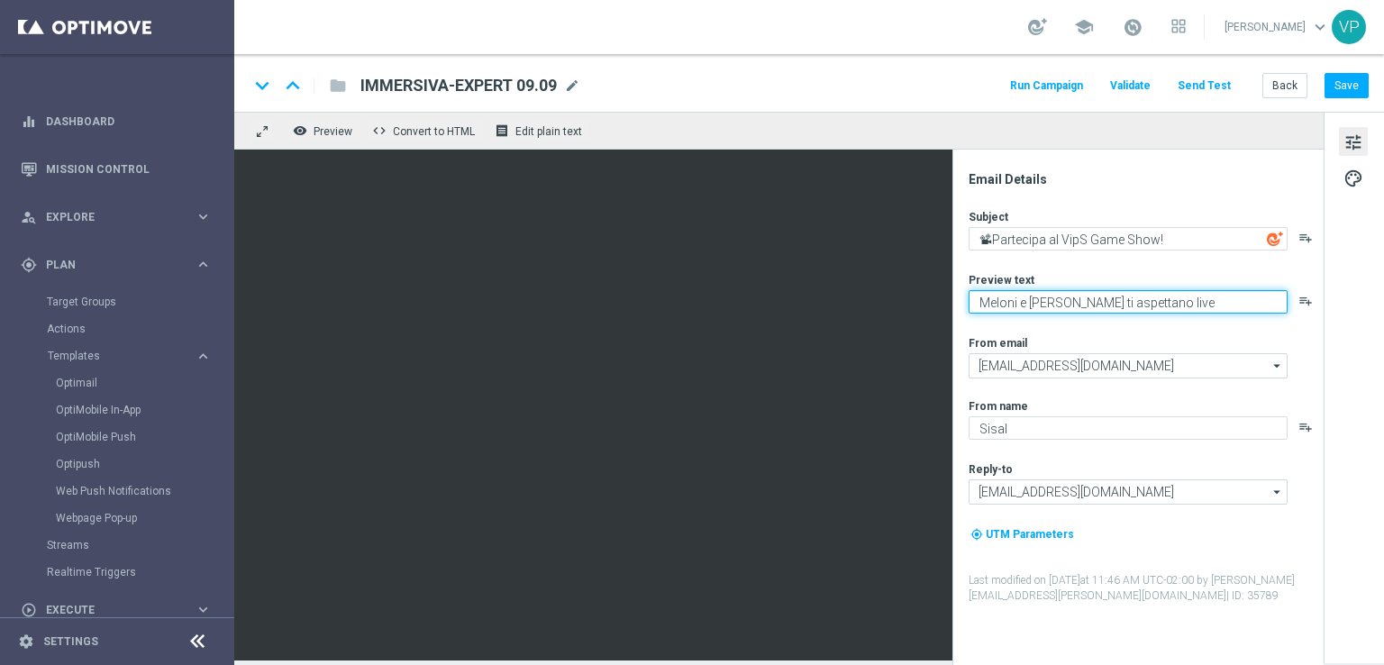
paste textarea "[MEDICAL_DATA] con noi la decima puntata!"
type textarea "[MEDICAL_DATA] con noi la decima puntata!"
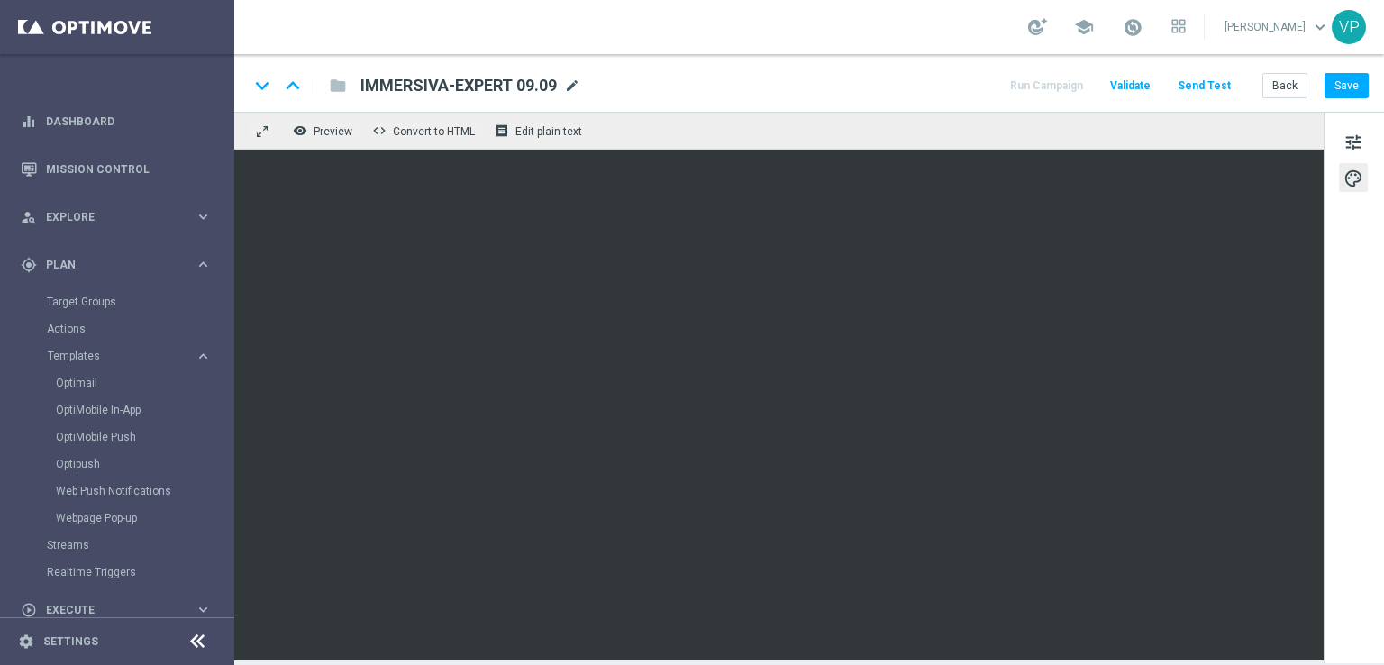
click at [571, 87] on span "mode_edit" at bounding box center [572, 85] width 16 height 16
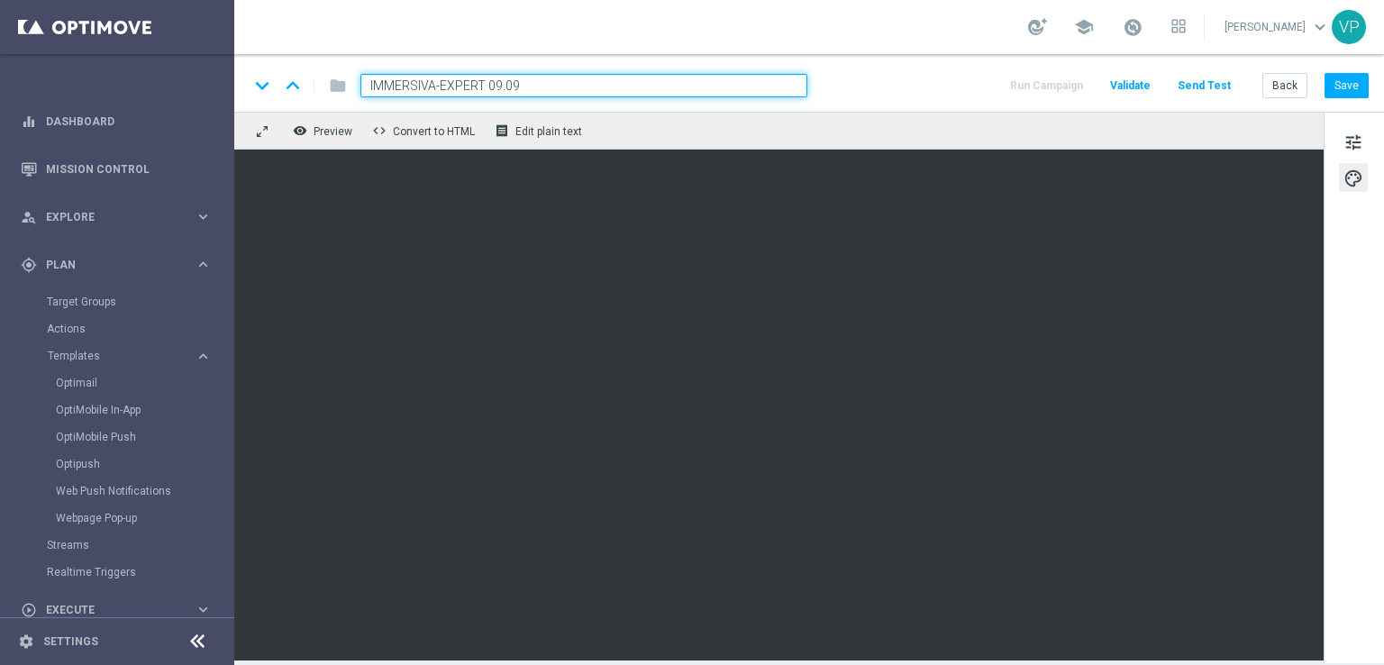
drag, startPoint x: 532, startPoint y: 83, endPoint x: 486, endPoint y: 83, distance: 46.0
click at [486, 83] on input "IMMERSIVA-EXPERT 09.09" at bounding box center [583, 85] width 447 height 23
type input "IMMERSIVA-EXPERT 06.10"
click at [930, 107] on div "keyboard_arrow_down keyboard_arrow_up folder IMMERSIVA-EXPERT 06.10 Run Campaig…" at bounding box center [809, 83] width 1150 height 58
click at [1365, 87] on button "Save" at bounding box center [1346, 85] width 44 height 25
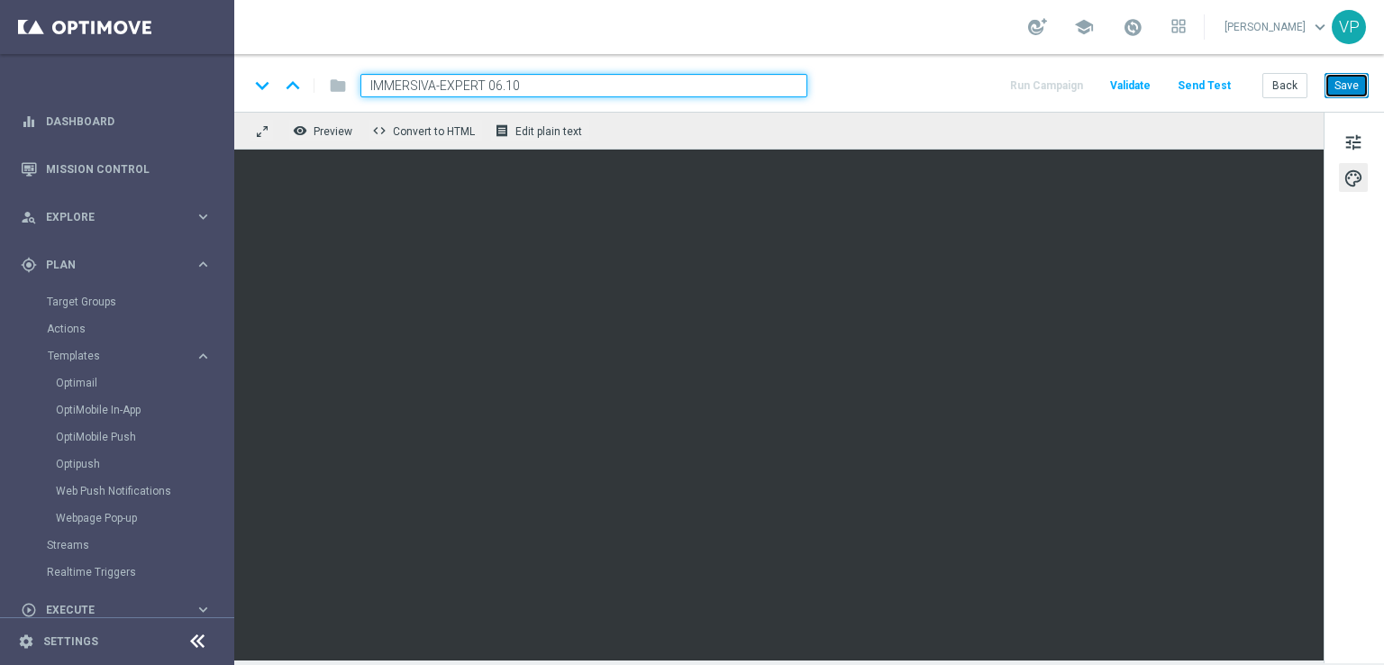
click at [1341, 94] on button "Save" at bounding box center [1346, 85] width 44 height 25
click at [1344, 84] on button "Save" at bounding box center [1346, 85] width 44 height 25
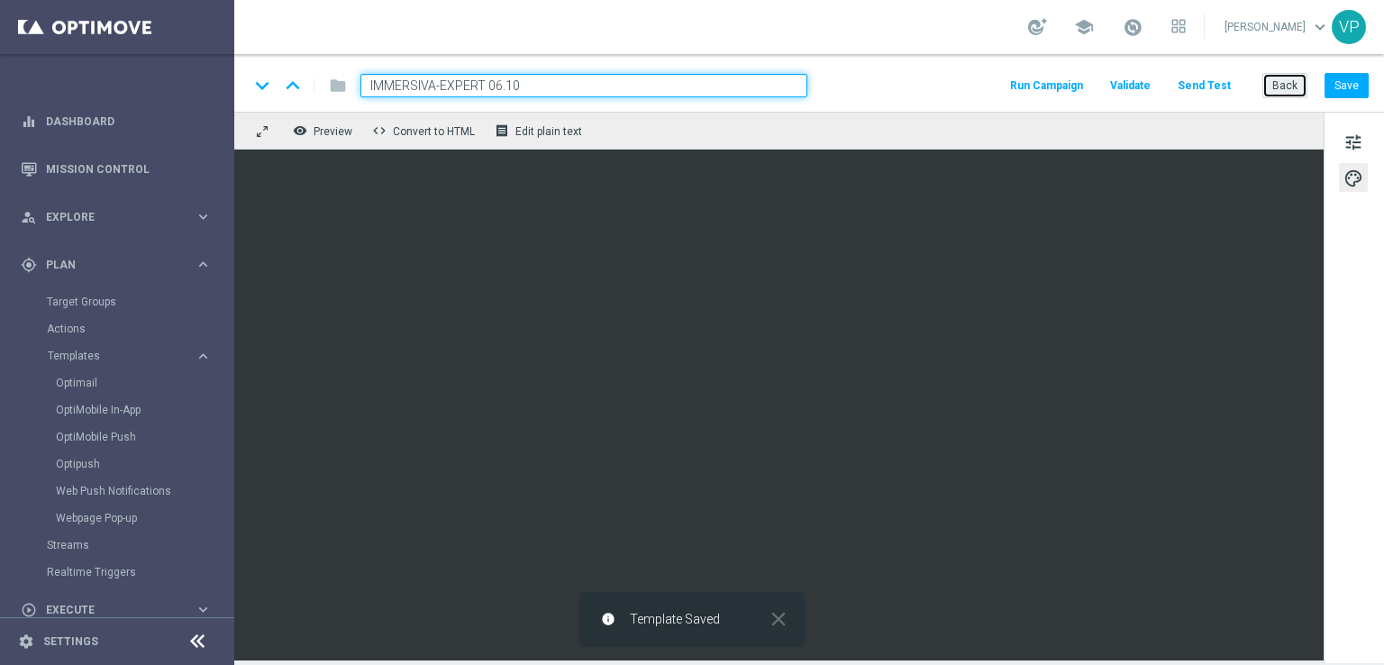
click at [1278, 84] on button "Back" at bounding box center [1284, 85] width 45 height 25
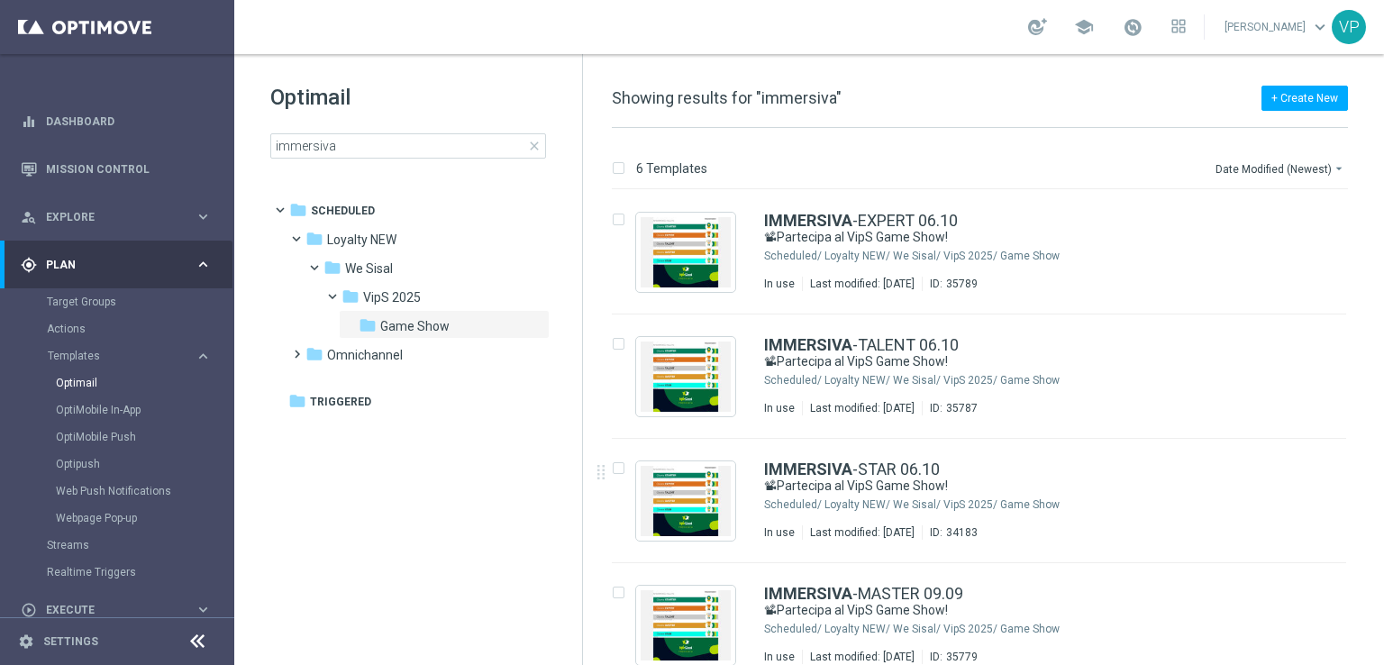
drag, startPoint x: 1380, startPoint y: 301, endPoint x: 1383, endPoint y: 394, distance: 92.8
click at [1383, 394] on div "6 Templates Date Modified (Newest) arrow_drop_down Drag here to set row groups …" at bounding box center [983, 396] width 801 height 537
drag, startPoint x: 1380, startPoint y: 482, endPoint x: 1383, endPoint y: 532, distance: 49.6
click at [1383, 532] on div "6 Templates Date Modified (Newest) arrow_drop_down Drag here to set row groups …" at bounding box center [983, 396] width 801 height 537
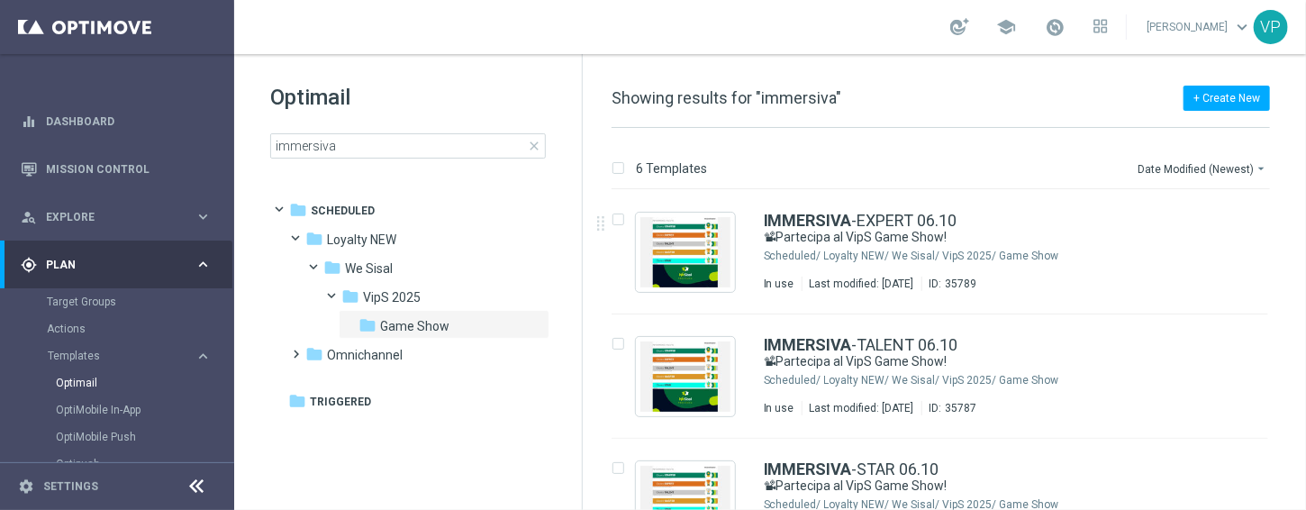
drag, startPoint x: 1304, startPoint y: 220, endPoint x: 1295, endPoint y: 365, distance: 145.3
click at [1287, 379] on div "6 Templates Date Modified (Newest) arrow_drop_down Drag here to set row groups …" at bounding box center [944, 319] width 723 height 382
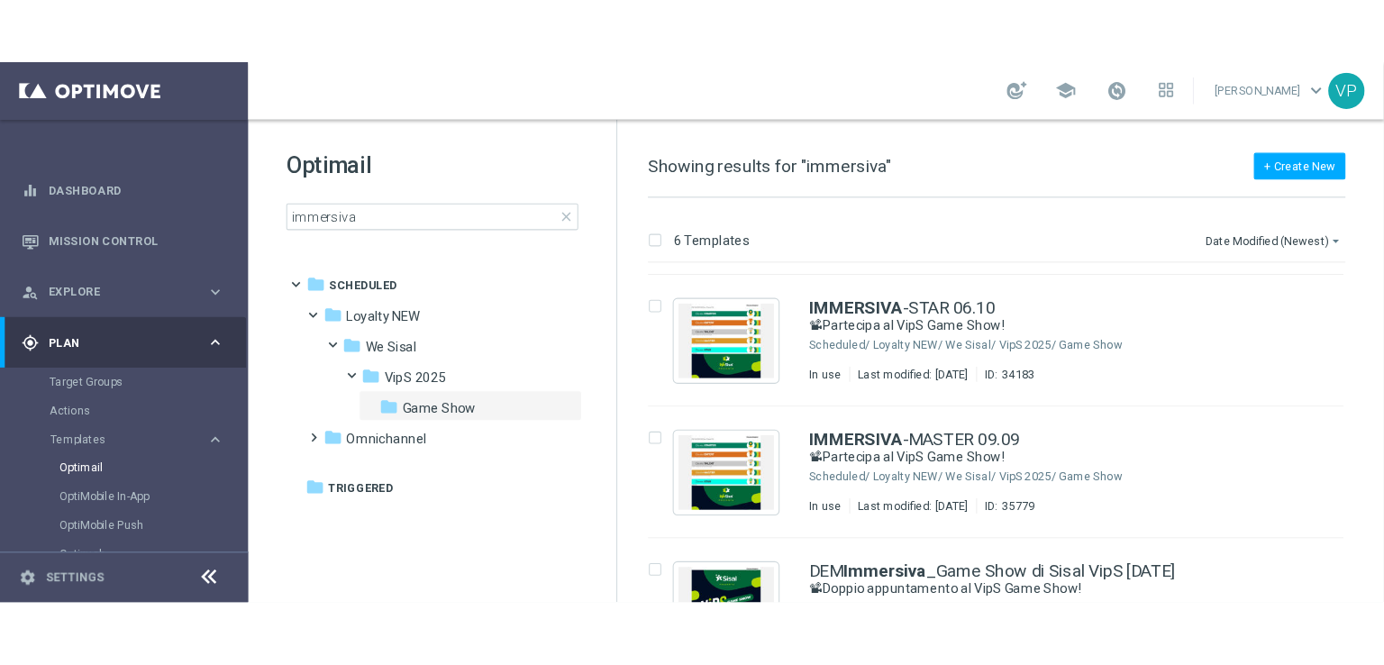
scroll to position [231, 0]
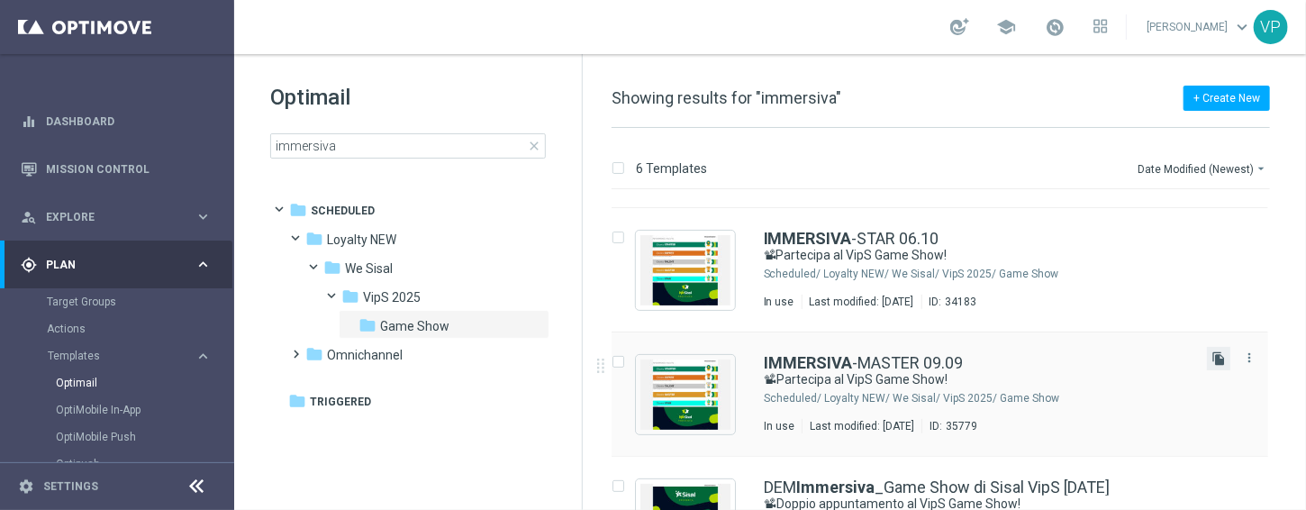
click at [1218, 355] on icon "file_copy" at bounding box center [1219, 358] width 14 height 14
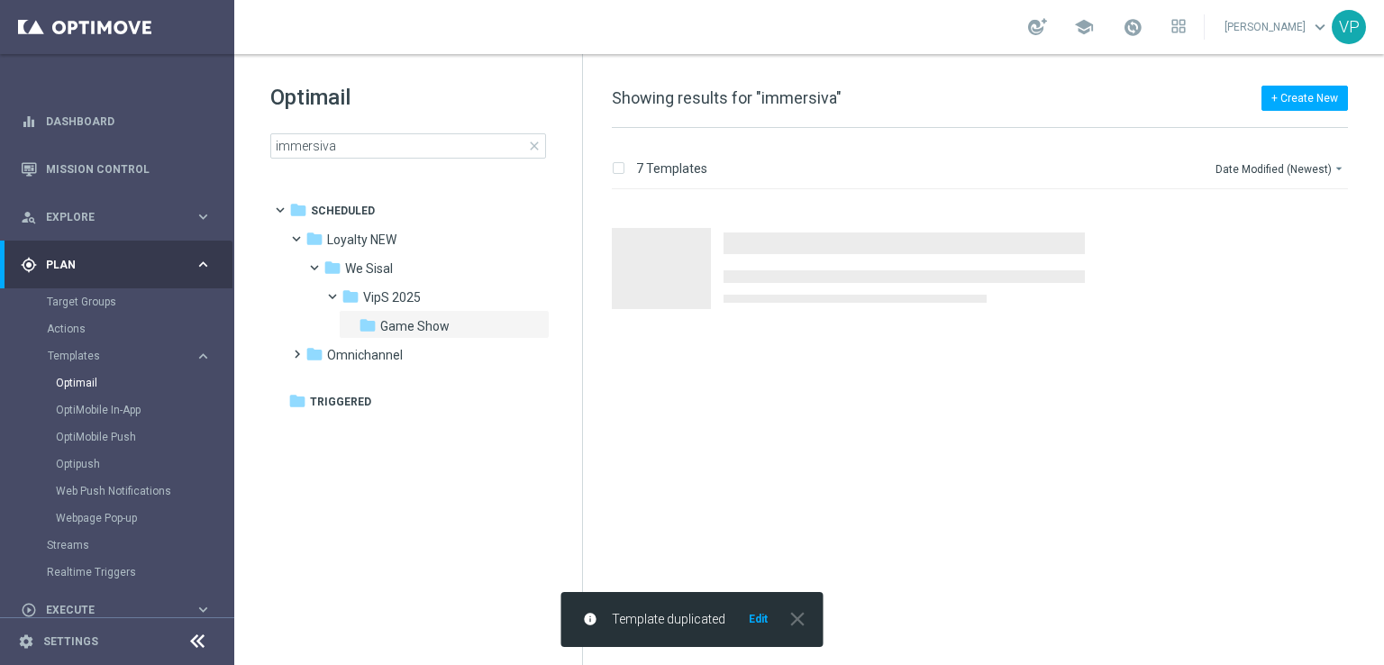
scroll to position [0, 0]
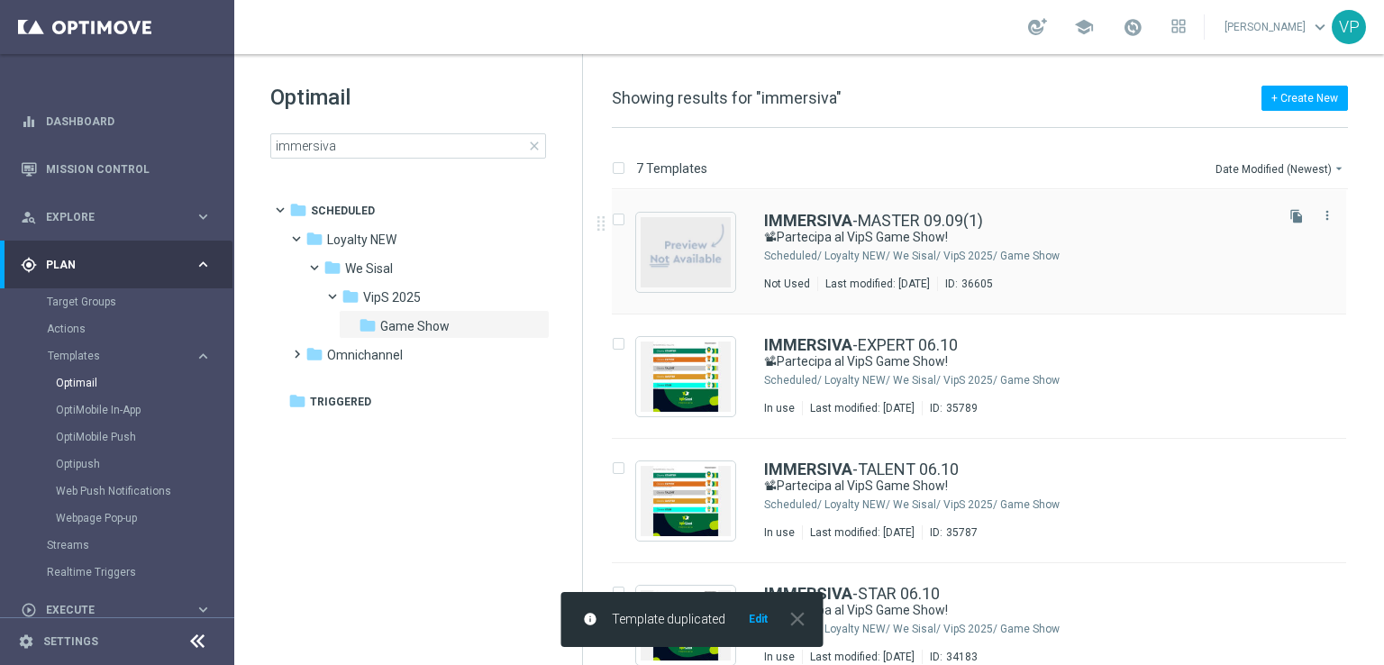
click at [1053, 220] on div "IMMERSIVA -MASTER 09.09(1)" at bounding box center [1017, 221] width 506 height 16
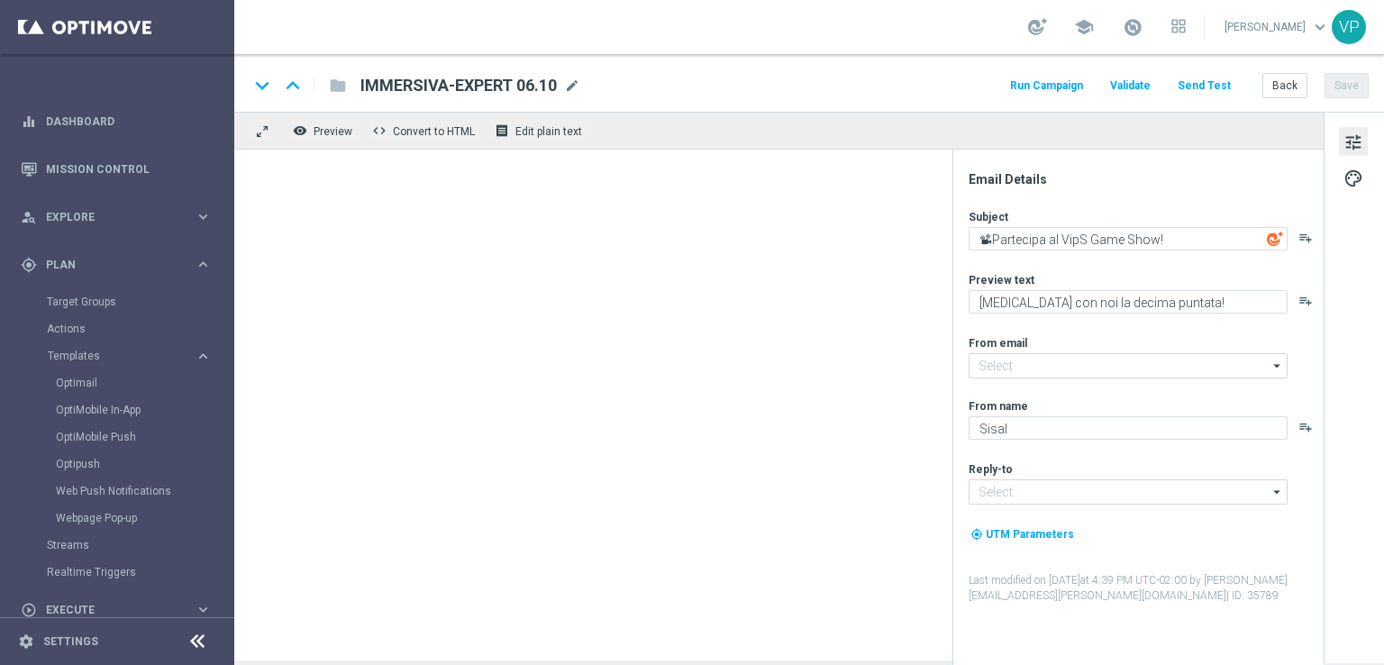
type textarea "Meloni e [PERSON_NAME] ti aspettano live"
type input "[EMAIL_ADDRESS][DOMAIN_NAME]"
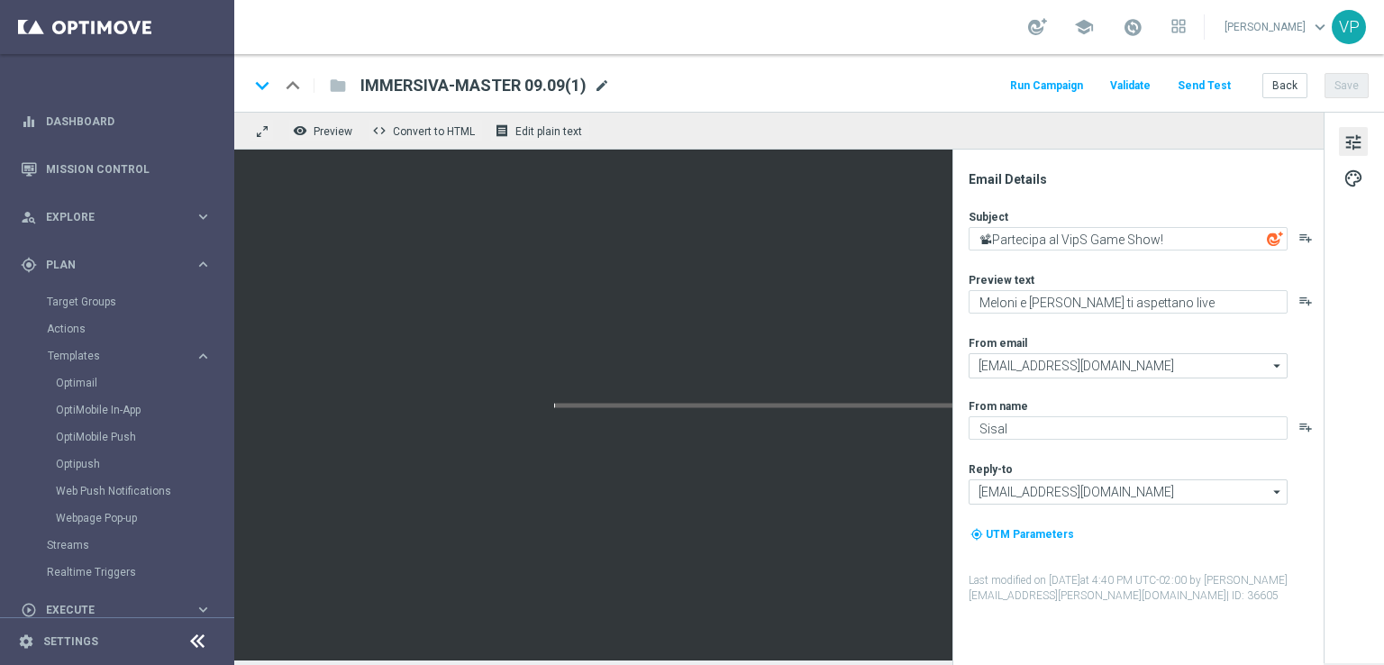
click at [602, 84] on span "mode_edit" at bounding box center [602, 85] width 16 height 16
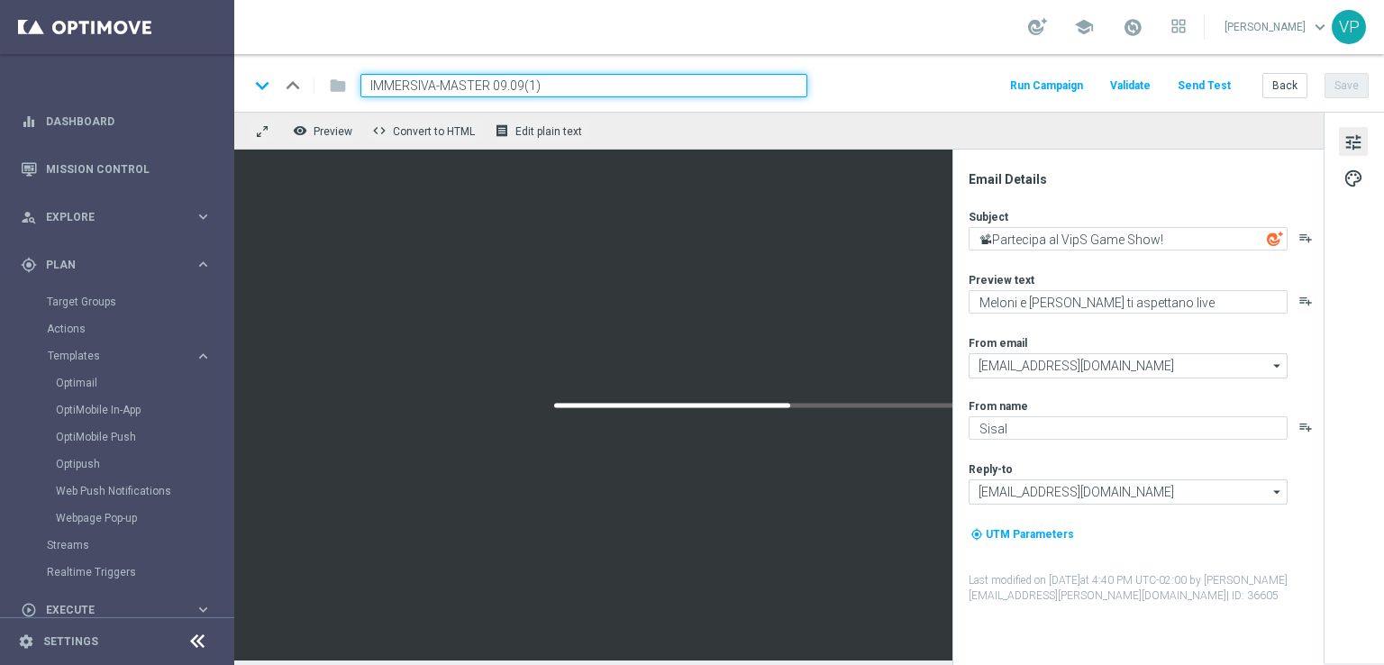
click at [571, 81] on input "IMMERSIVA-MASTER 09.09(1)" at bounding box center [583, 85] width 447 height 23
type input "IMMERSIVA-MASTER TOP 06.10"
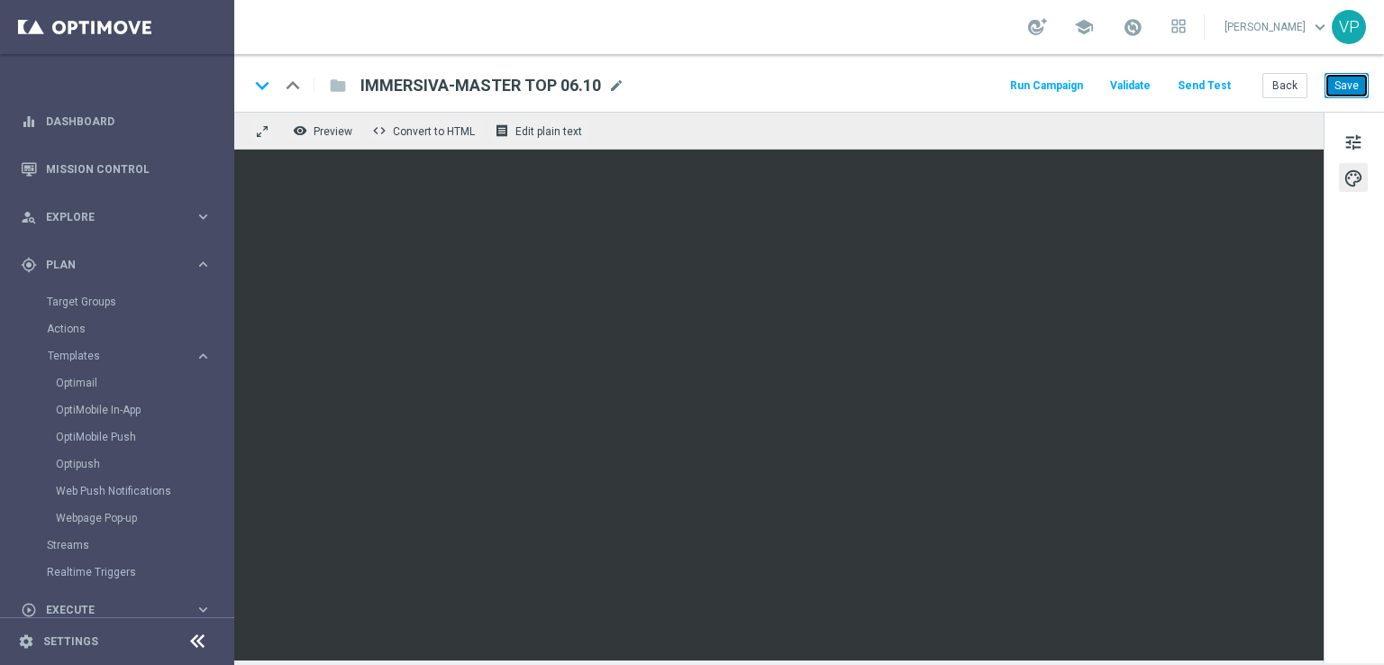
click at [1361, 82] on button "Save" at bounding box center [1346, 85] width 44 height 25
click at [1351, 91] on button "Save" at bounding box center [1346, 85] width 44 height 25
click at [1280, 89] on button "Back" at bounding box center [1284, 85] width 45 height 25
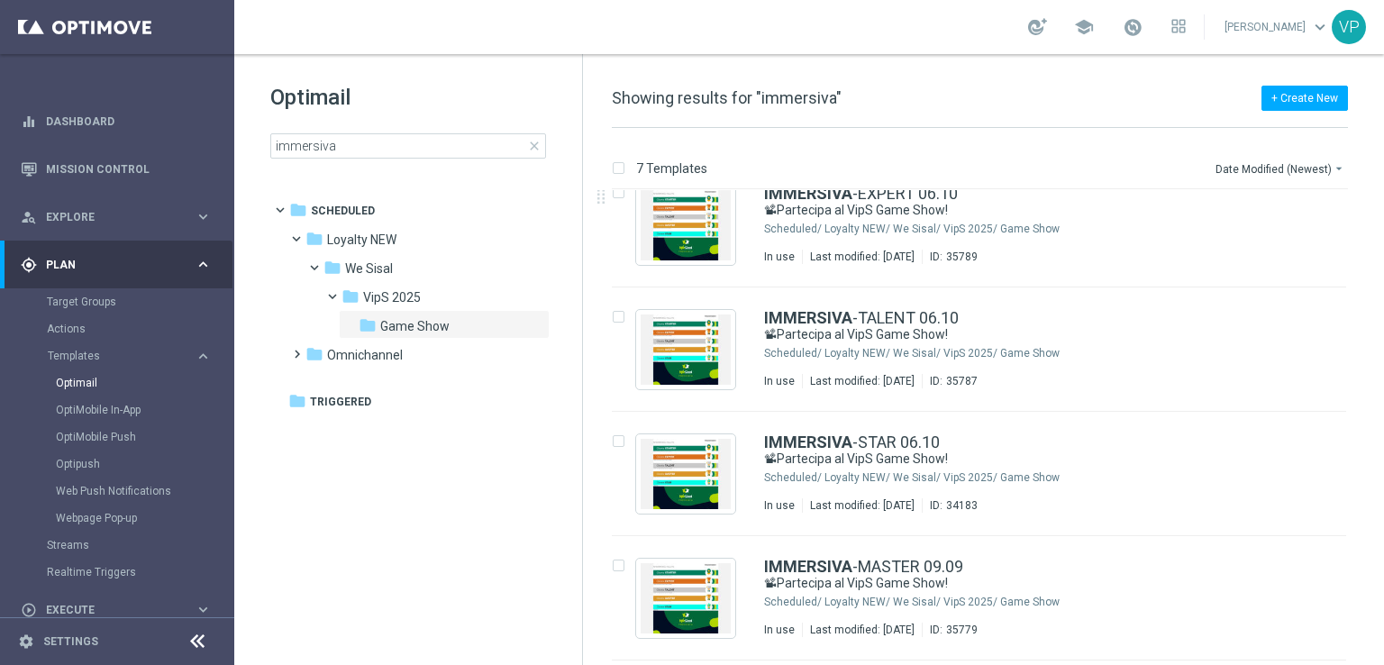
scroll to position [134, 0]
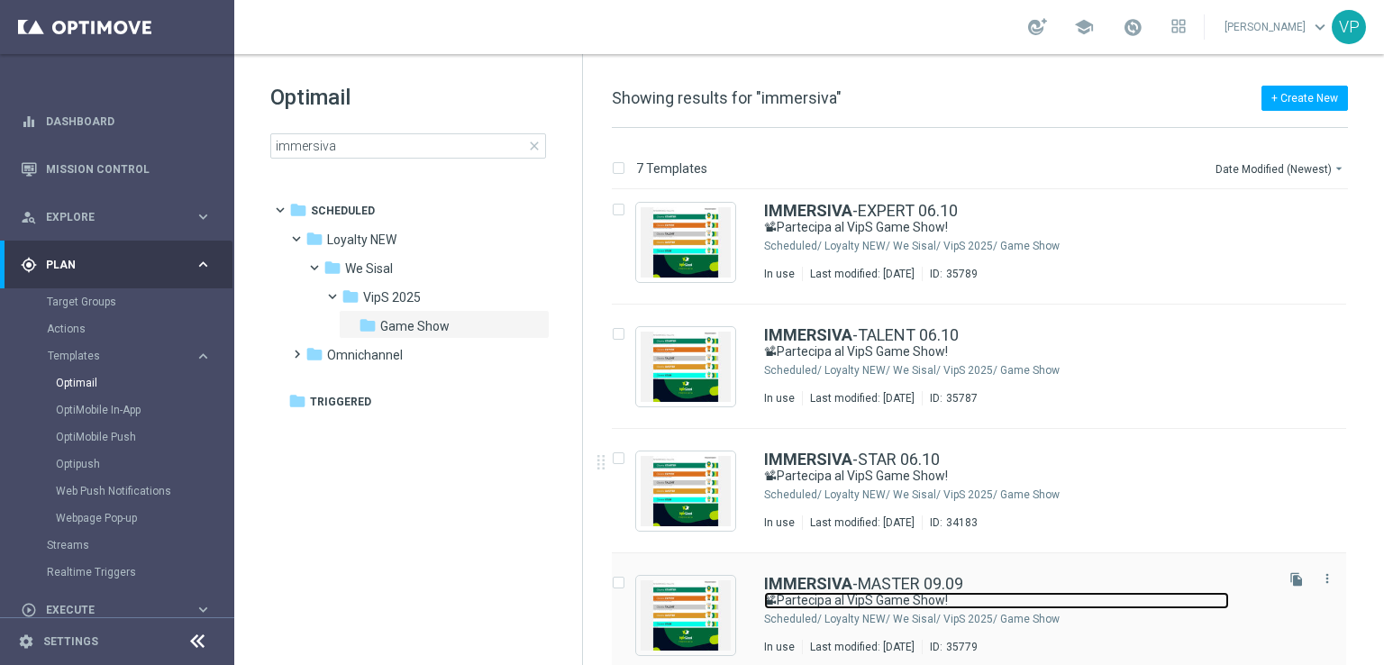
click at [1166, 599] on link "📽Partecipa al VipS Game Show!" at bounding box center [996, 600] width 465 height 17
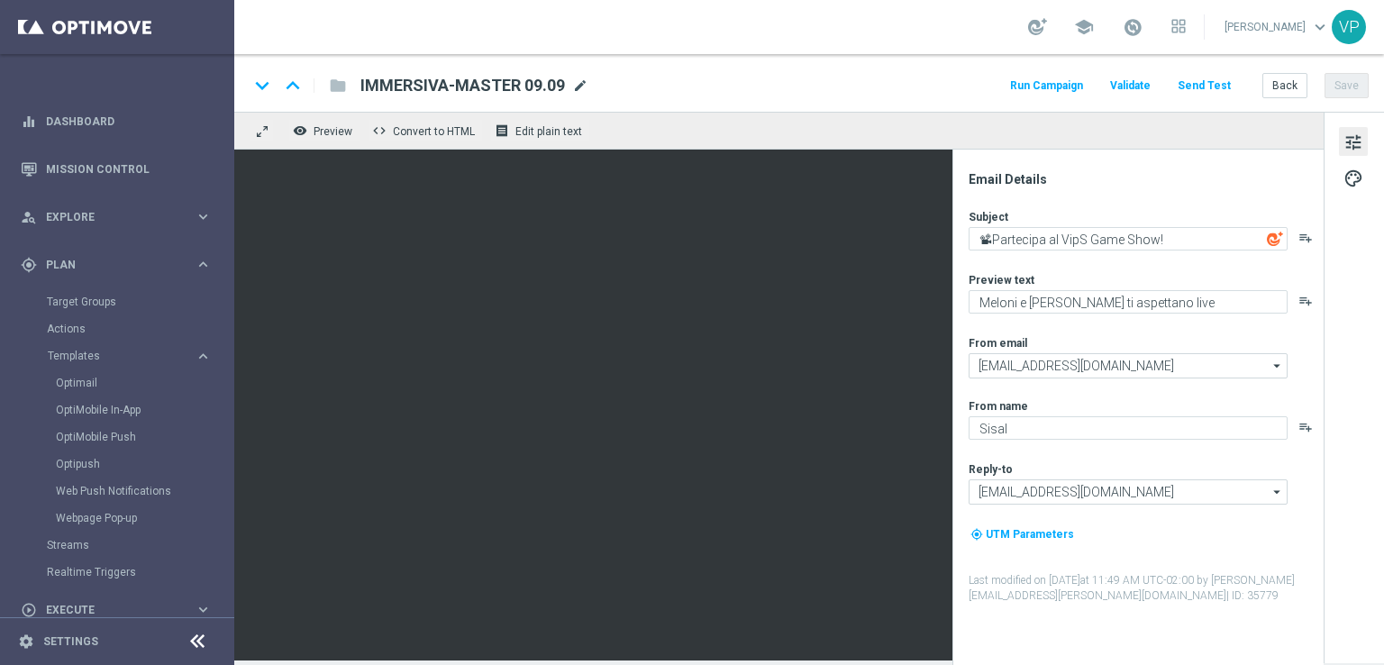
click at [578, 87] on span "mode_edit" at bounding box center [580, 85] width 16 height 16
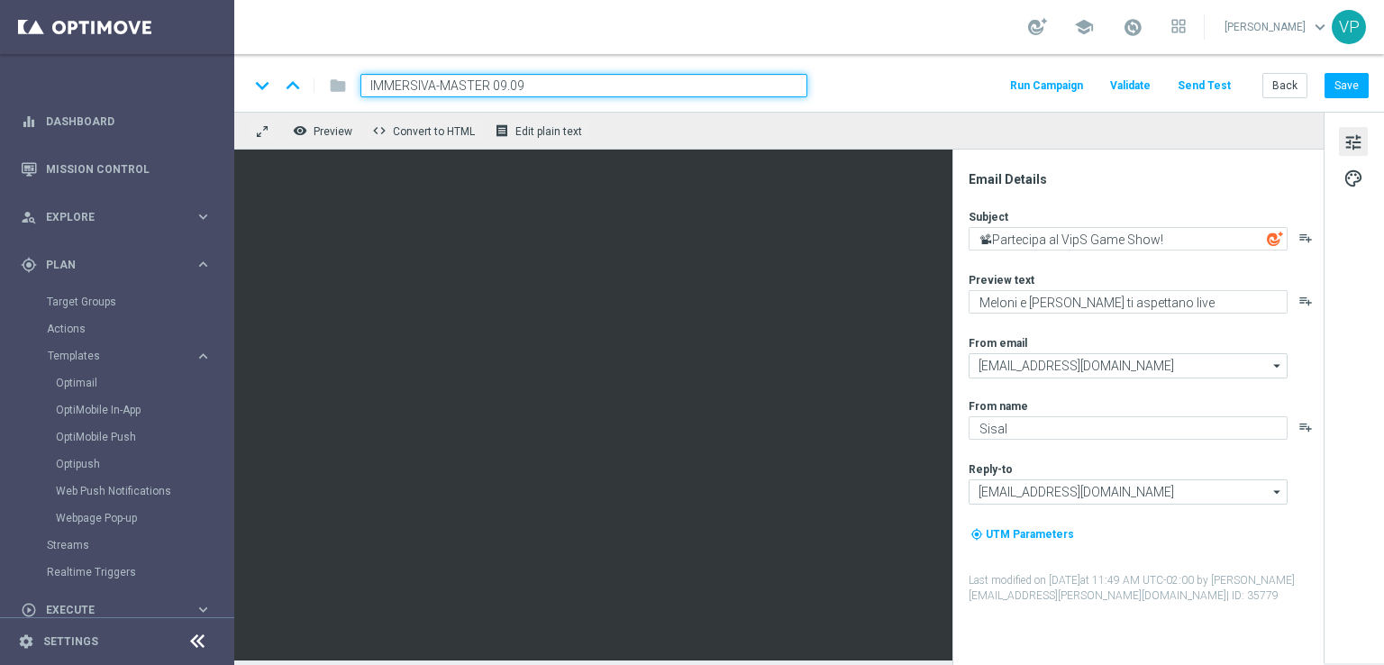
click at [505, 86] on input "IMMERSIVA-MASTER 09.09" at bounding box center [583, 85] width 447 height 23
click at [494, 83] on input "IMMERSIVA-MASTER 06.10" at bounding box center [583, 85] width 447 height 23
type input "IMMERSIVA-MASTER LOW 06.10"
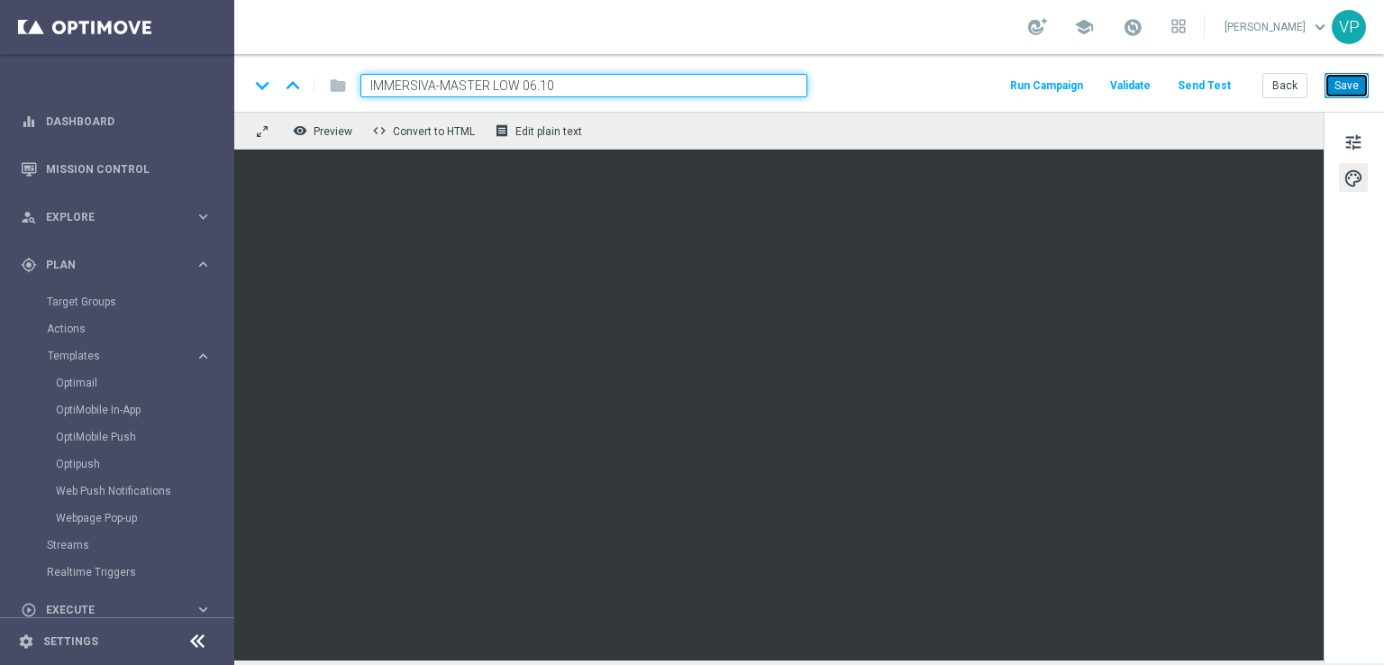
click at [1342, 87] on button "Save" at bounding box center [1346, 85] width 44 height 25
click at [1366, 84] on button "Save" at bounding box center [1346, 85] width 44 height 25
click at [1360, 81] on button "Save" at bounding box center [1346, 85] width 44 height 25
click at [1344, 143] on span "tune" at bounding box center [1353, 142] width 20 height 23
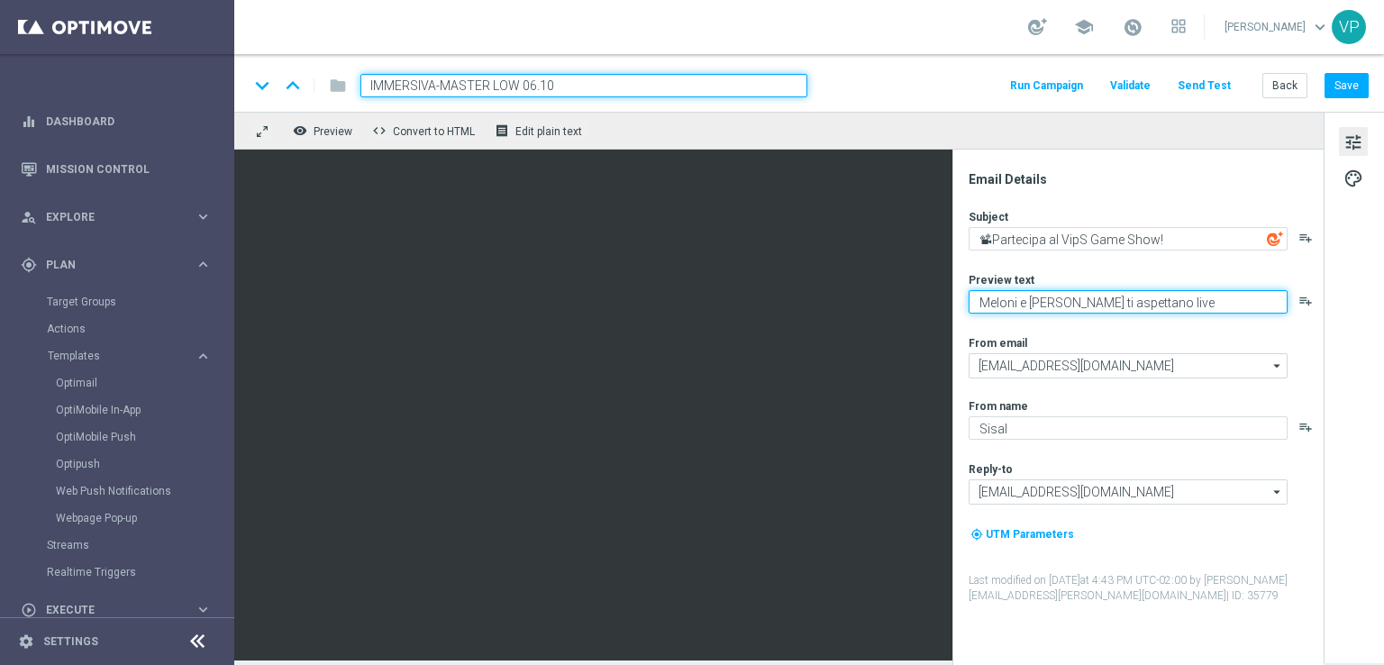
drag, startPoint x: 1178, startPoint y: 296, endPoint x: 957, endPoint y: 296, distance: 220.7
click at [957, 296] on div "Email Details Subject 📽Partecipa al VipS Game Show! playlist_add Preview text M…" at bounding box center [1137, 407] width 371 height 515
paste textarea "[MEDICAL_DATA] con noi la decima puntata!"
type textarea "[MEDICAL_DATA] con noi la decima puntata!"
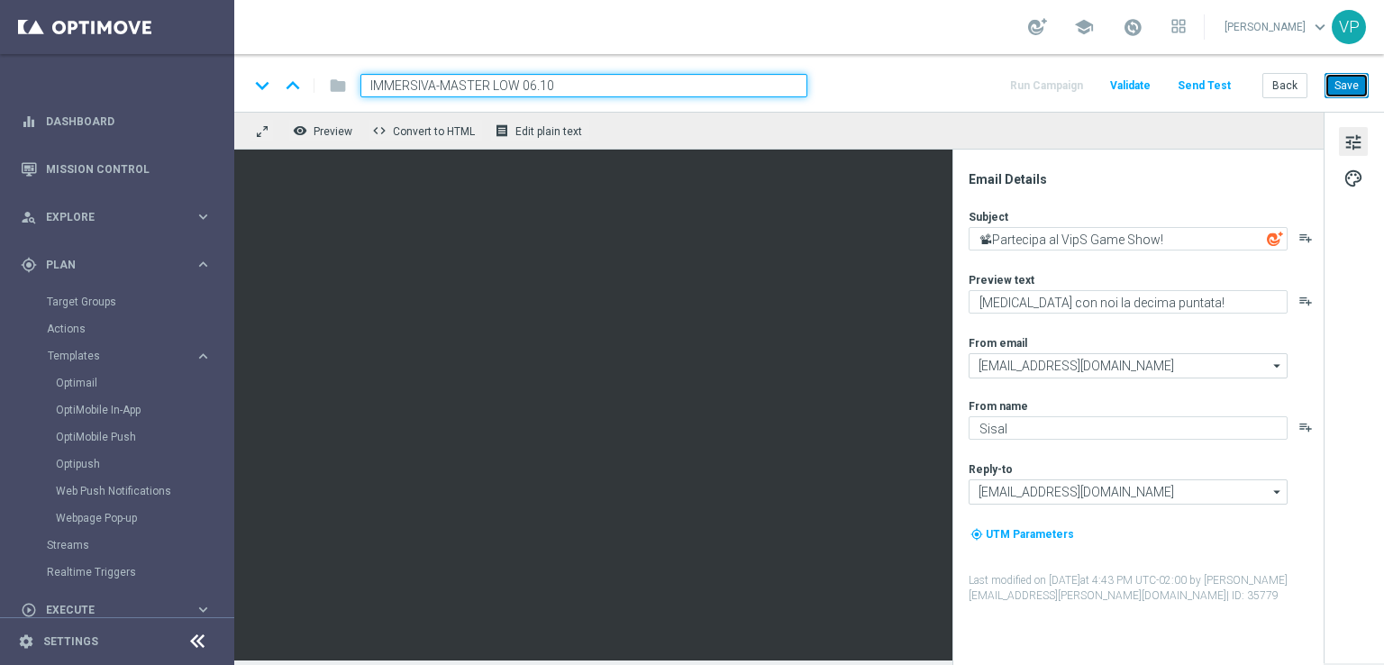
click at [1333, 86] on button "Save" at bounding box center [1346, 85] width 44 height 25
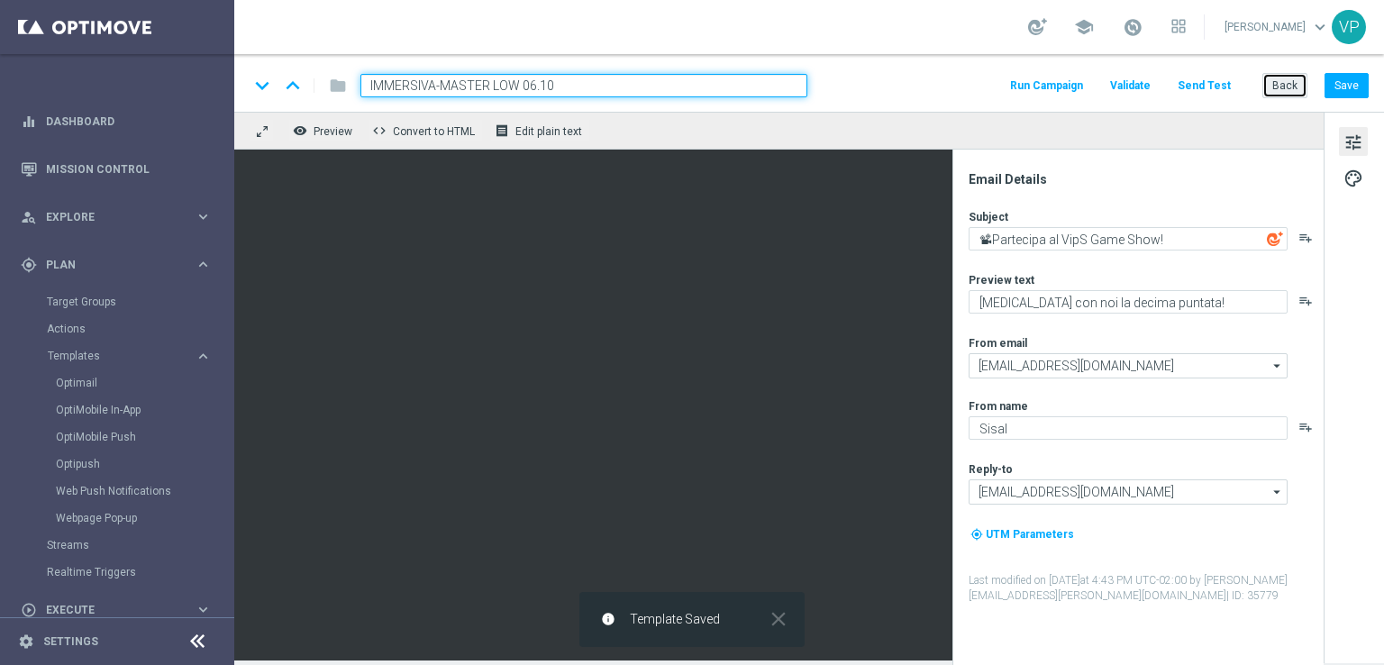
click at [1272, 86] on button "Back" at bounding box center [1284, 85] width 45 height 25
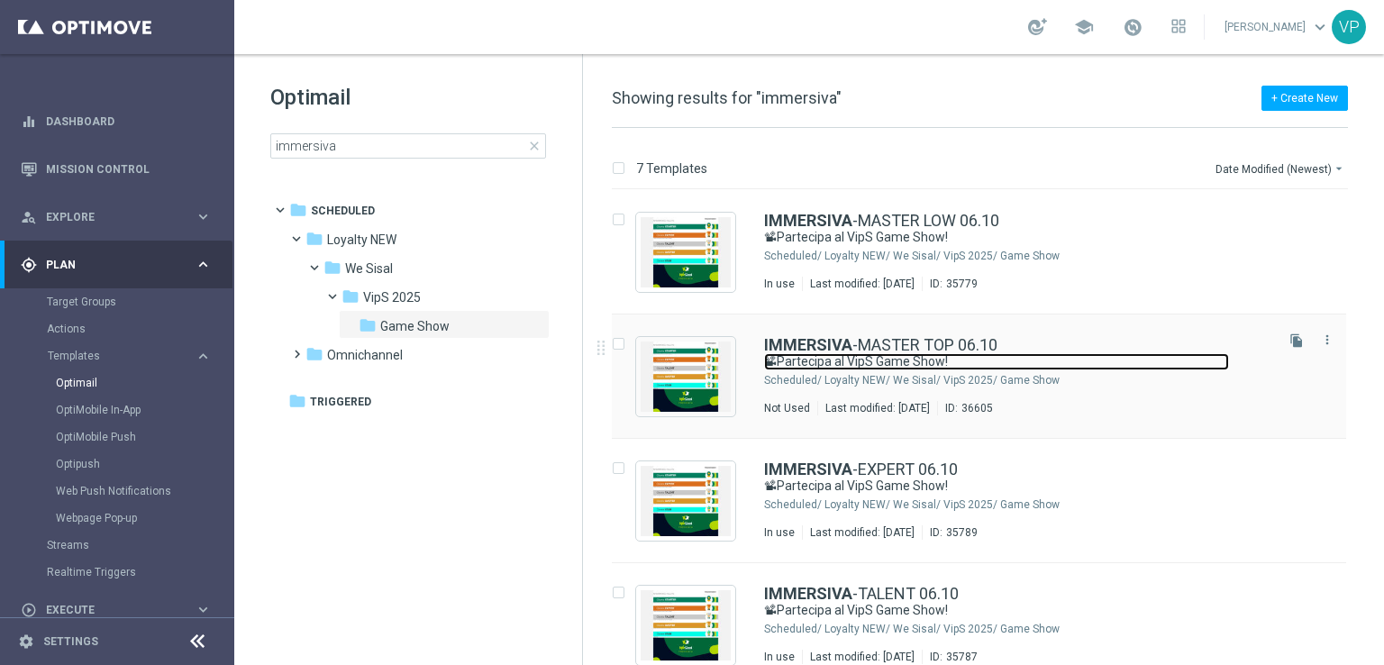
click at [1119, 355] on link "📽Partecipa al VipS Game Show!" at bounding box center [996, 361] width 465 height 17
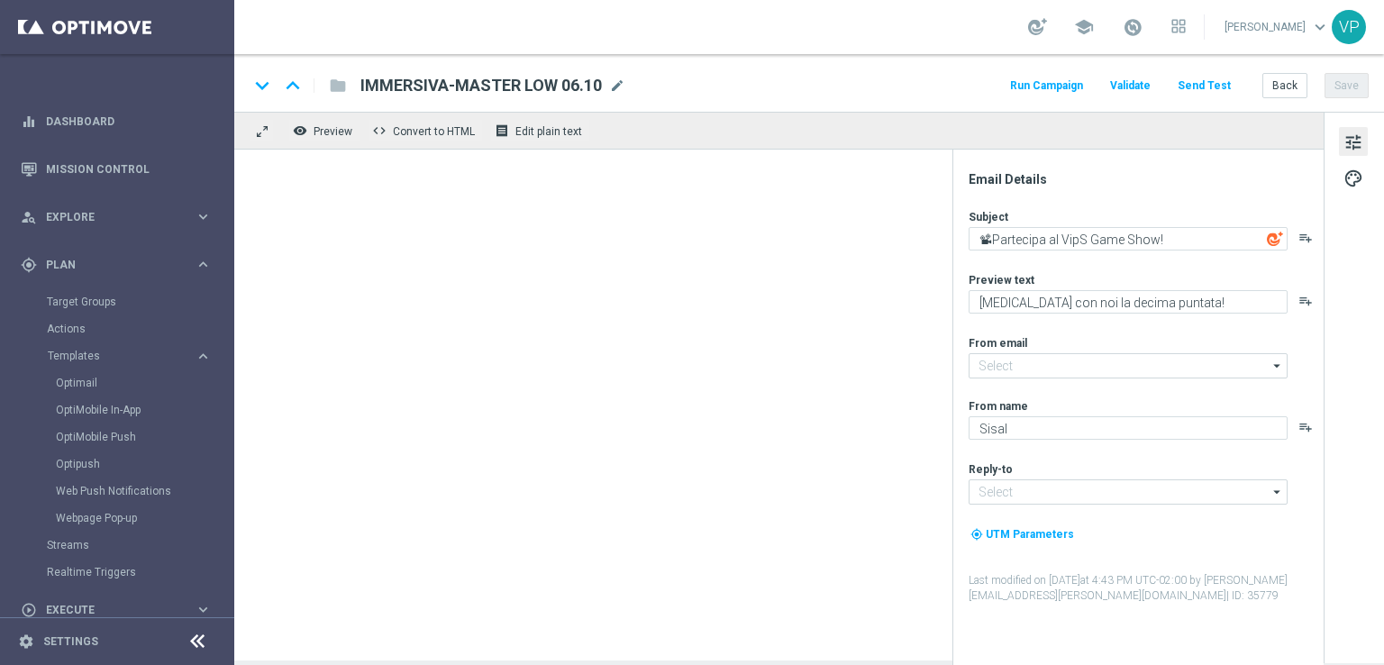
type input "[EMAIL_ADDRESS][DOMAIN_NAME]"
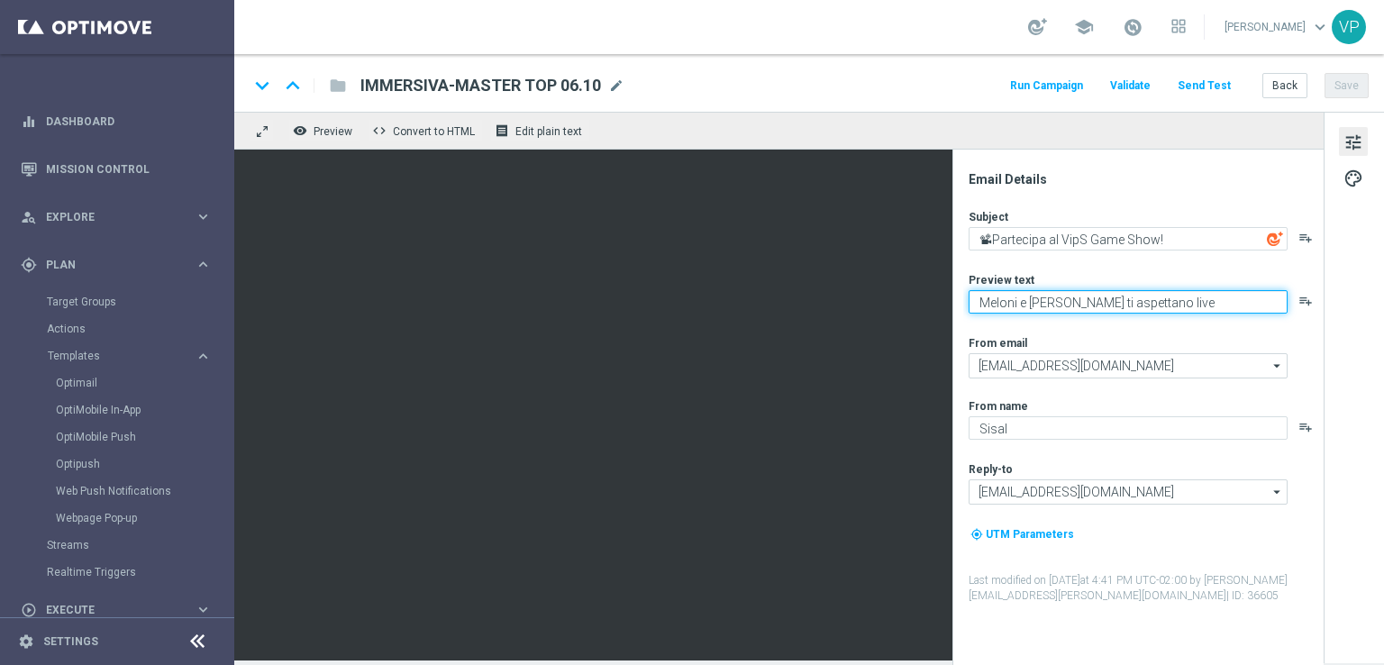
drag, startPoint x: 1196, startPoint y: 303, endPoint x: 972, endPoint y: 300, distance: 223.5
click at [972, 300] on textarea "Meloni e [PERSON_NAME] ti aspettano live" at bounding box center [1128, 301] width 319 height 23
paste textarea "[MEDICAL_DATA] con noi la decima puntata!"
type textarea "[MEDICAL_DATA] con noi la decima puntata!"
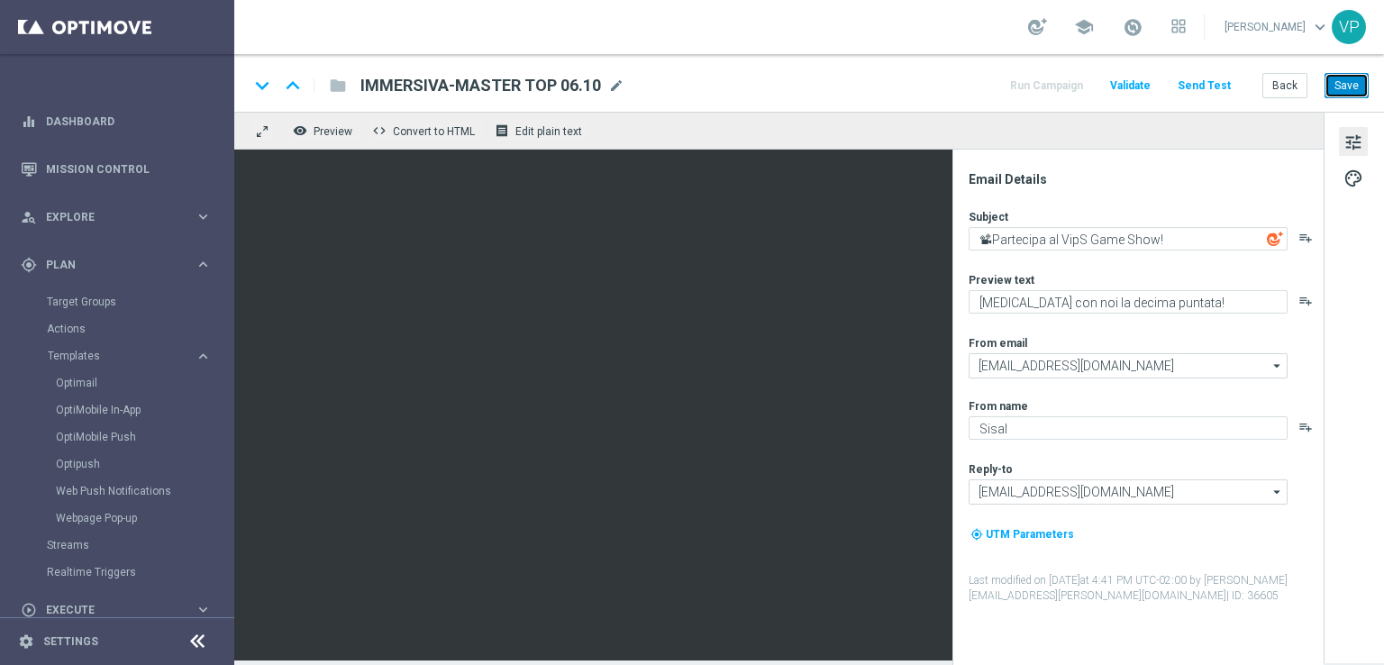
click at [1341, 85] on button "Save" at bounding box center [1346, 85] width 44 height 25
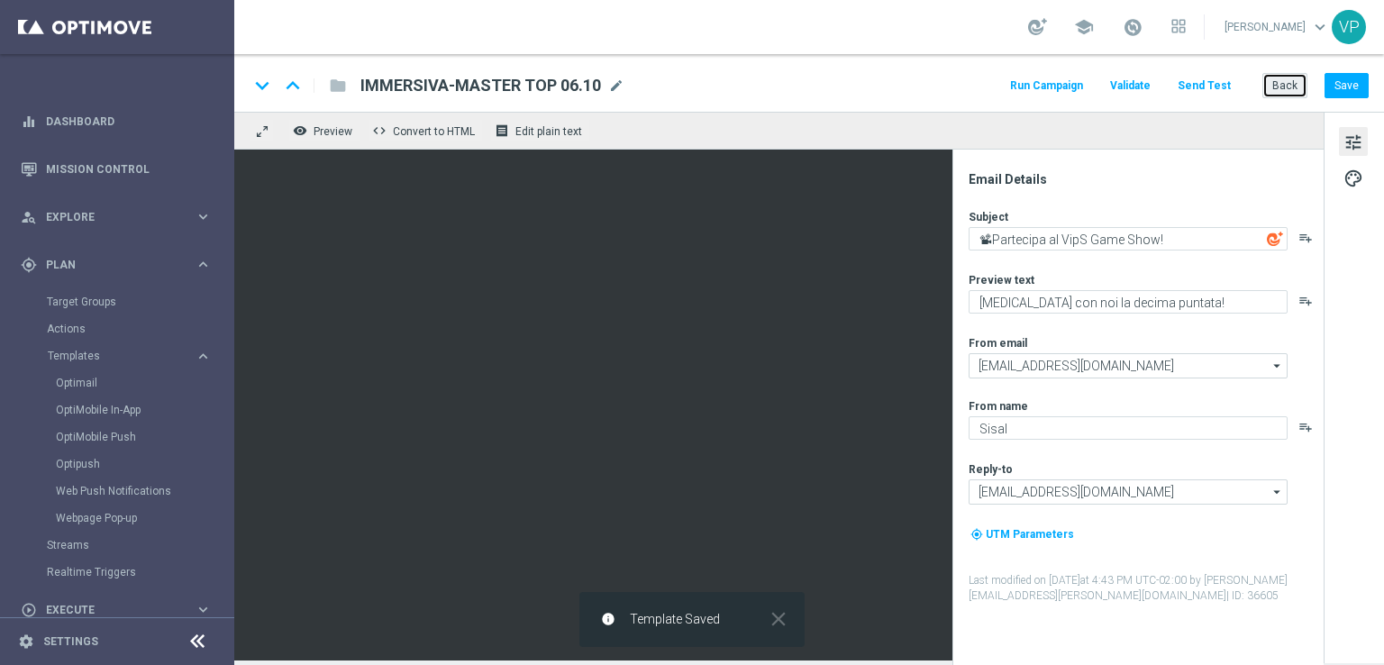
click at [1277, 91] on button "Back" at bounding box center [1284, 85] width 45 height 25
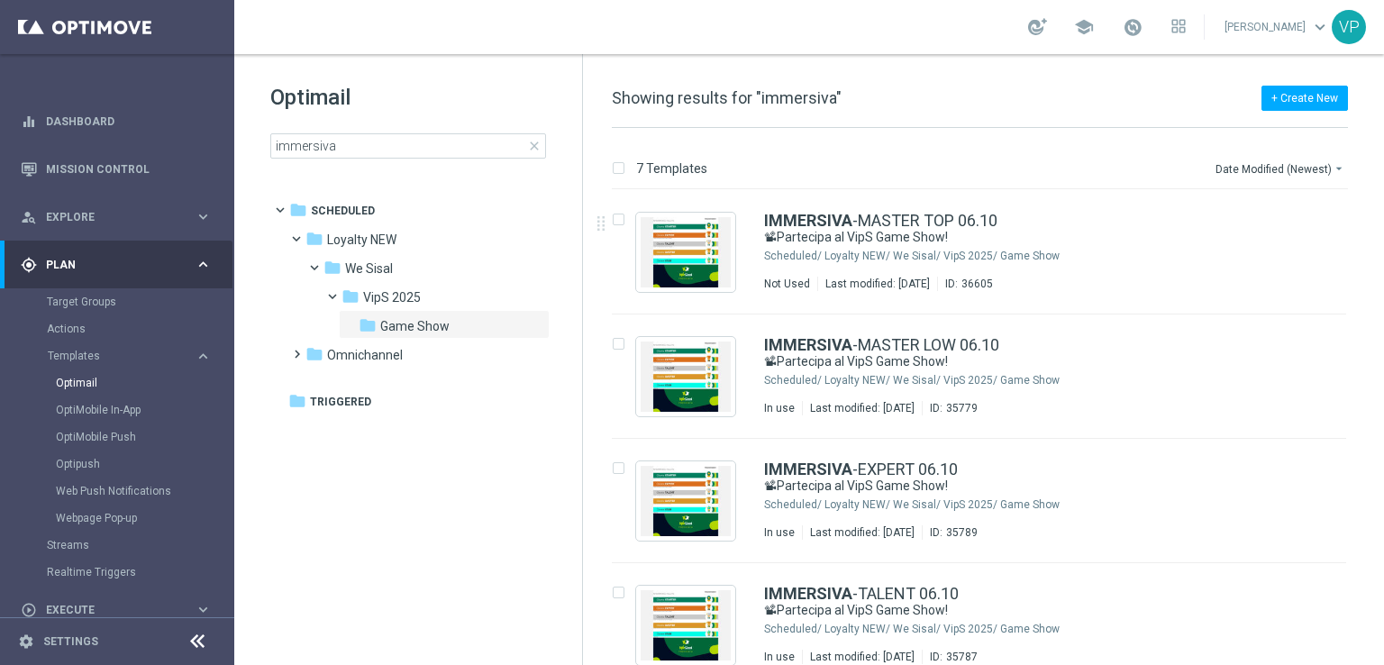
drag, startPoint x: 1377, startPoint y: 290, endPoint x: 1380, endPoint y: 485, distance: 194.6
click at [1380, 485] on div "7 Templates Date Modified (Newest) arrow_drop_down Drag here to set row groups …" at bounding box center [983, 396] width 801 height 537
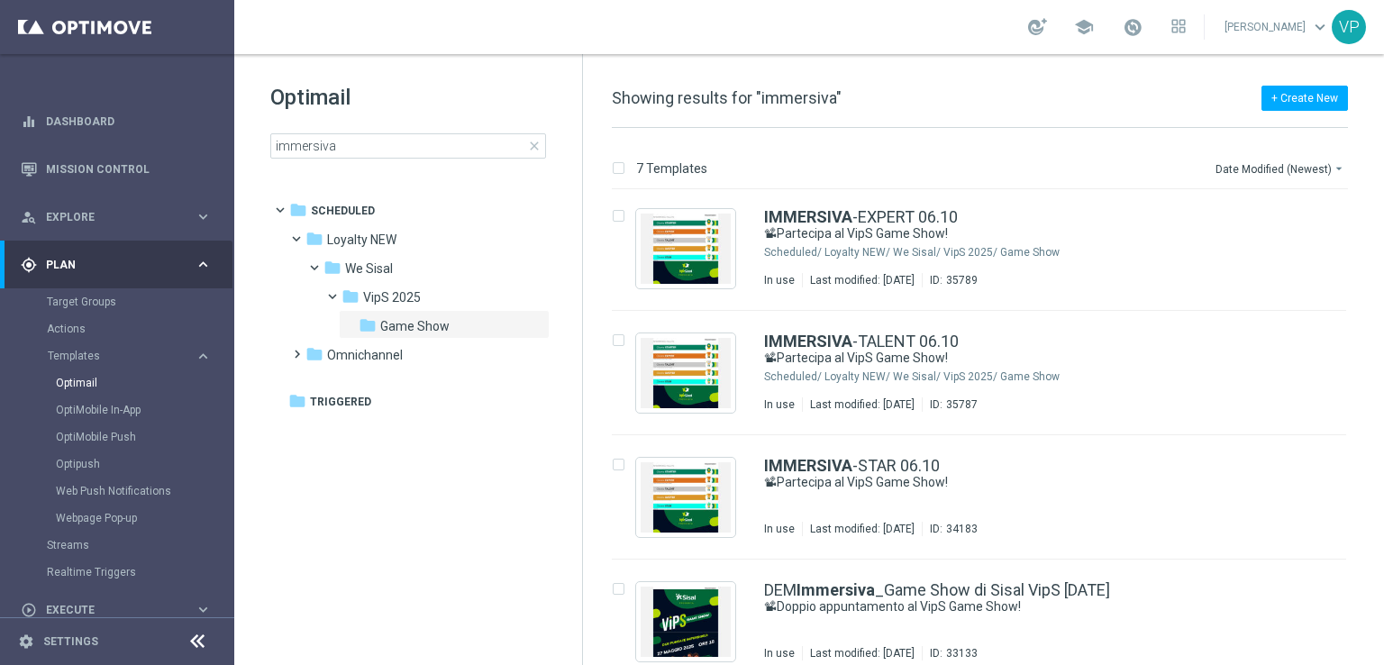
scroll to position [288, 0]
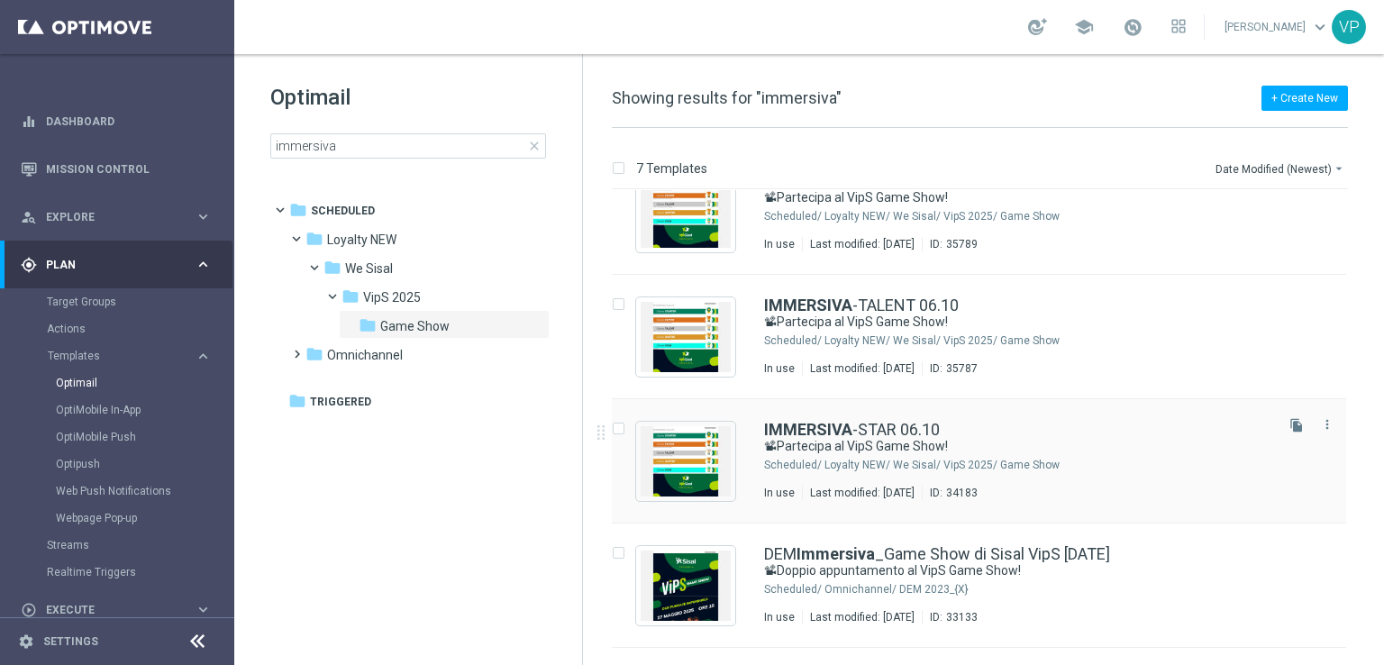
click at [1201, 458] on div "Loyalty NEW/ We Sisal/ VipS 2025/ Game Show" at bounding box center [1047, 465] width 446 height 14
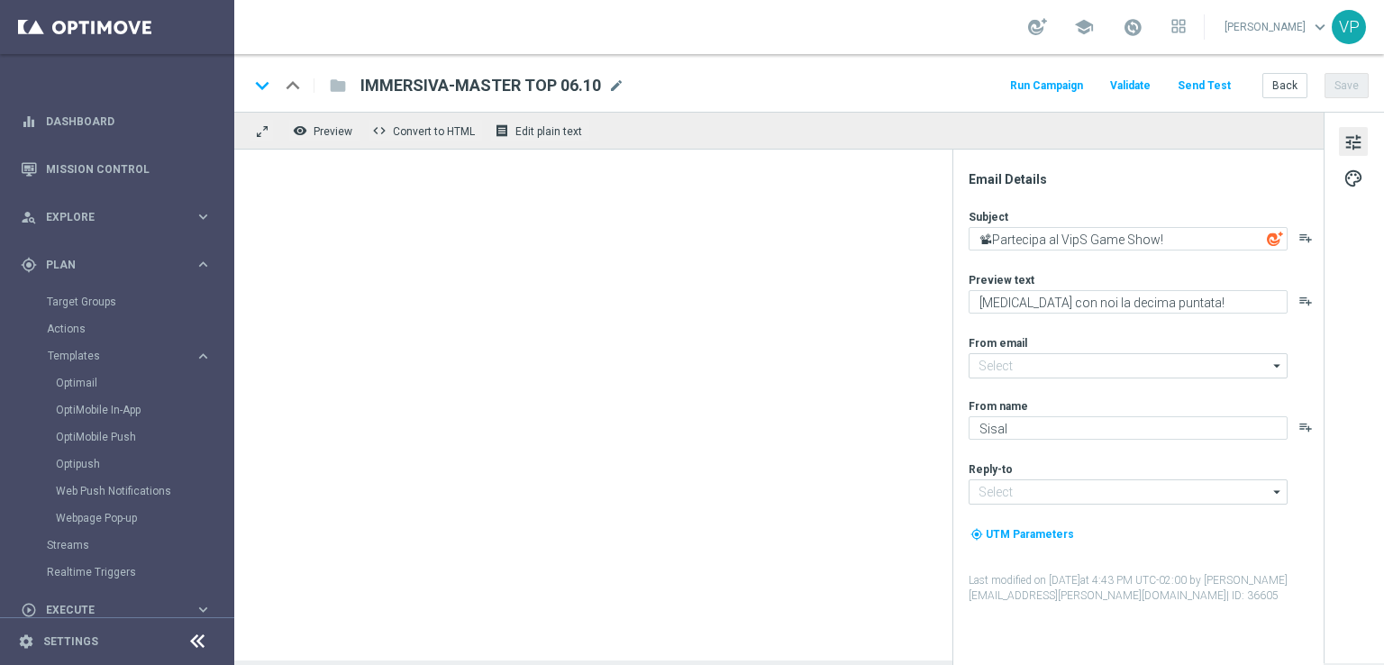
type input "[EMAIL_ADDRESS][DOMAIN_NAME]"
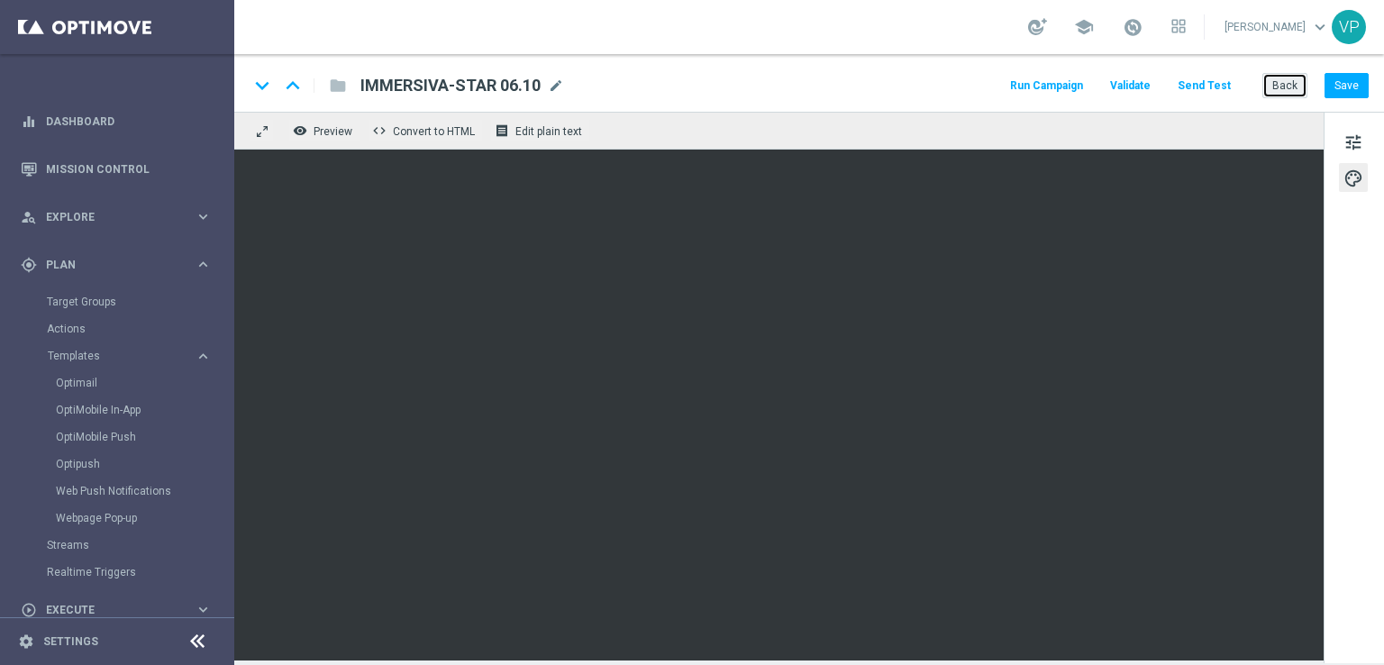
click at [1271, 89] on button "Back" at bounding box center [1284, 85] width 45 height 25
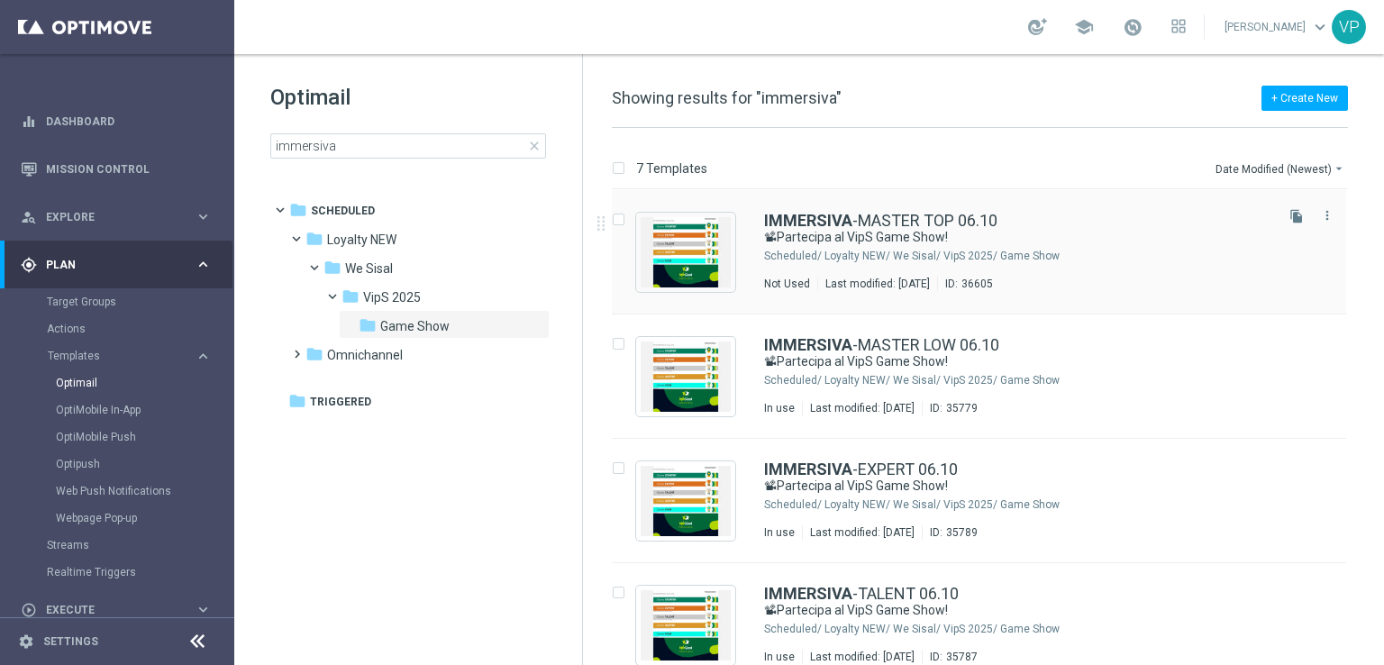
click at [1148, 222] on div "IMMERSIVA -MASTER TOP 06.10" at bounding box center [1017, 221] width 506 height 16
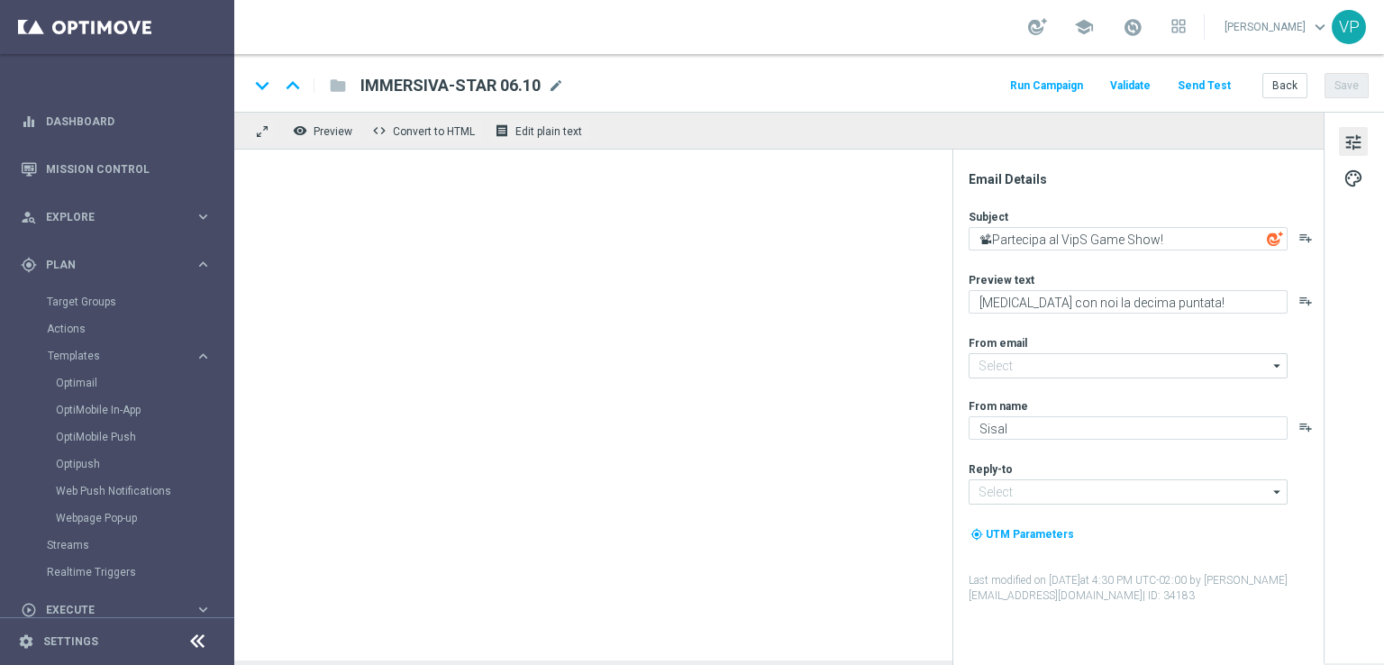
type input "[EMAIL_ADDRESS][DOMAIN_NAME]"
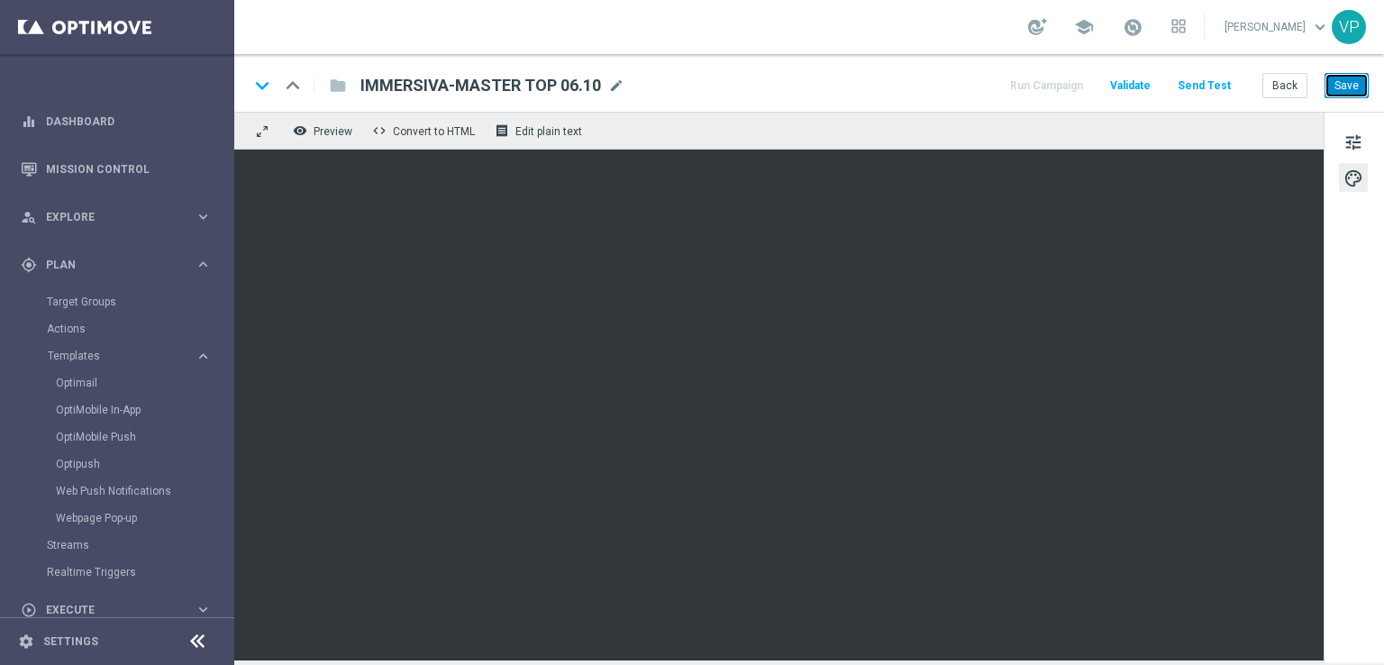
click at [1339, 85] on button "Save" at bounding box center [1346, 85] width 44 height 25
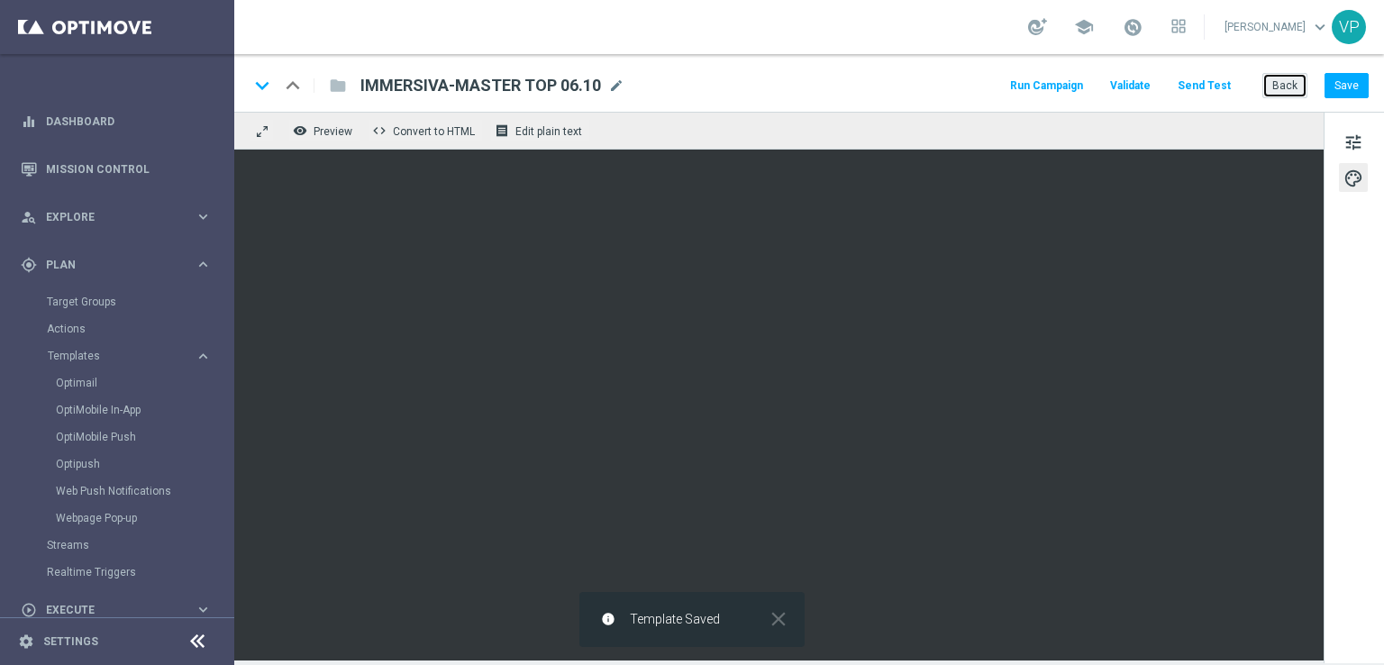
click at [1280, 85] on button "Back" at bounding box center [1284, 85] width 45 height 25
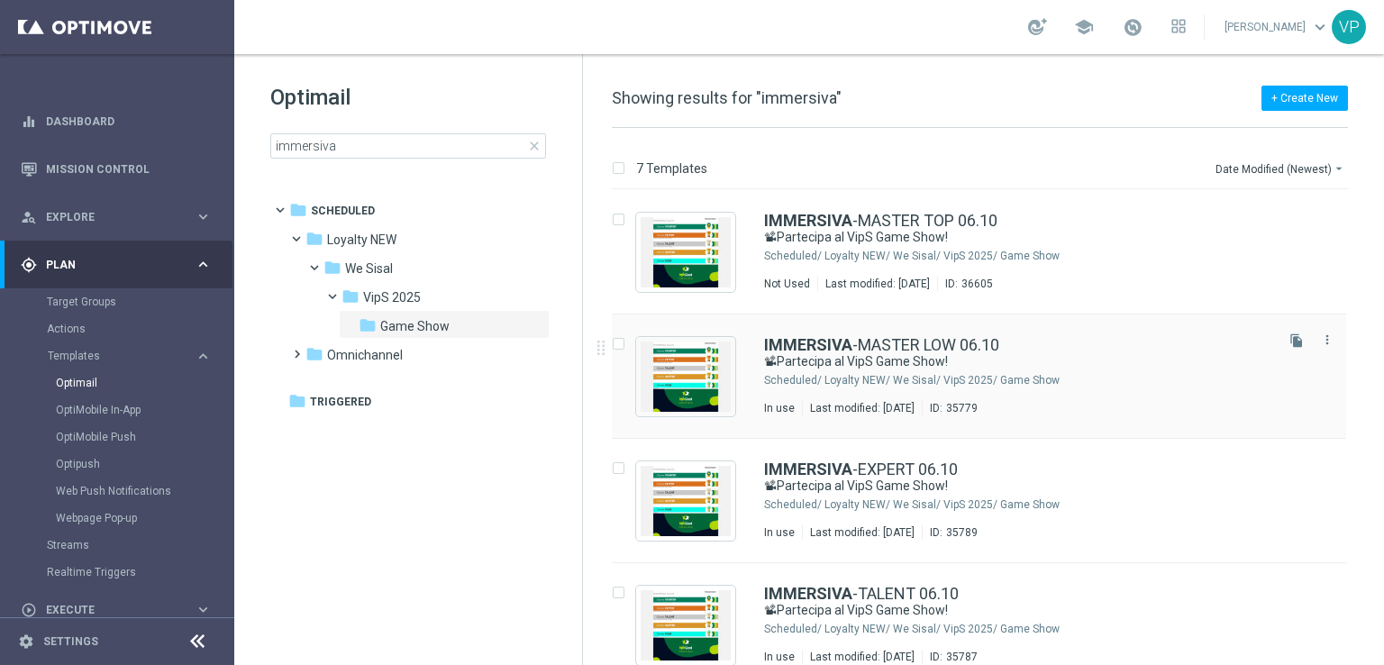
click at [1180, 389] on div "IMMERSIVA -MASTER LOW 06.10 📽Partecipa al VipS Game Show! Scheduled/ Loyalty NE…" at bounding box center [1017, 376] width 506 height 78
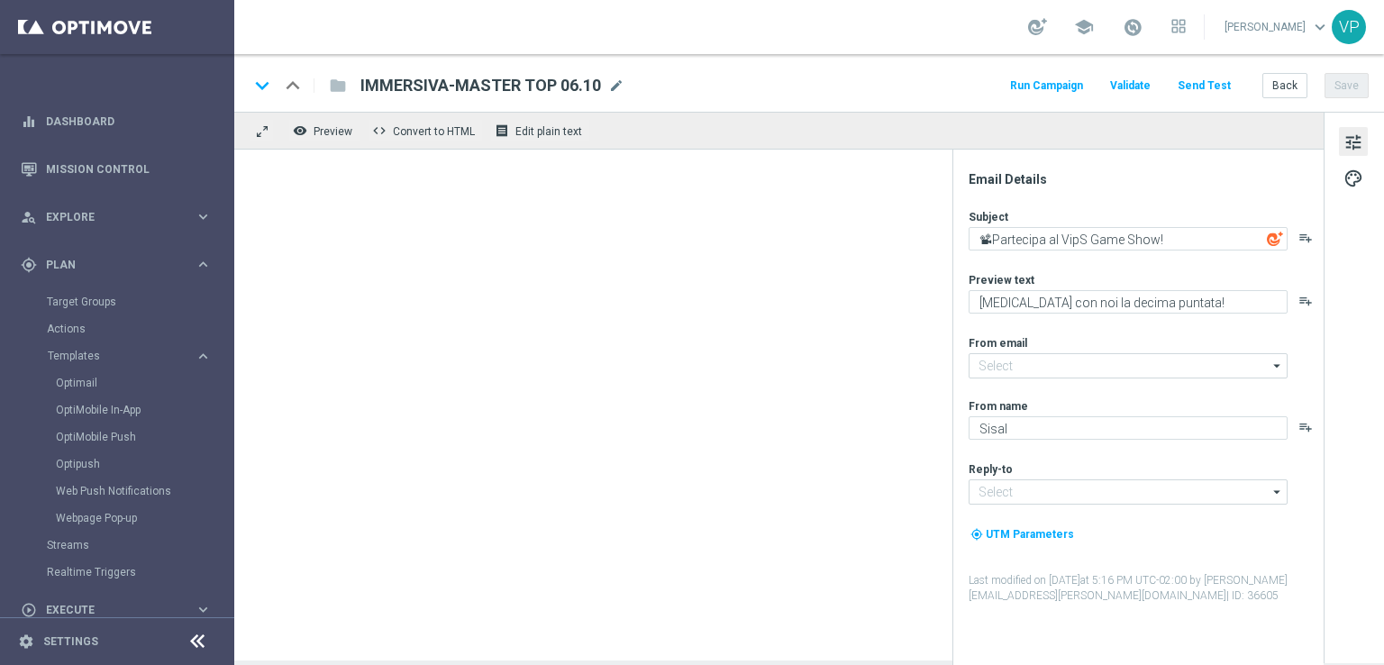
type input "[EMAIL_ADDRESS][DOMAIN_NAME]"
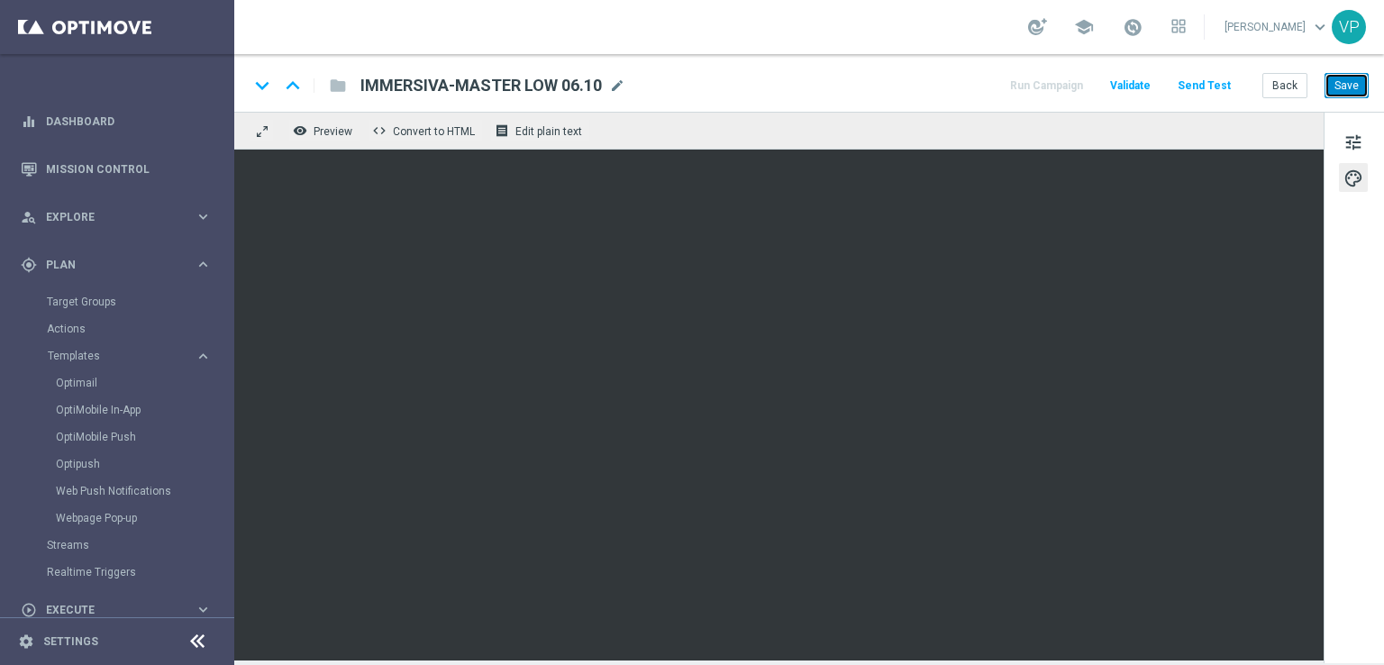
click at [1350, 81] on button "Save" at bounding box center [1346, 85] width 44 height 25
click at [1379, 371] on div "tune palette" at bounding box center [1354, 387] width 60 height 551
click at [1383, 598] on div "tune palette" at bounding box center [1354, 387] width 60 height 551
click at [1346, 95] on button "Save" at bounding box center [1346, 85] width 44 height 25
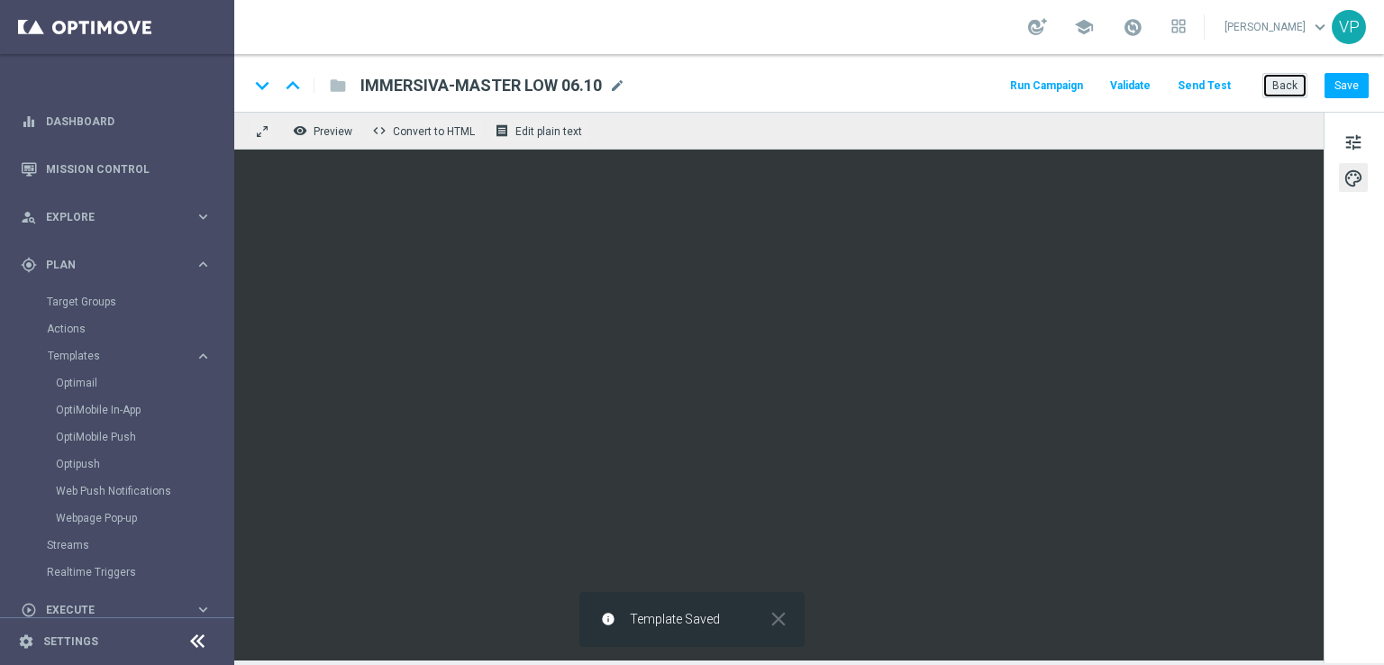
click at [1297, 86] on button "Back" at bounding box center [1284, 85] width 45 height 25
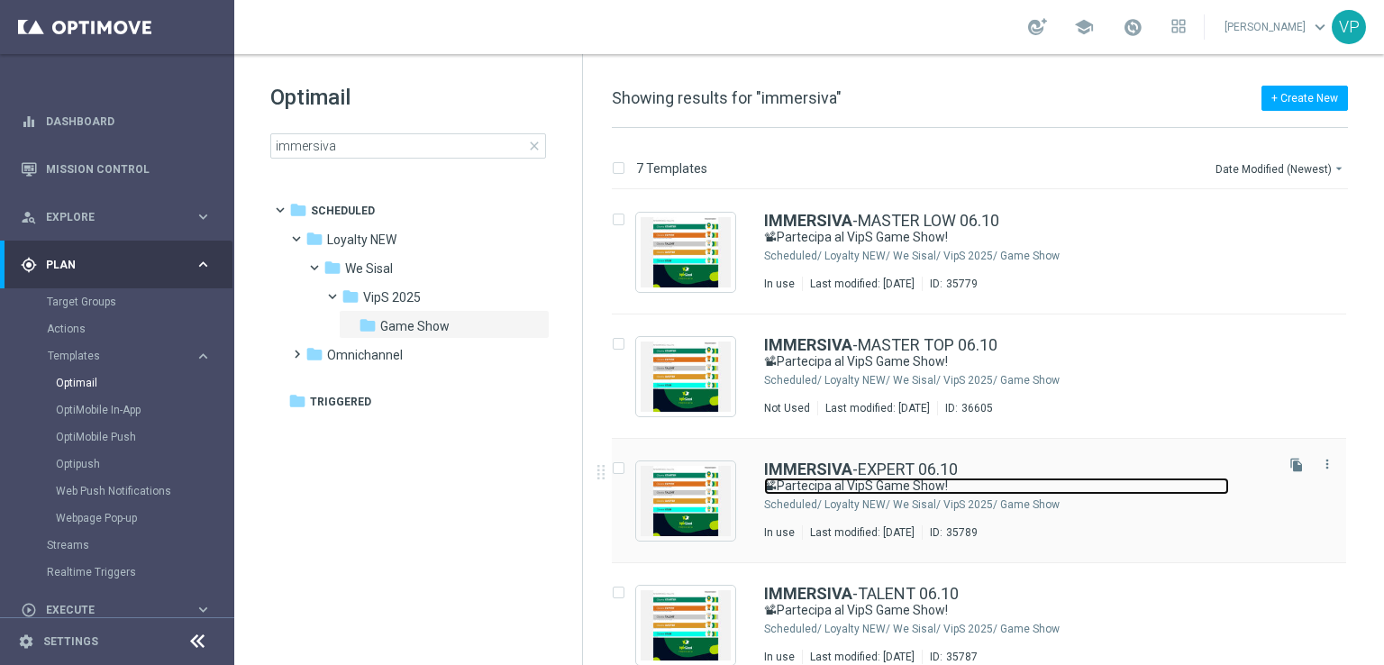
click at [999, 487] on link "📽Partecipa al VipS Game Show!" at bounding box center [996, 486] width 465 height 17
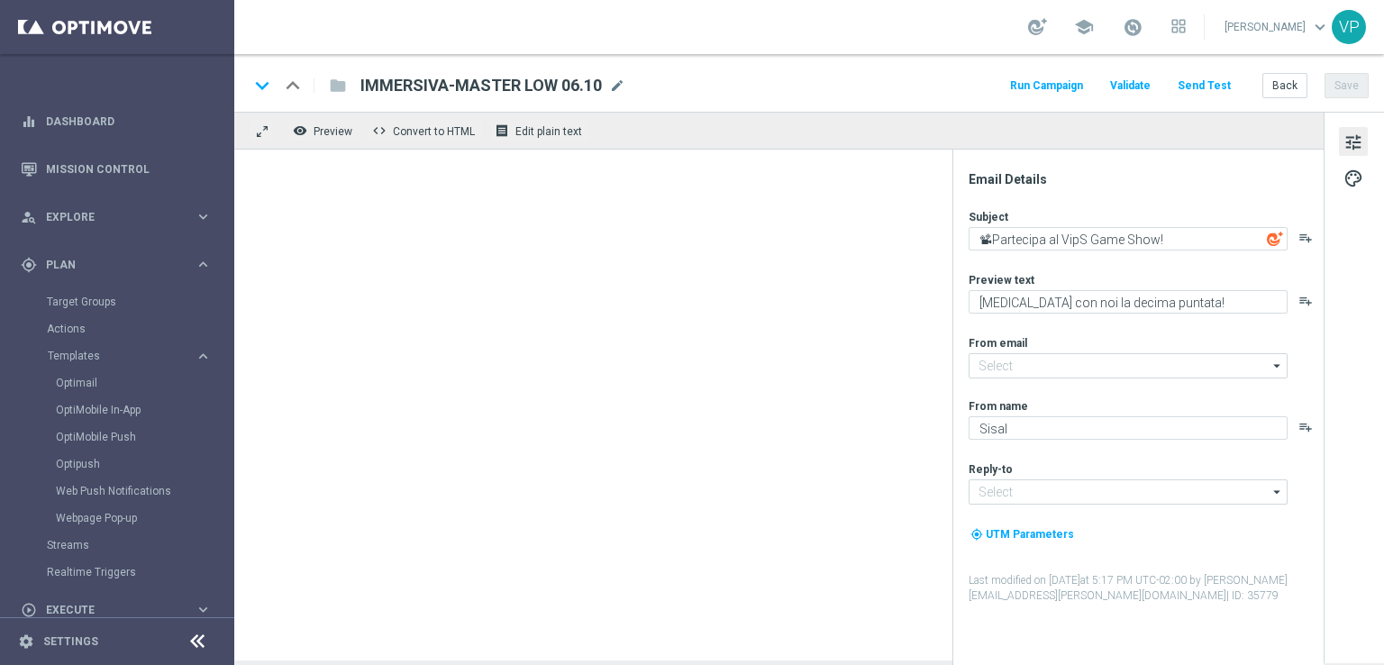
type input "[EMAIL_ADDRESS][DOMAIN_NAME]"
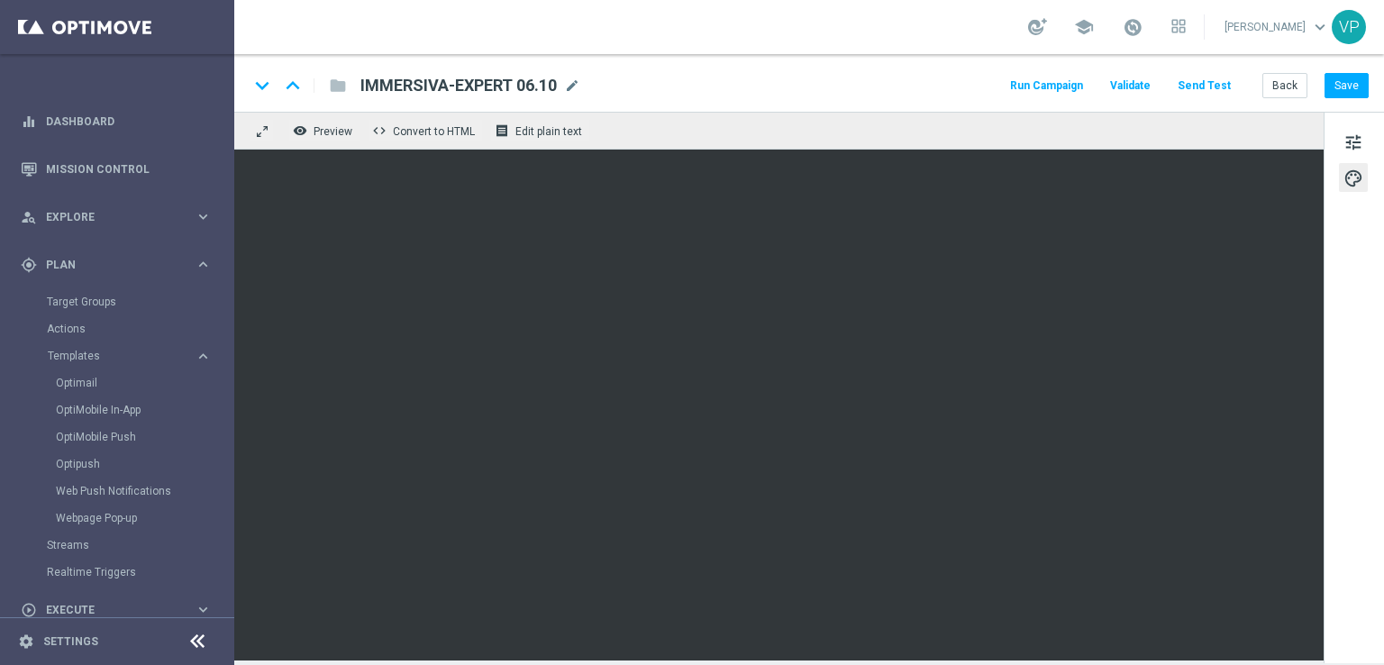
click at [1350, 574] on div "tune palette" at bounding box center [1354, 387] width 60 height 551
click at [1339, 83] on button "Save" at bounding box center [1346, 85] width 44 height 25
click at [1227, 80] on button "Send Test" at bounding box center [1204, 86] width 59 height 24
click at [1197, 84] on button "Send Test" at bounding box center [1204, 86] width 59 height 24
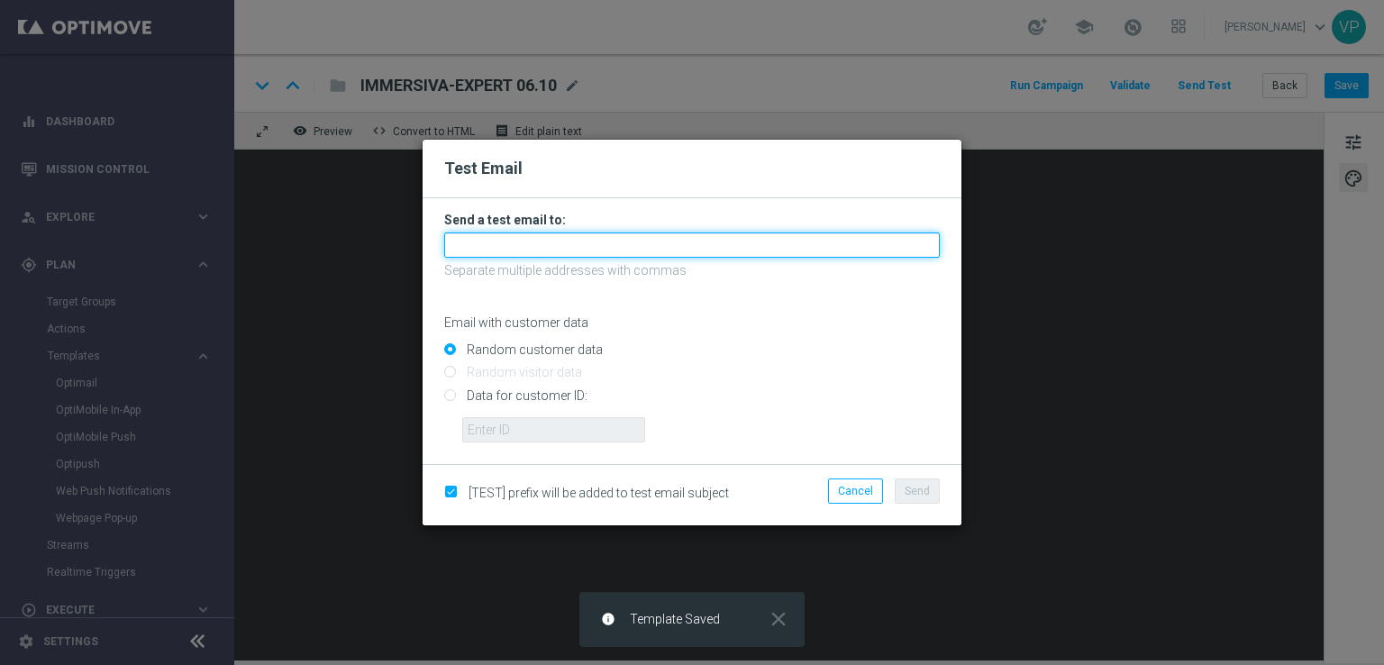
click at [781, 244] on input "text" at bounding box center [692, 244] width 496 height 25
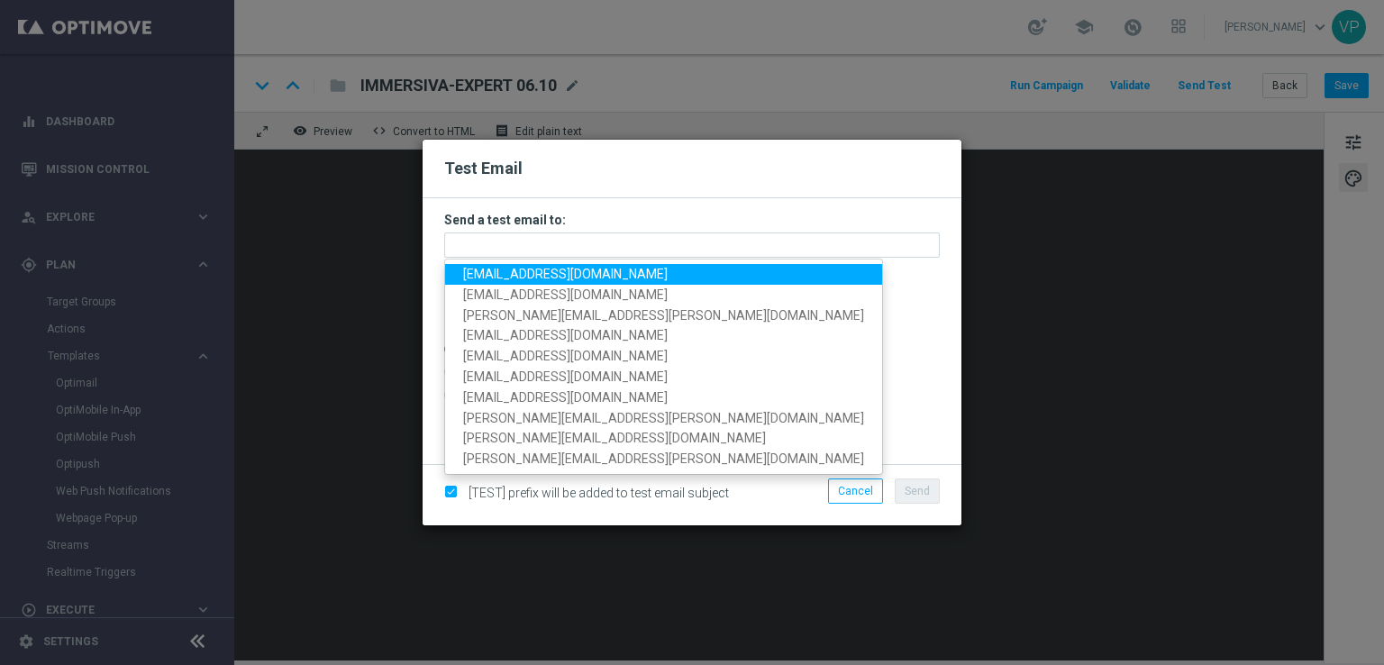
click at [490, 275] on span "[EMAIL_ADDRESS][DOMAIN_NAME]" at bounding box center [565, 274] width 205 height 14
type input "[EMAIL_ADDRESS][DOMAIN_NAME]"
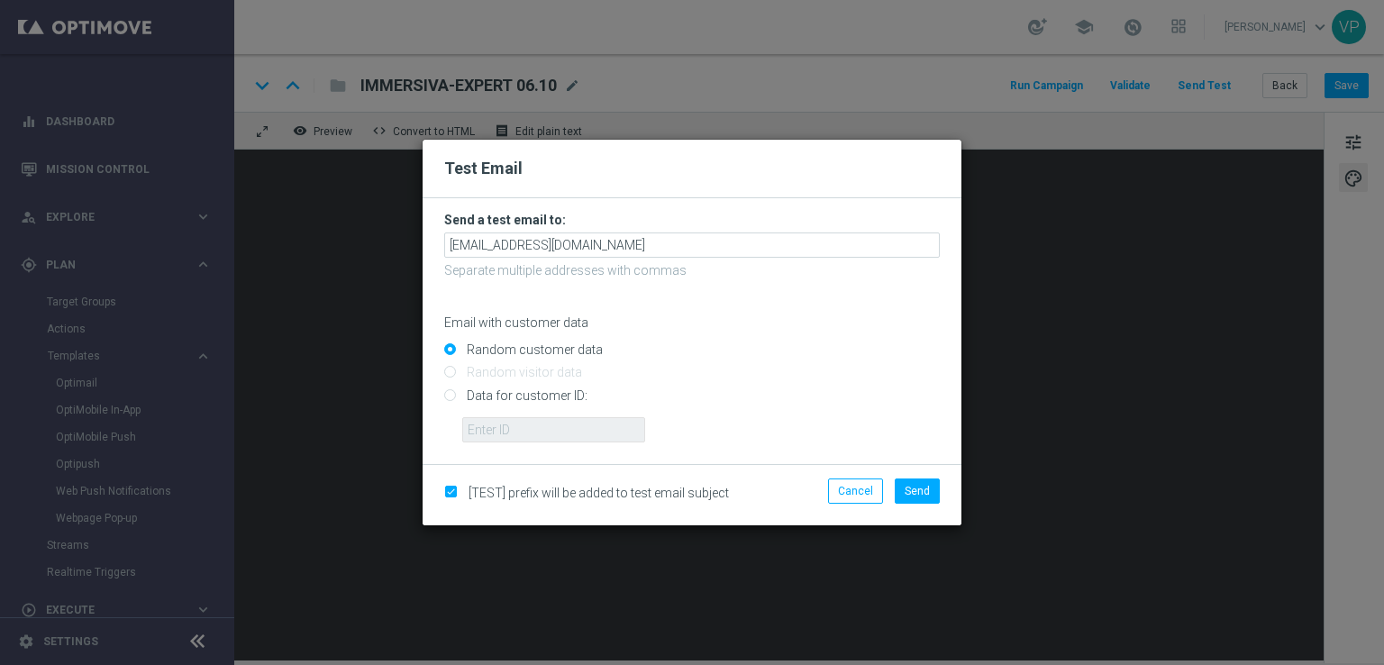
click at [536, 397] on input "Data for customer ID:" at bounding box center [692, 402] width 496 height 25
radio input "true"
click at [554, 427] on input "text" at bounding box center [553, 429] width 183 height 25
type input "3262295"
click at [921, 487] on span "Send" at bounding box center [917, 491] width 25 height 13
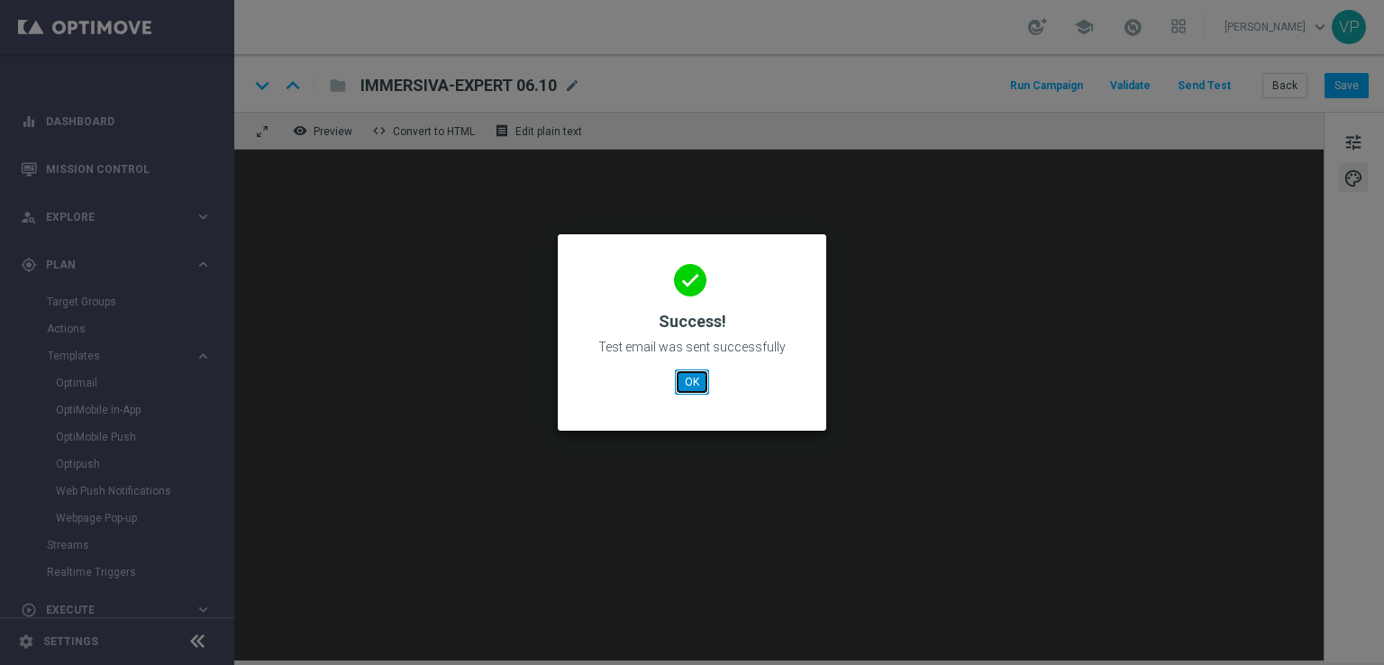
click at [692, 381] on button "OK" at bounding box center [692, 381] width 34 height 25
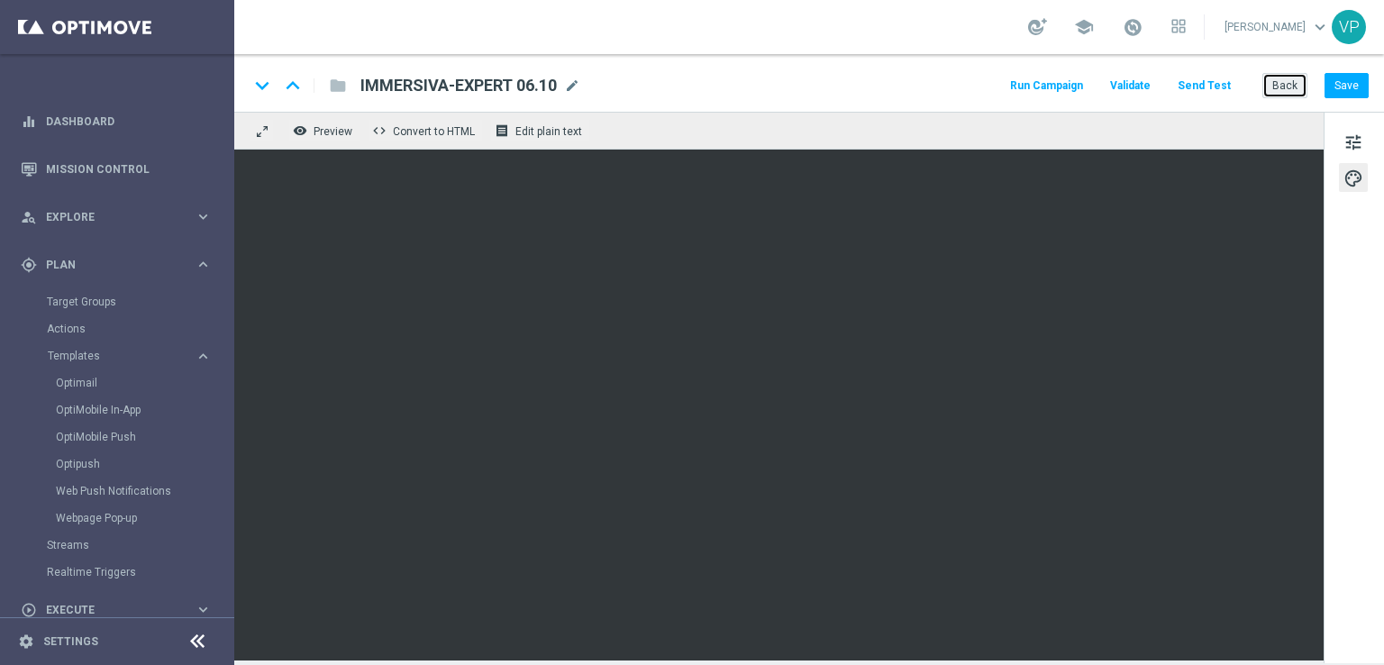
click at [1288, 91] on button "Back" at bounding box center [1284, 85] width 45 height 25
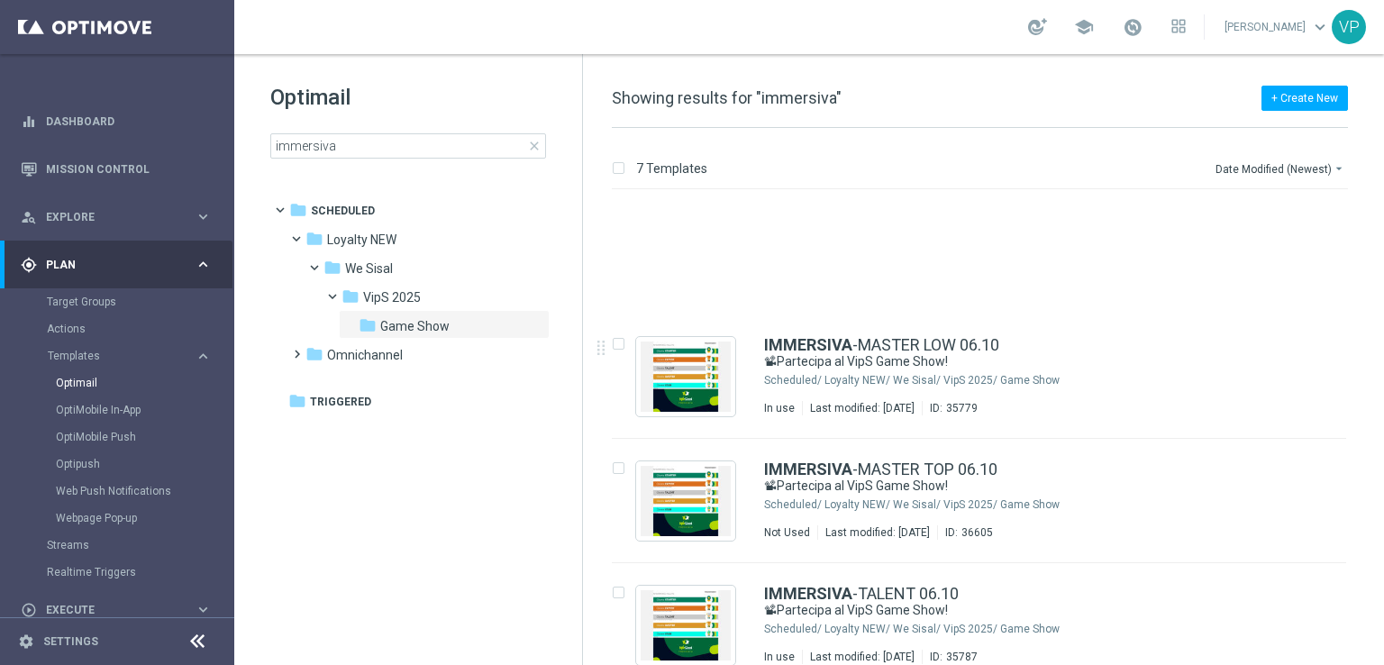
scroll to position [150, 0]
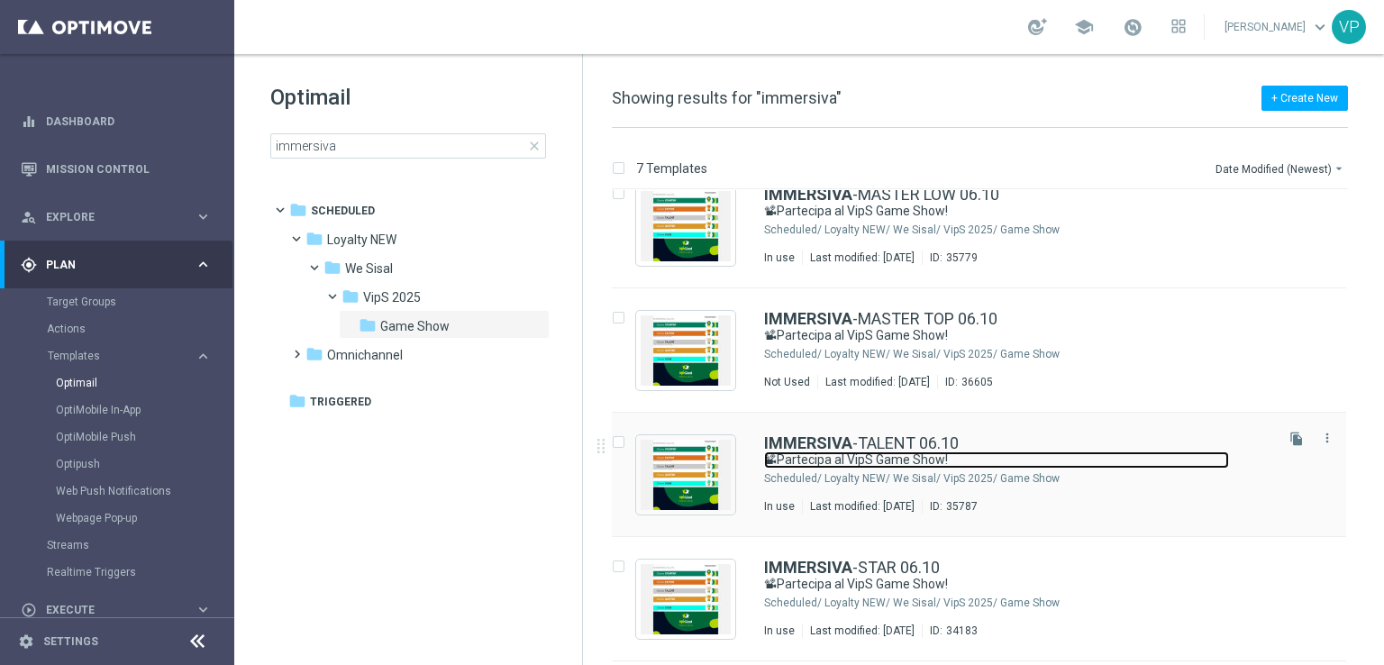
click at [1133, 454] on link "📽Partecipa al VipS Game Show!" at bounding box center [996, 459] width 465 height 17
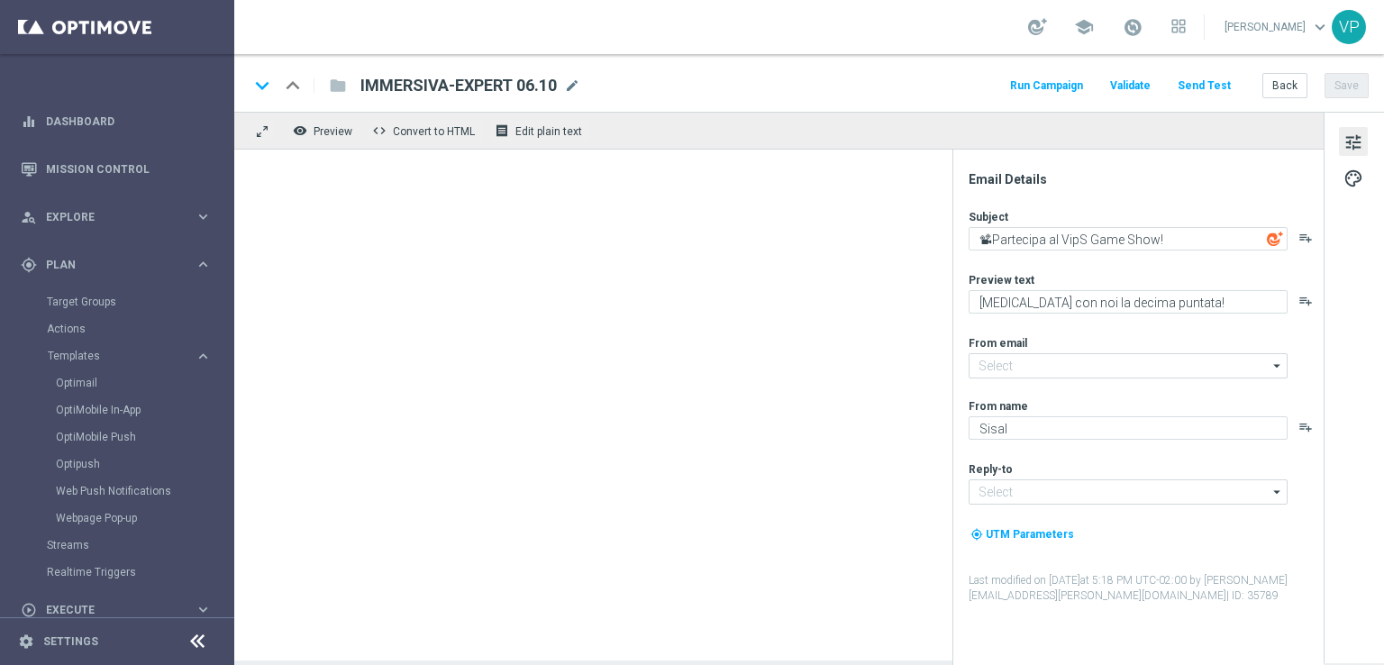
type input "[EMAIL_ADDRESS][DOMAIN_NAME]"
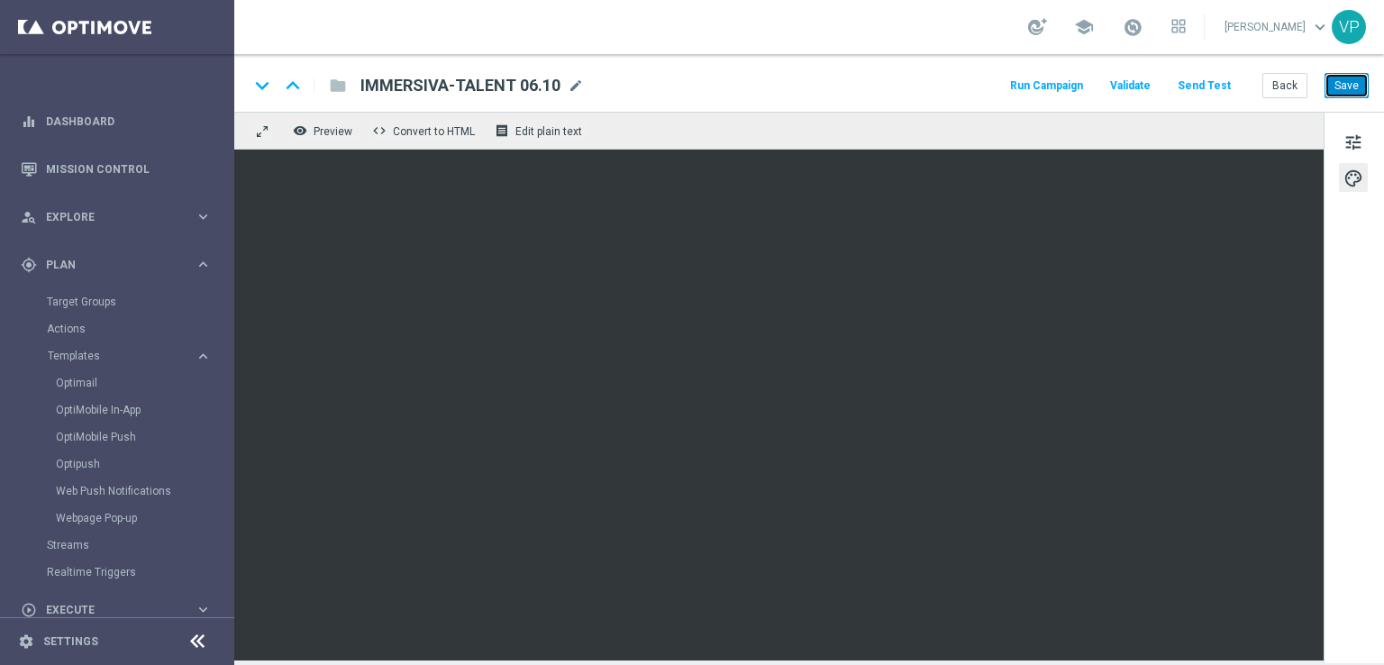
click at [1332, 84] on button "Save" at bounding box center [1346, 85] width 44 height 25
click at [1289, 84] on button "Back" at bounding box center [1284, 85] width 45 height 25
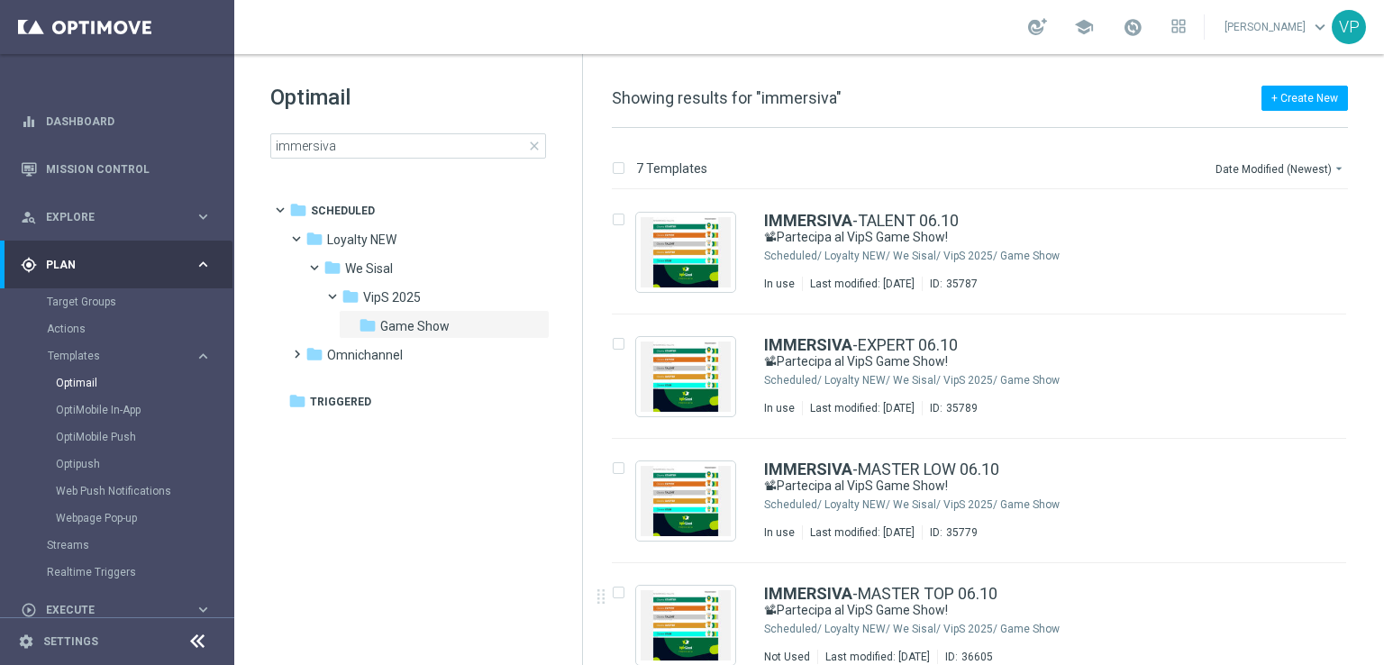
click at [370, 509] on tree-viewport "folder Scheduled more_vert folder Loyalty NEW more_vert" at bounding box center [424, 428] width 312 height 467
click at [106, 213] on span "Explore" at bounding box center [120, 217] width 149 height 11
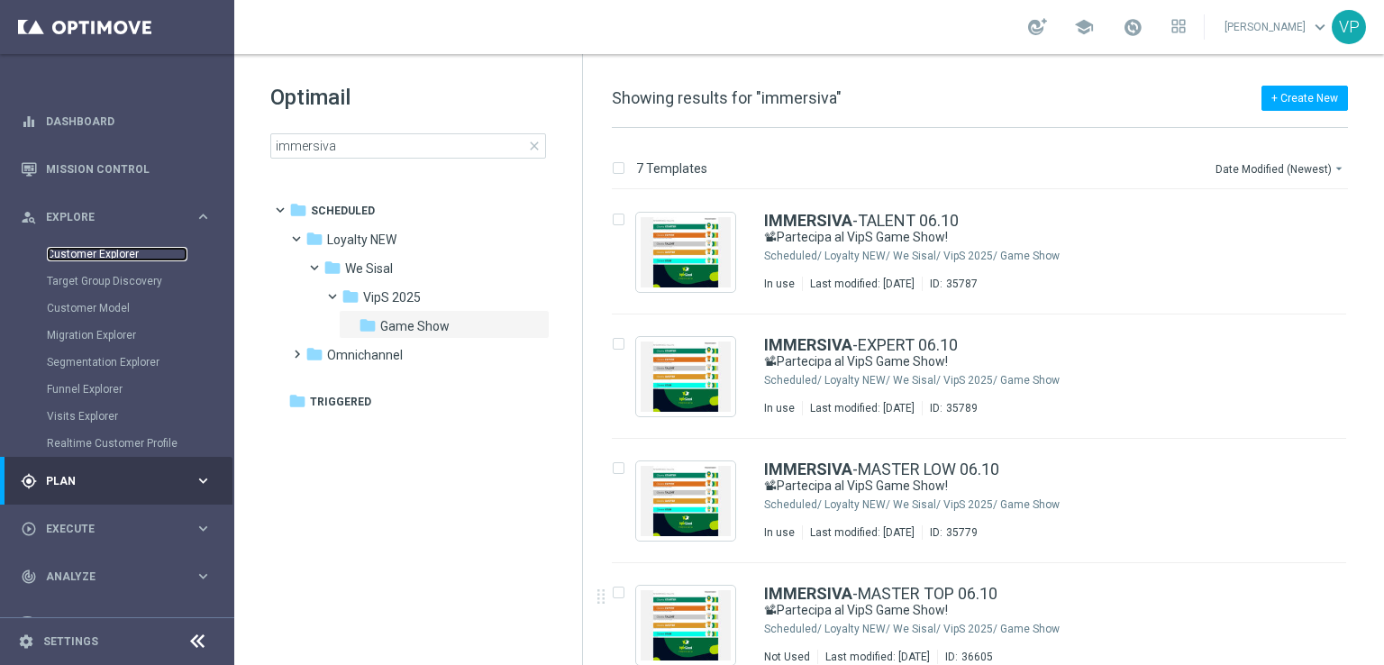
click at [76, 255] on link "Customer Explorer" at bounding box center [117, 254] width 141 height 14
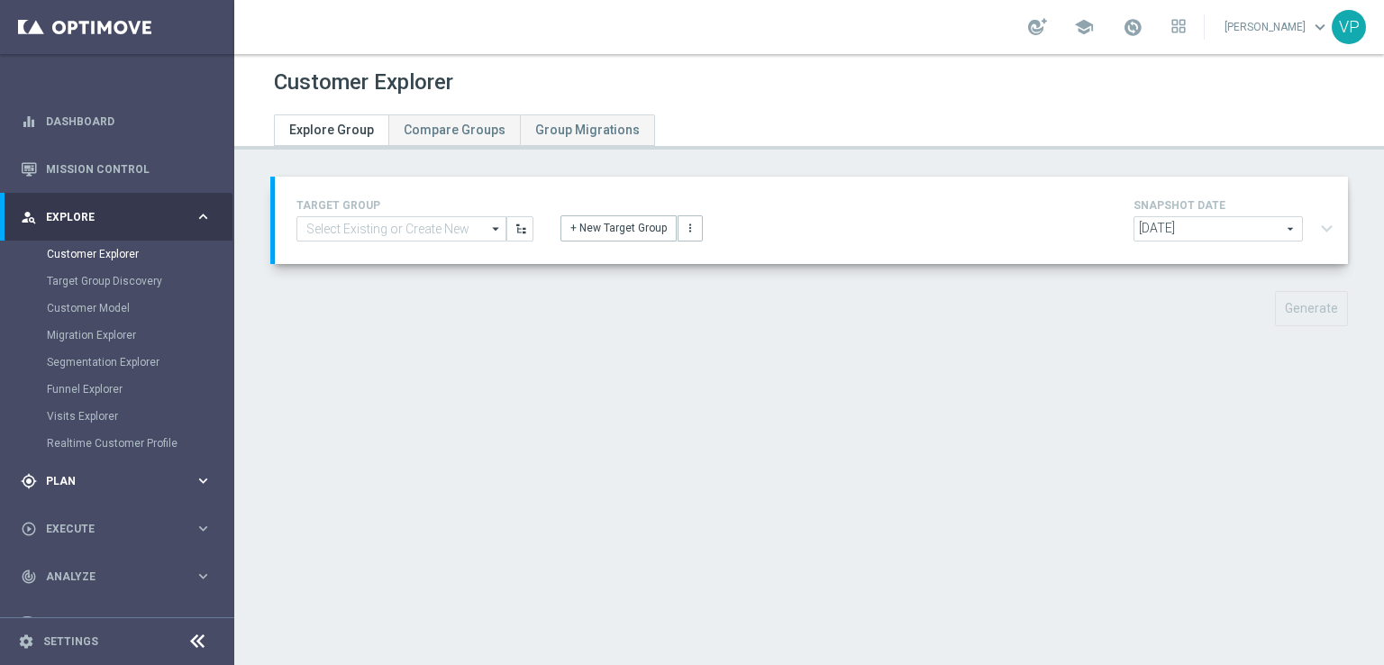
click at [102, 480] on span "Plan" at bounding box center [120, 481] width 149 height 11
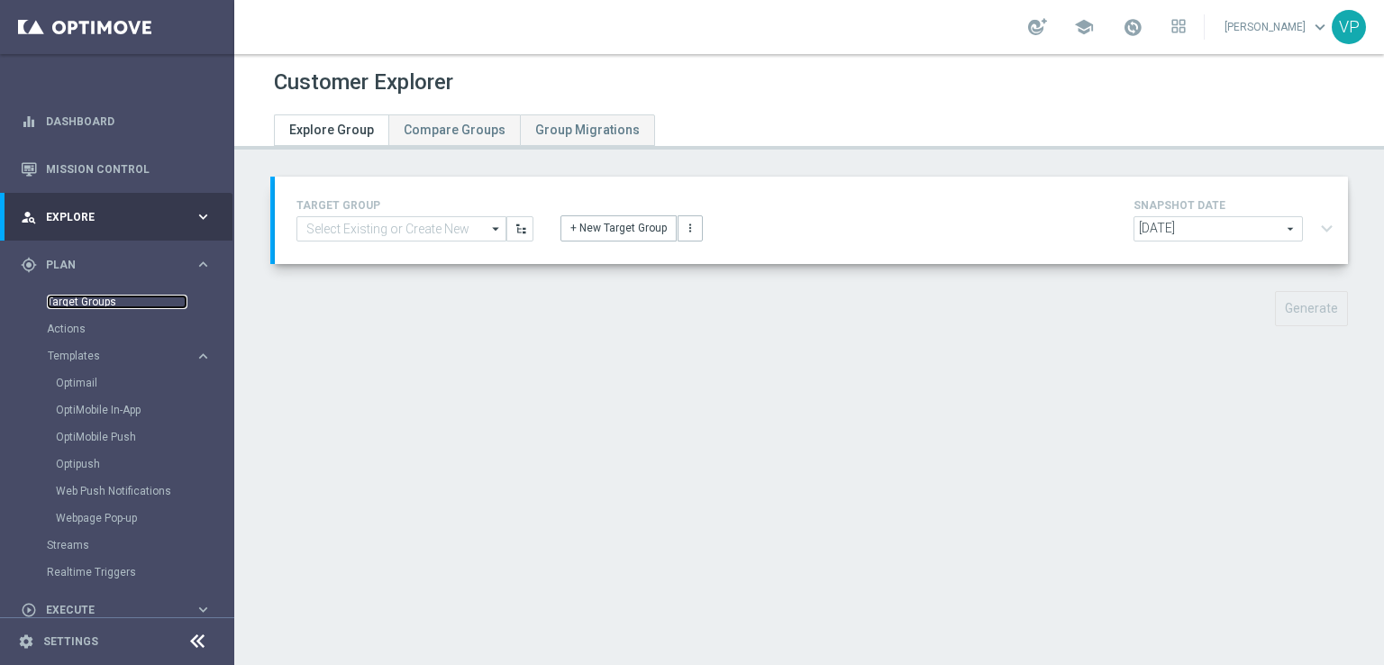
click at [104, 298] on link "Target Groups" at bounding box center [117, 302] width 141 height 14
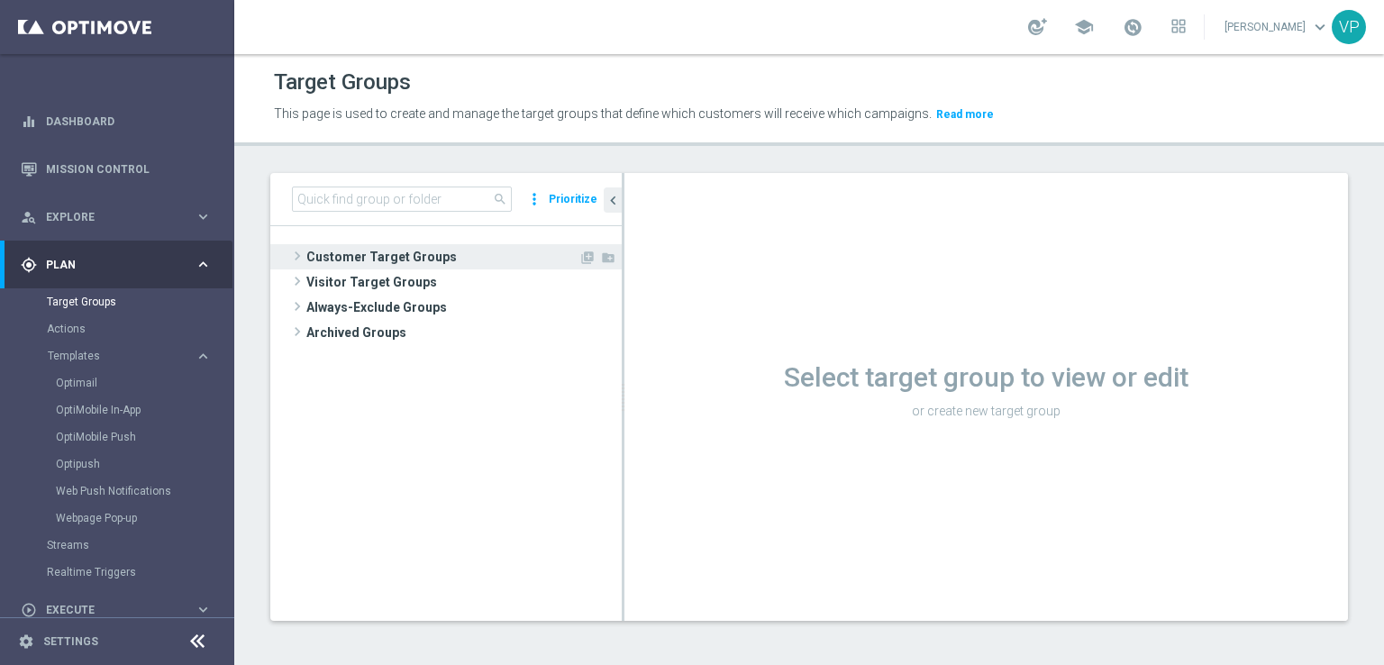
click at [331, 260] on span "Customer Target Groups" at bounding box center [442, 256] width 272 height 25
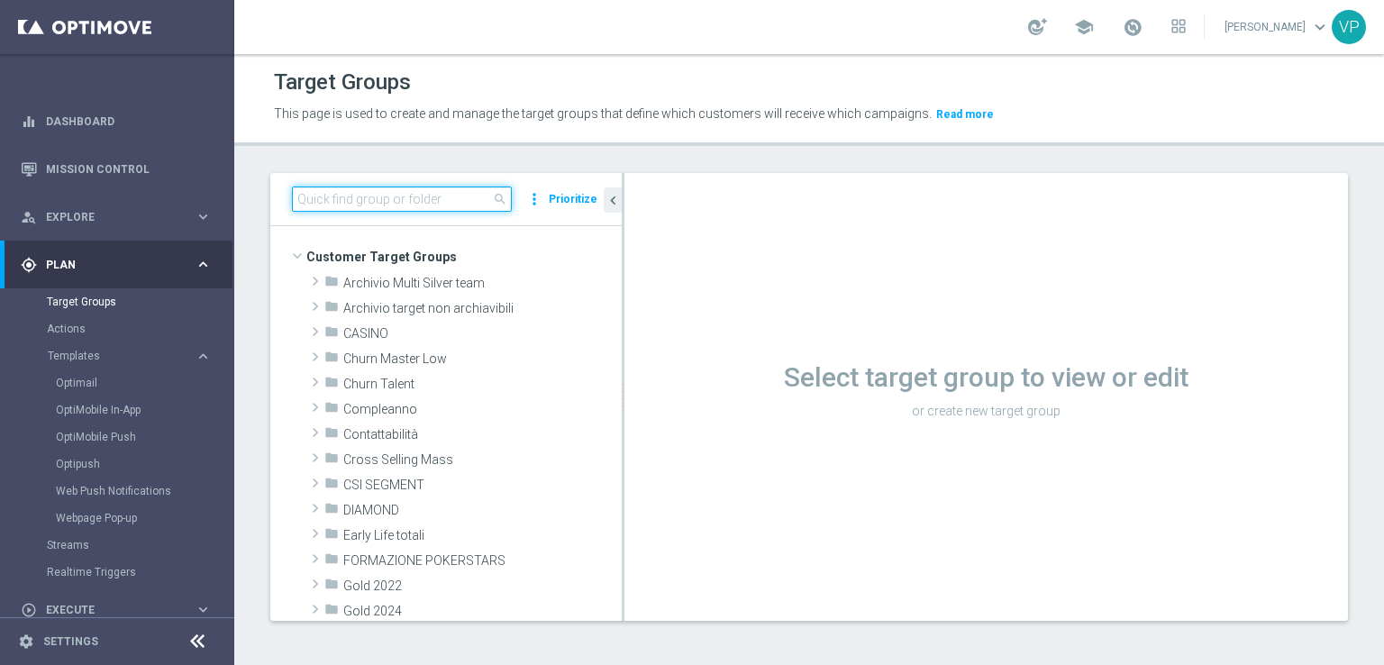
click at [435, 205] on input at bounding box center [402, 199] width 220 height 25
click at [414, 205] on input at bounding box center [402, 199] width 220 height 25
click at [425, 200] on input at bounding box center [402, 199] width 220 height 25
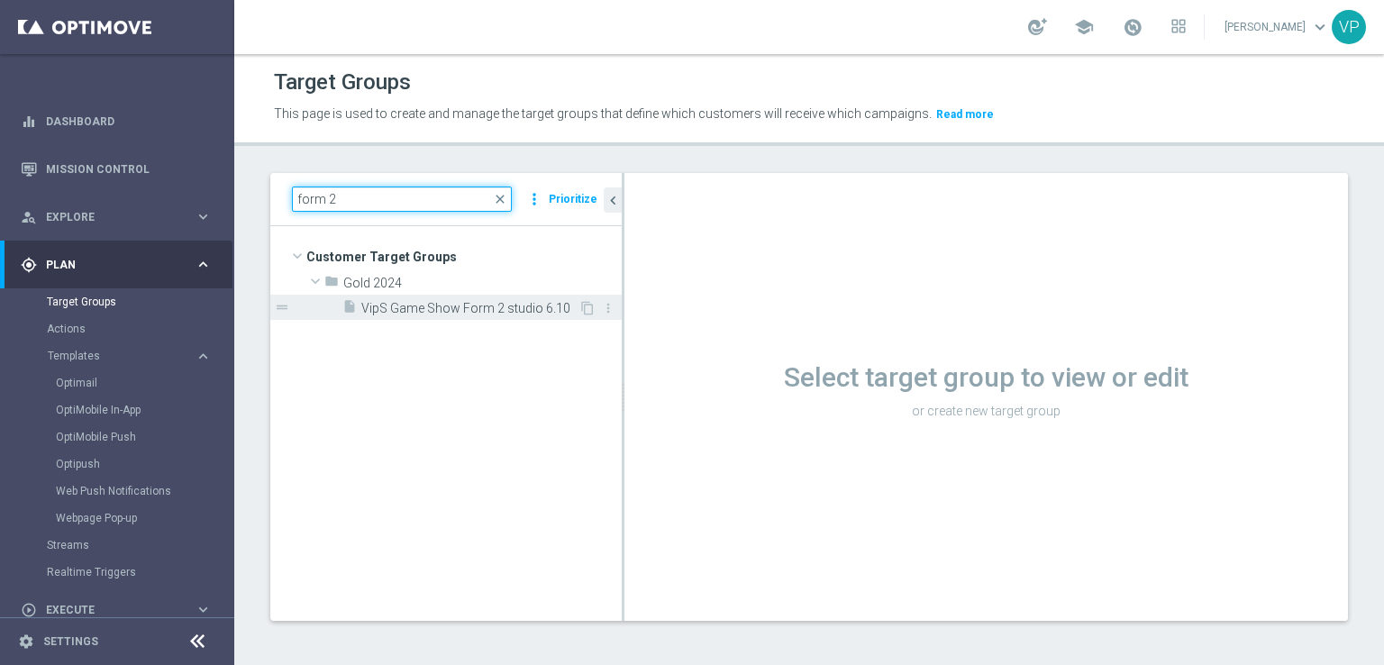
type input "form 2"
click at [461, 298] on div "insert_drive_file VipS Game Show Form 2 studio 6.10" at bounding box center [460, 307] width 236 height 25
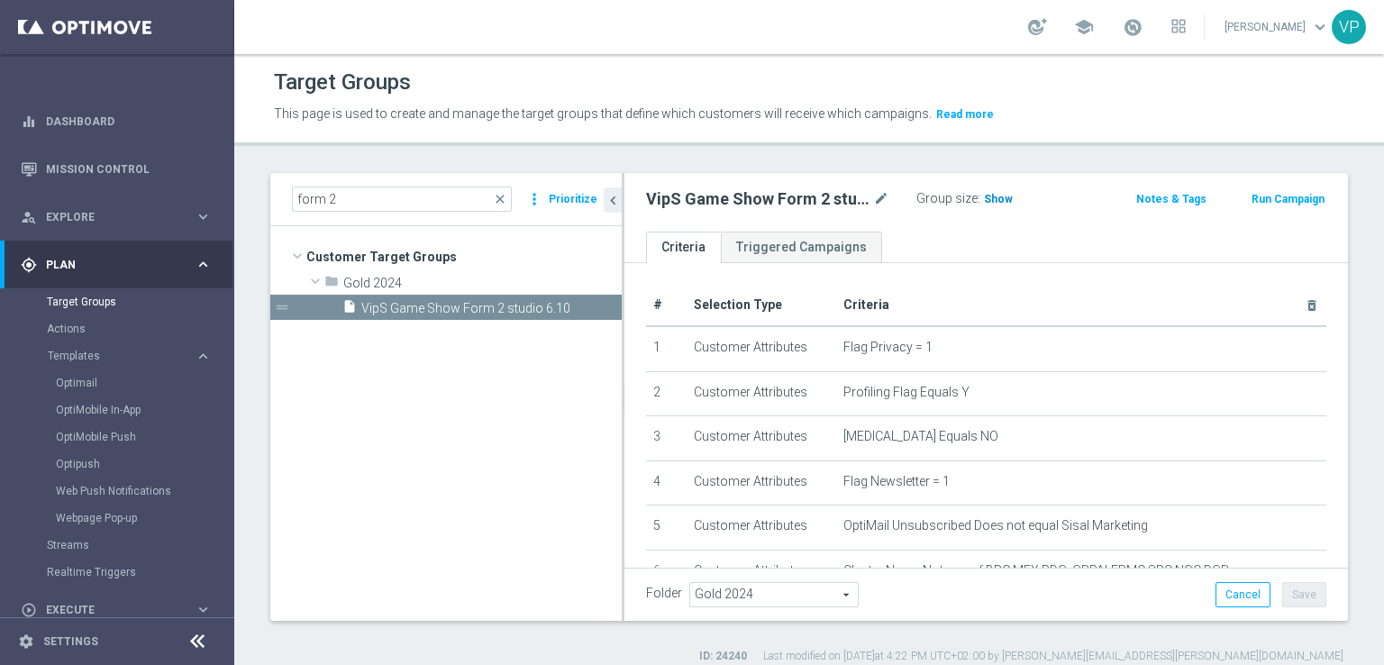
click at [998, 195] on span "Show" at bounding box center [998, 199] width 29 height 13
click at [1002, 193] on span "1,318" at bounding box center [1001, 201] width 32 height 17
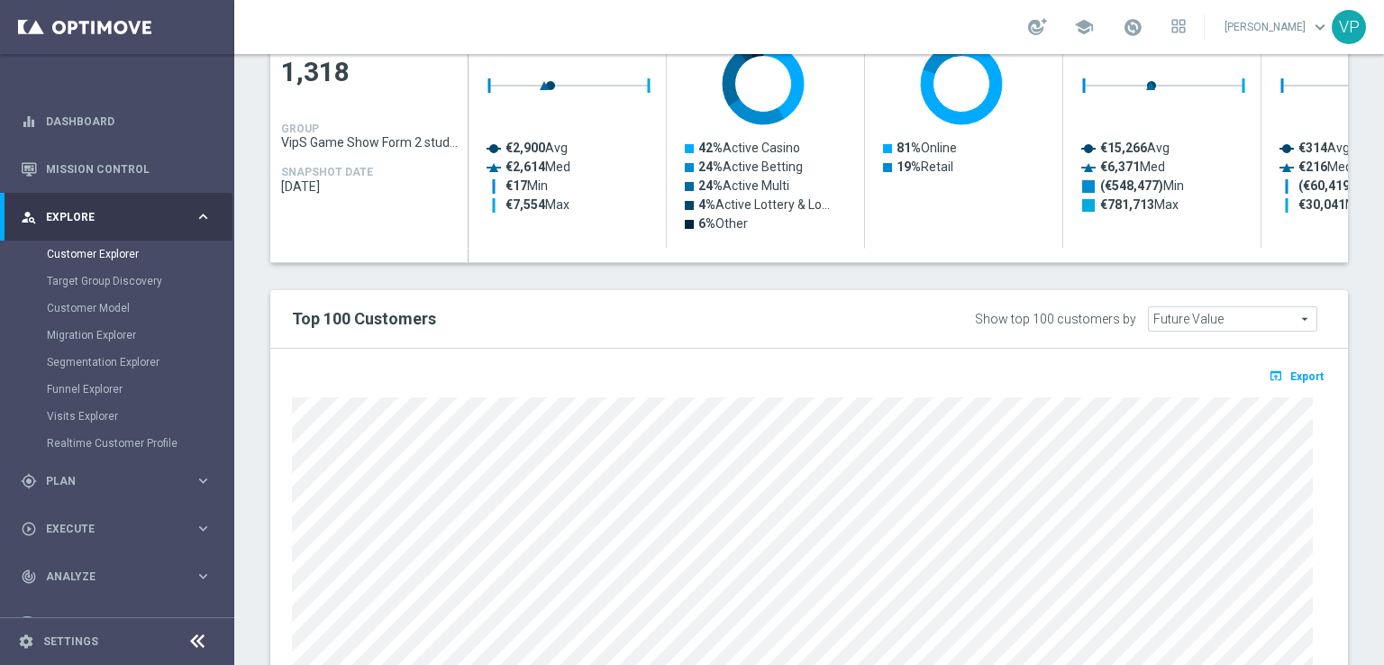
scroll to position [929, 0]
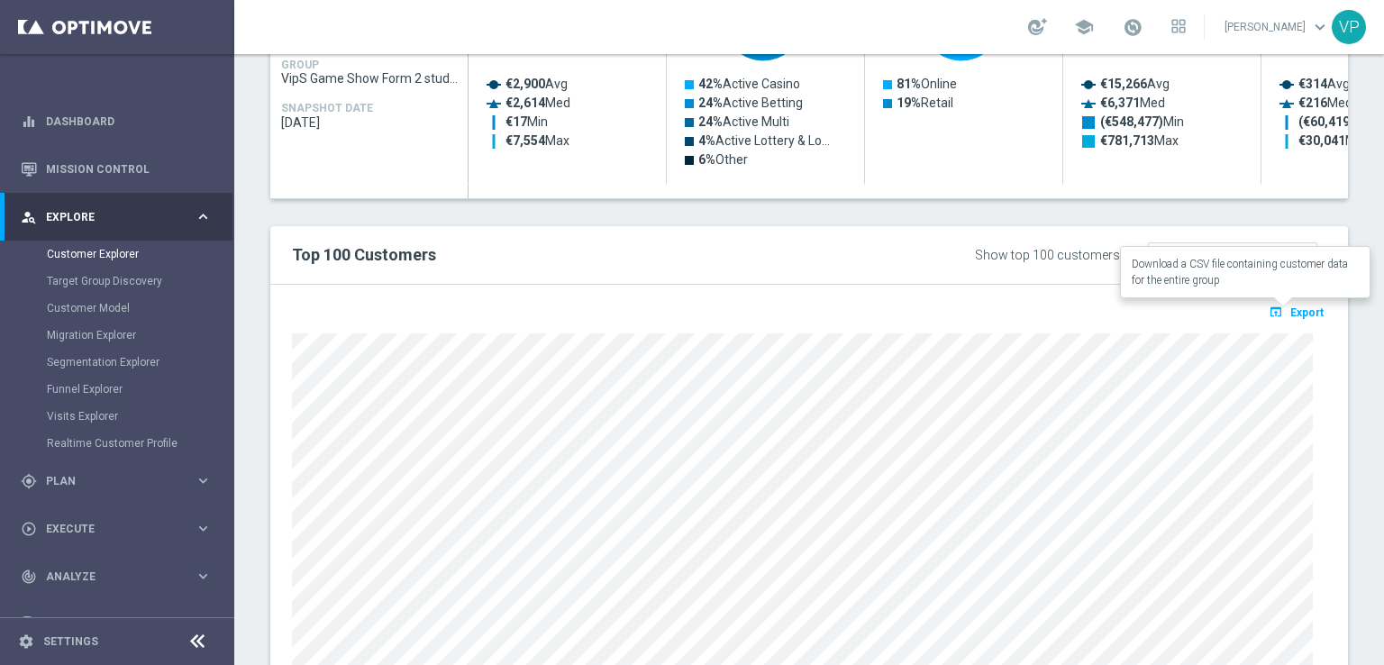
click at [1290, 307] on span "Export" at bounding box center [1306, 312] width 33 height 13
